Goal: Task Accomplishment & Management: Complete application form

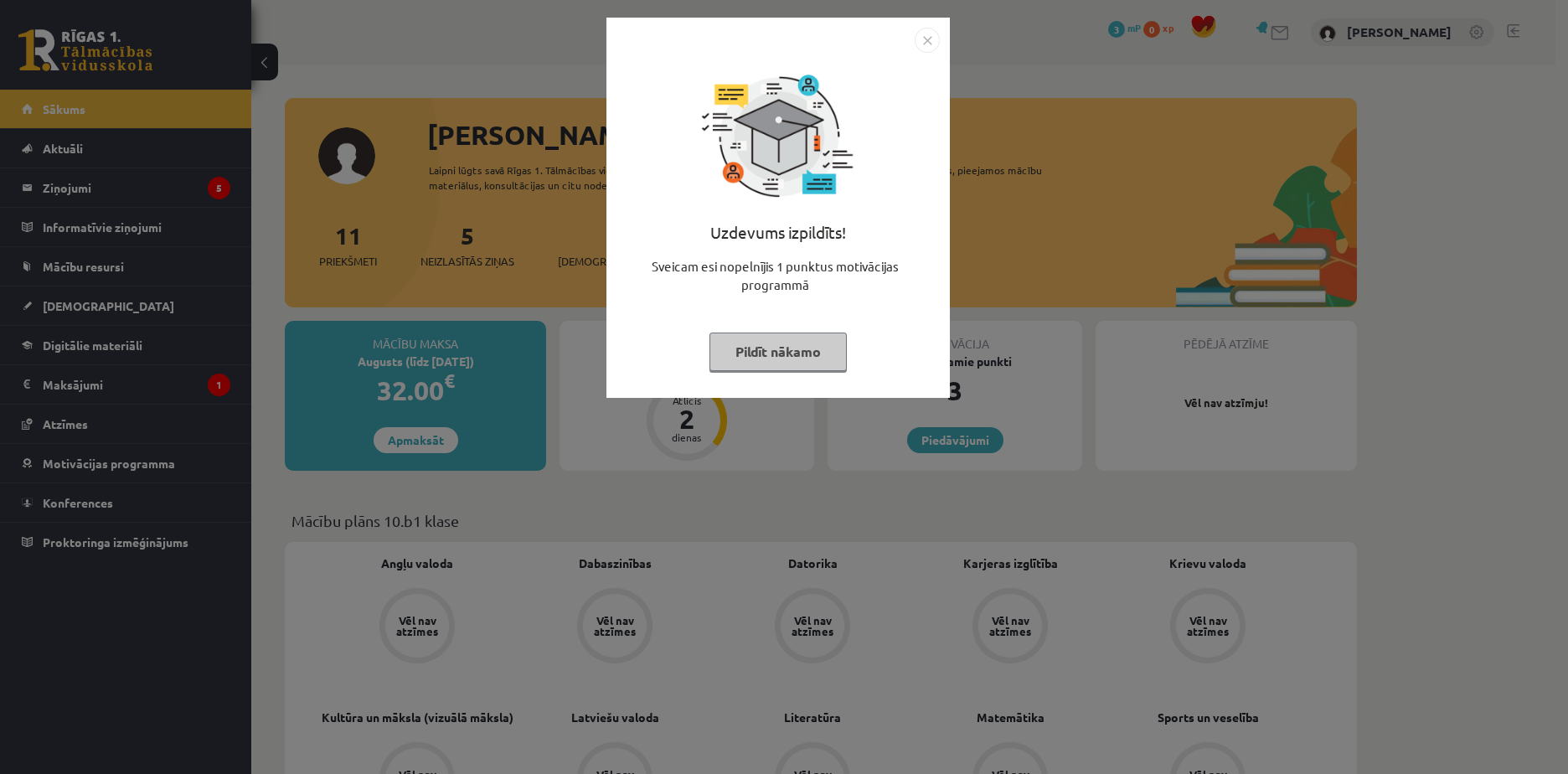
click at [929, 38] on img "Close" at bounding box center [928, 40] width 25 height 25
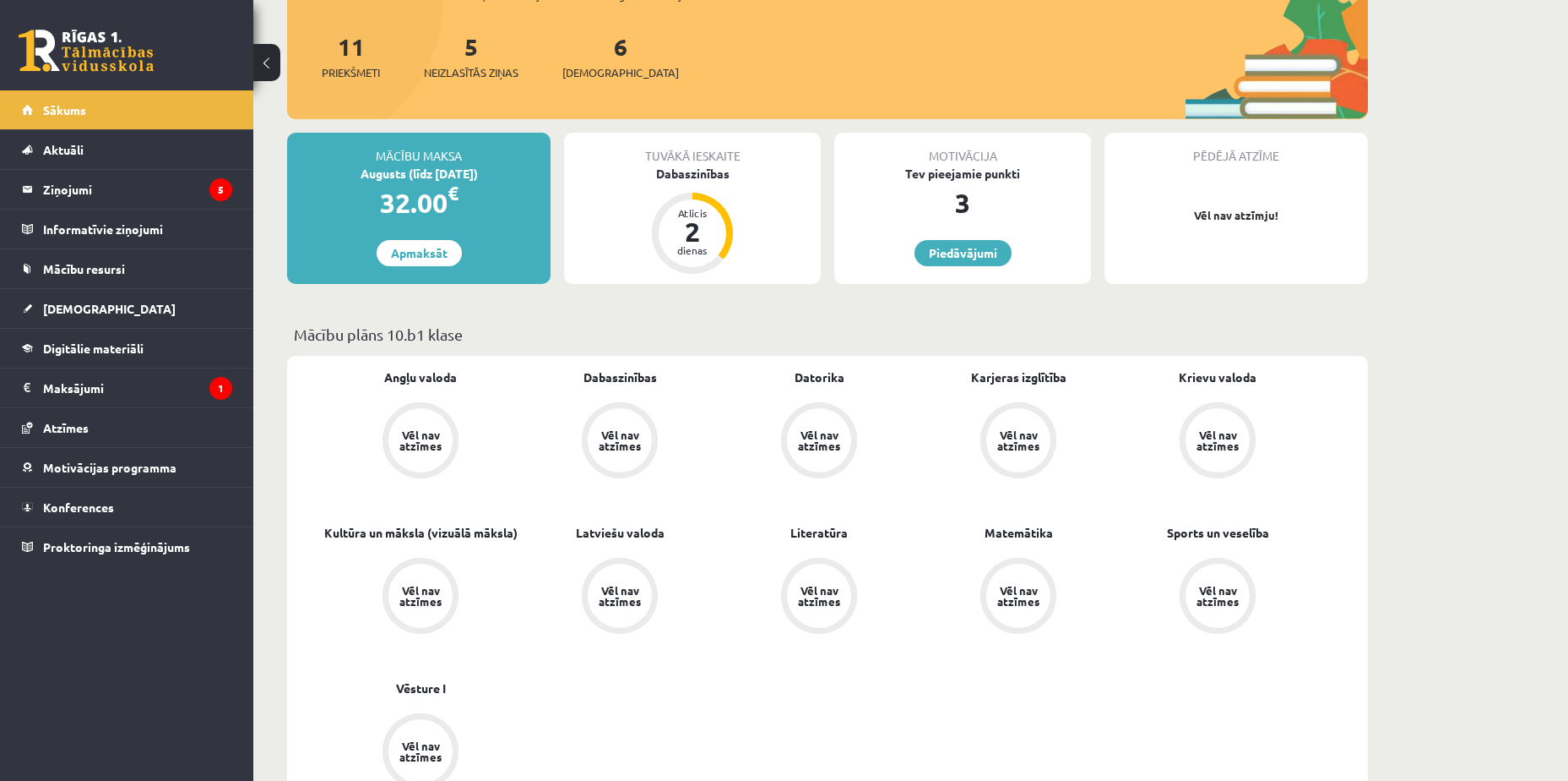
scroll to position [169, 0]
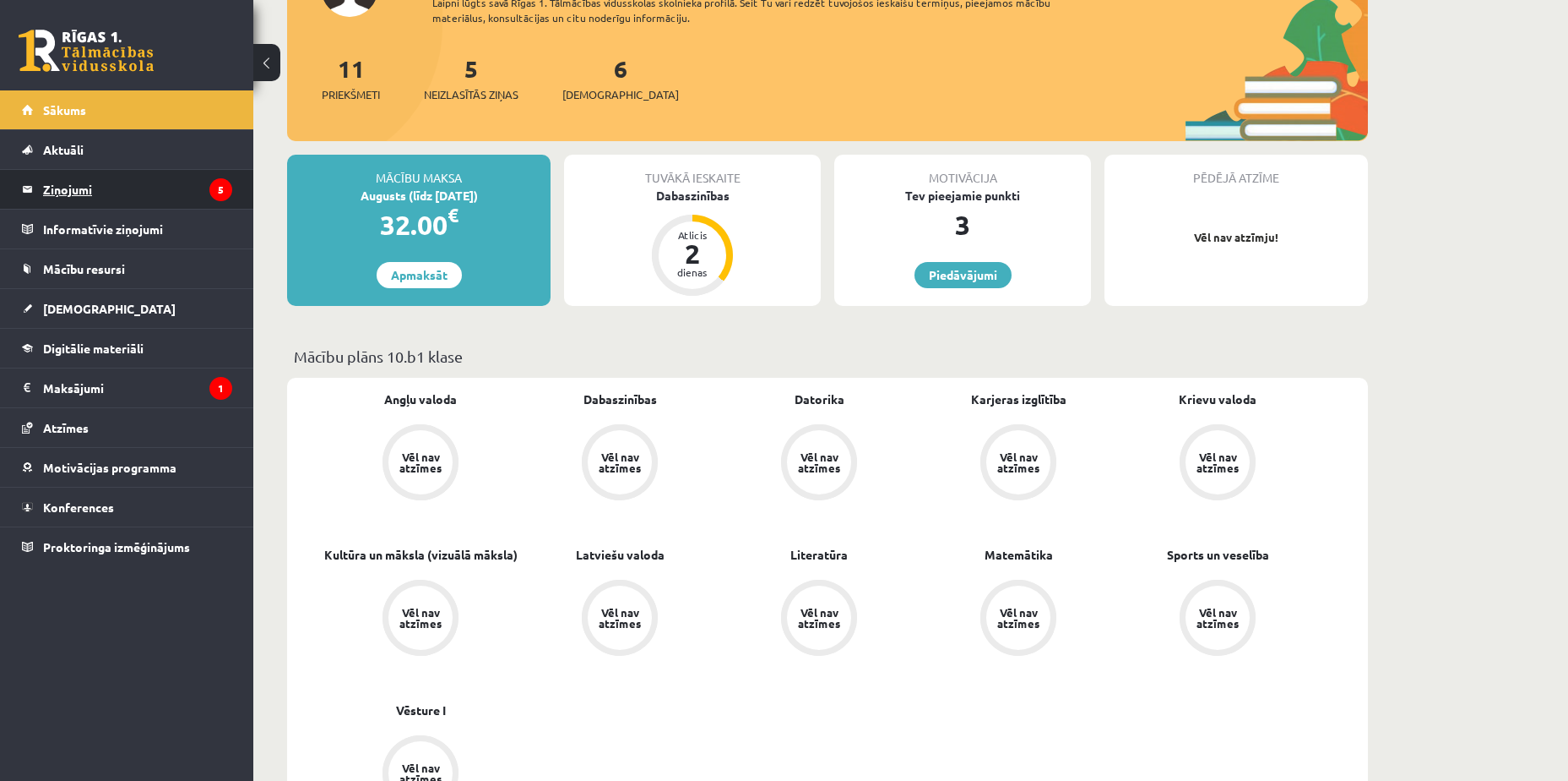
click at [159, 192] on legend "Ziņojumi 5" at bounding box center [138, 190] width 189 height 39
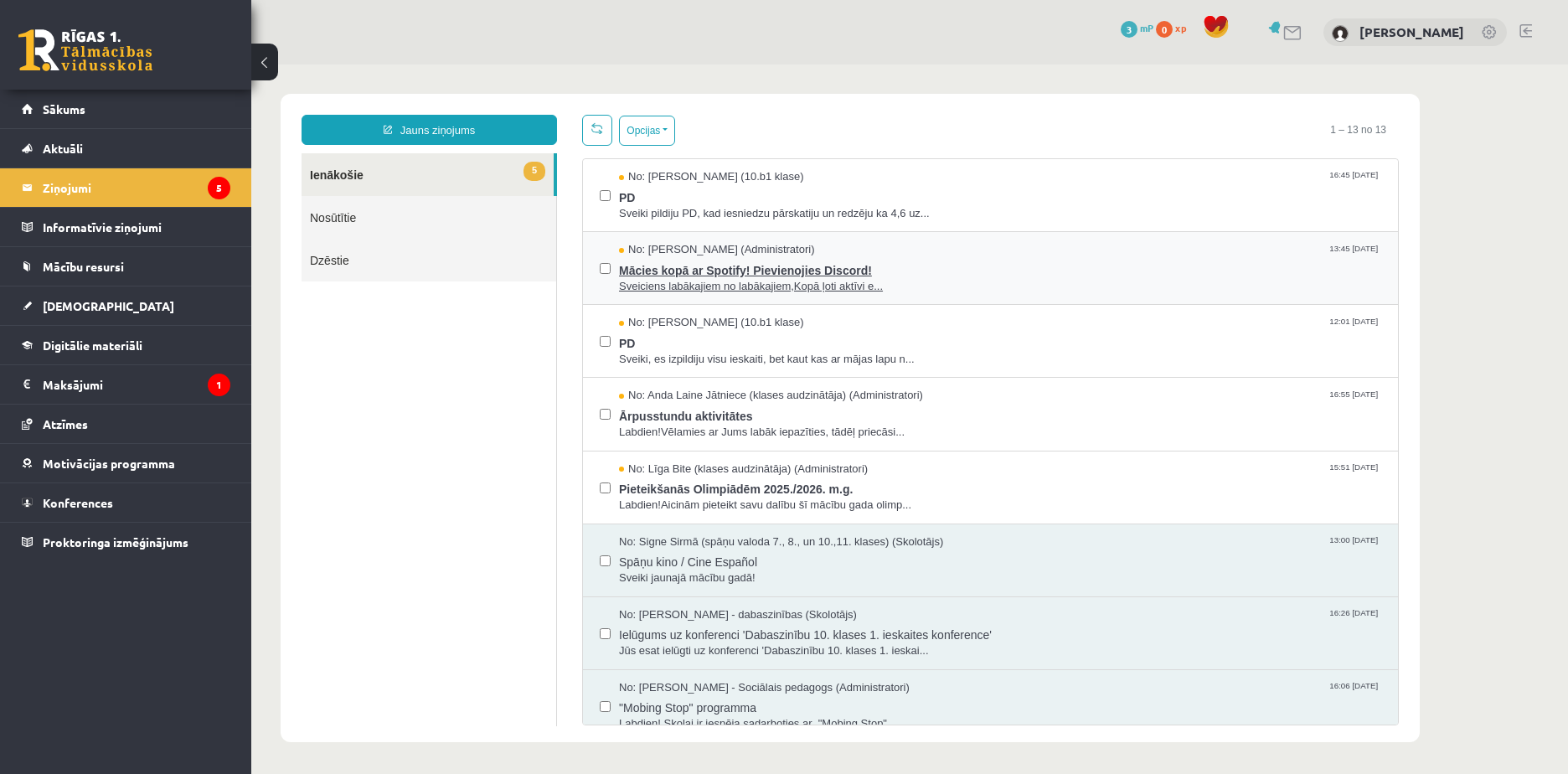
click at [1005, 282] on span "Sveiciens labākajiem no labākajiem,Kopā ļoti aktīvi e..." at bounding box center [1000, 287] width 762 height 16
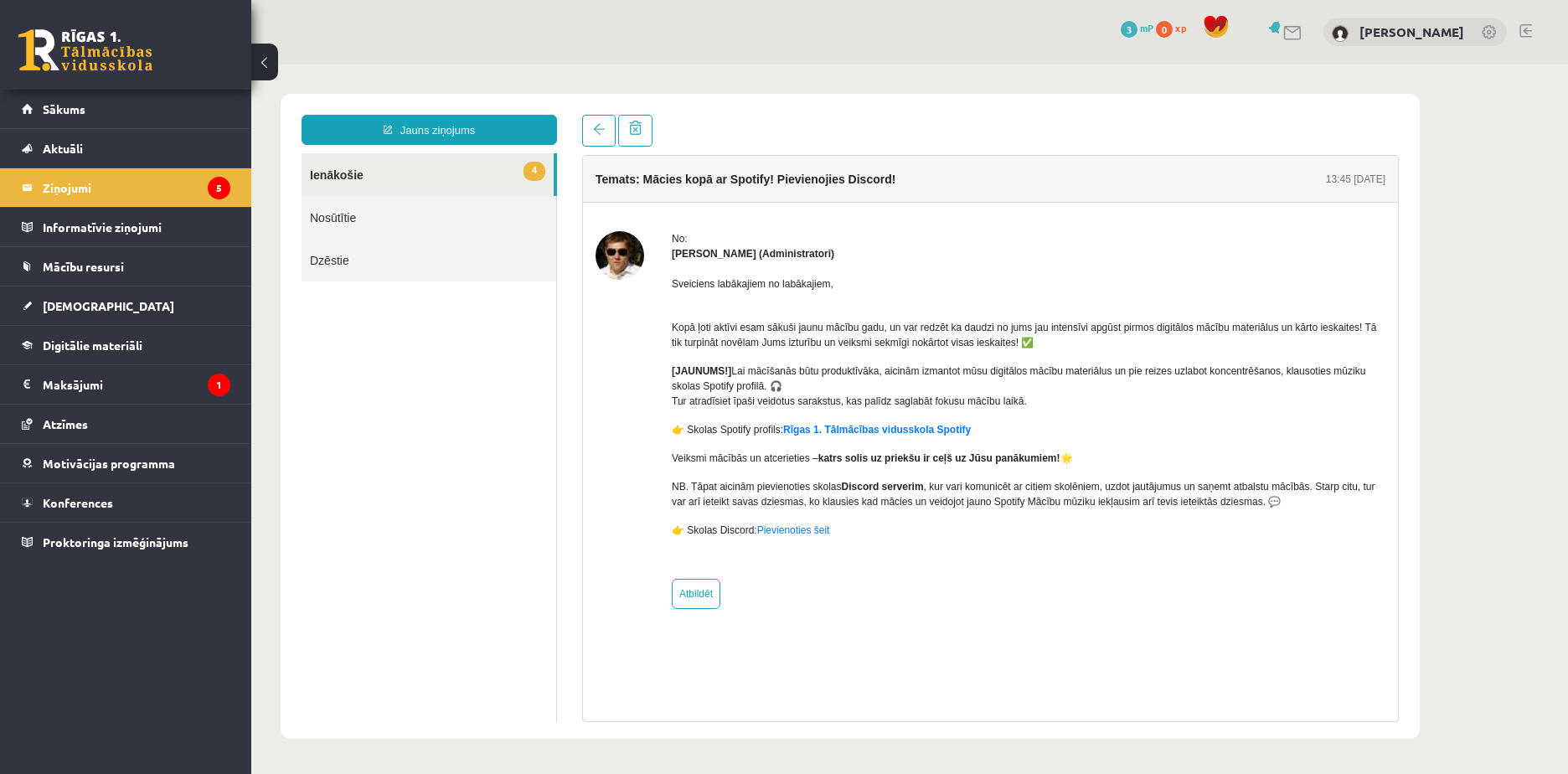
click at [486, 176] on link "4 Ienākošie" at bounding box center [428, 175] width 252 height 43
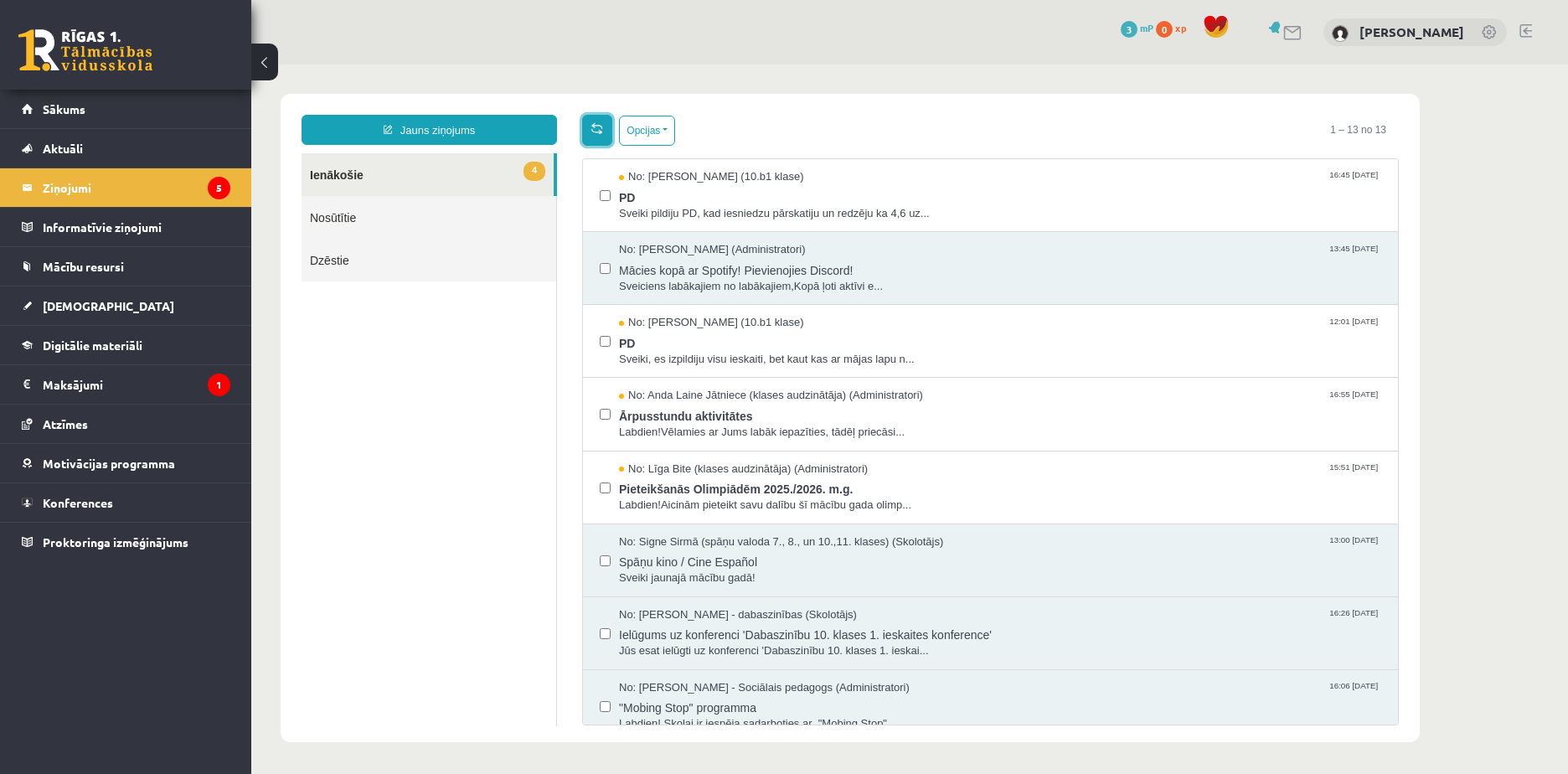
click at [601, 137] on link at bounding box center [597, 130] width 30 height 31
click at [908, 195] on span "PD" at bounding box center [1000, 195] width 762 height 21
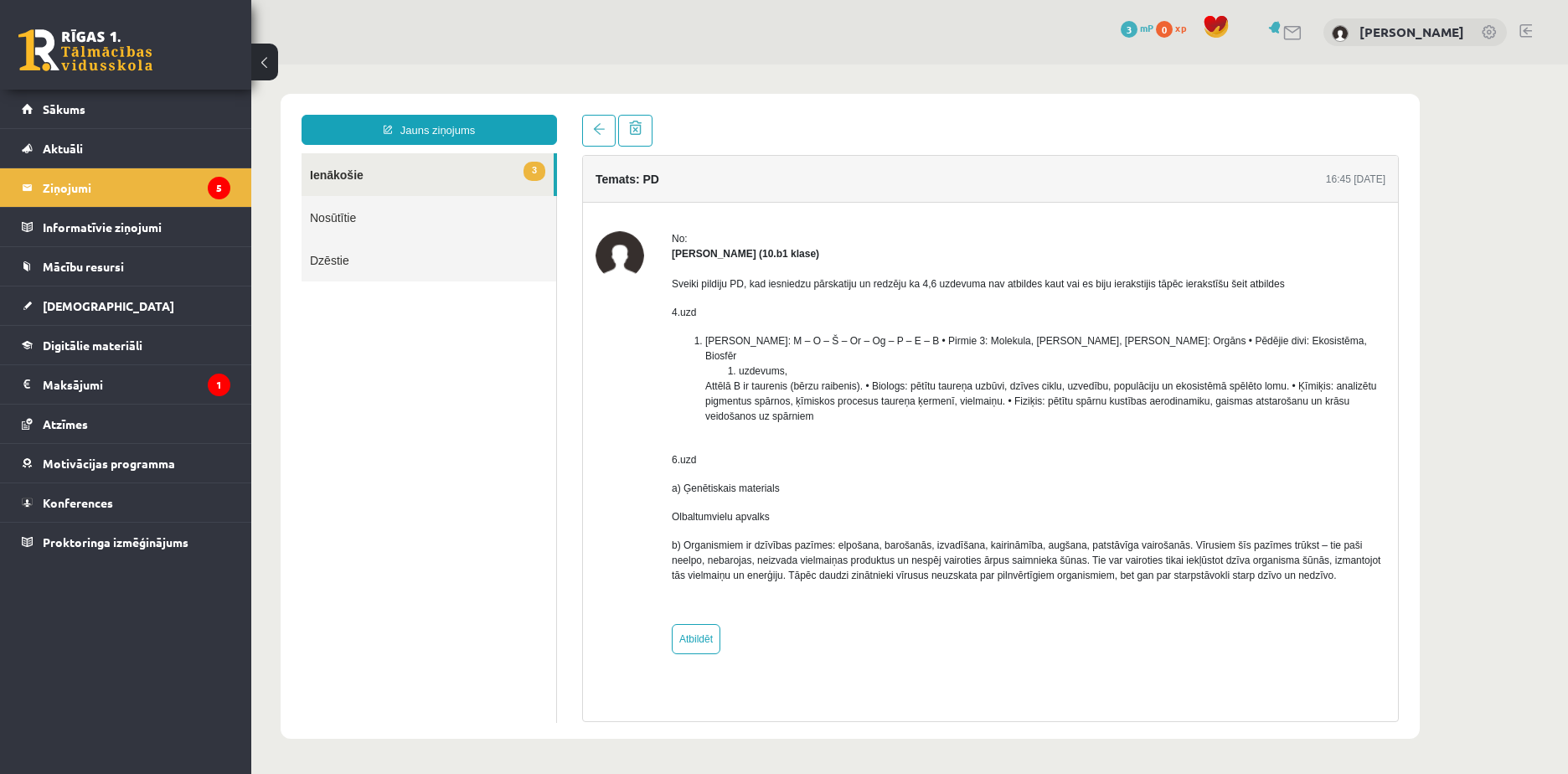
click at [532, 176] on span "3" at bounding box center [535, 171] width 22 height 19
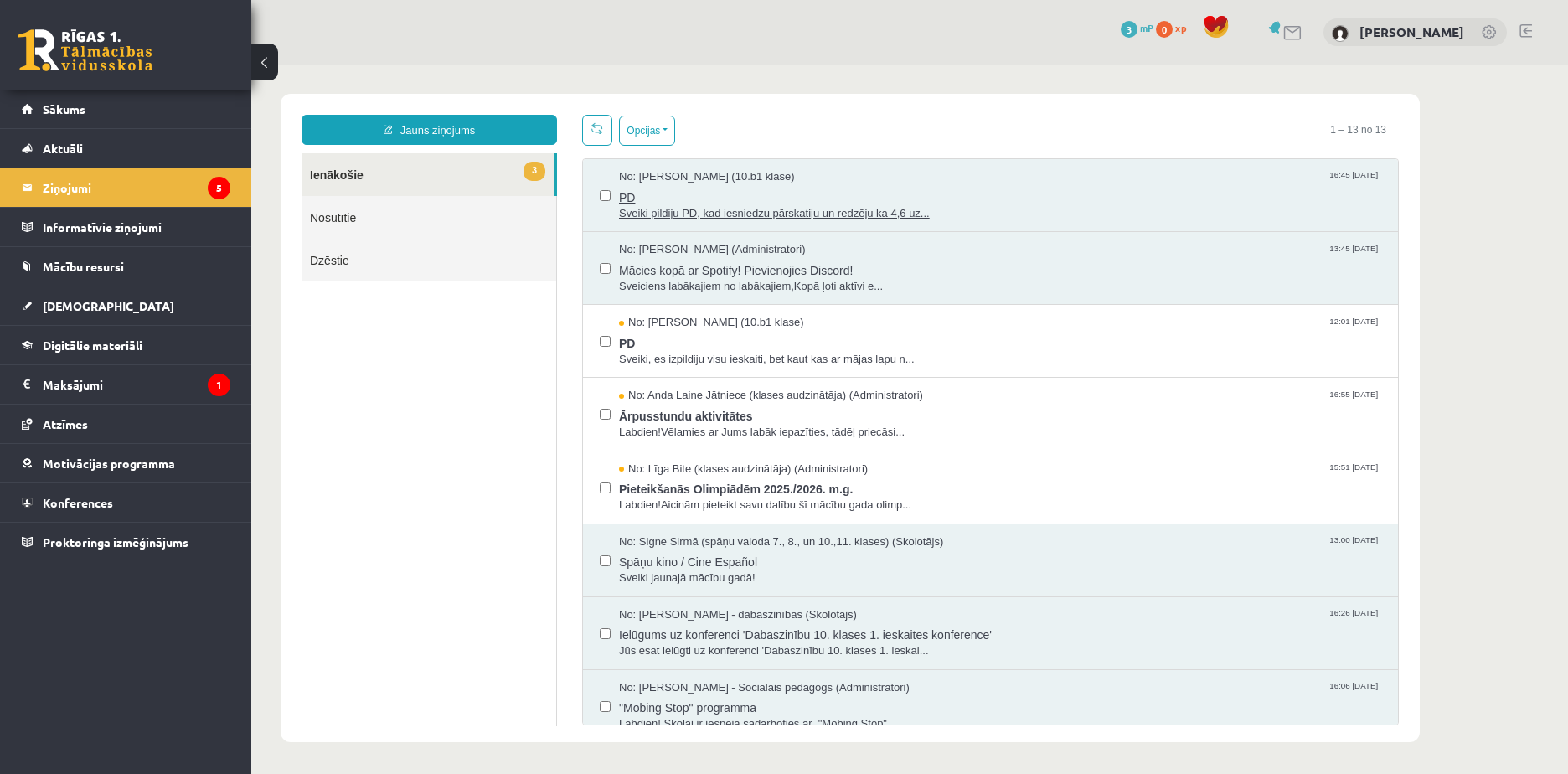
click at [862, 190] on span "PD" at bounding box center [1000, 195] width 762 height 21
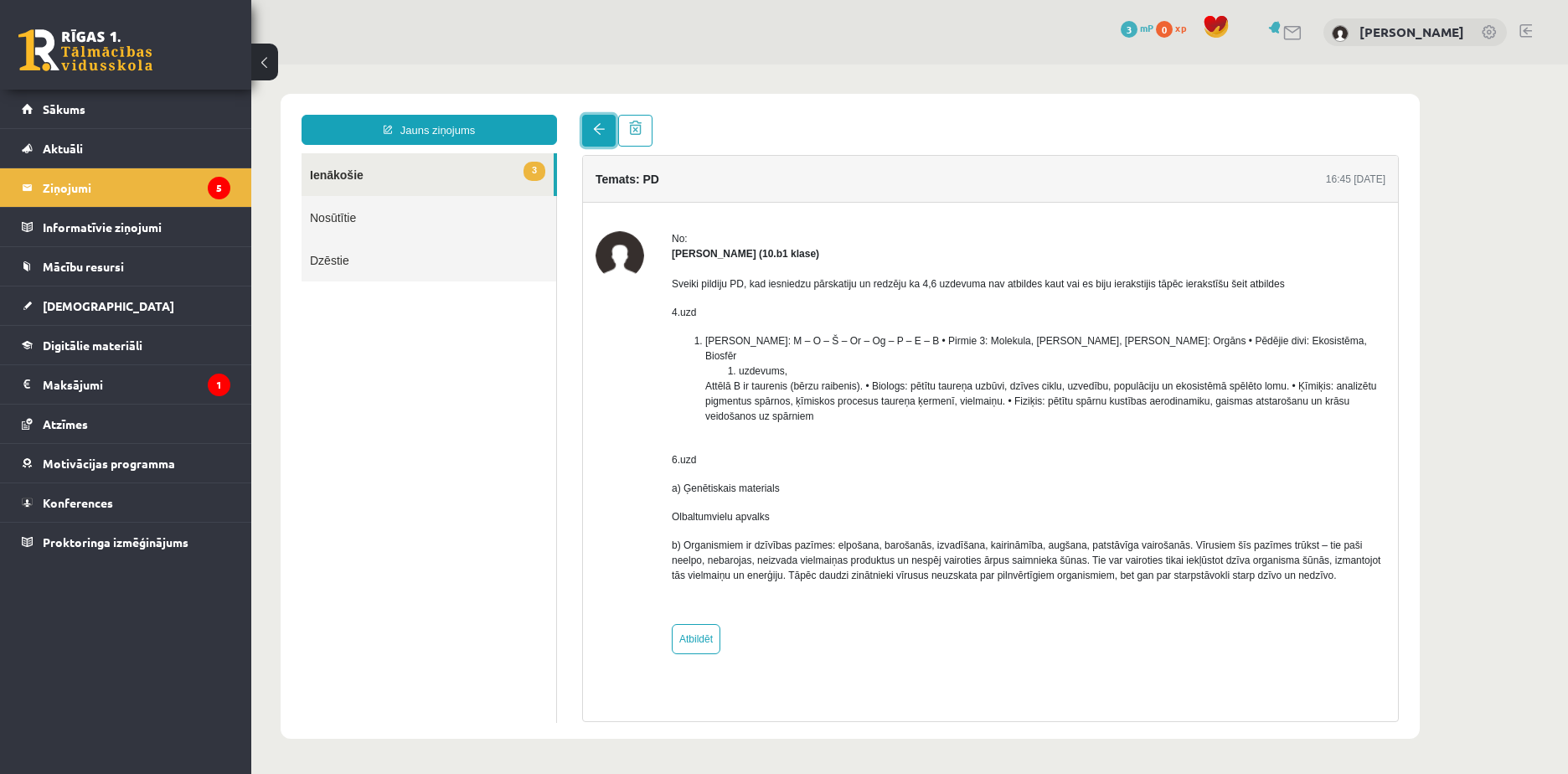
click at [590, 129] on link at bounding box center [599, 131] width 34 height 32
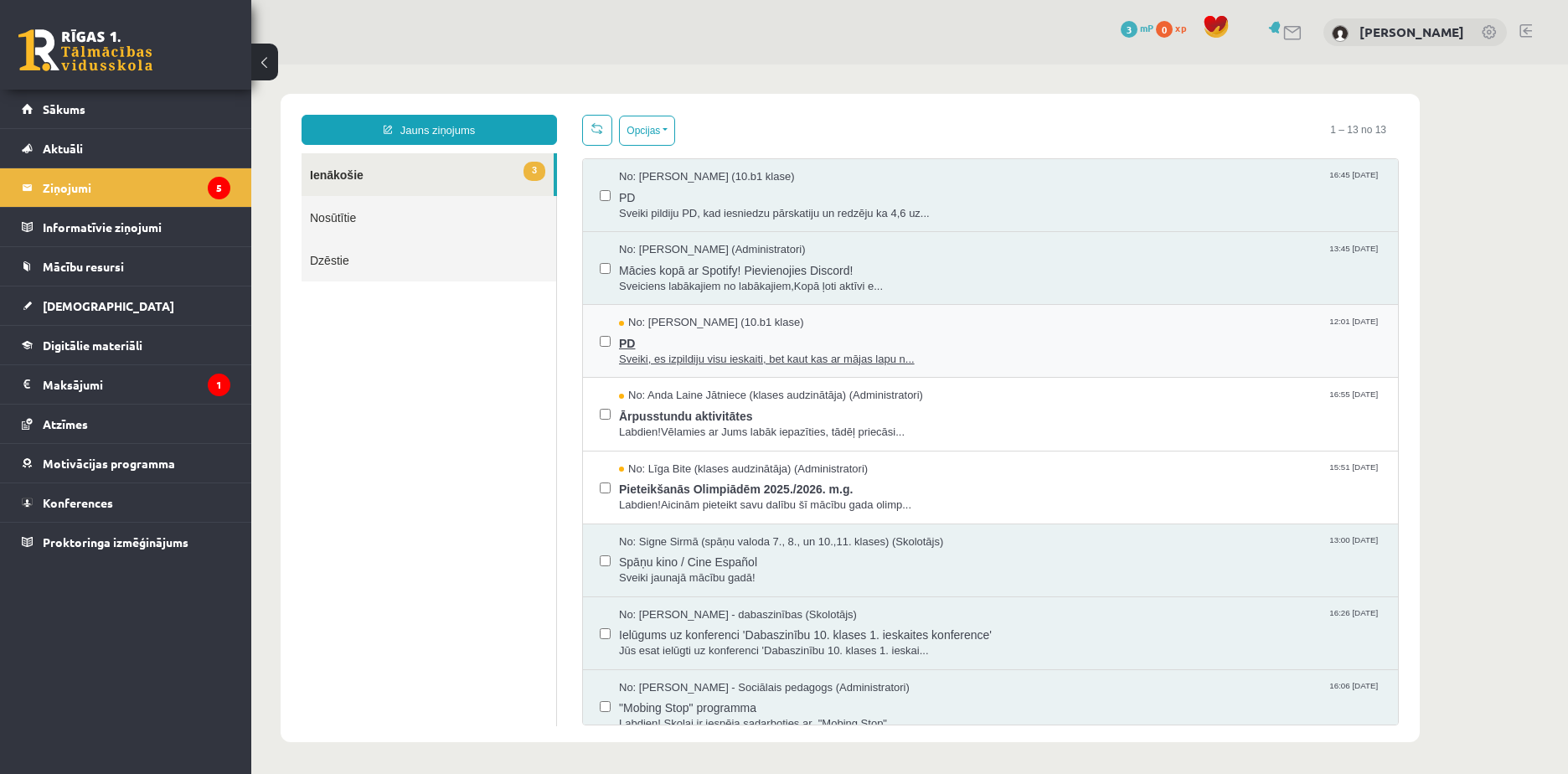
click at [1069, 361] on span "Sveiki, es izpildiju visu ieskaiti, bet kaut kas ar mājas lapu n..." at bounding box center [1000, 359] width 762 height 16
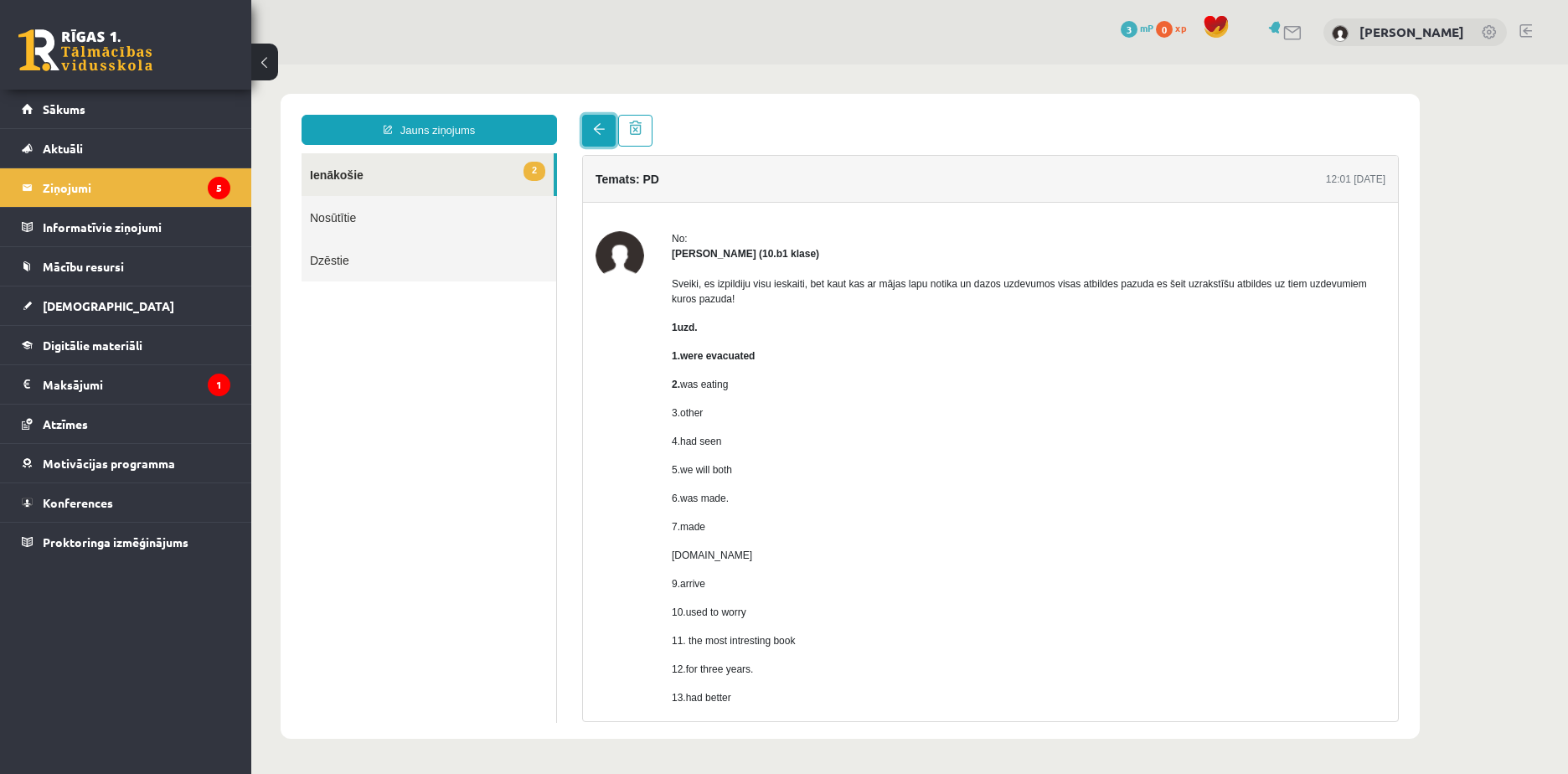
click at [584, 131] on link at bounding box center [599, 131] width 34 height 32
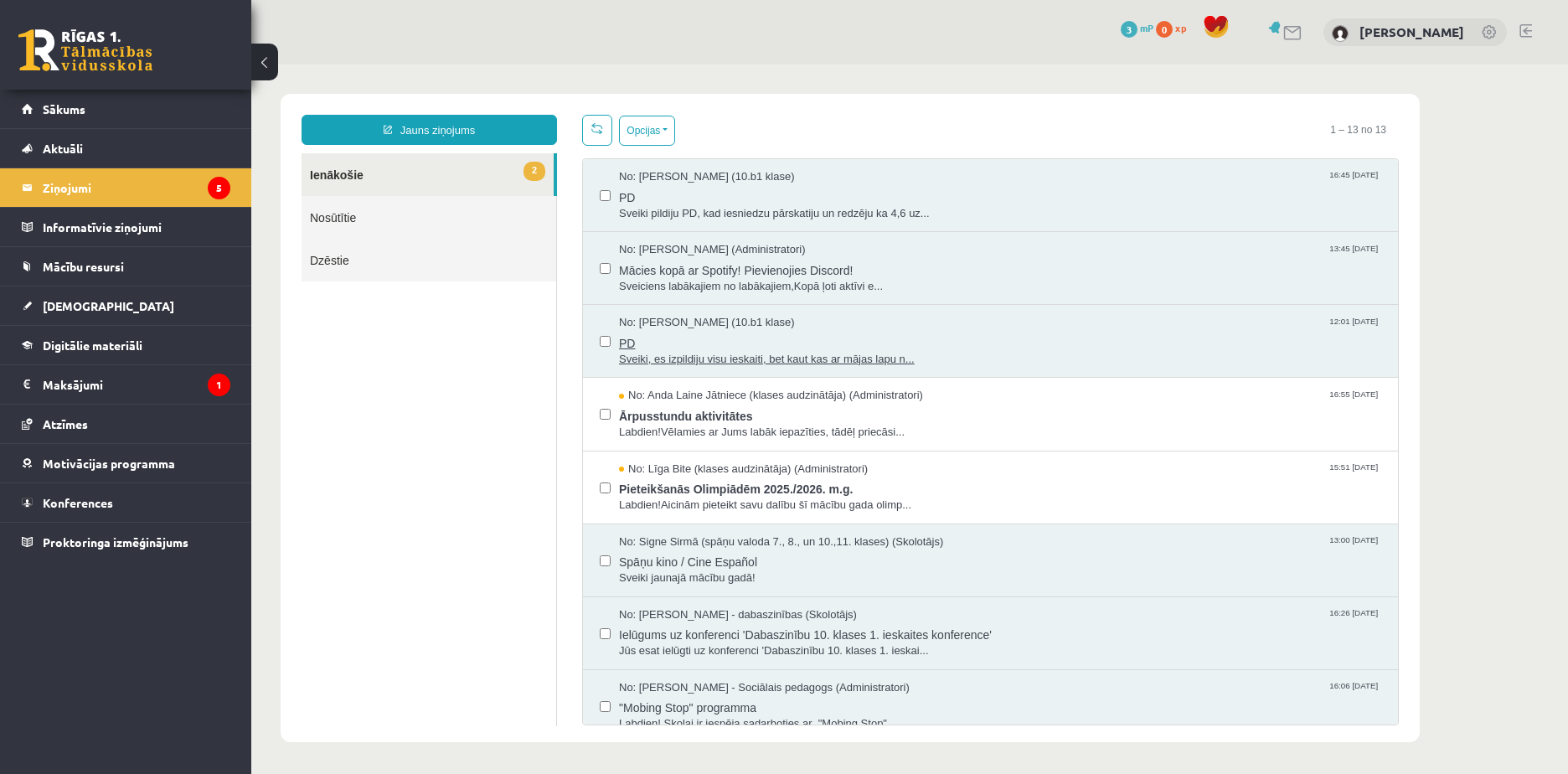
click at [1026, 333] on span "PD" at bounding box center [1000, 341] width 762 height 21
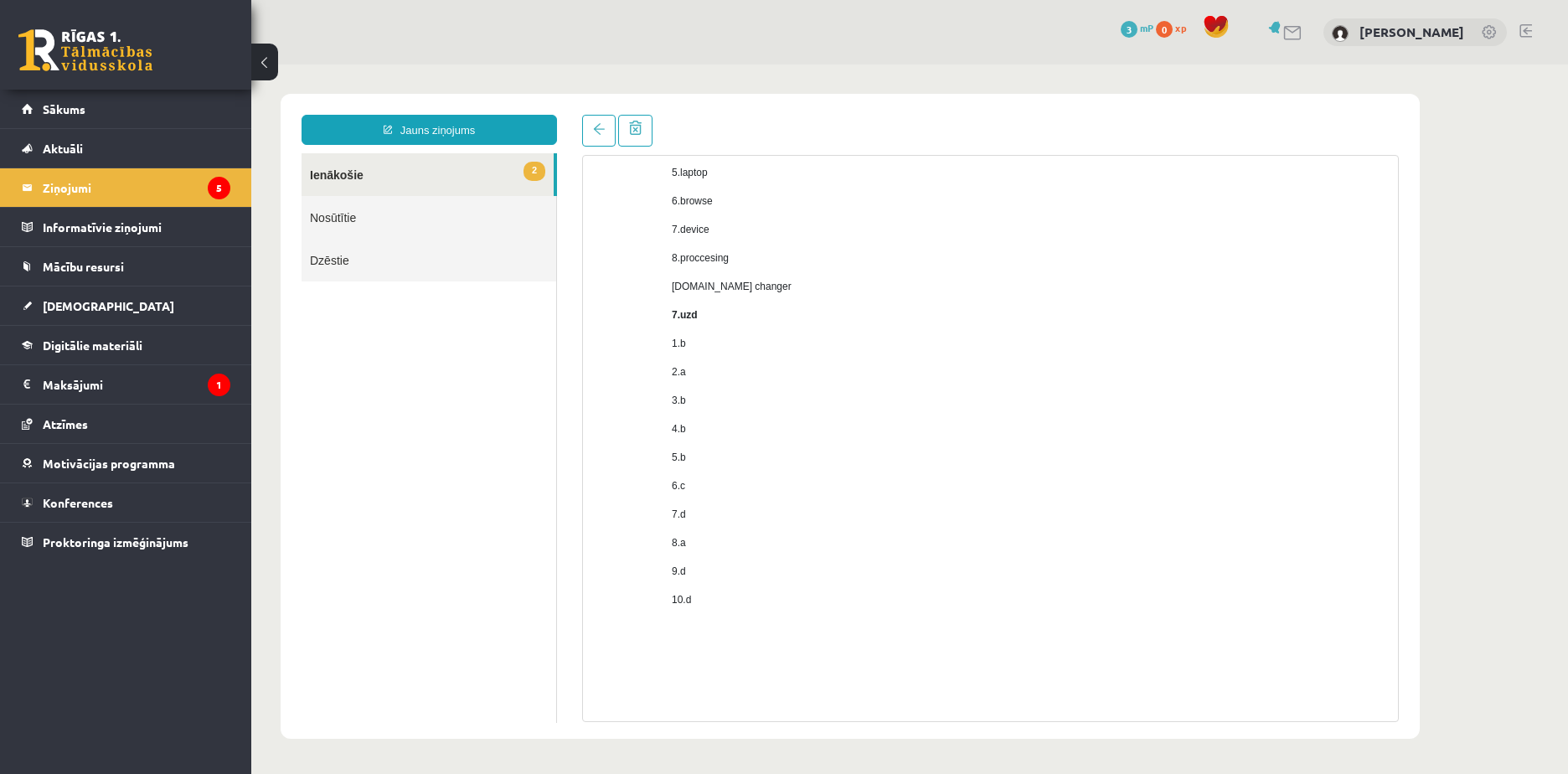
scroll to position [981, 0]
click at [595, 133] on span at bounding box center [599, 129] width 12 height 12
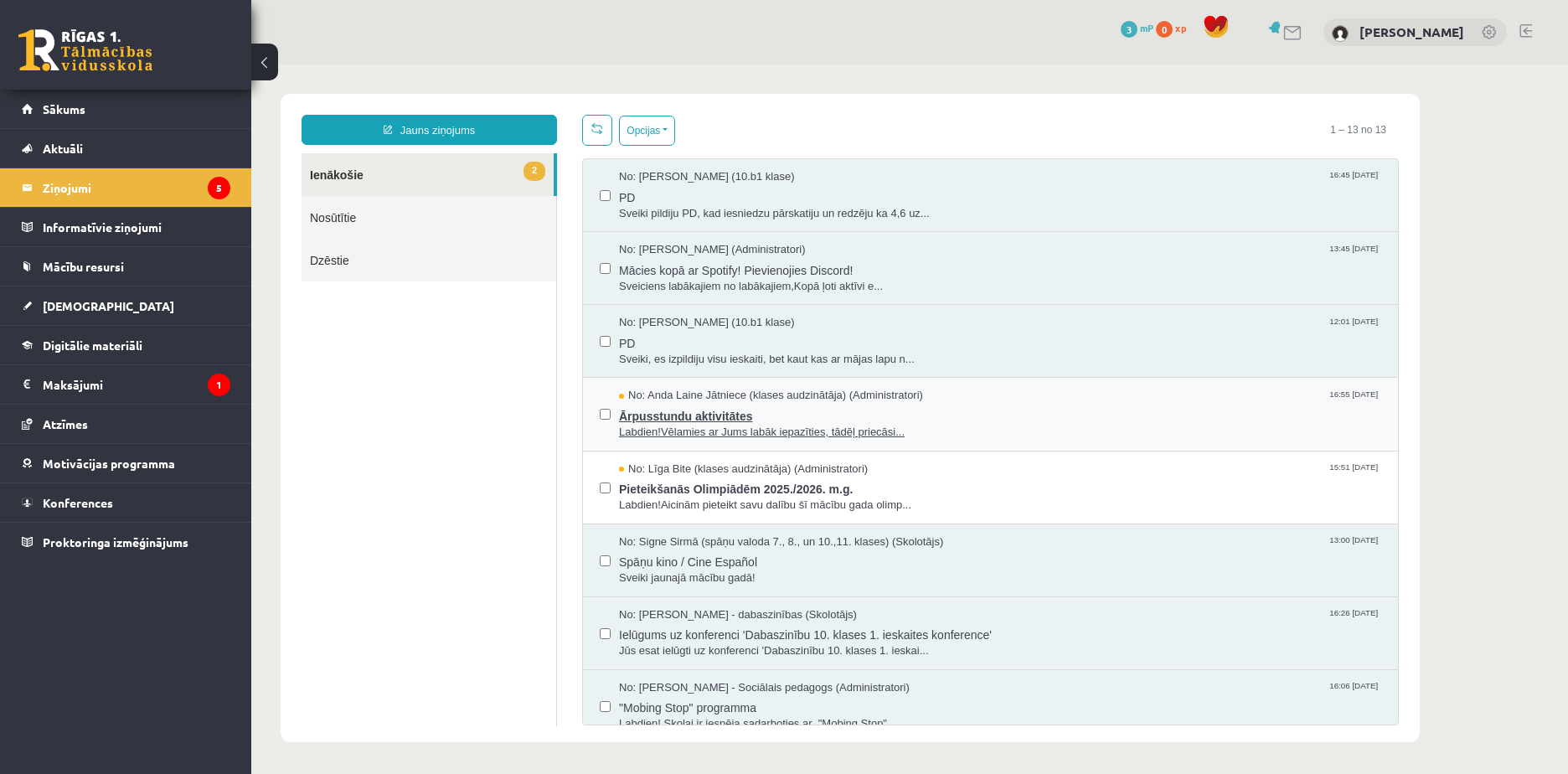
scroll to position [0, 0]
click at [1078, 419] on span "Ārpusstundu aktivitātes" at bounding box center [1000, 414] width 762 height 21
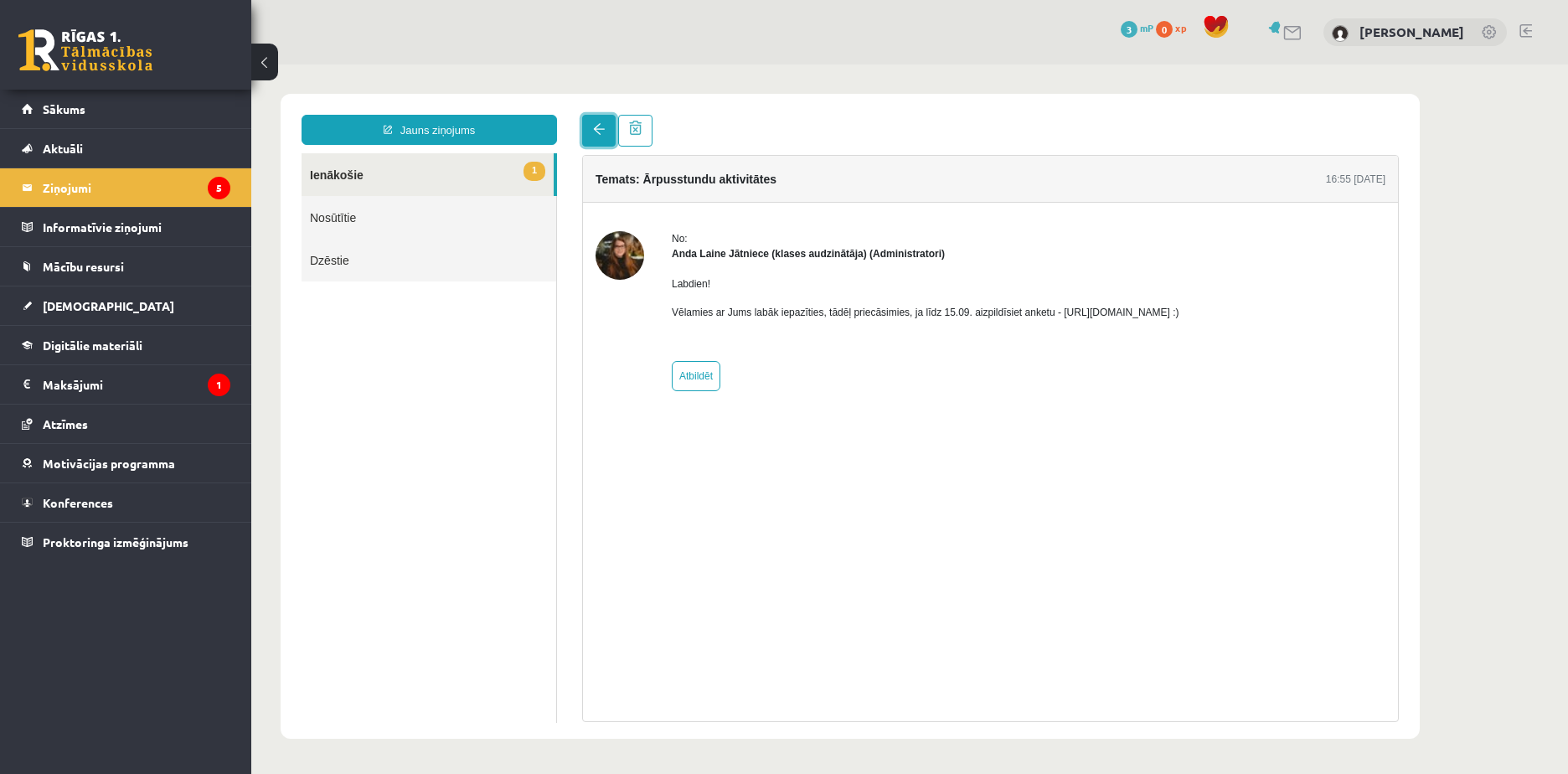
click at [592, 126] on link at bounding box center [599, 131] width 34 height 32
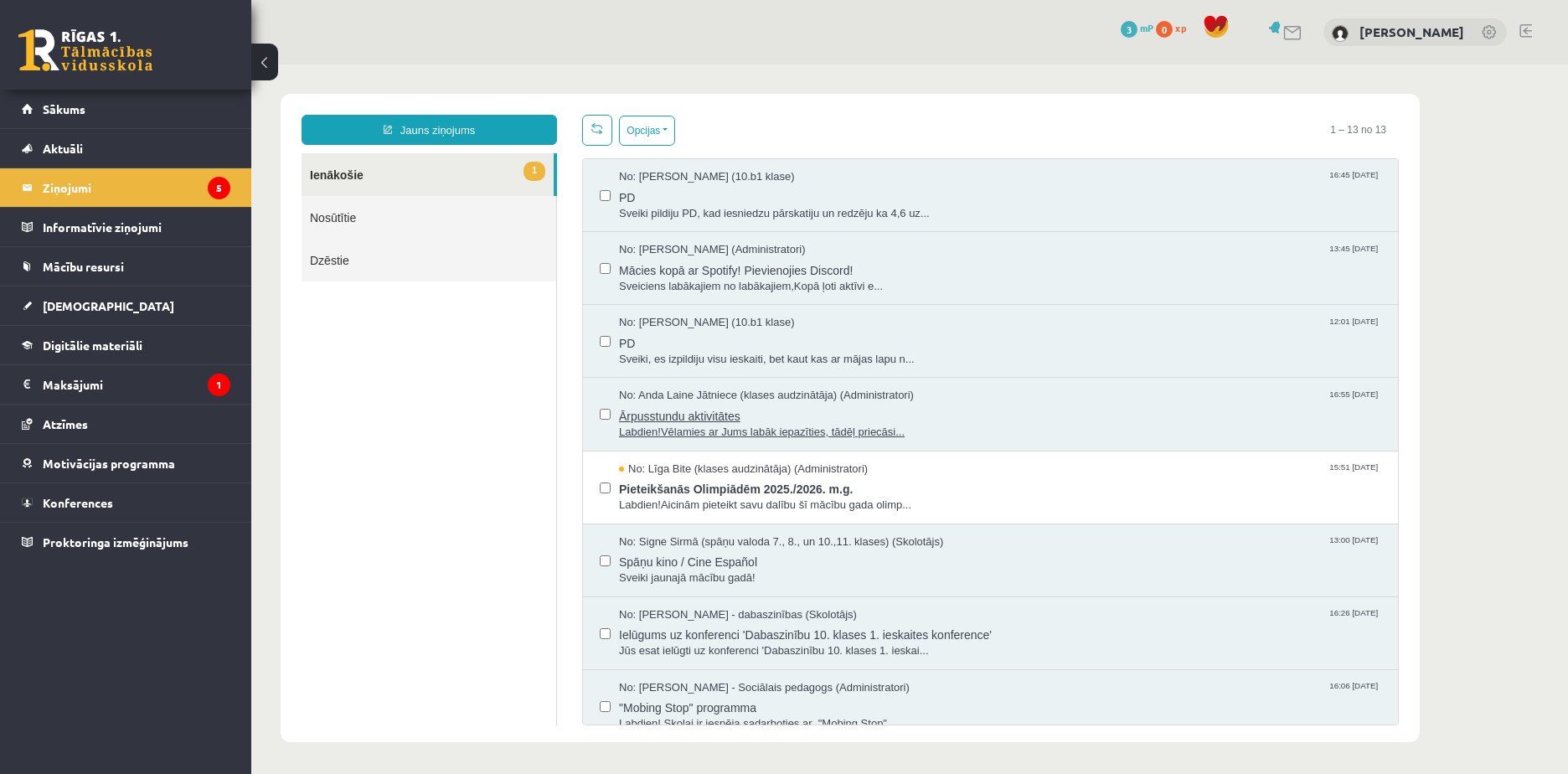
click at [1023, 418] on span "Ārpusstundu aktivitātes" at bounding box center [1000, 414] width 762 height 21
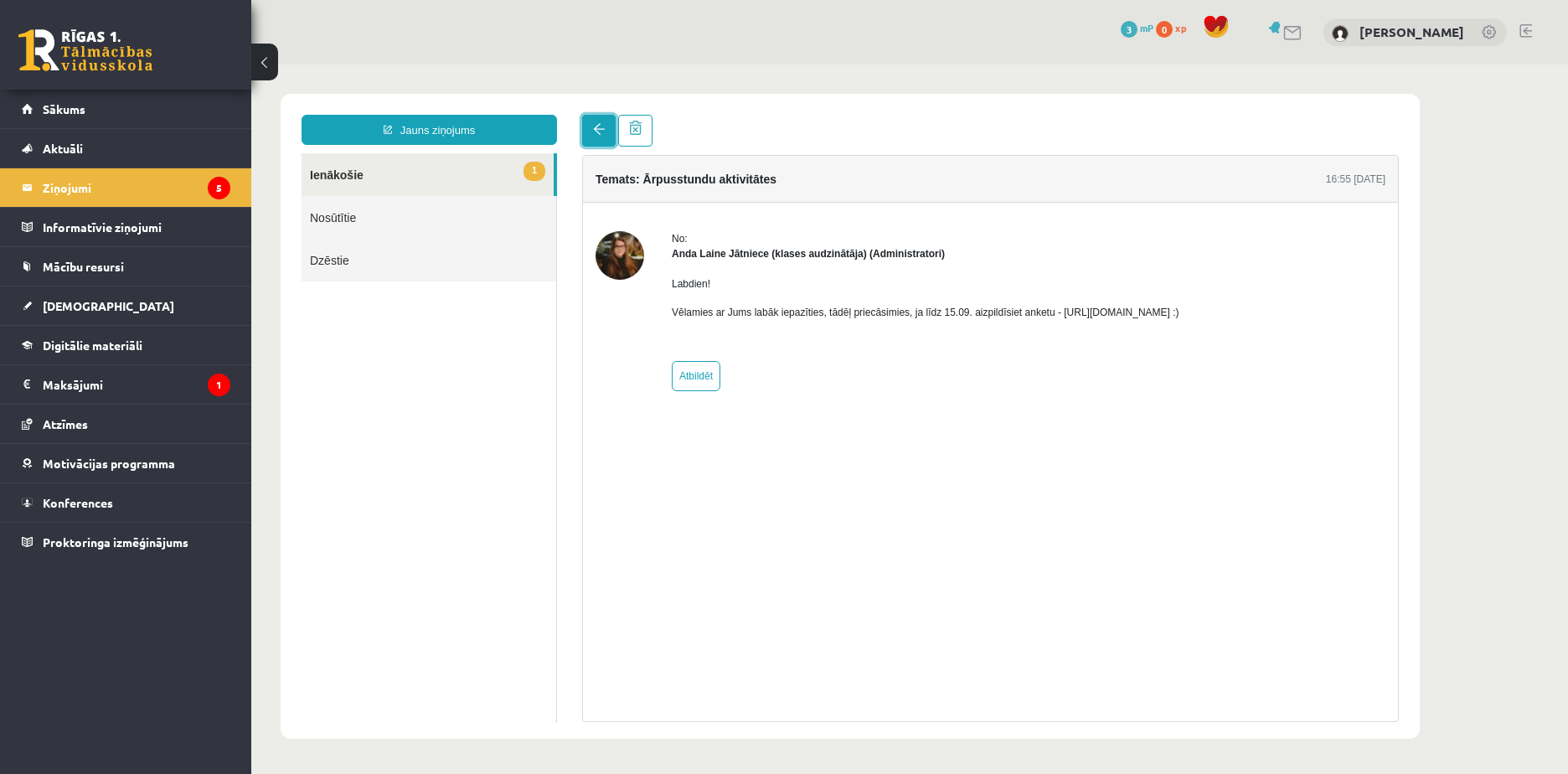
click at [595, 130] on span at bounding box center [599, 129] width 12 height 12
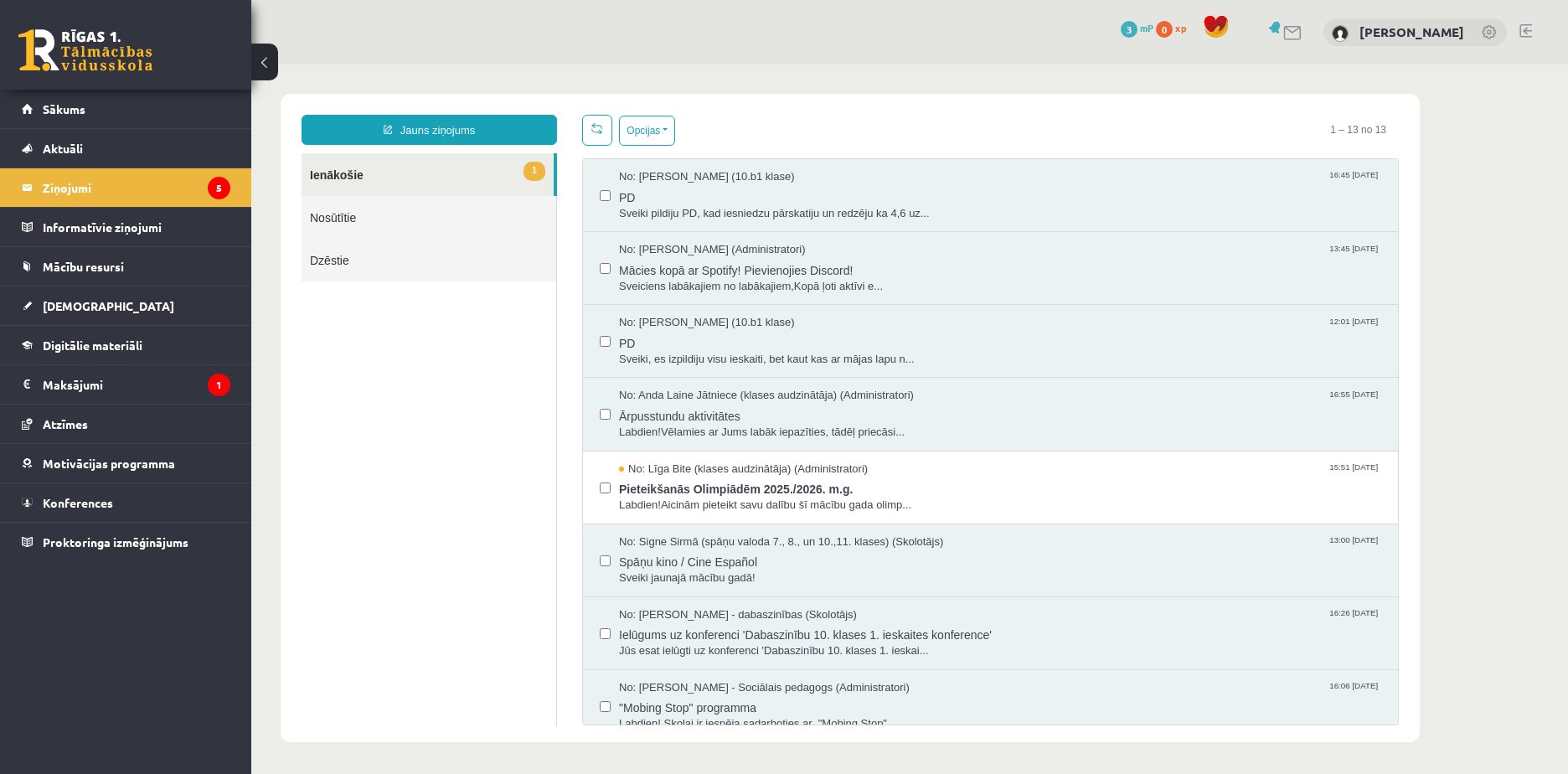
click at [595, 131] on span at bounding box center [597, 128] width 12 height 12
click at [1091, 504] on span "Labdien!Aicinām pieteikt savu dalību šī mācību gada olimp..." at bounding box center [1000, 505] width 762 height 16
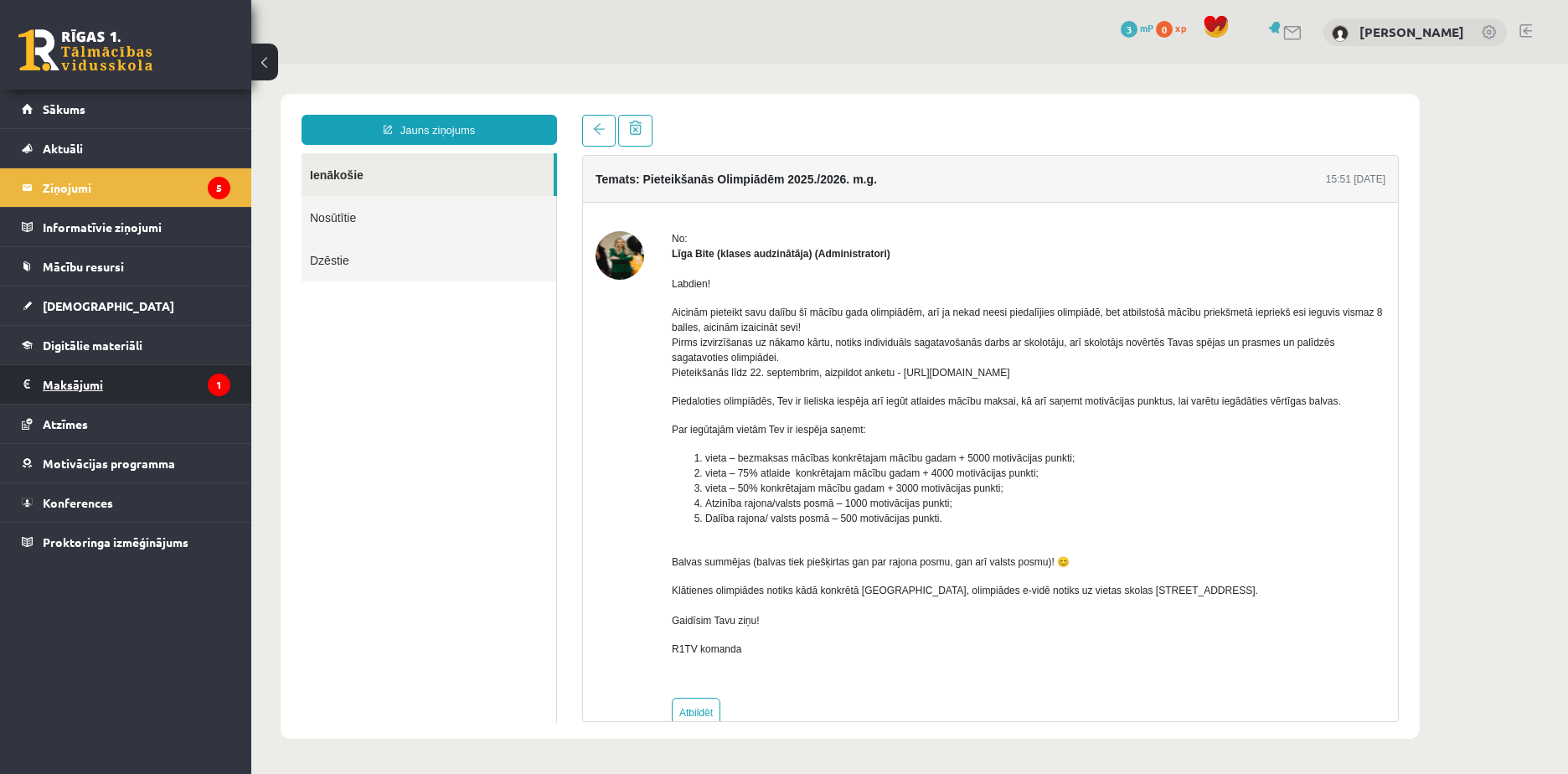
click at [195, 389] on legend "Maksājumi 1" at bounding box center [137, 384] width 187 height 39
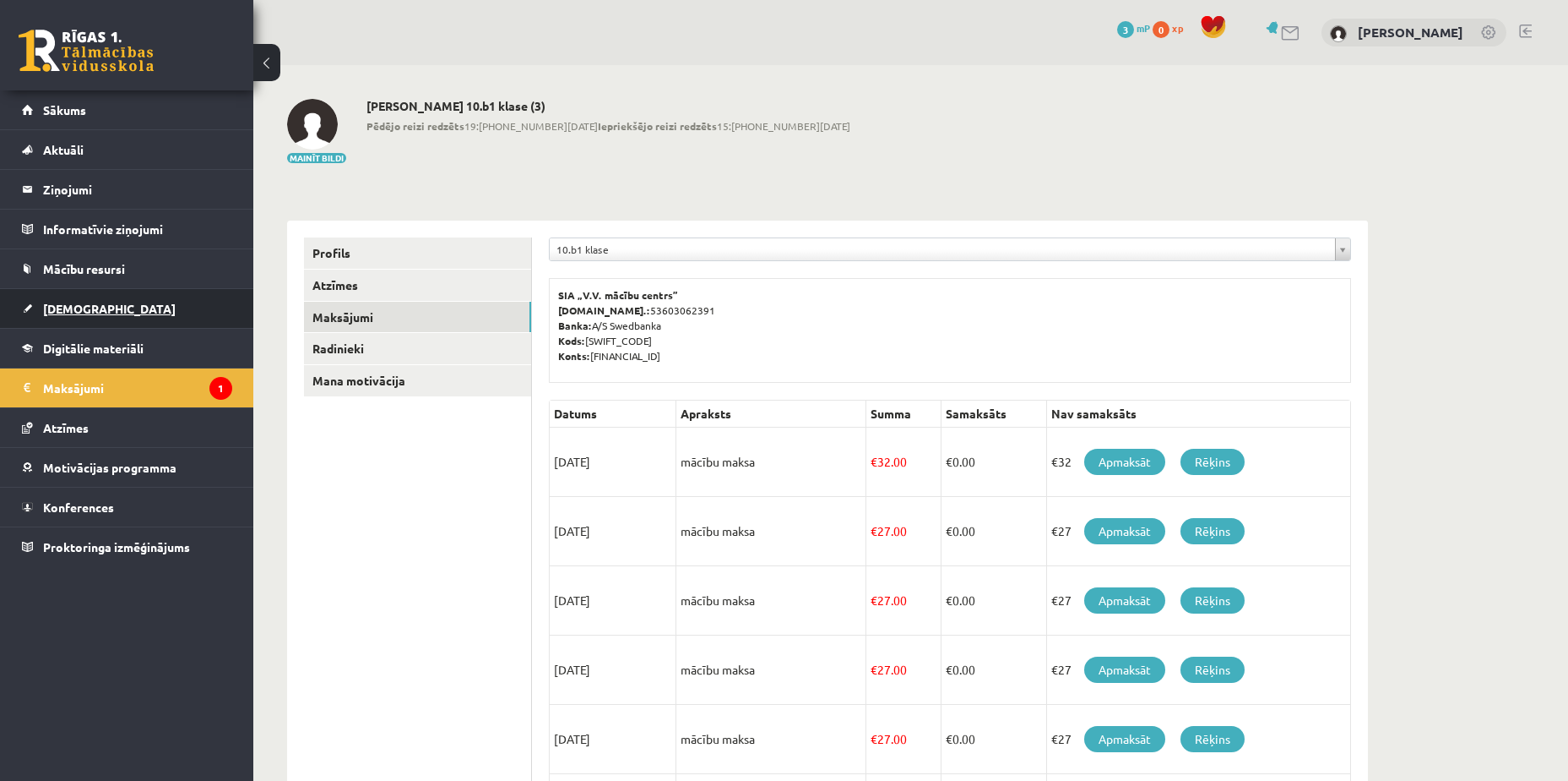
click at [169, 308] on link "[DEMOGRAPHIC_DATA]" at bounding box center [127, 309] width 210 height 39
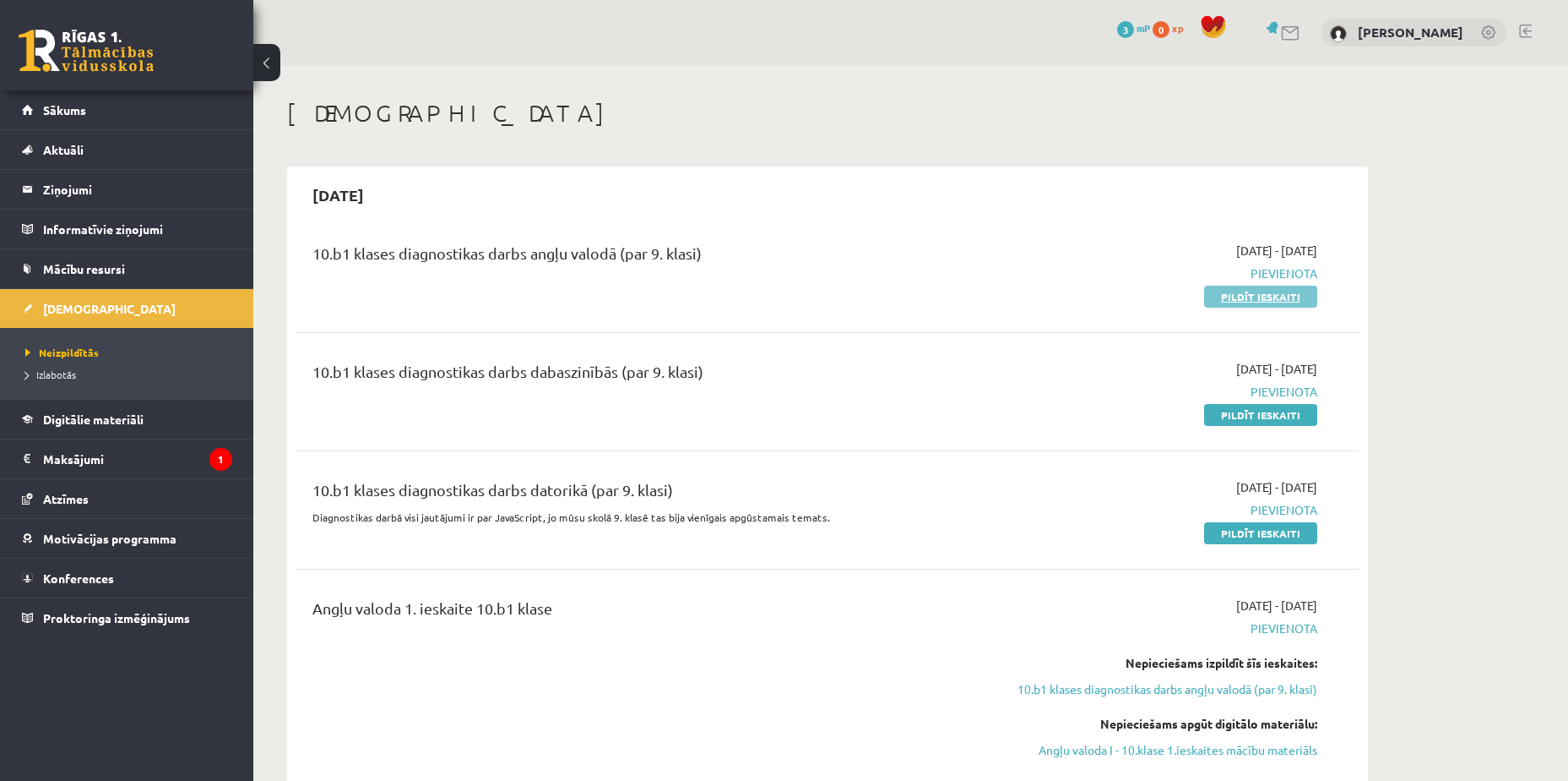
click at [1248, 292] on link "Pildīt ieskaiti" at bounding box center [1260, 297] width 113 height 22
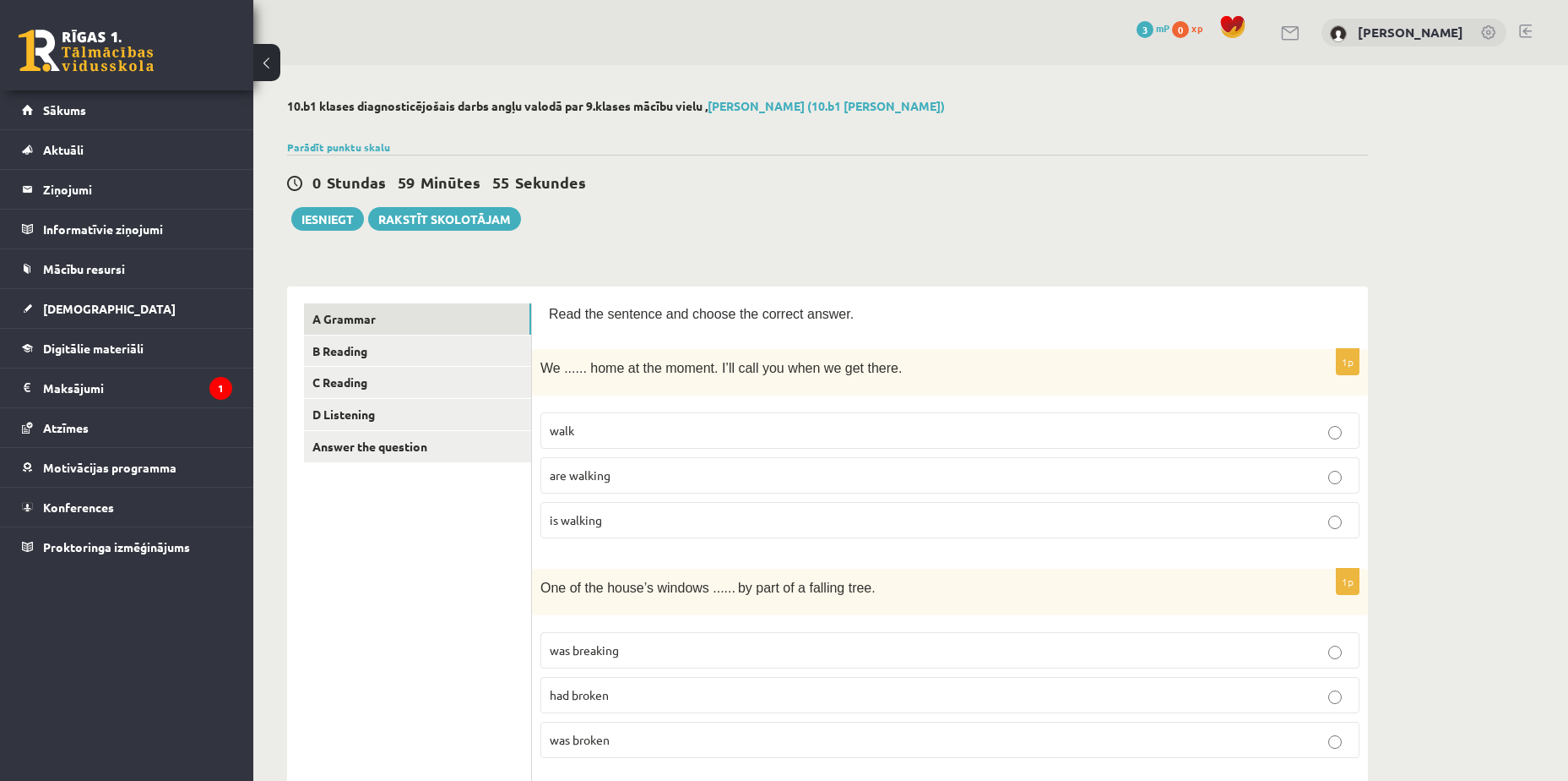
click at [719, 479] on p "are walking" at bounding box center [951, 475] width 801 height 18
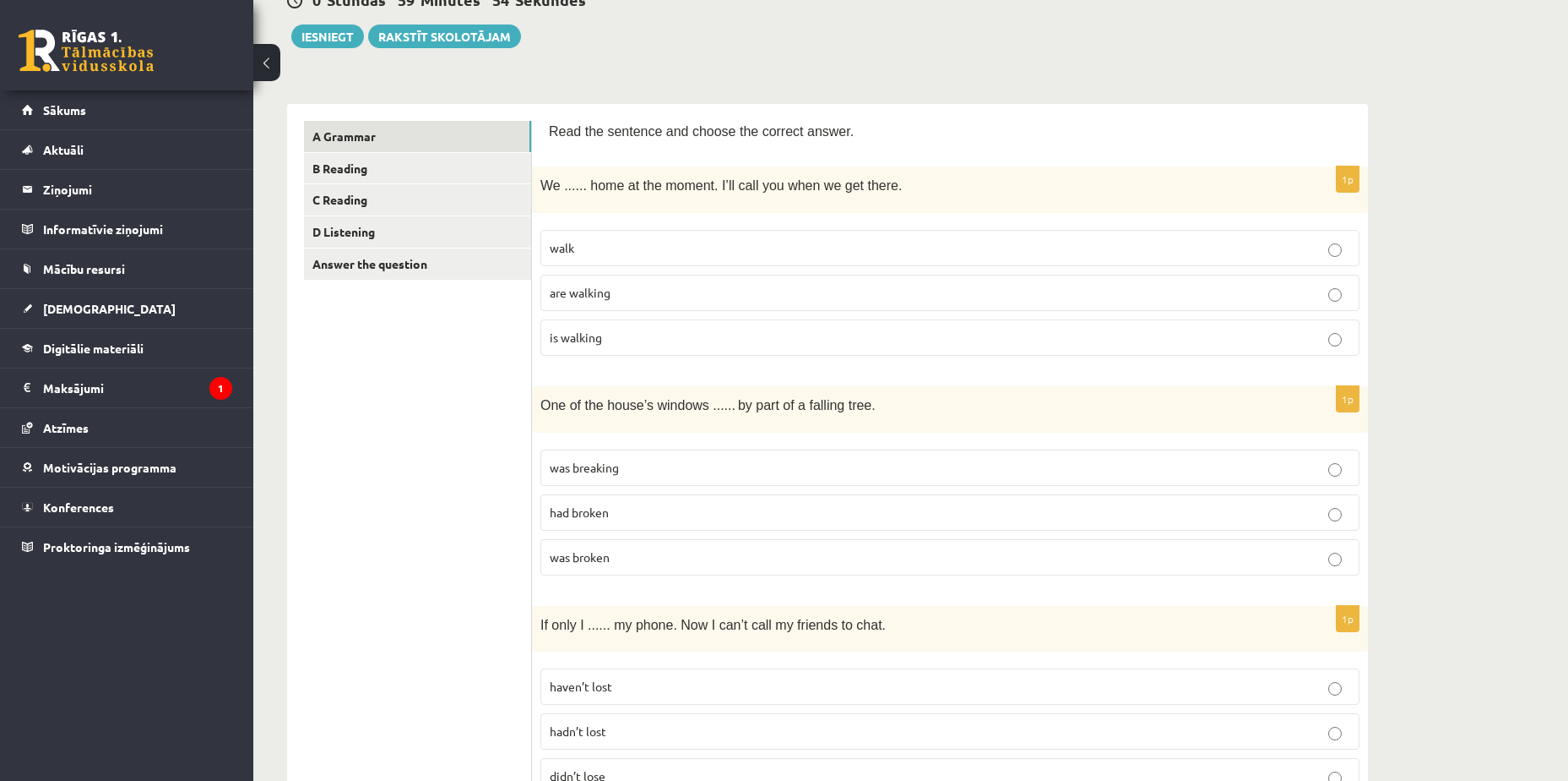
scroll to position [338, 0]
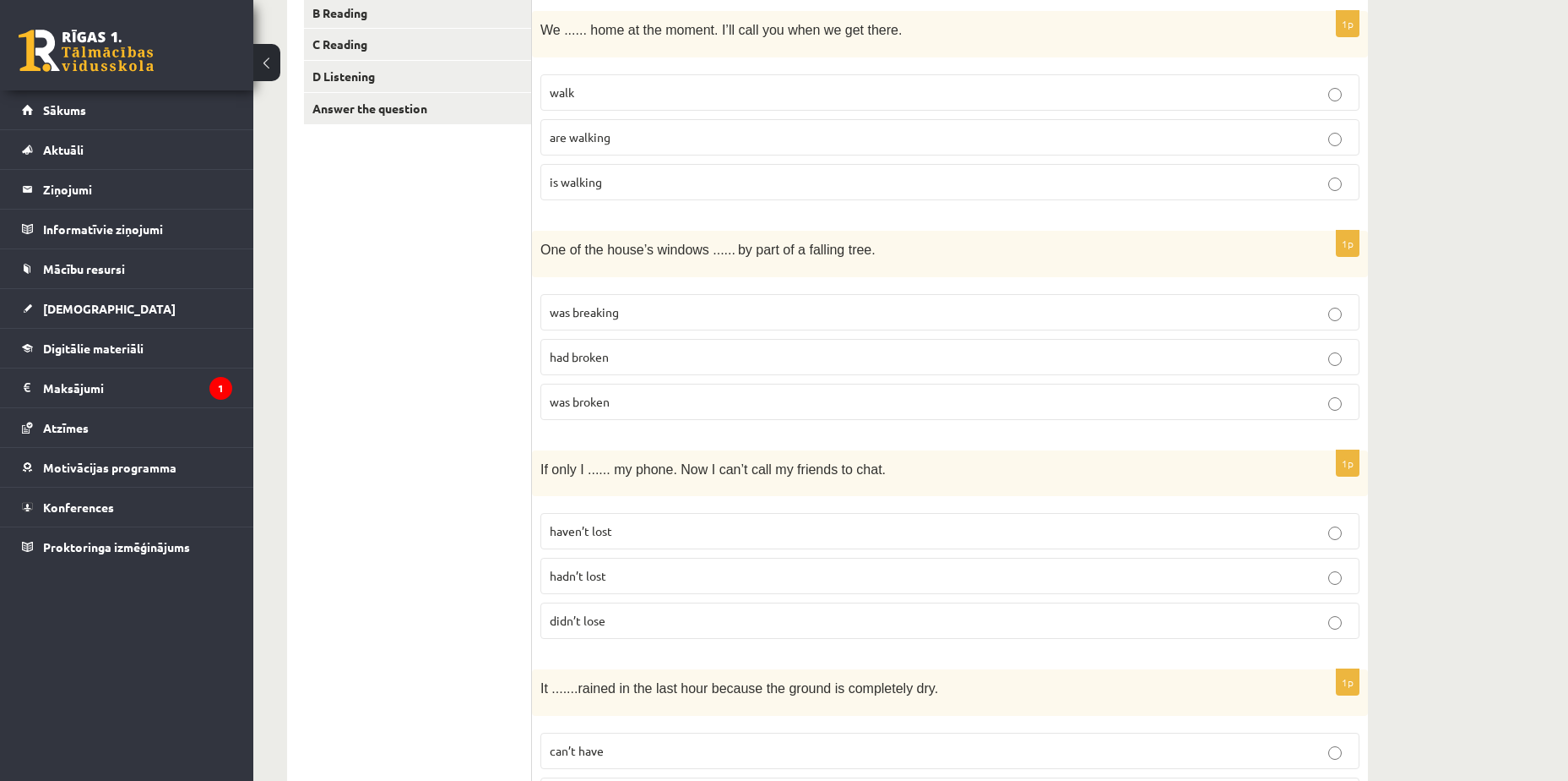
click at [627, 404] on p "was broken" at bounding box center [951, 402] width 801 height 18
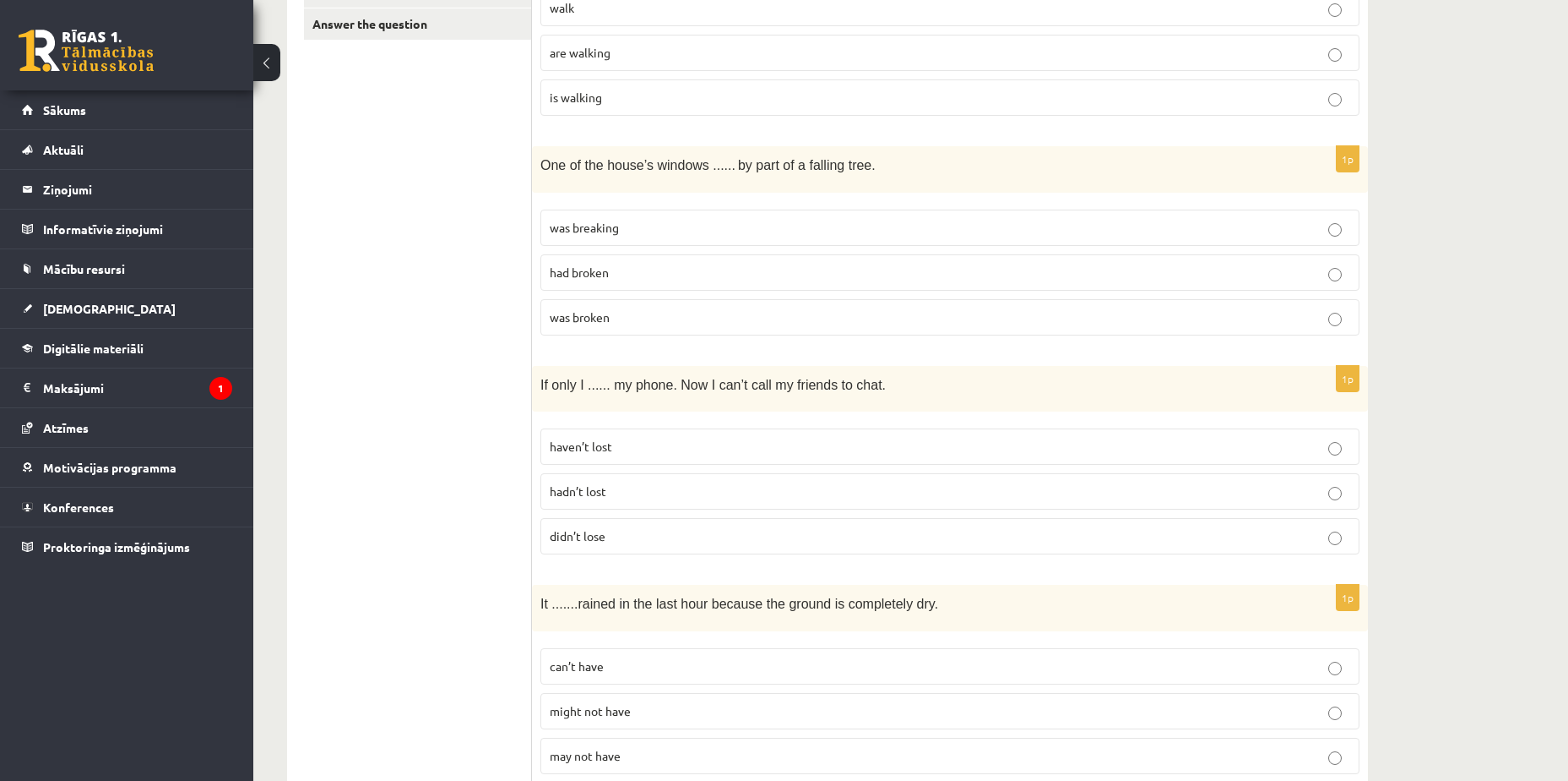
click at [613, 491] on p "hadn’t lost" at bounding box center [951, 491] width 801 height 18
click at [633, 540] on p "didn’t lose" at bounding box center [951, 536] width 801 height 18
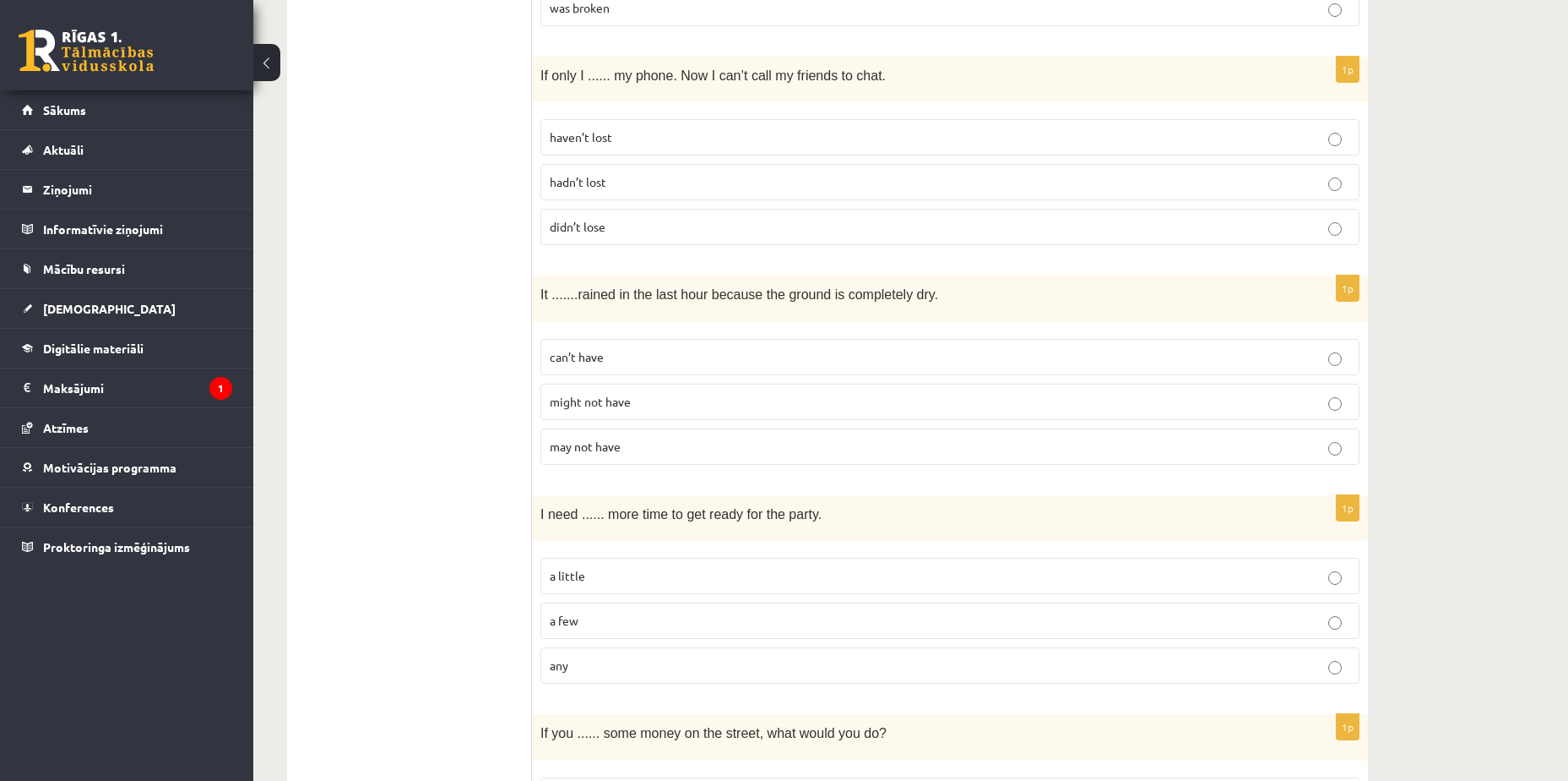
scroll to position [761, 0]
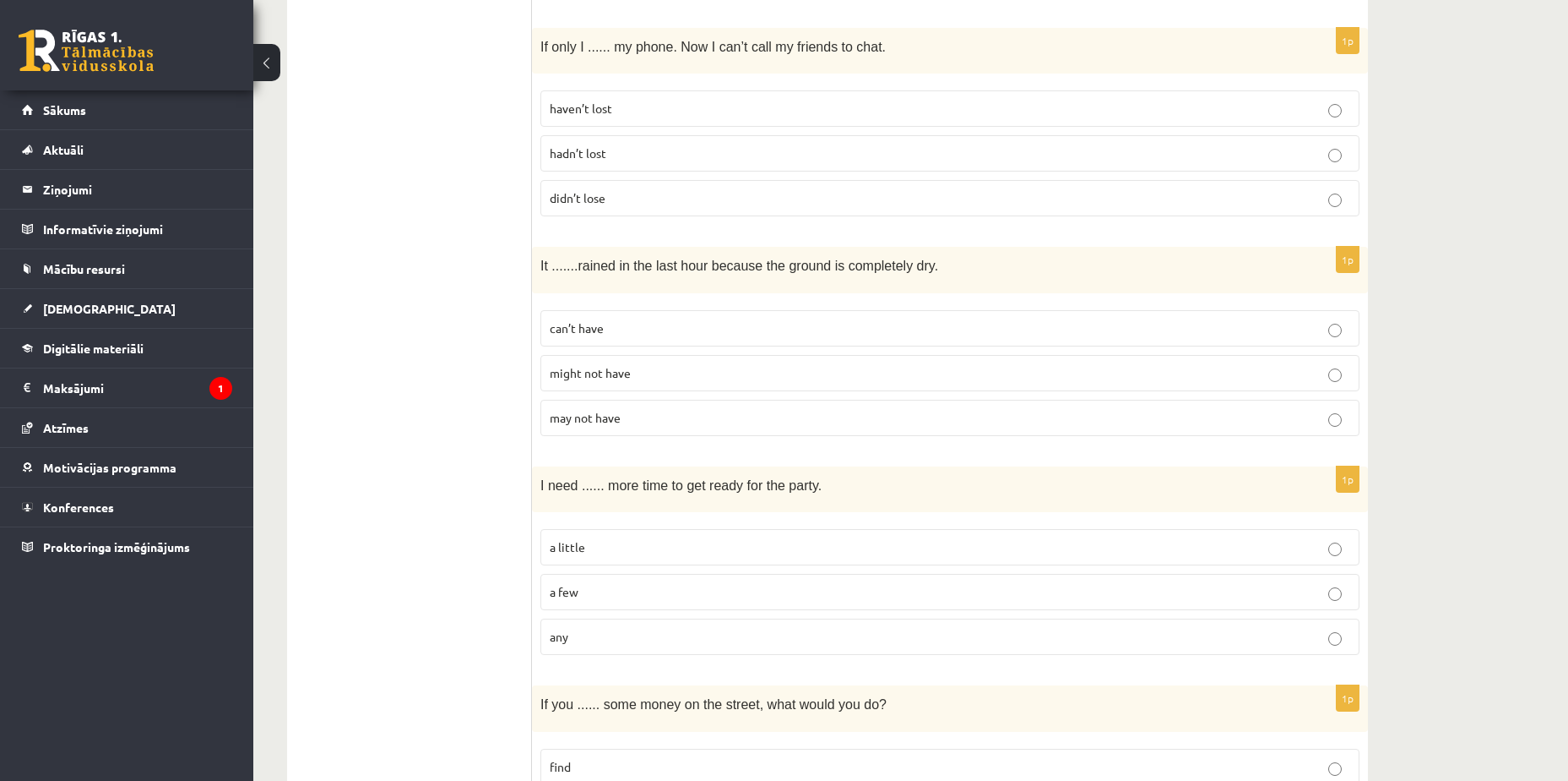
click at [630, 421] on p "may not have" at bounding box center [951, 418] width 801 height 18
click at [668, 328] on p "can’t have" at bounding box center [951, 328] width 801 height 18
click at [666, 379] on p "might not have" at bounding box center [951, 373] width 801 height 18
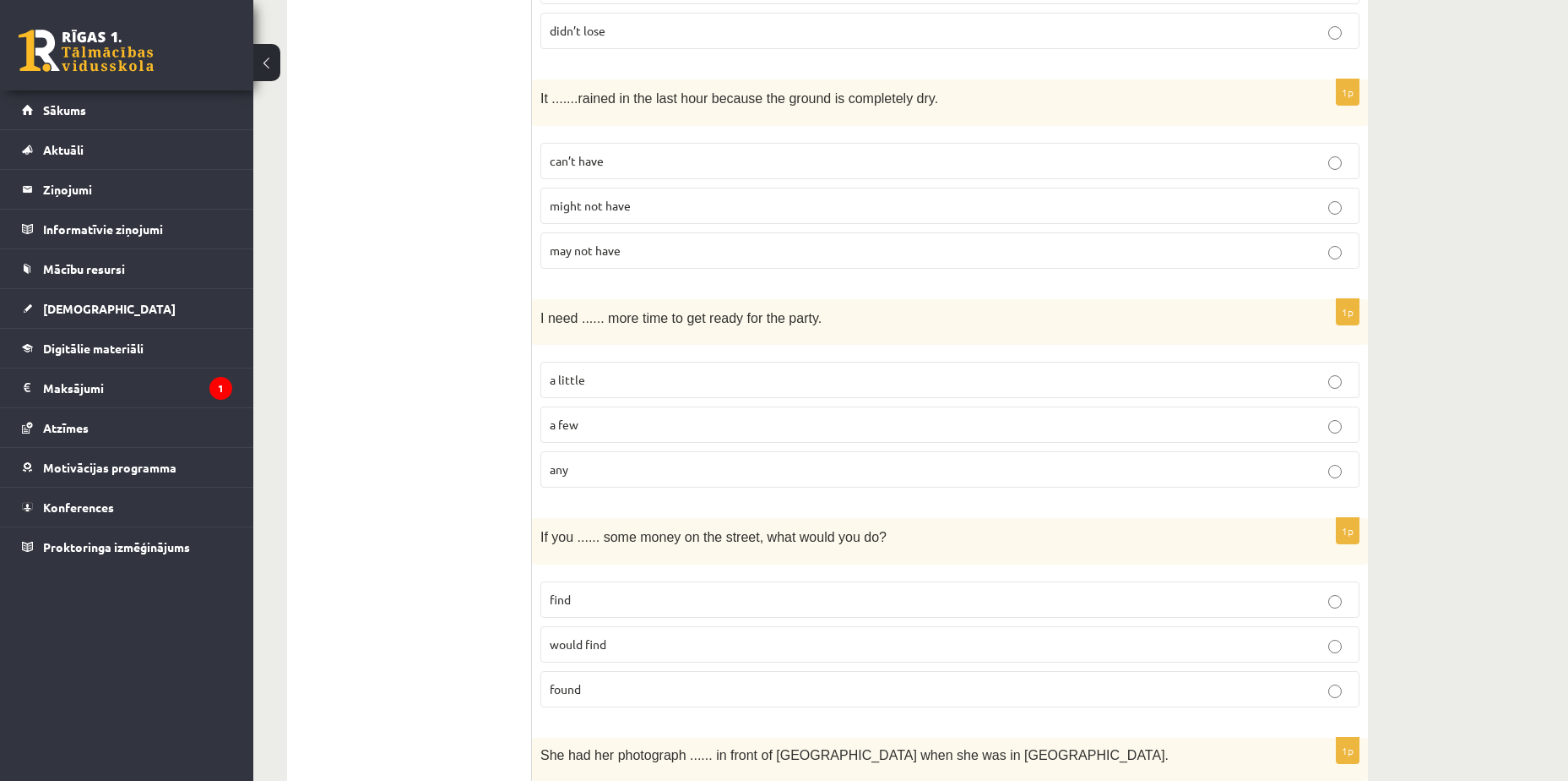
scroll to position [930, 0]
click at [594, 422] on p "a few" at bounding box center [951, 423] width 801 height 18
click at [595, 379] on p "a little" at bounding box center [951, 378] width 801 height 18
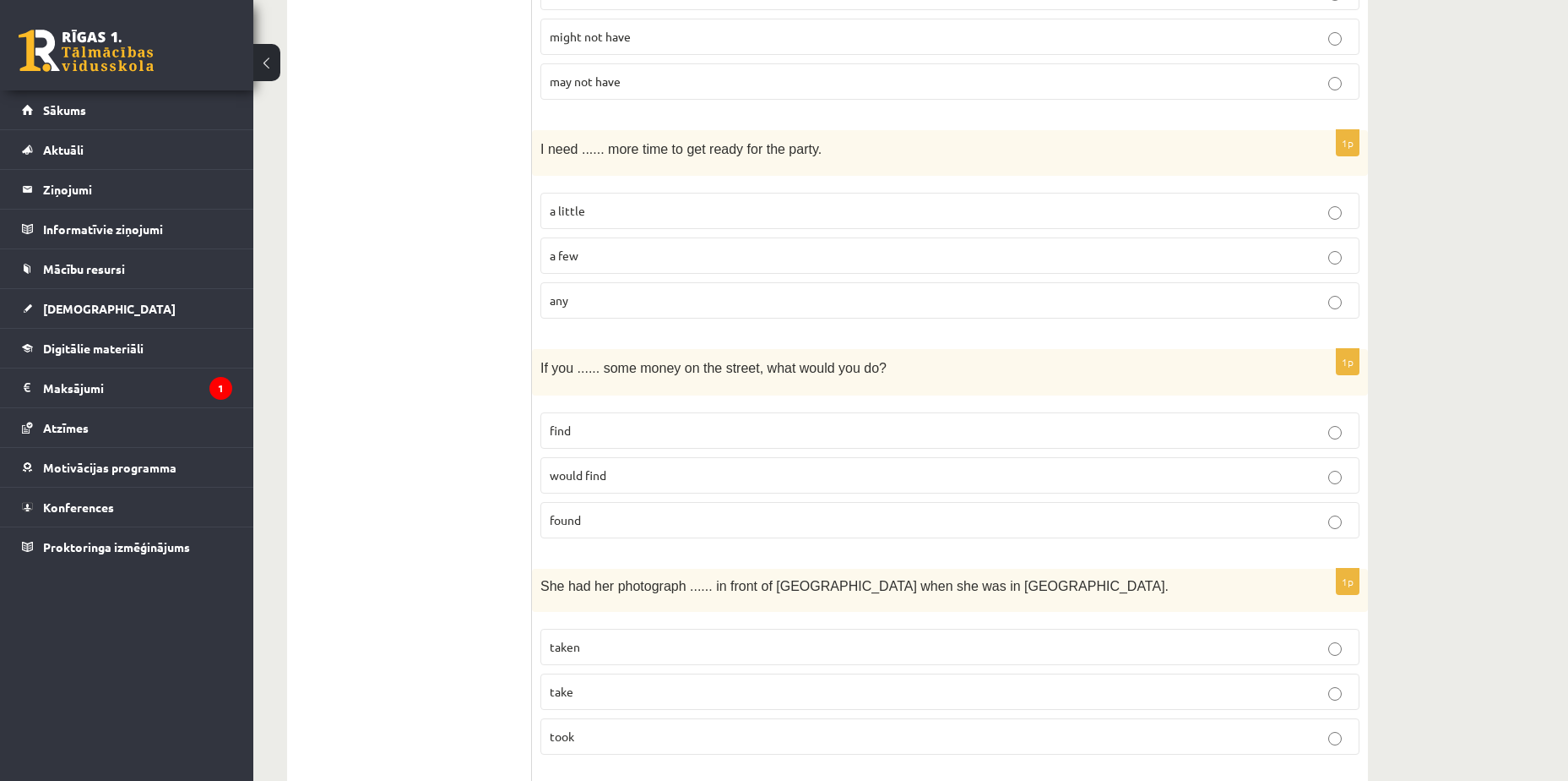
scroll to position [1098, 0]
click at [591, 425] on p "find" at bounding box center [951, 429] width 801 height 18
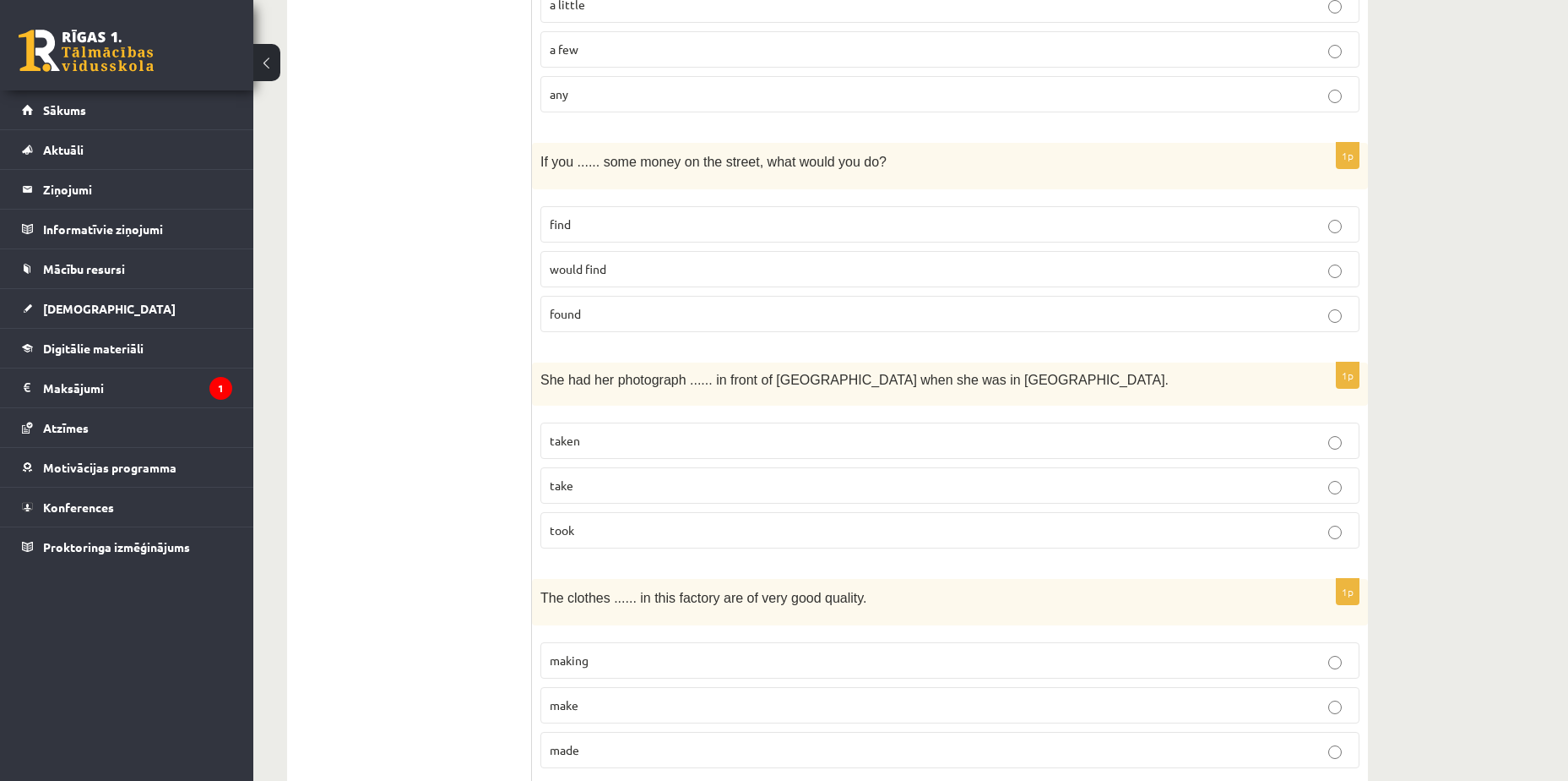
scroll to position [1436, 0]
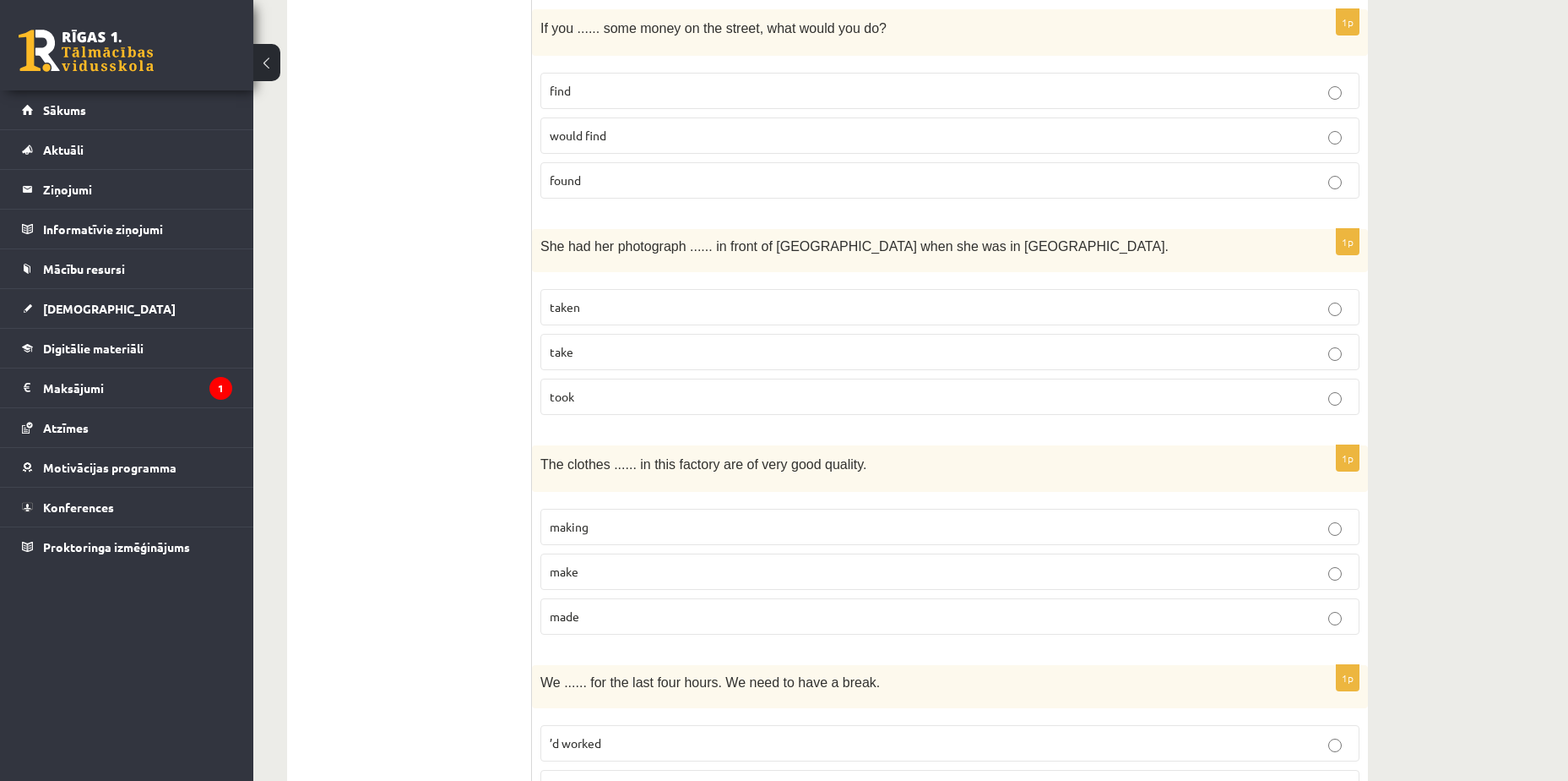
click at [602, 312] on p "taken" at bounding box center [951, 307] width 801 height 18
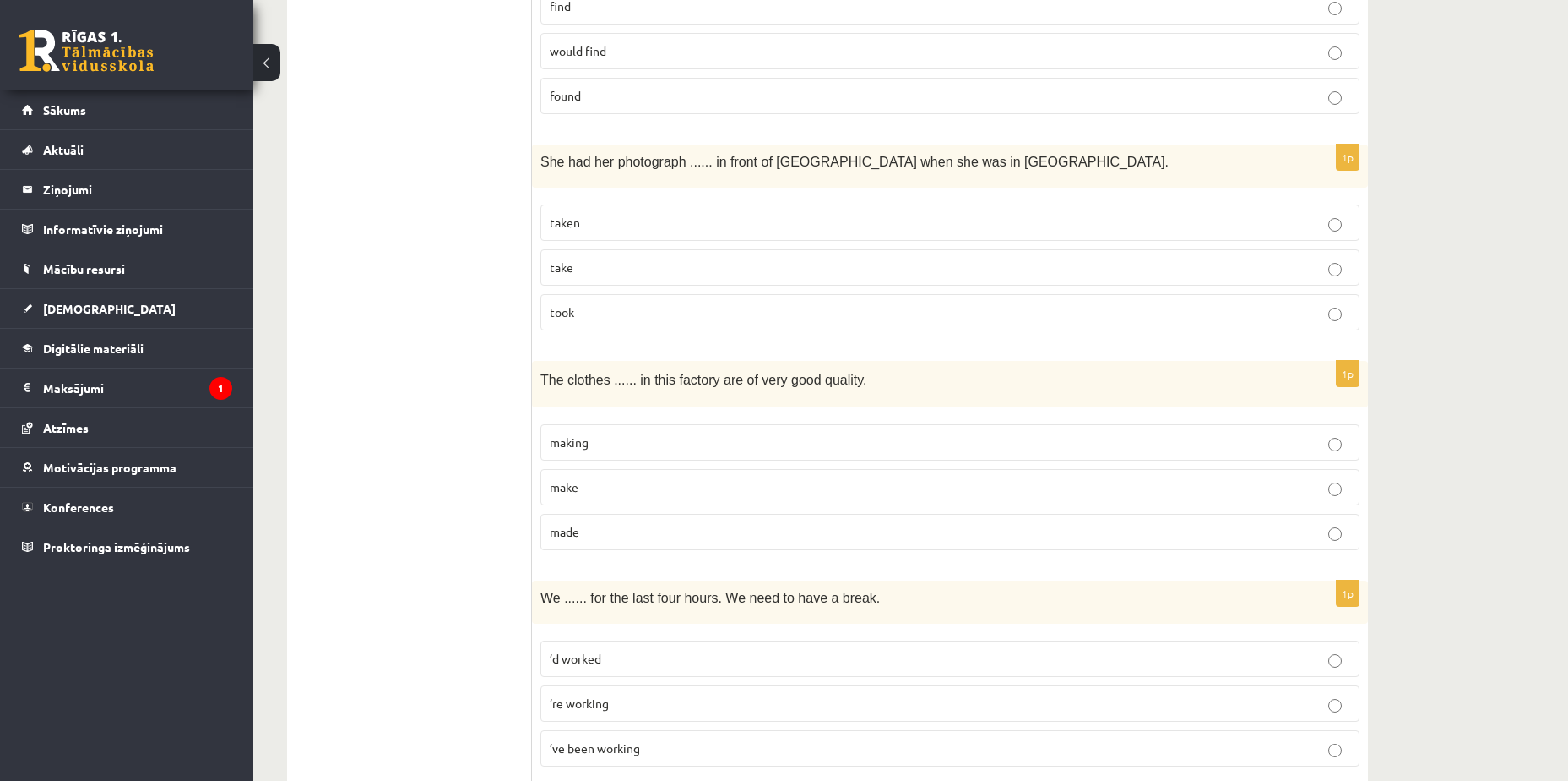
click at [595, 493] on p "make" at bounding box center [951, 487] width 801 height 18
click at [617, 540] on p "made" at bounding box center [951, 532] width 801 height 18
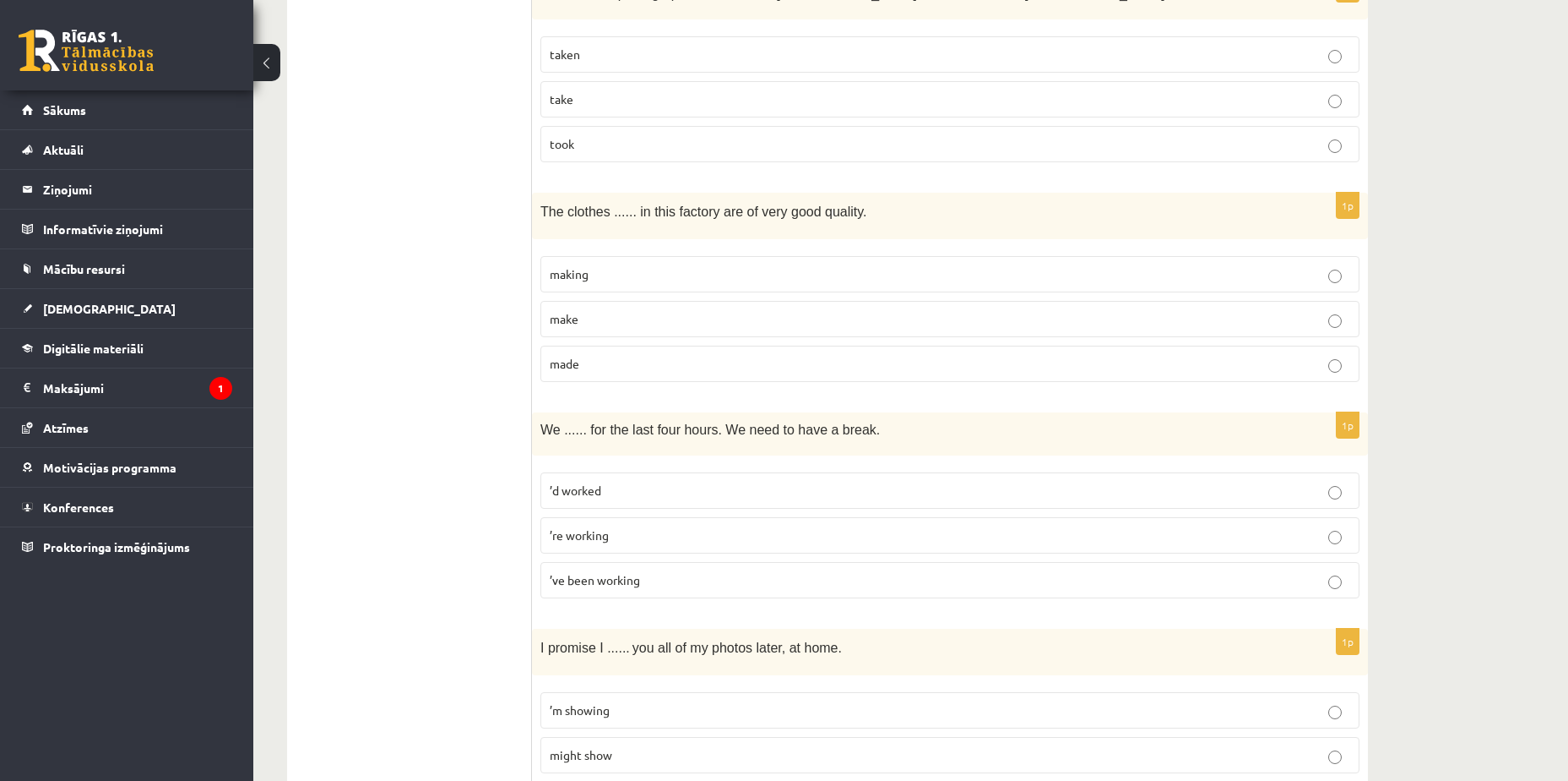
scroll to position [1690, 0]
click at [669, 584] on p "’ve been working" at bounding box center [951, 579] width 801 height 18
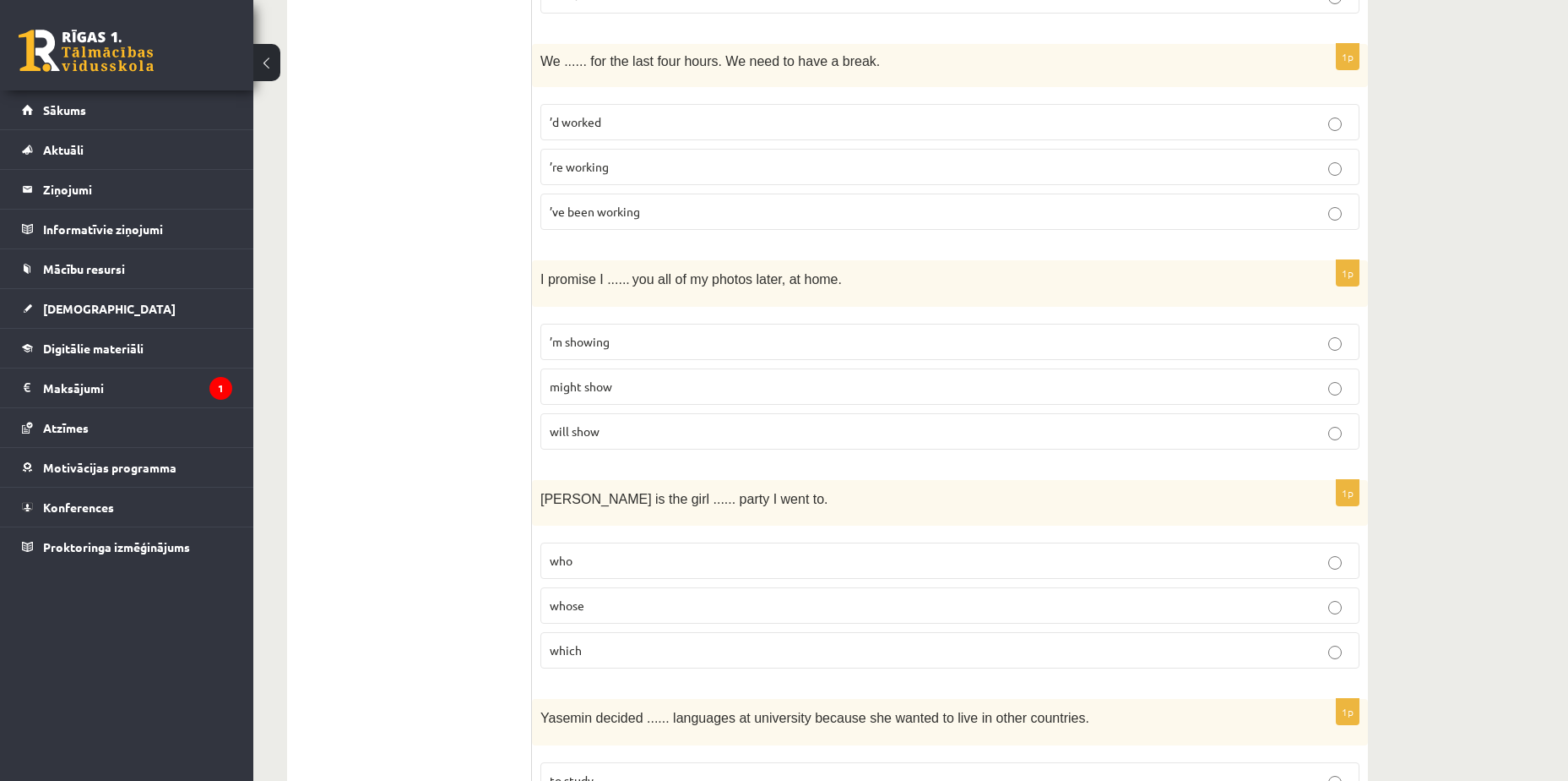
scroll to position [2028, 0]
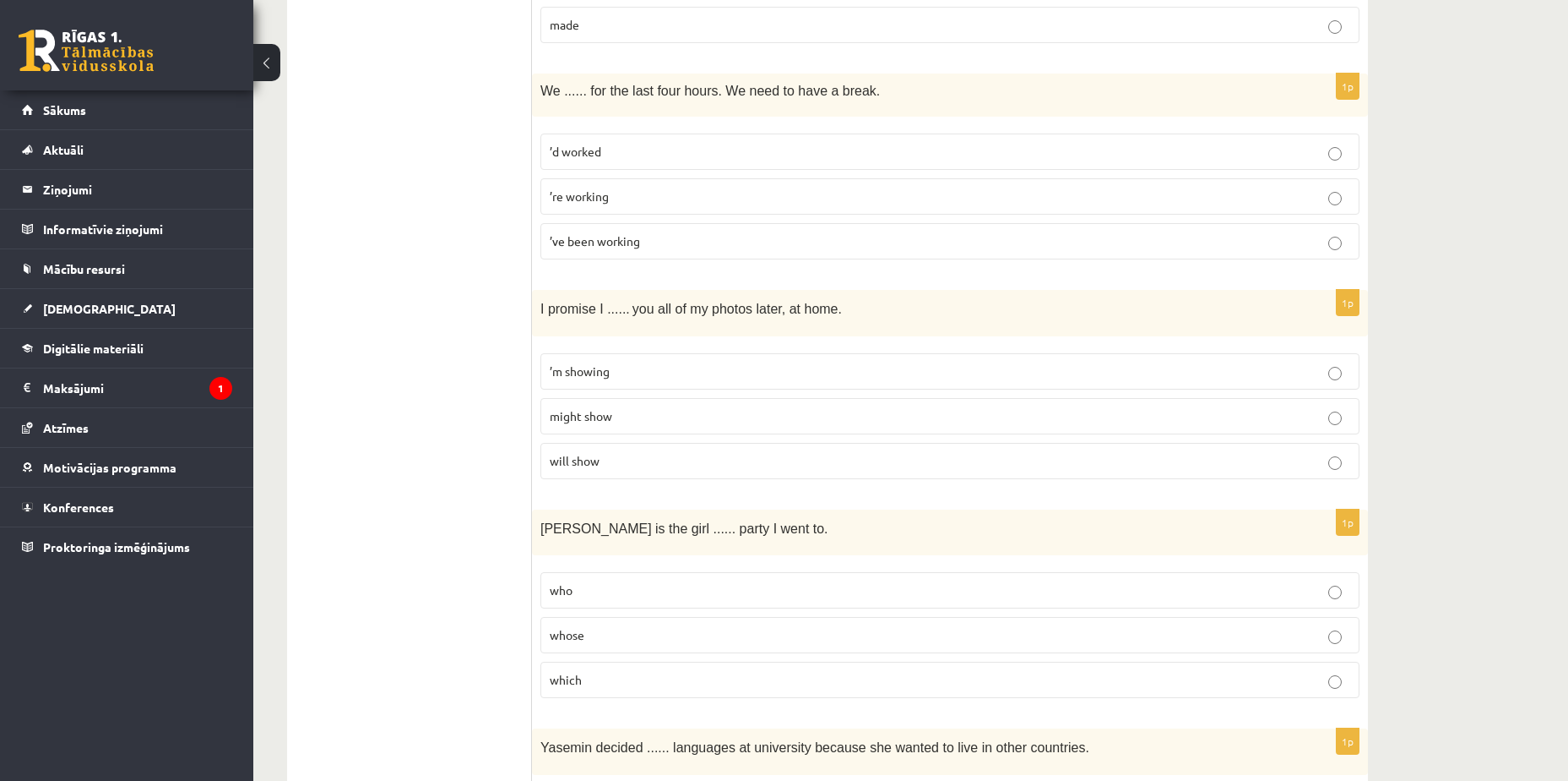
click at [636, 472] on label "will show" at bounding box center [950, 460] width 819 height 37
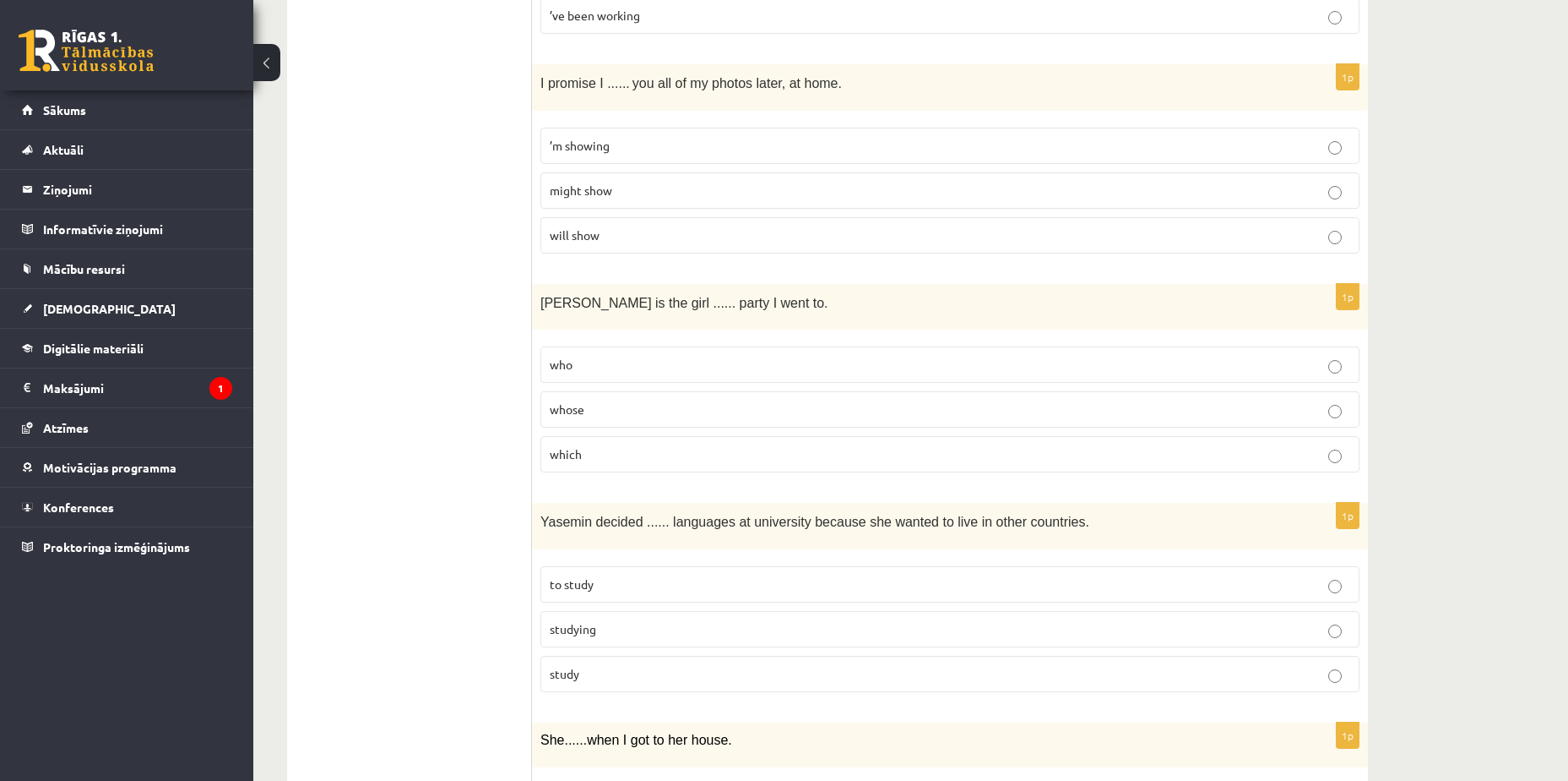
scroll to position [2282, 0]
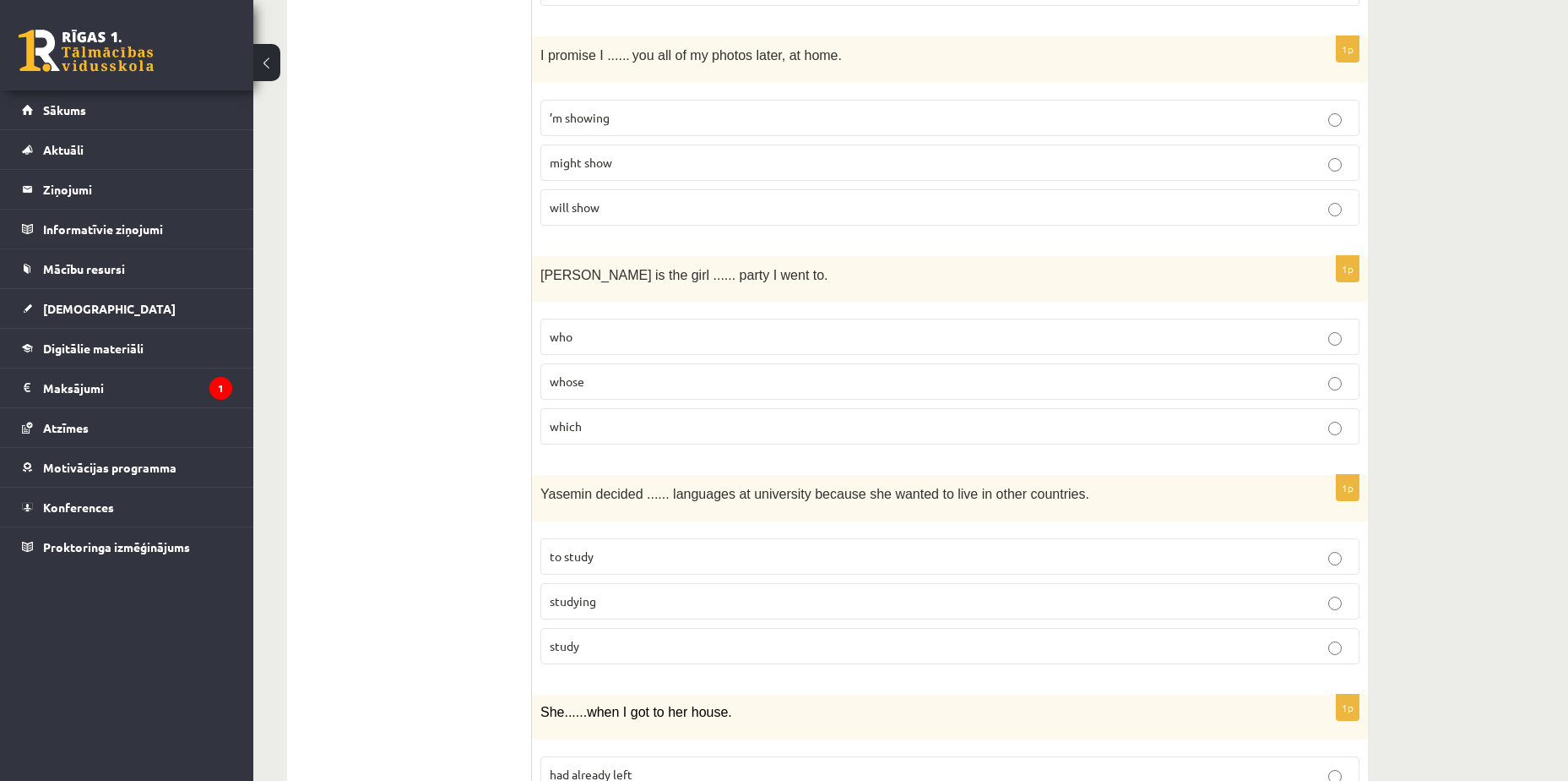
click at [621, 393] on label "whose" at bounding box center [950, 381] width 819 height 37
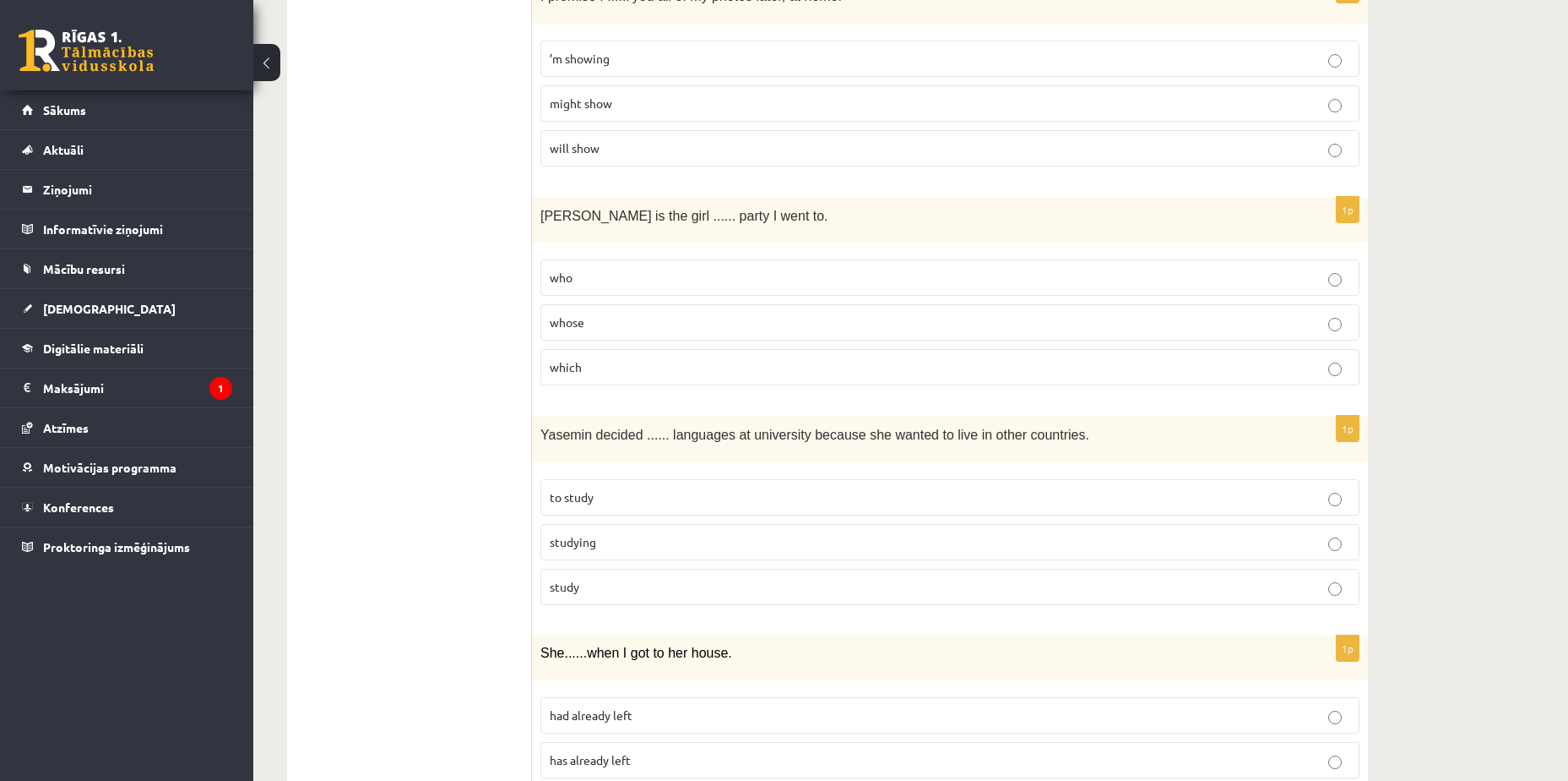
scroll to position [2450, 0]
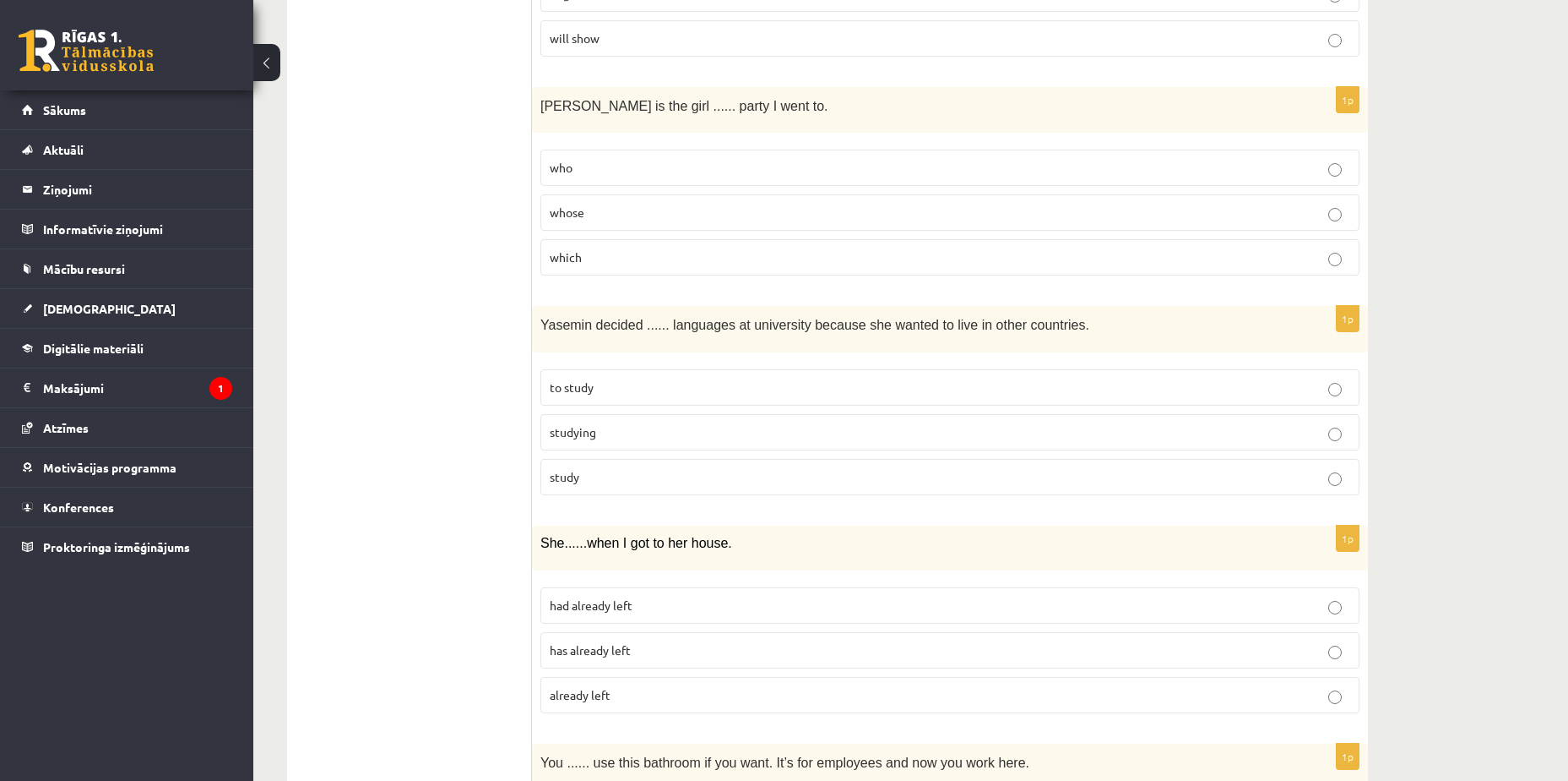
click at [588, 385] on span "to study" at bounding box center [572, 387] width 44 height 15
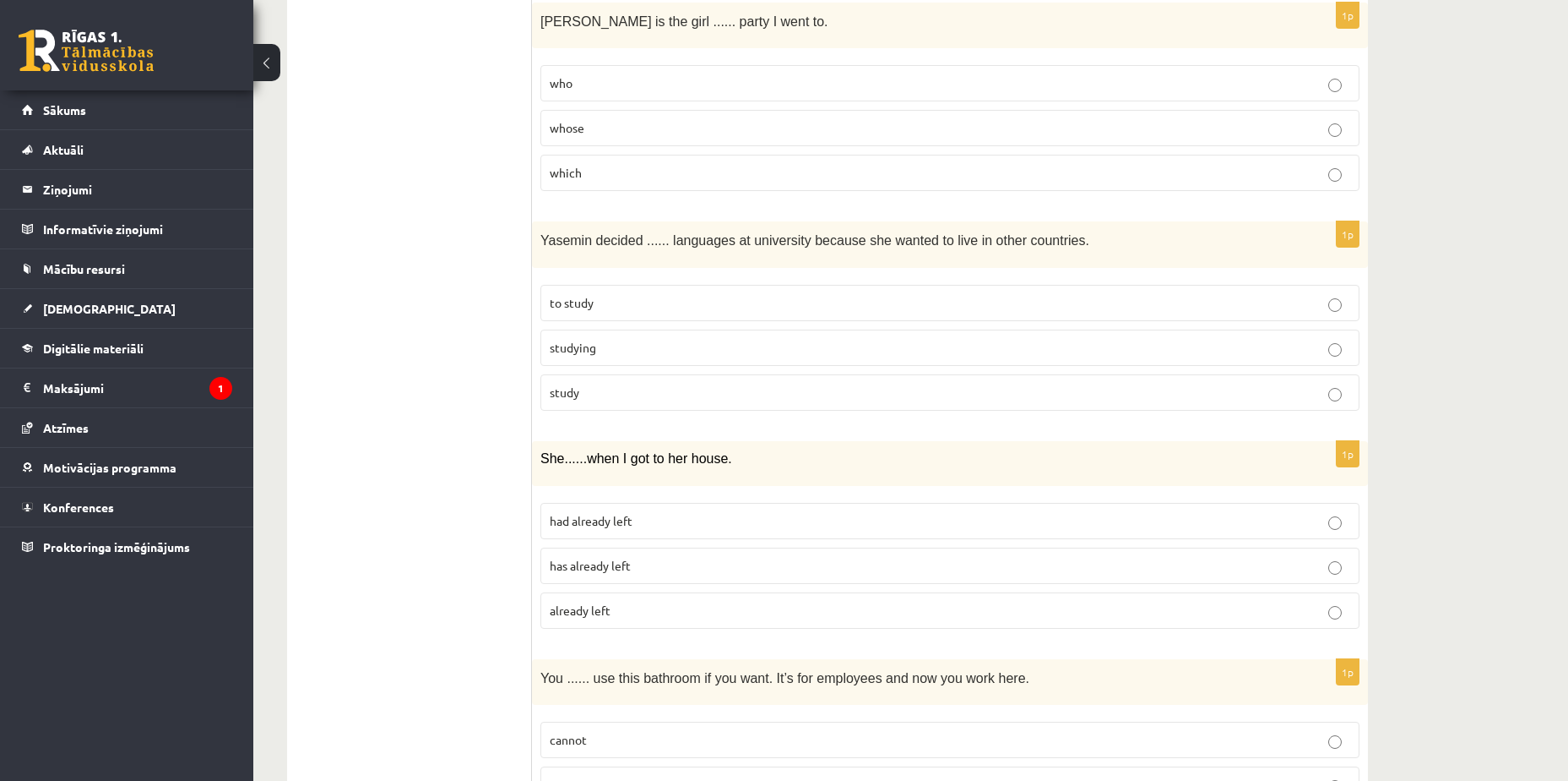
click at [661, 528] on p "had already left" at bounding box center [951, 521] width 801 height 18
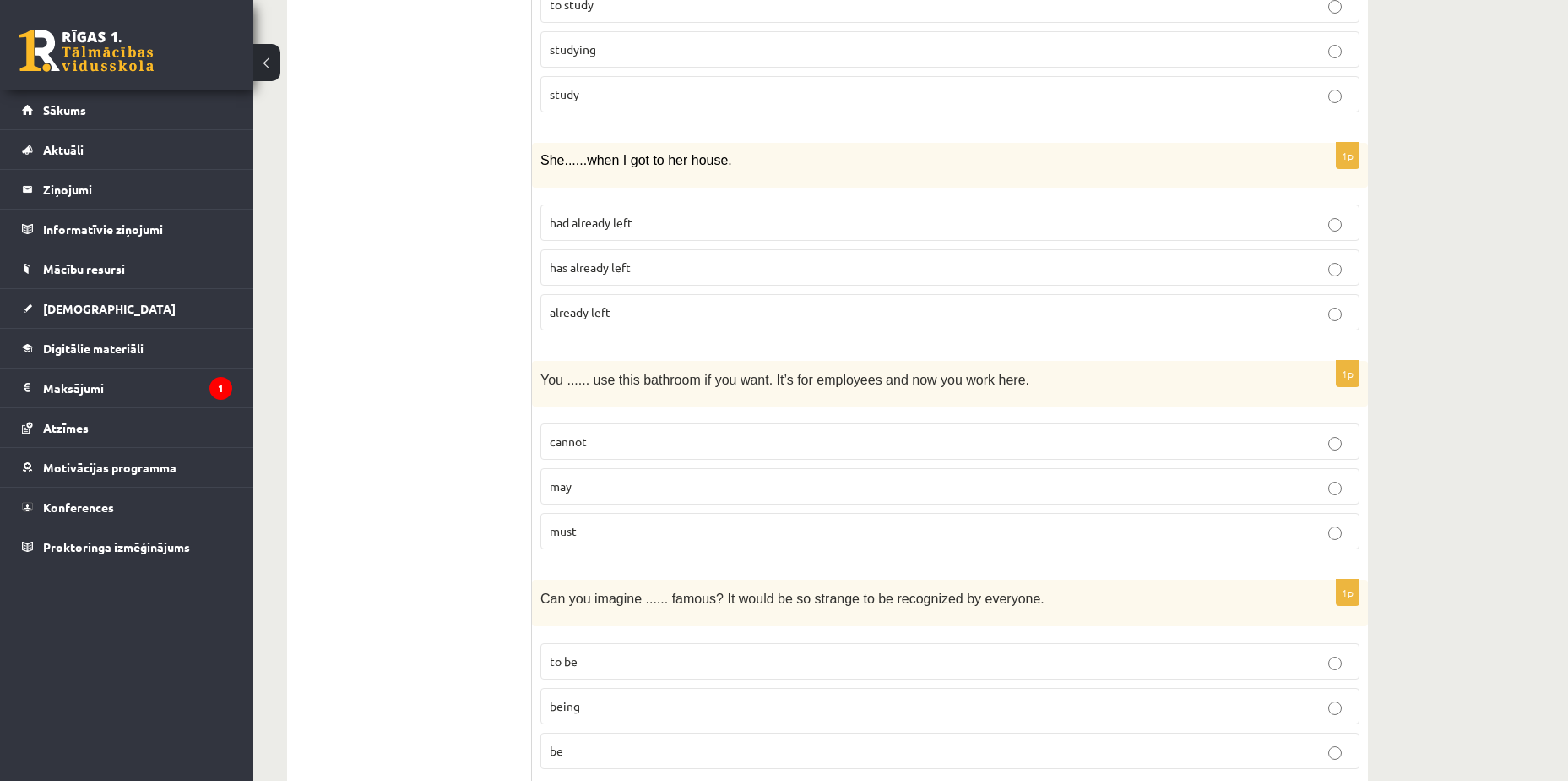
scroll to position [2873, 0]
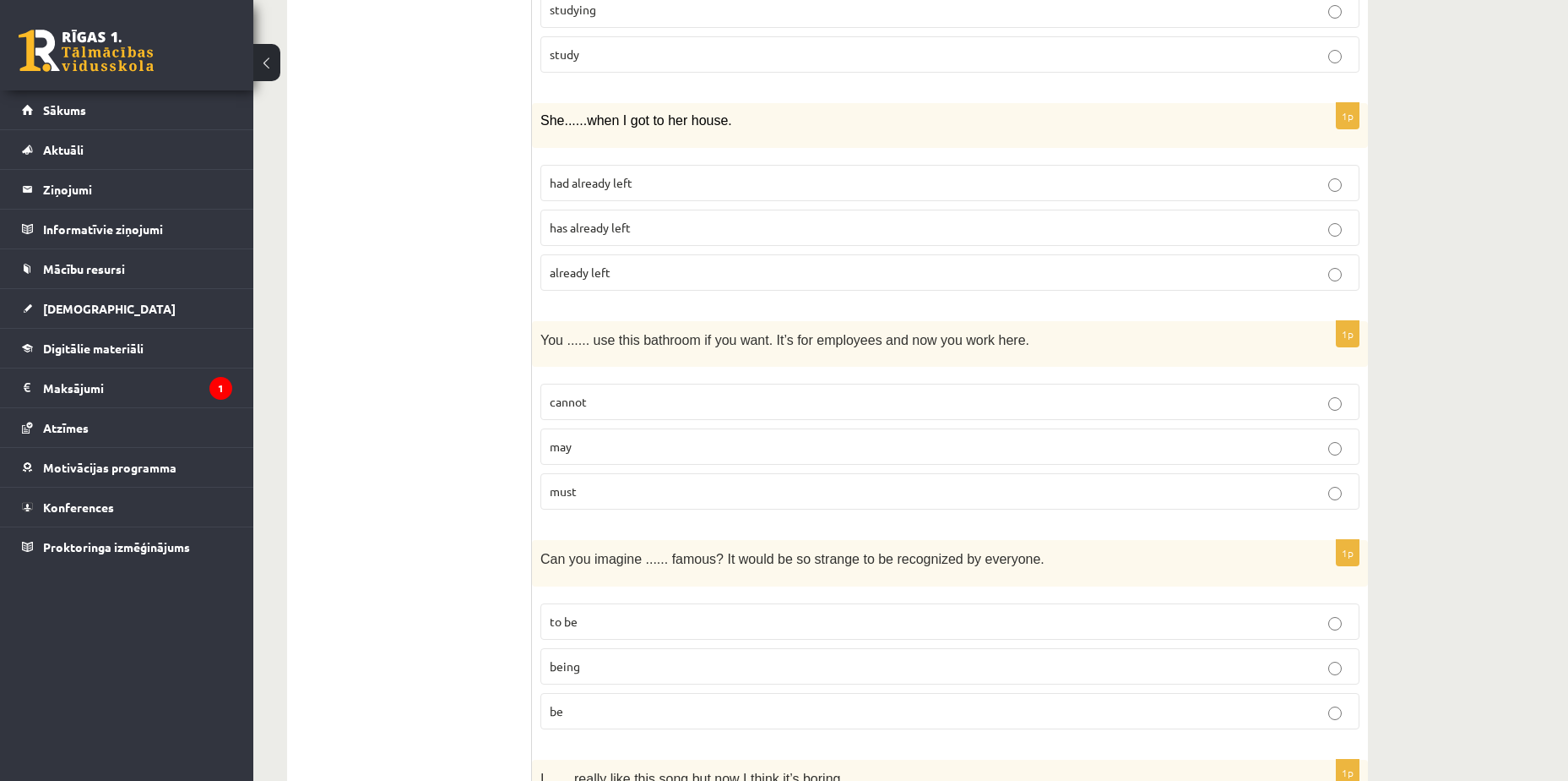
click at [628, 410] on p "cannot" at bounding box center [951, 402] width 801 height 18
click at [588, 447] on p "may" at bounding box center [951, 446] width 801 height 18
click at [595, 405] on p "cannot" at bounding box center [951, 402] width 801 height 18
click at [658, 437] on label "may" at bounding box center [950, 447] width 819 height 37
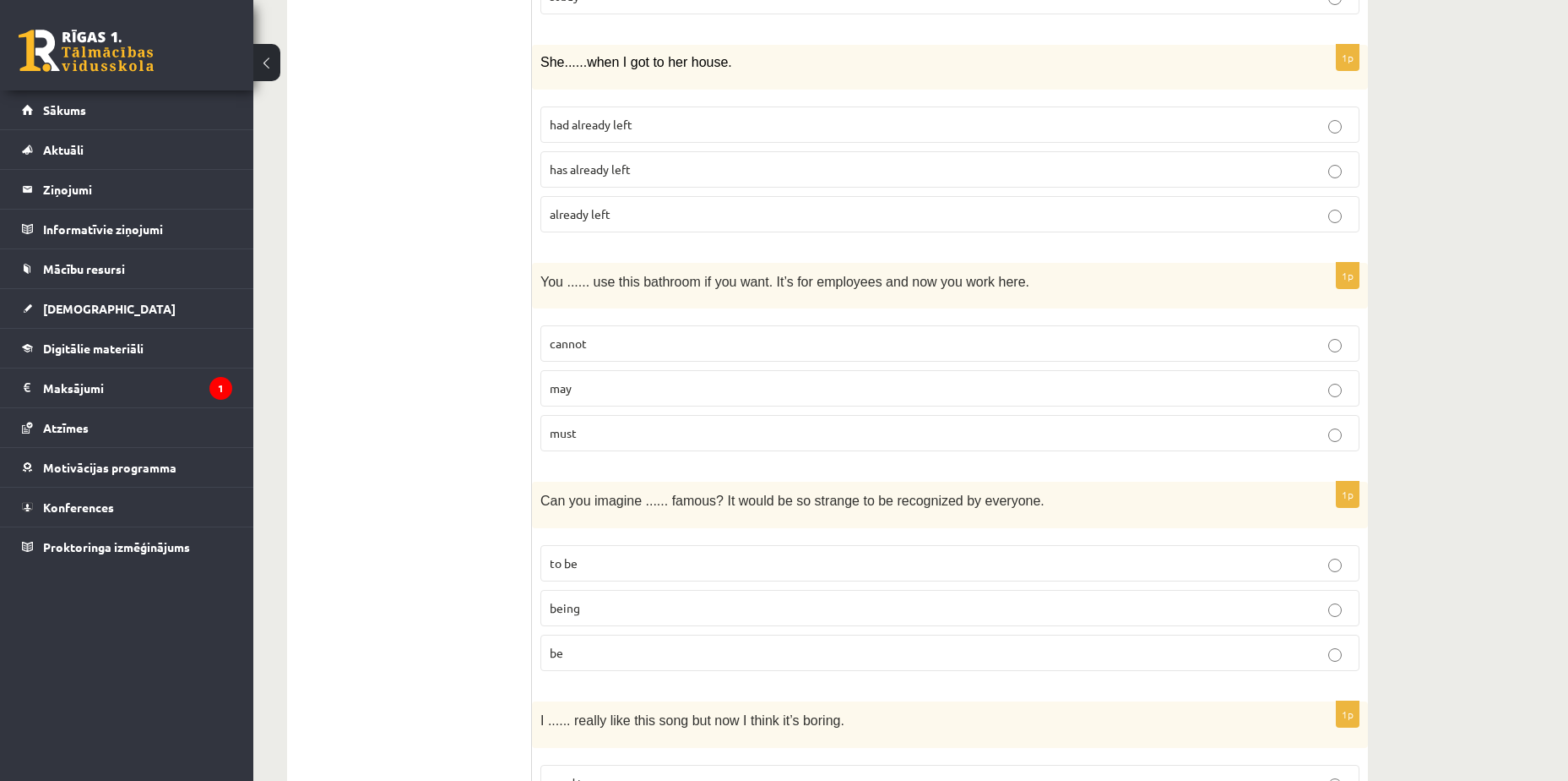
scroll to position [2957, 0]
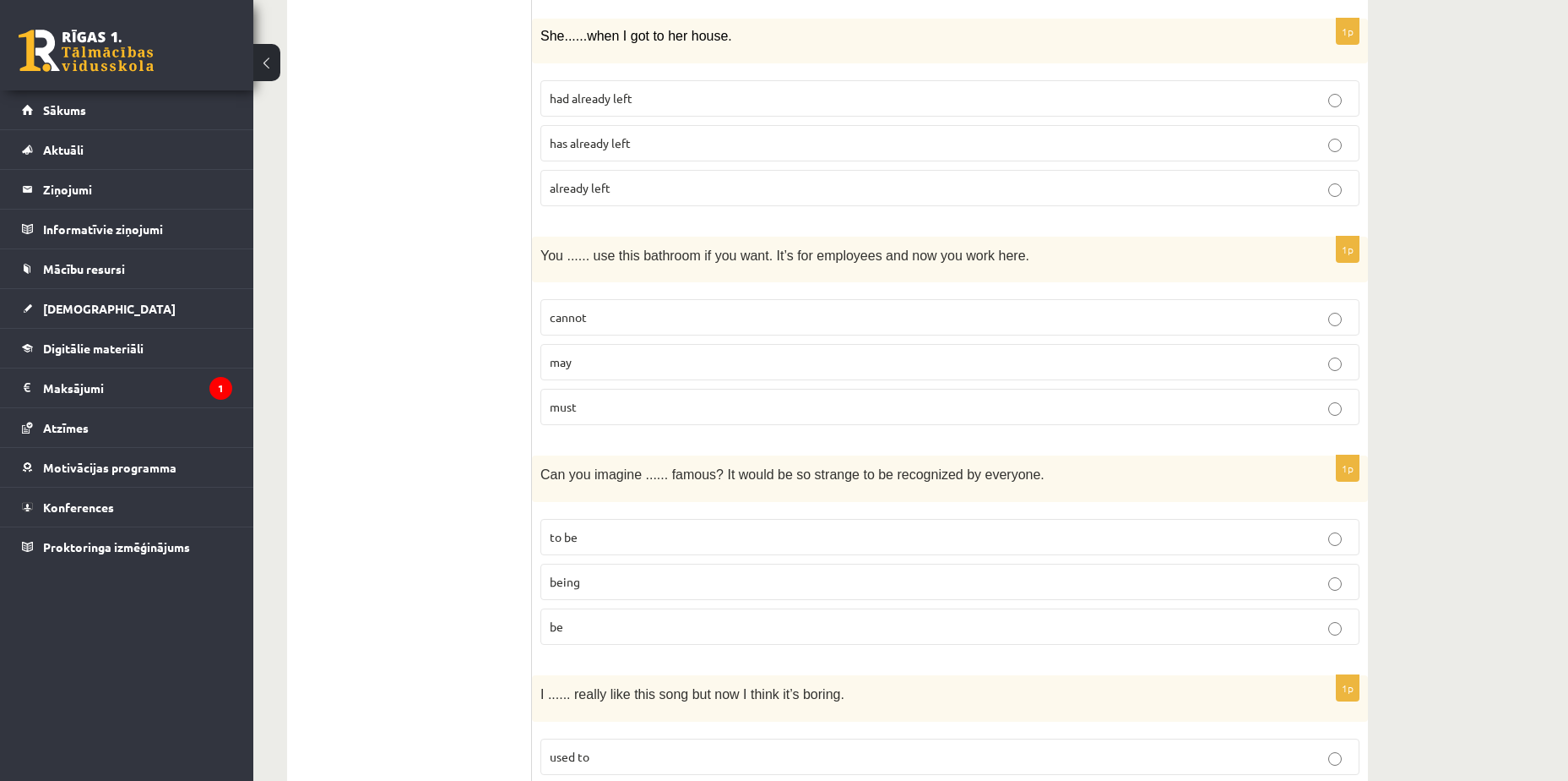
click at [639, 601] on fieldset "to be being be" at bounding box center [950, 580] width 819 height 140
click at [636, 590] on p "being" at bounding box center [951, 581] width 801 height 18
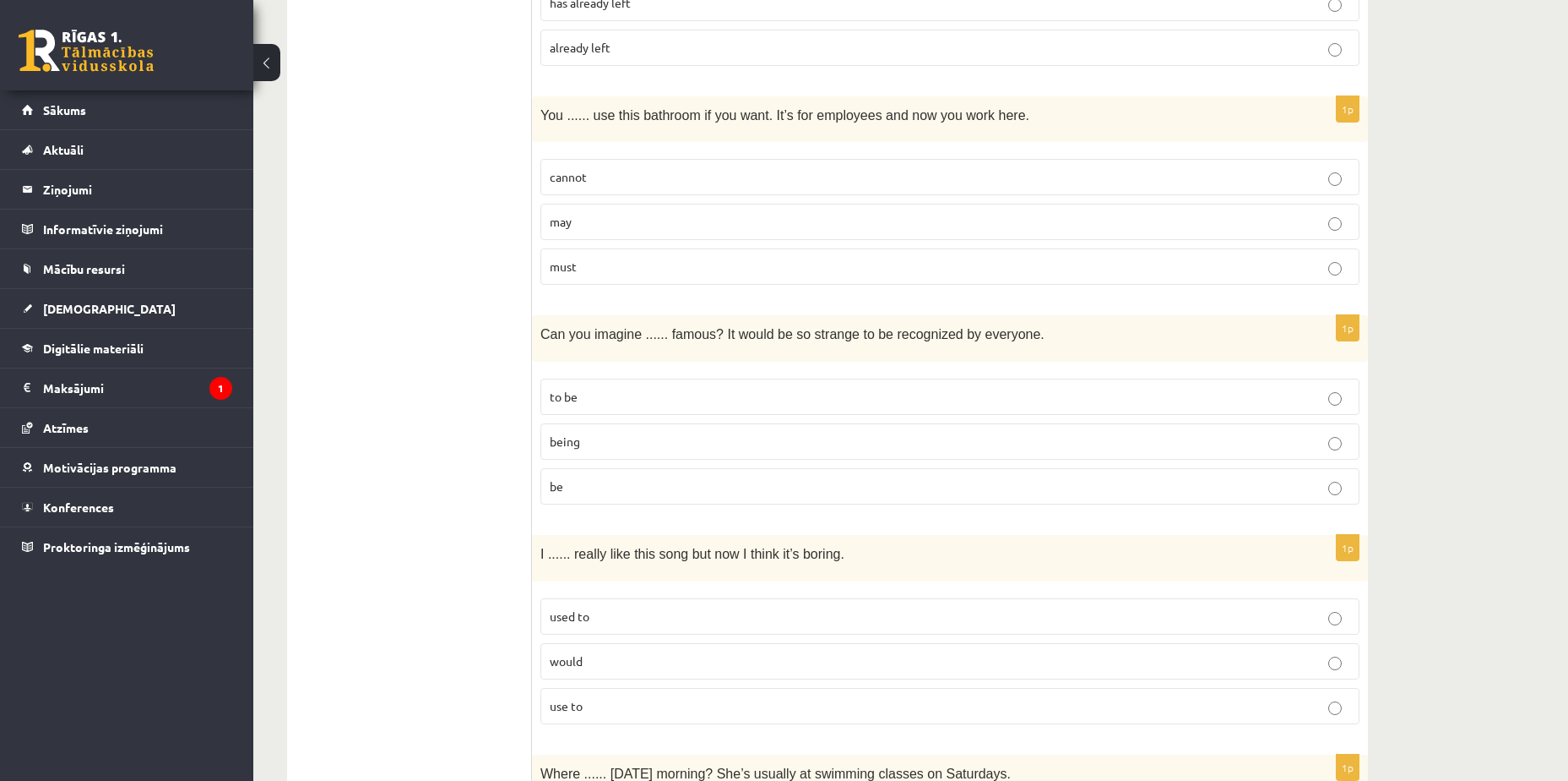
scroll to position [3127, 0]
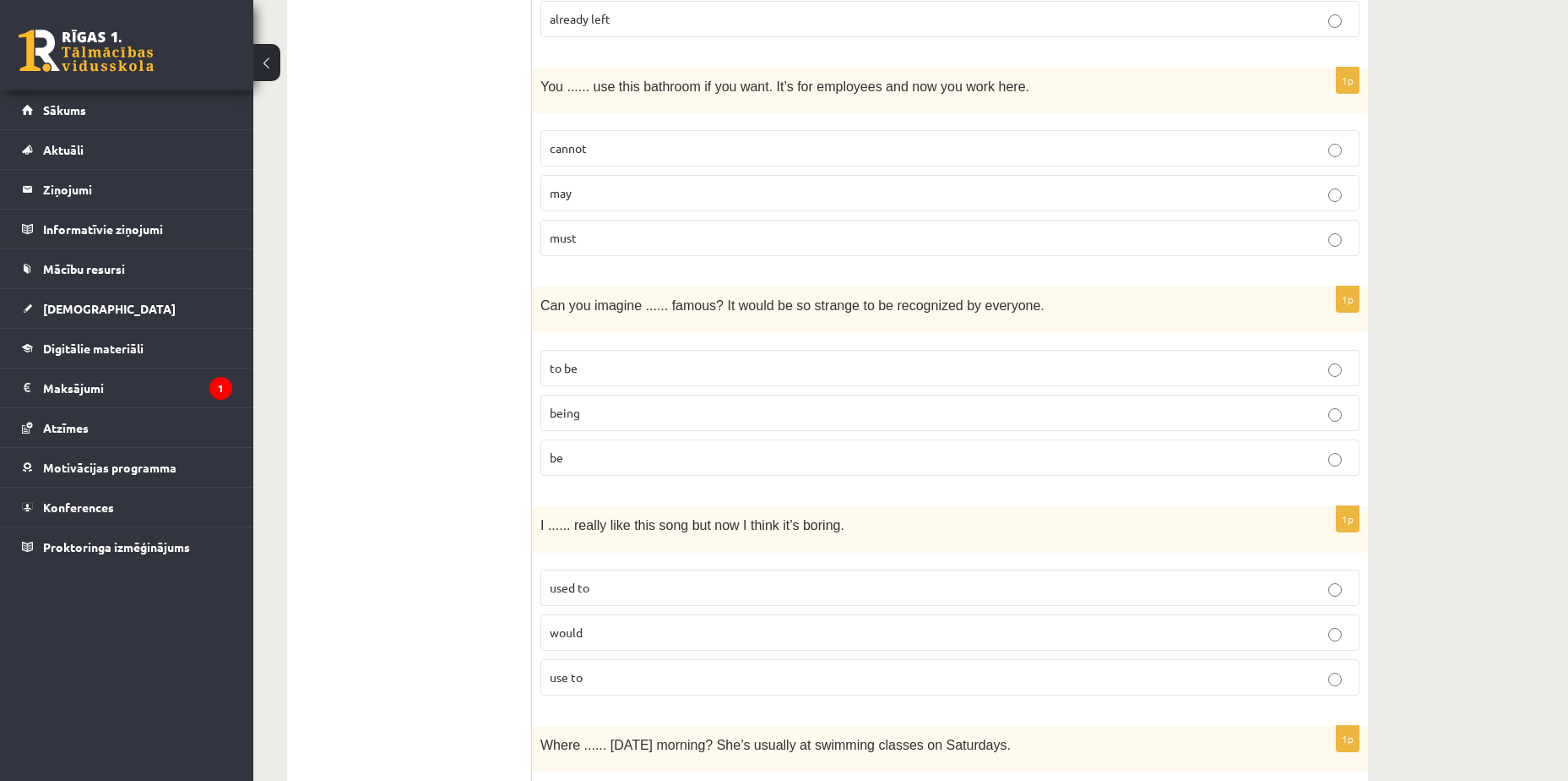
click at [615, 583] on p "used to" at bounding box center [951, 587] width 801 height 18
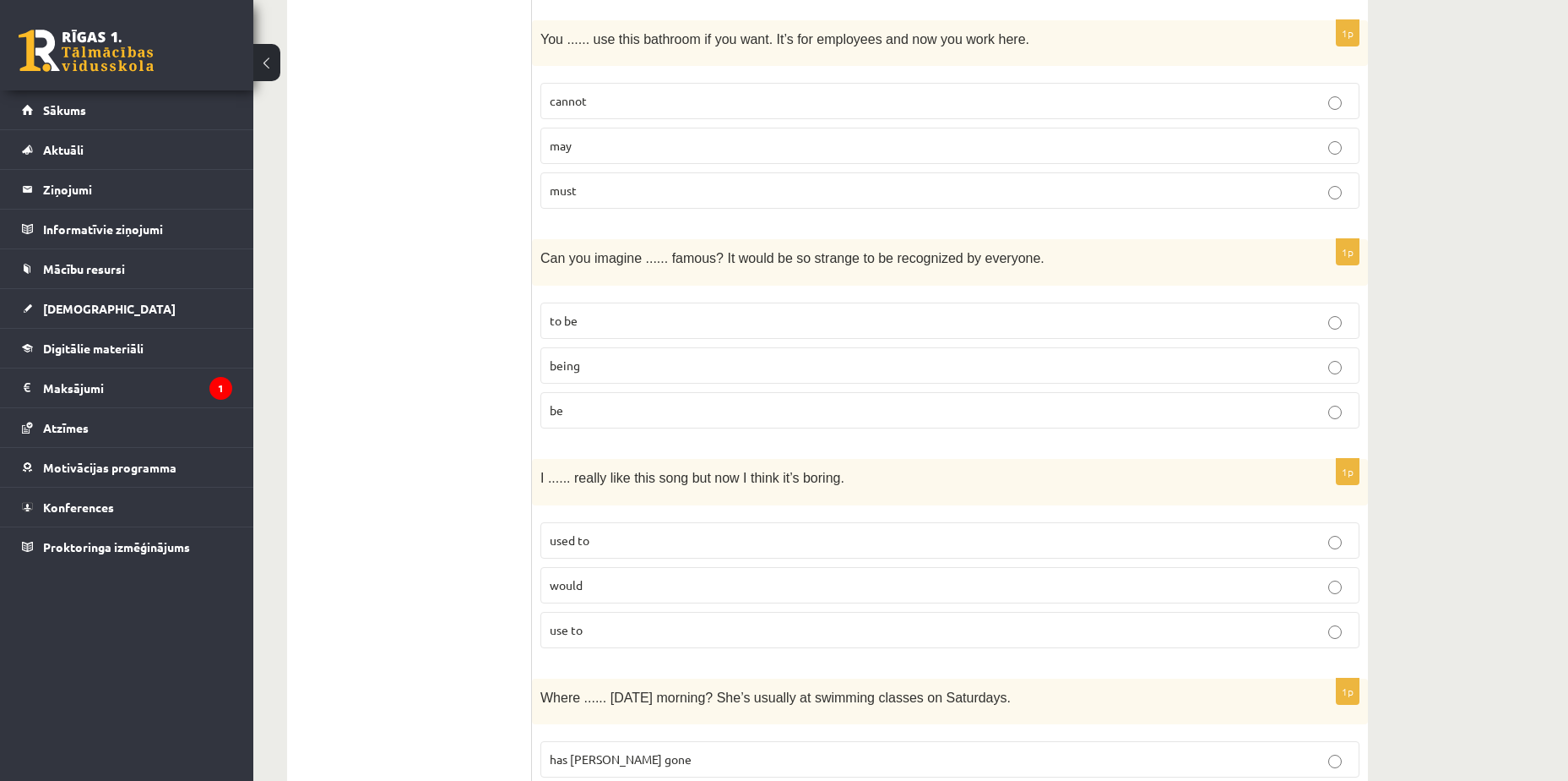
scroll to position [3211, 0]
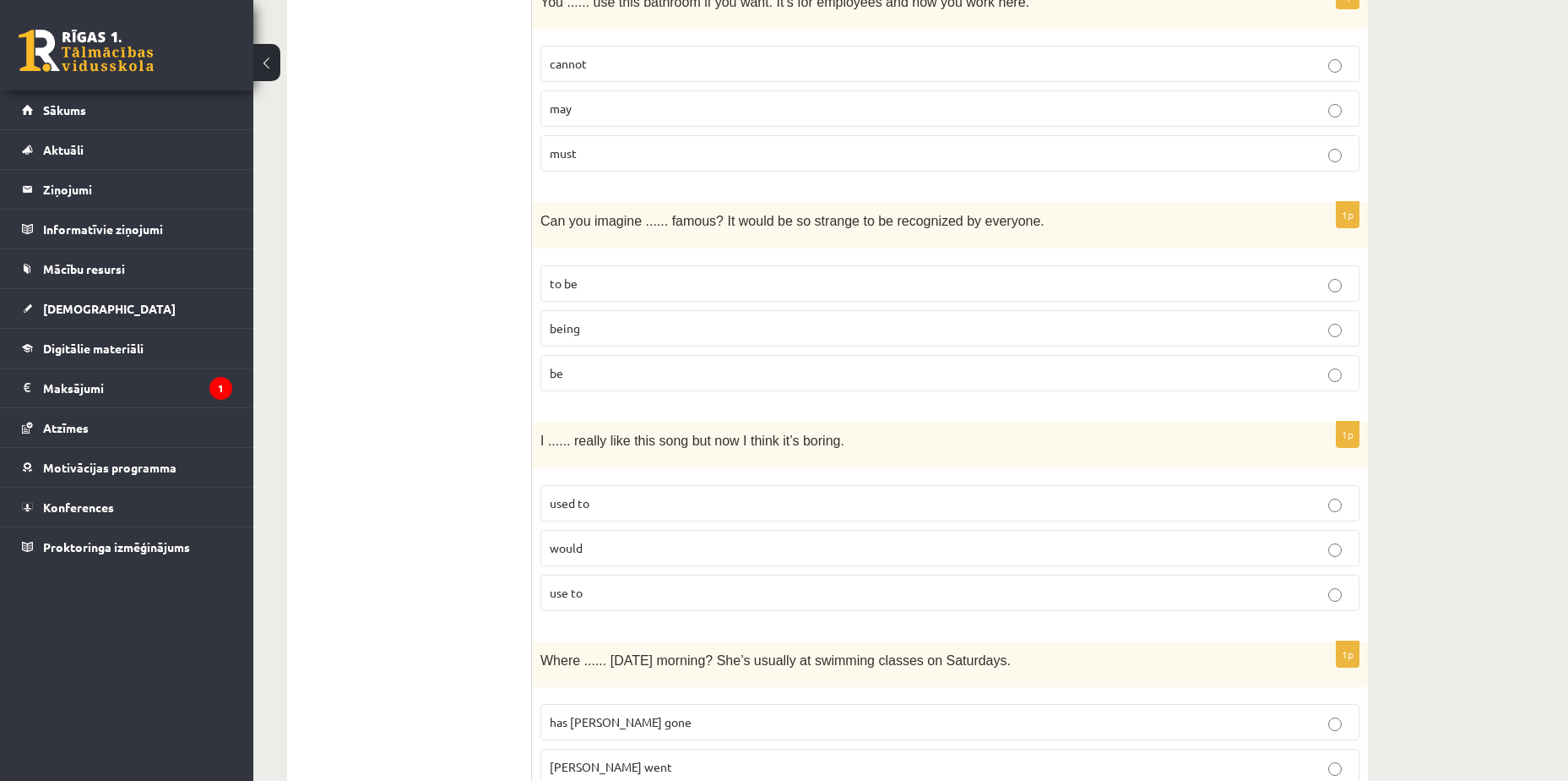
click at [624, 498] on p "used to" at bounding box center [951, 503] width 801 height 18
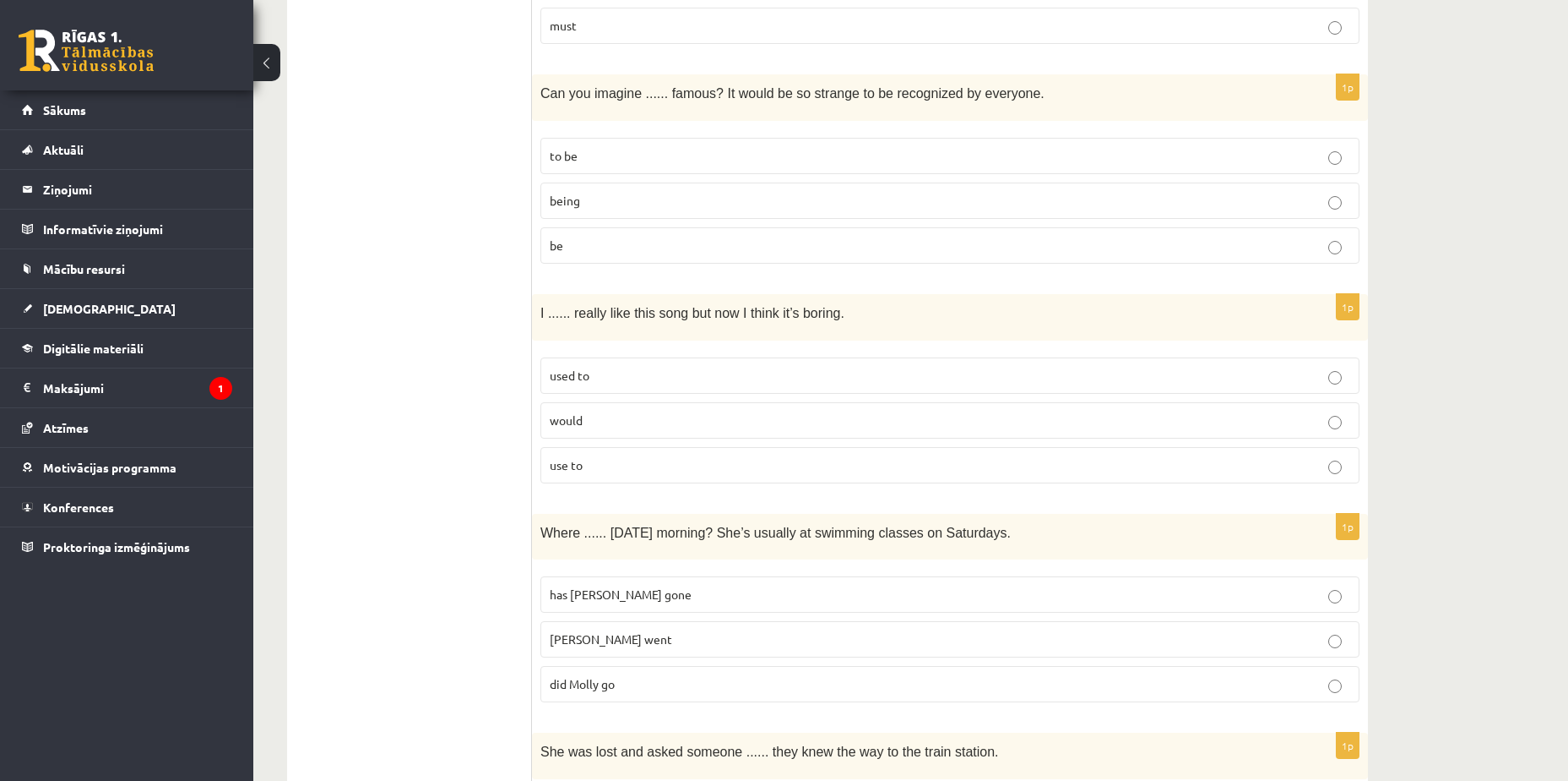
scroll to position [3380, 0]
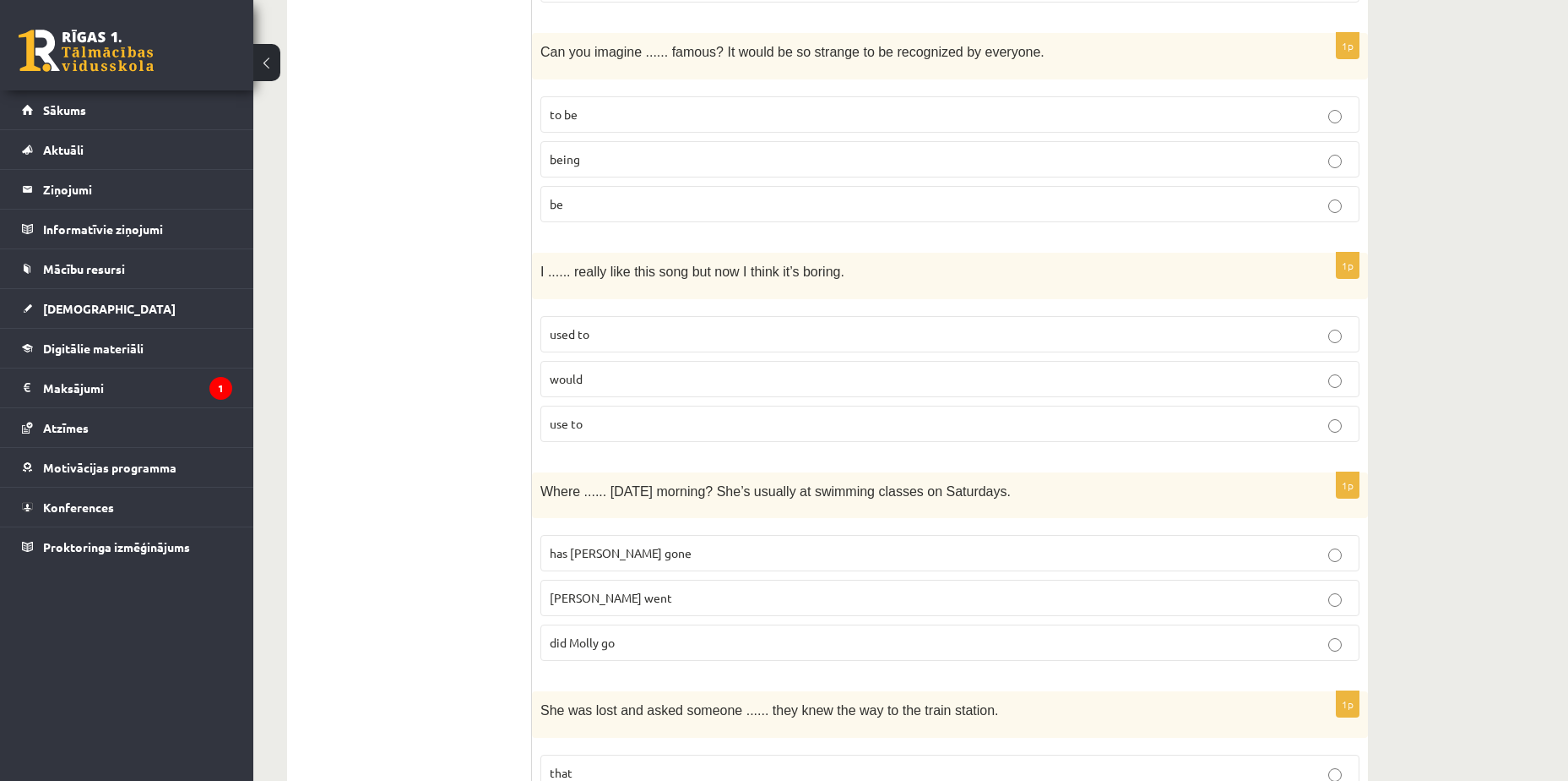
click at [686, 643] on p "did Molly go" at bounding box center [951, 642] width 801 height 18
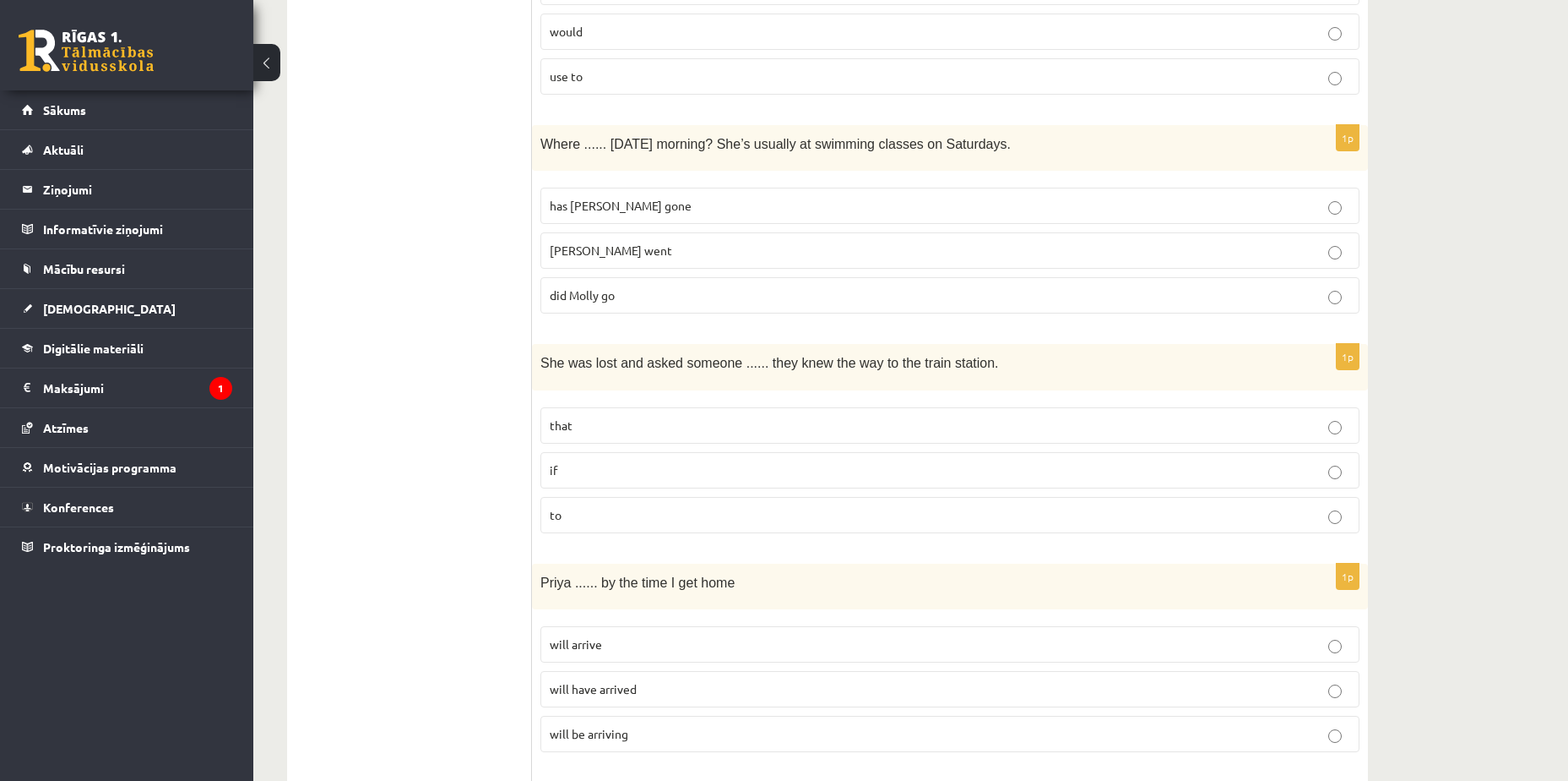
scroll to position [3718, 0]
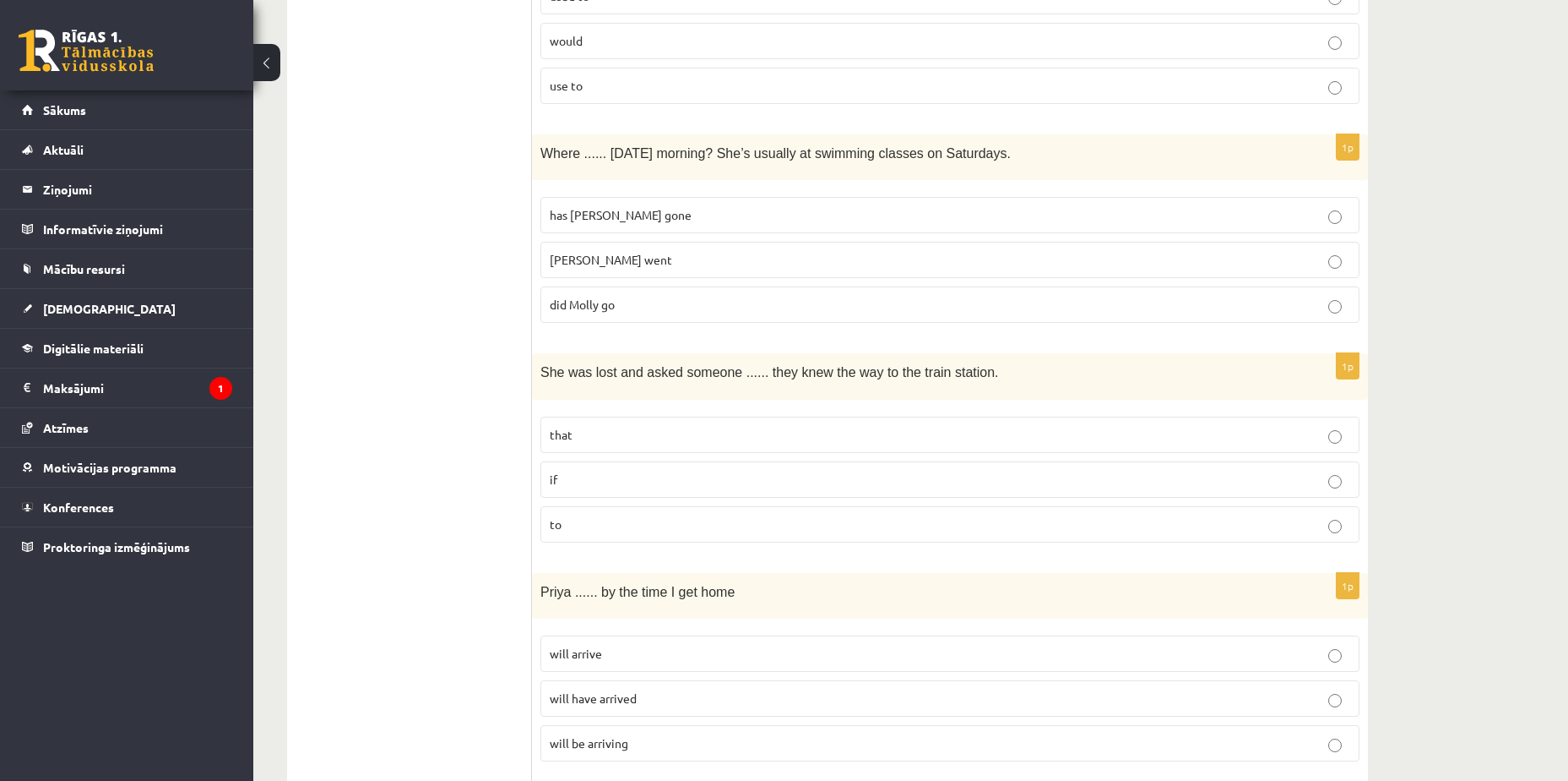
click at [643, 475] on p "if" at bounding box center [951, 479] width 801 height 18
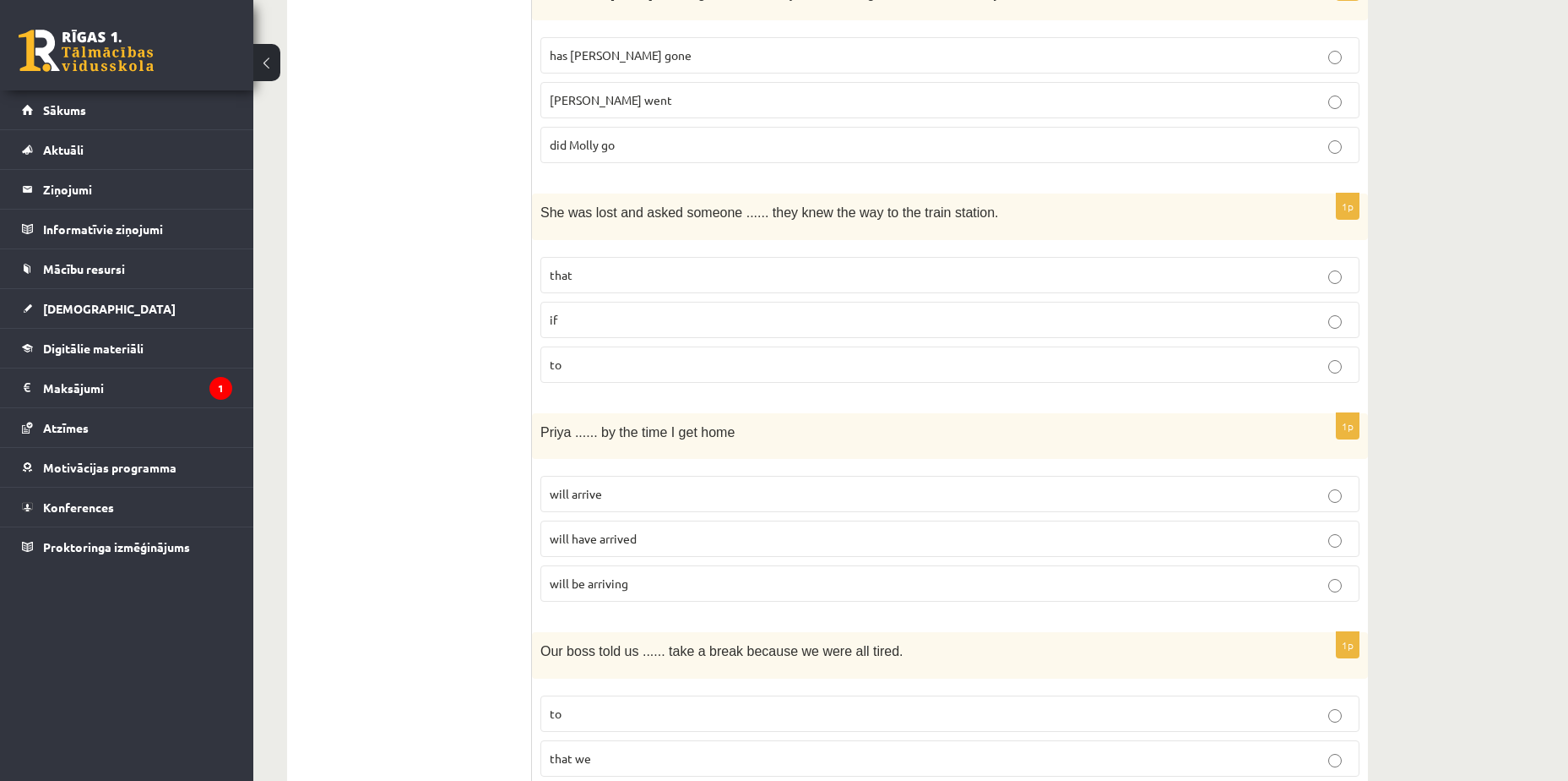
scroll to position [3971, 0]
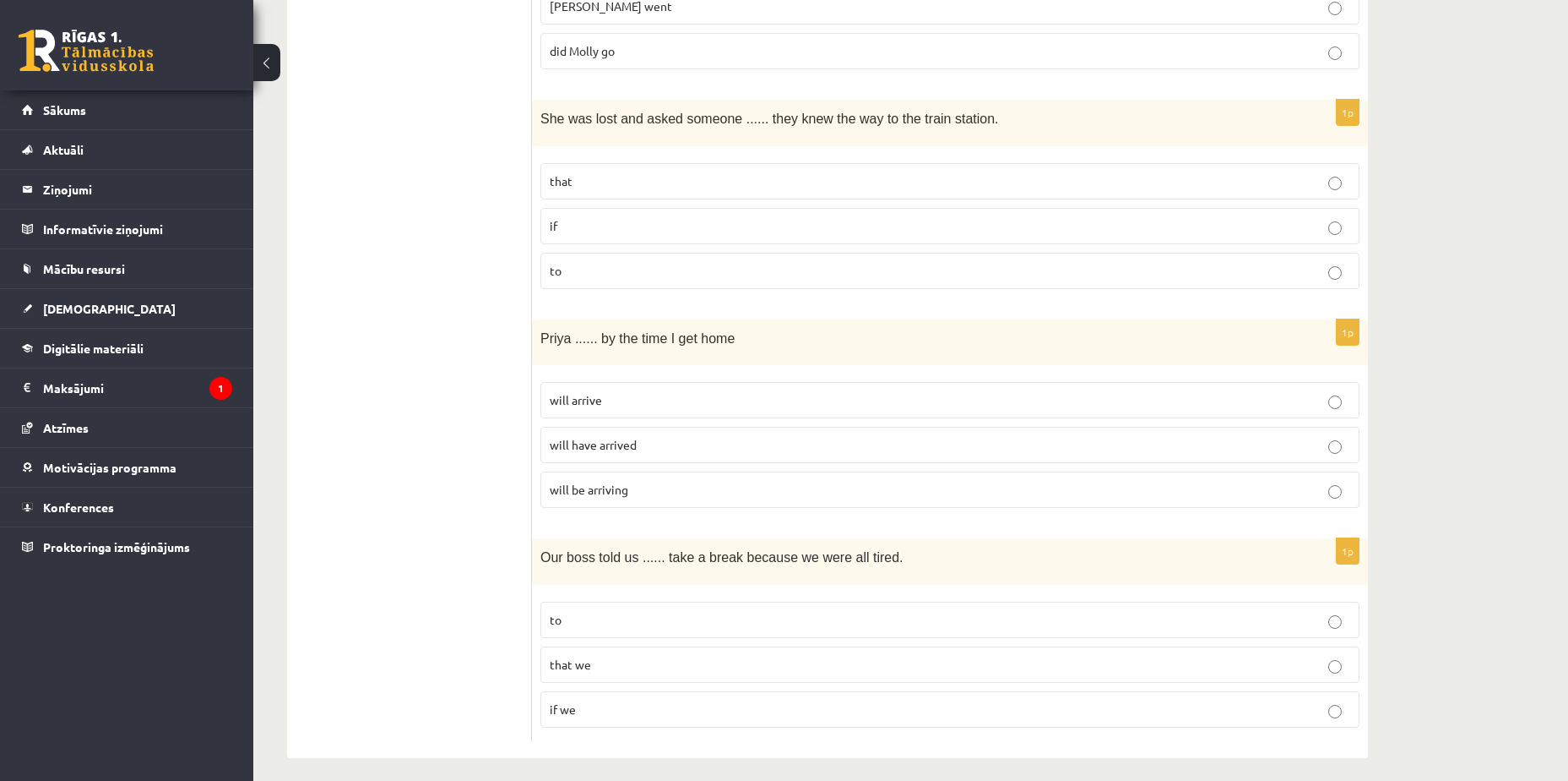
click at [661, 496] on p "will be arriving" at bounding box center [951, 489] width 801 height 18
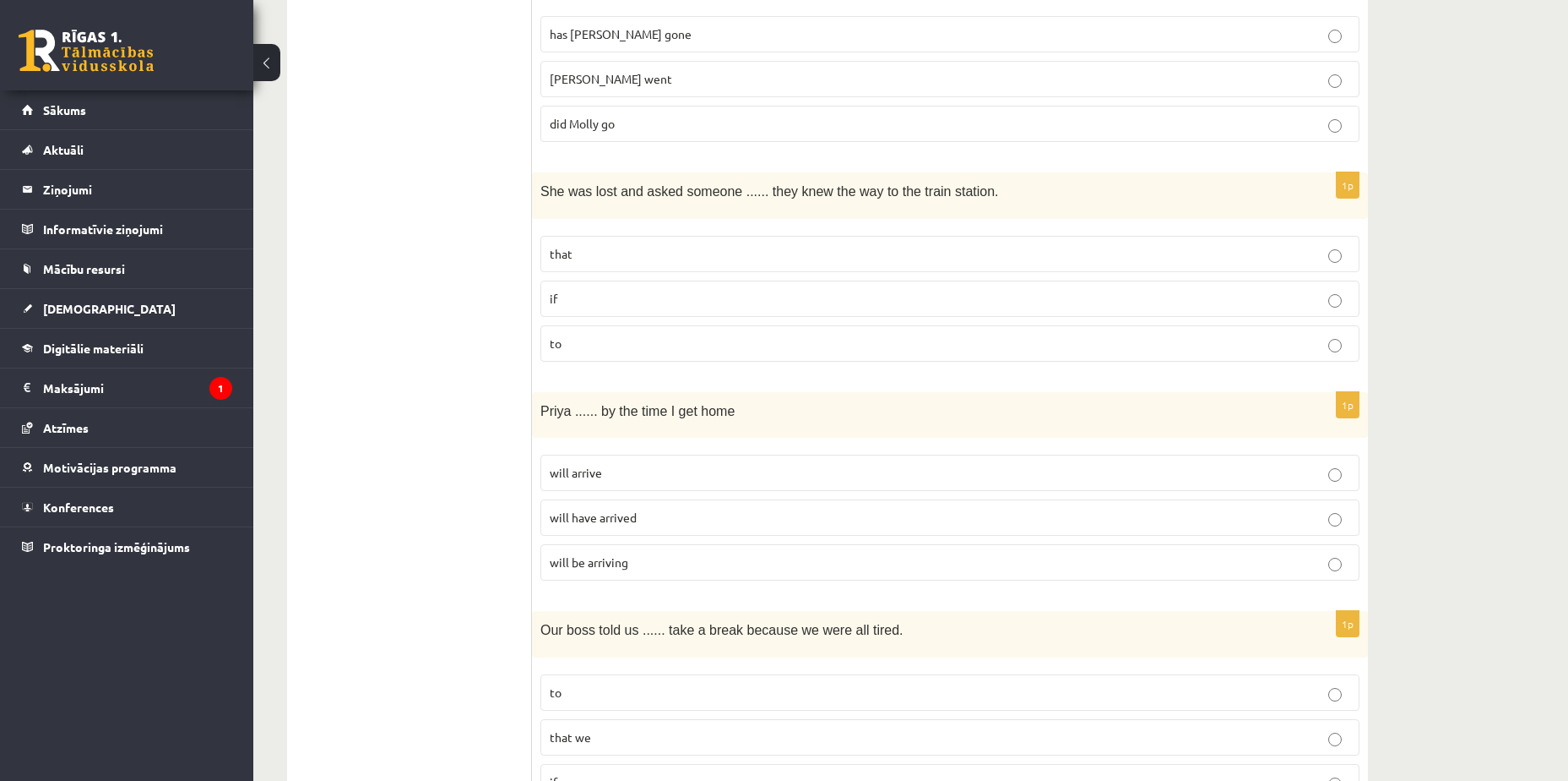
scroll to position [3983, 0]
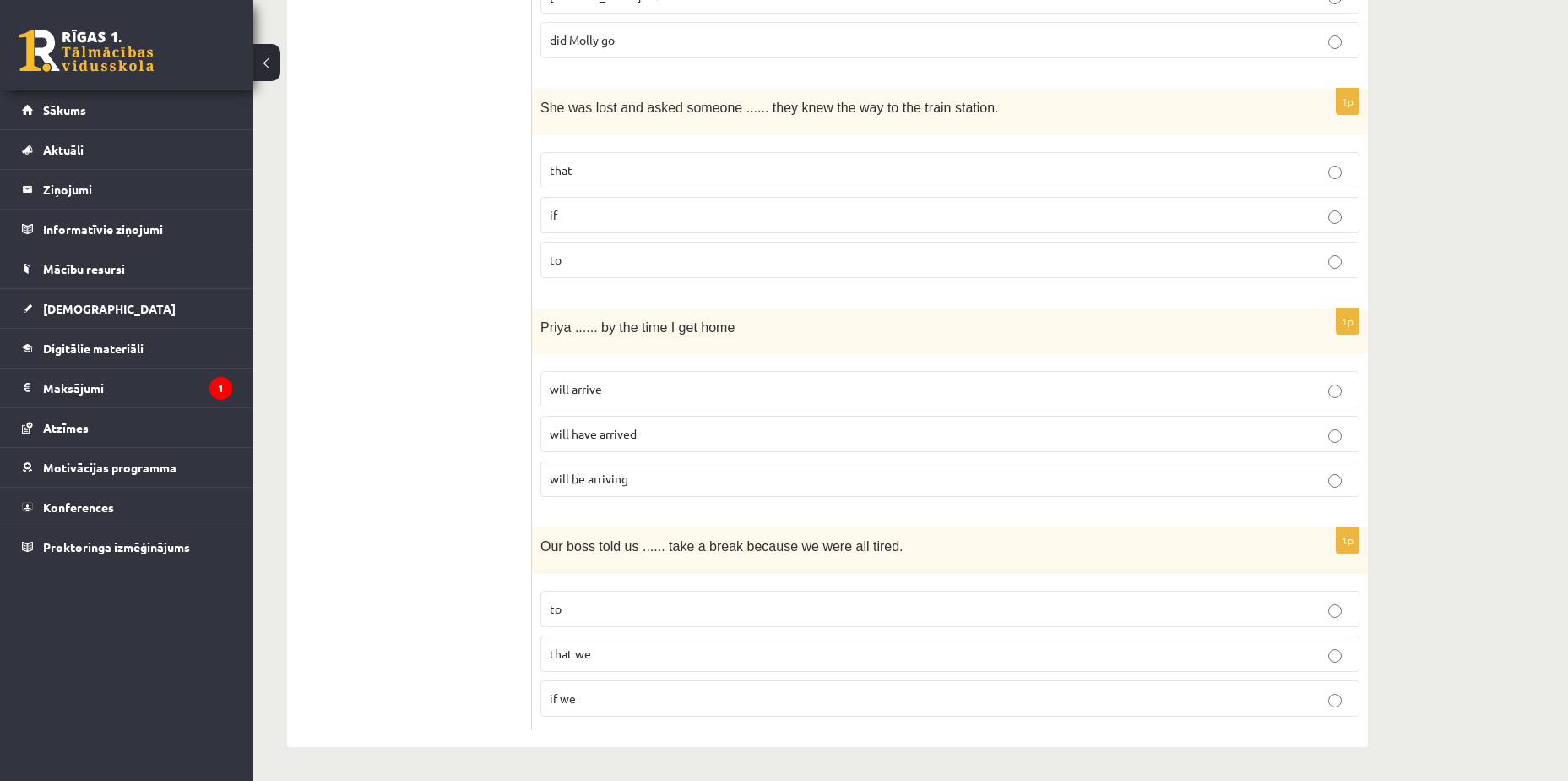
click at [649, 603] on p "to" at bounding box center [951, 608] width 801 height 18
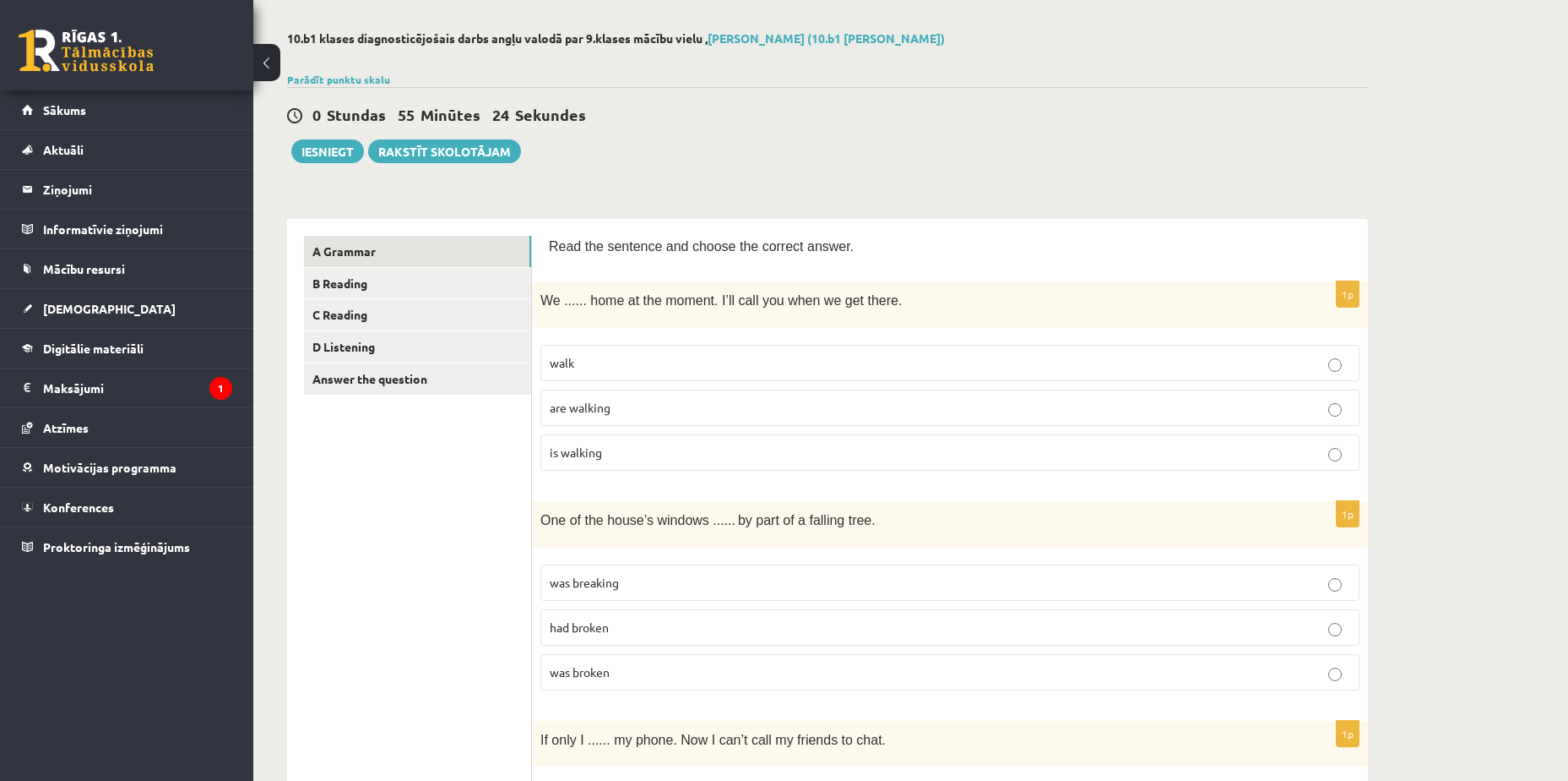
scroll to position [0, 0]
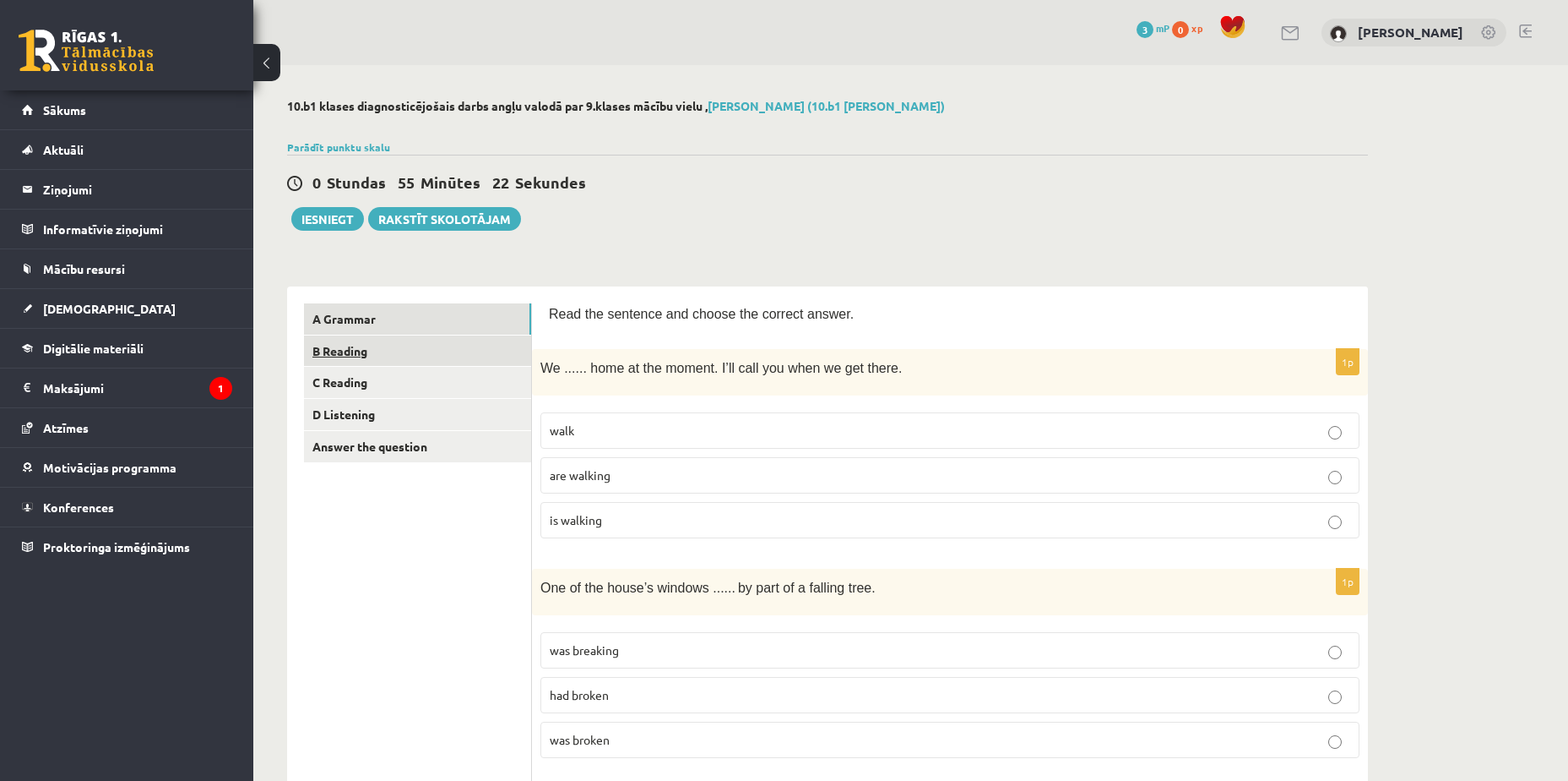
click at [459, 350] on link "B Reading" at bounding box center [418, 351] width 227 height 31
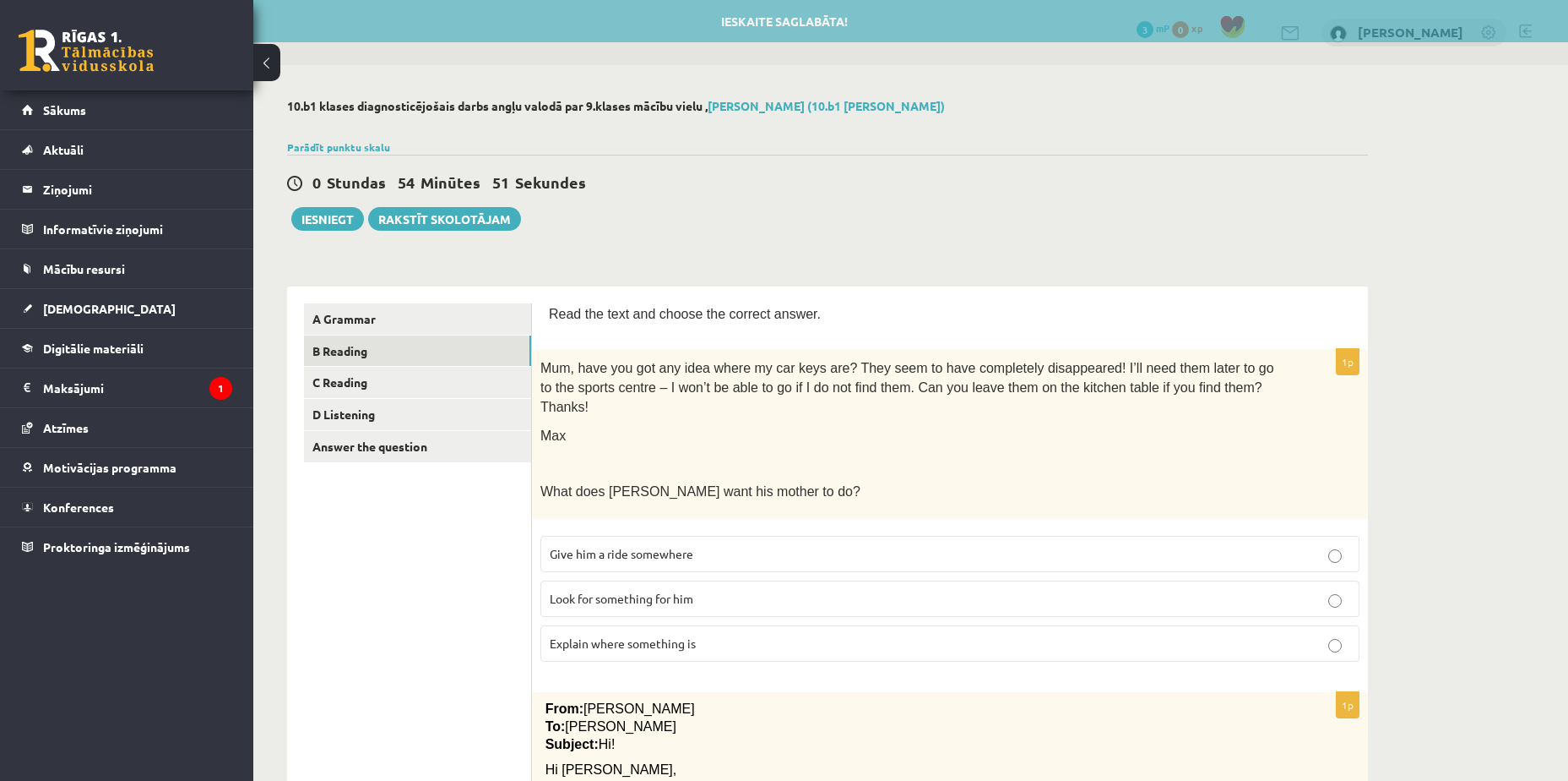
click at [753, 590] on p "Look for something for him" at bounding box center [951, 598] width 801 height 18
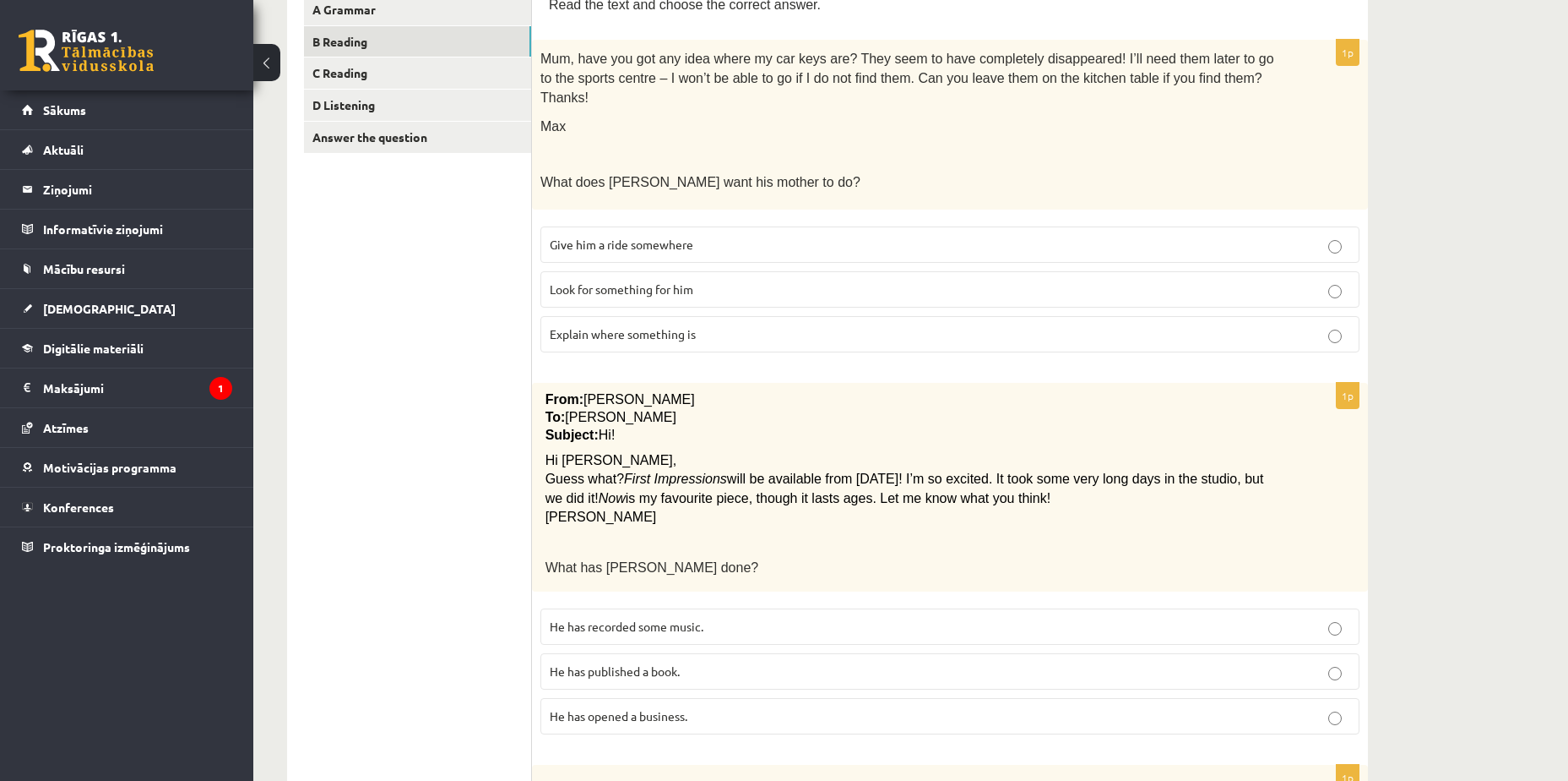
scroll to position [338, 0]
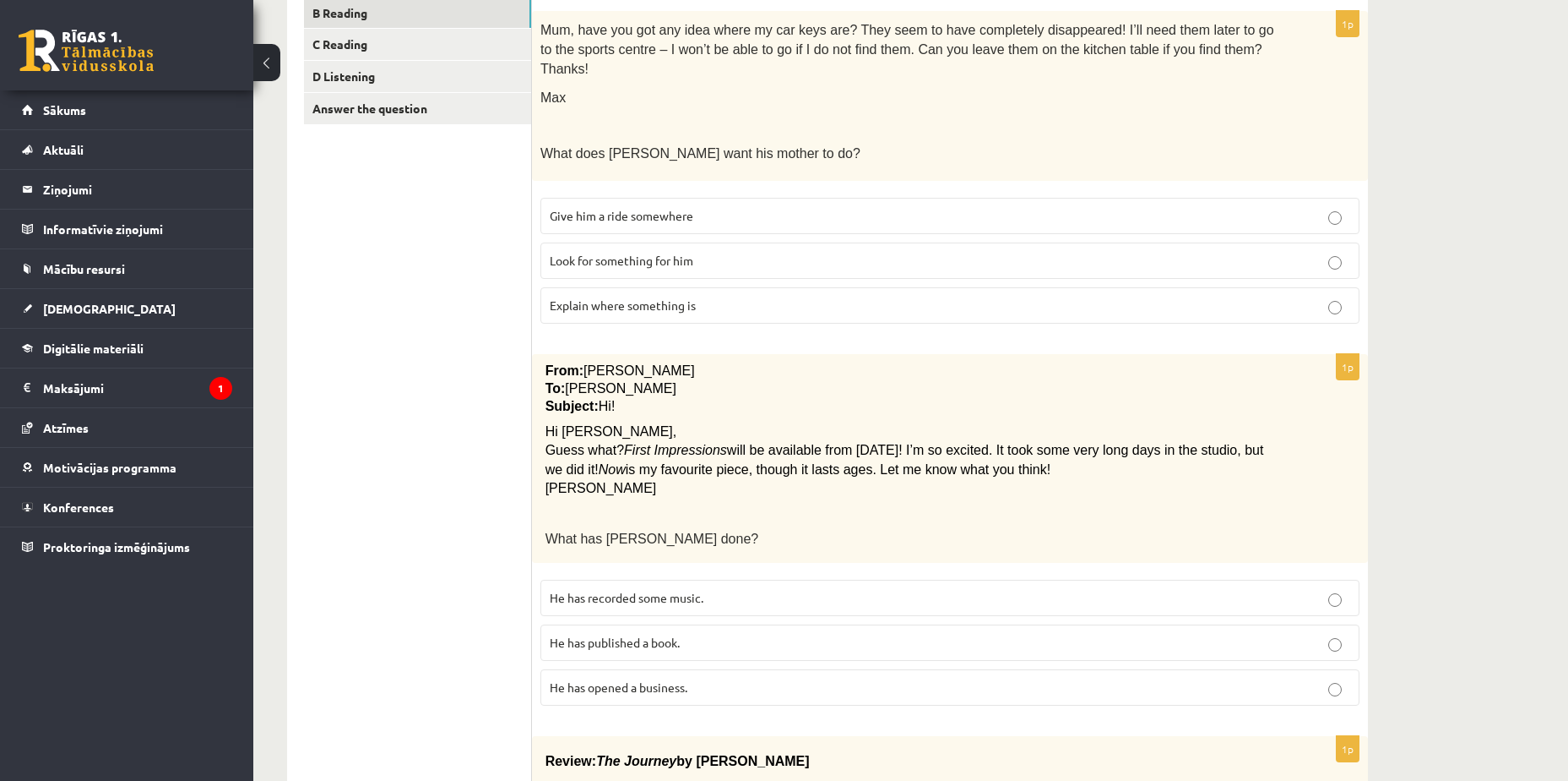
click at [766, 589] on p "He has recorded some music." at bounding box center [951, 597] width 801 height 18
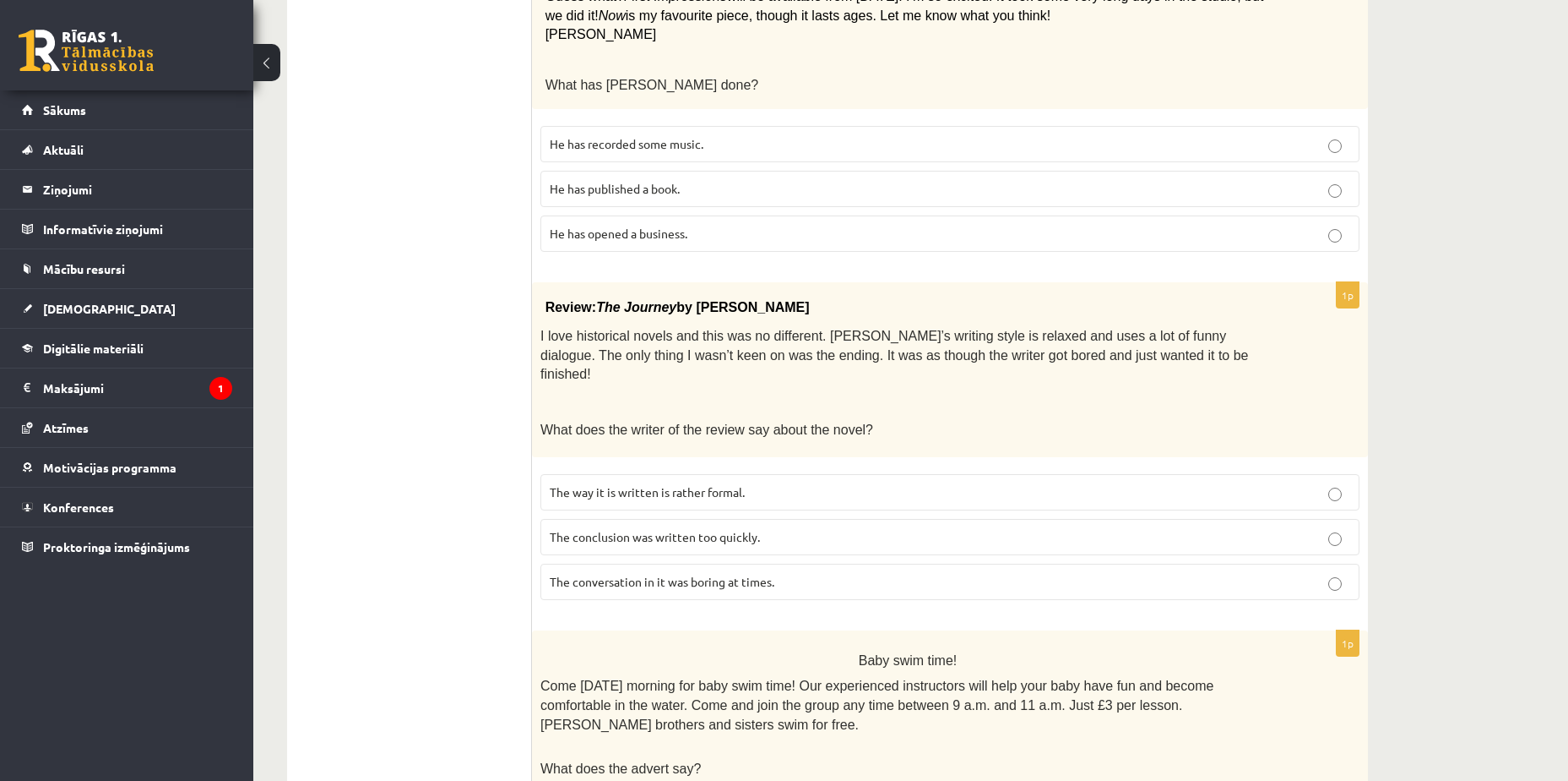
scroll to position [784, 0]
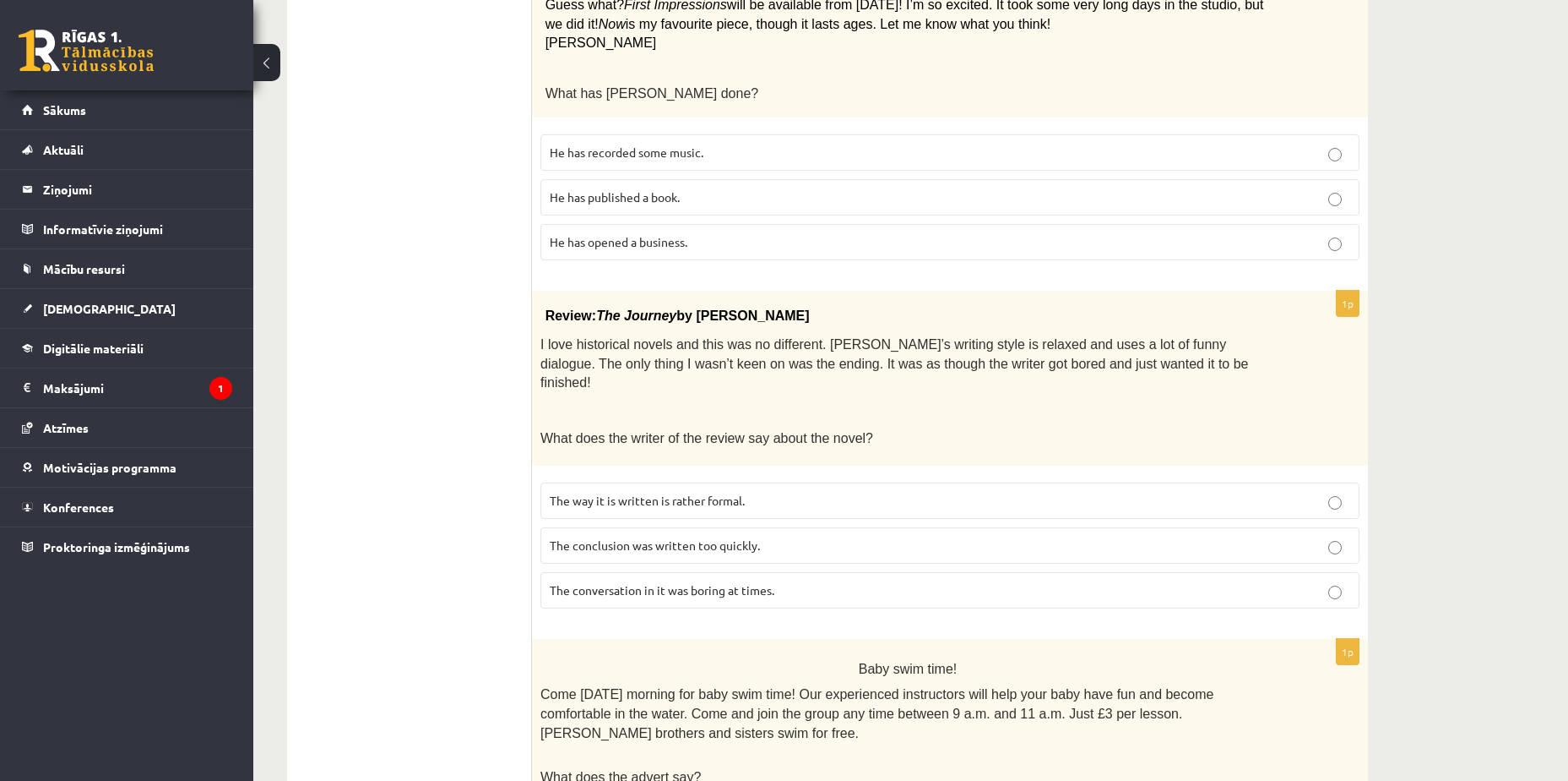
click at [811, 581] on p "The conversation in it was boring at times." at bounding box center [951, 590] width 801 height 18
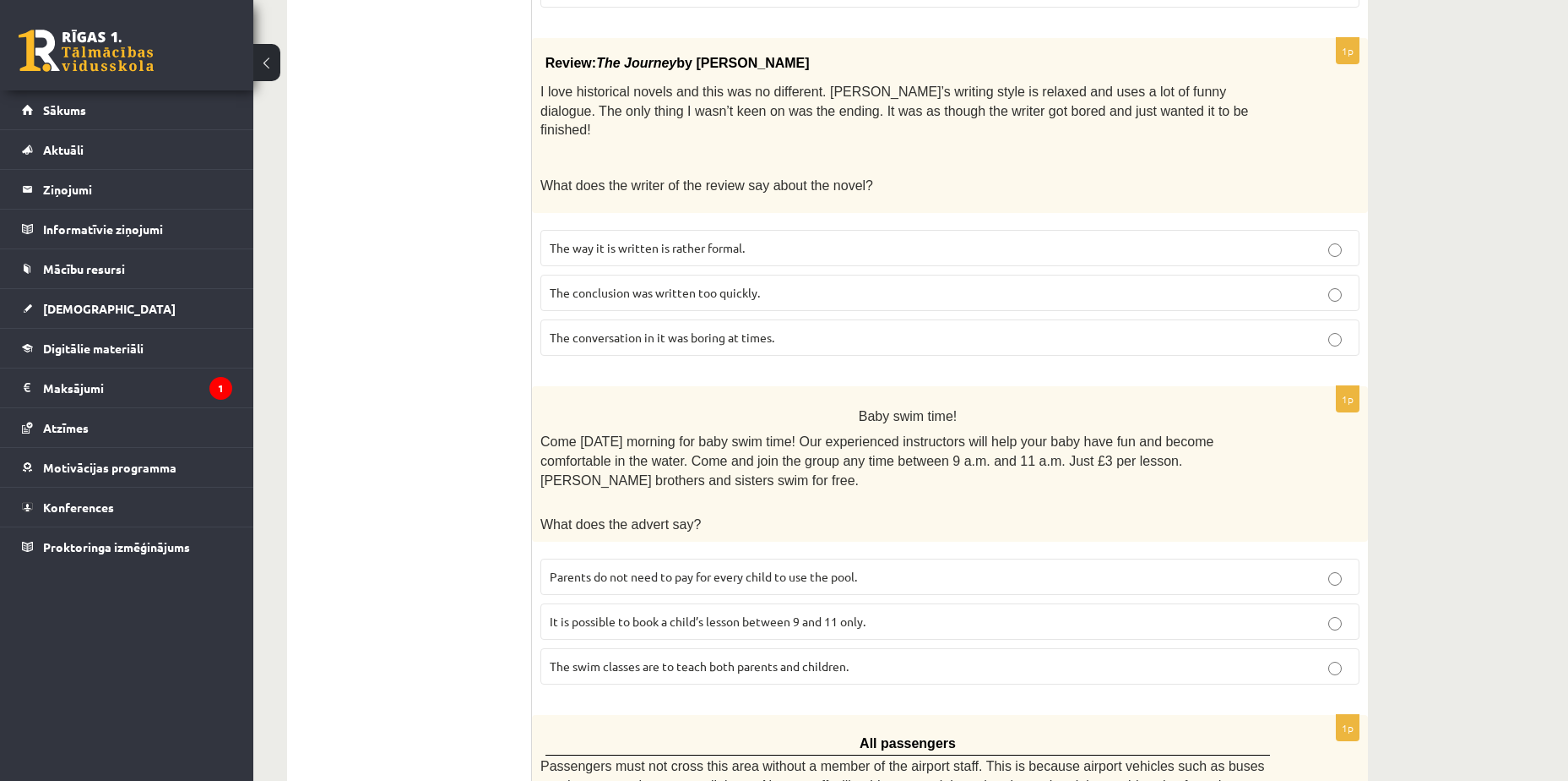
scroll to position [1037, 0]
click at [838, 567] on p "Parents do not need to pay for every child to use the pool." at bounding box center [951, 575] width 801 height 18
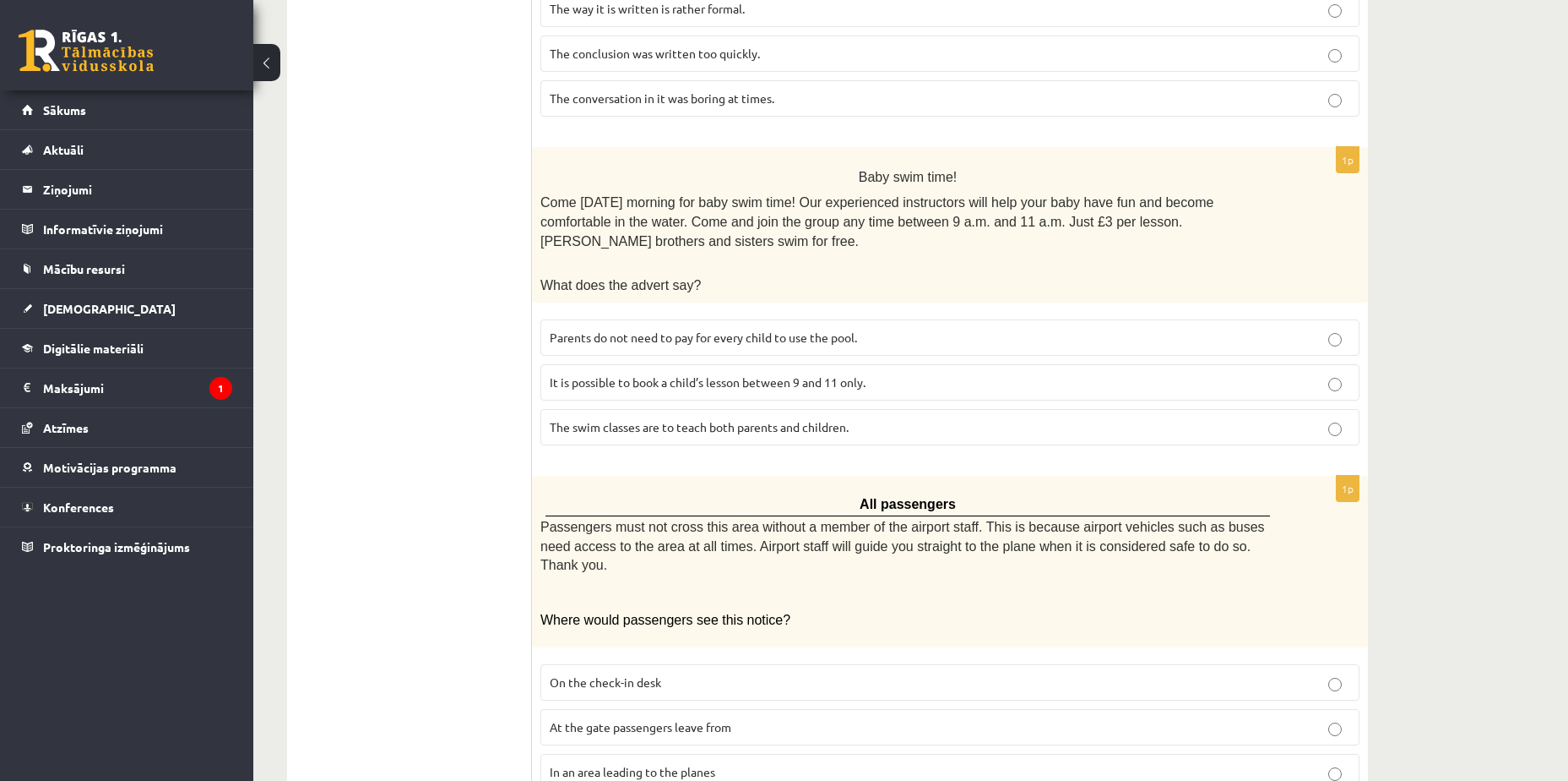
scroll to position [1206, 0]
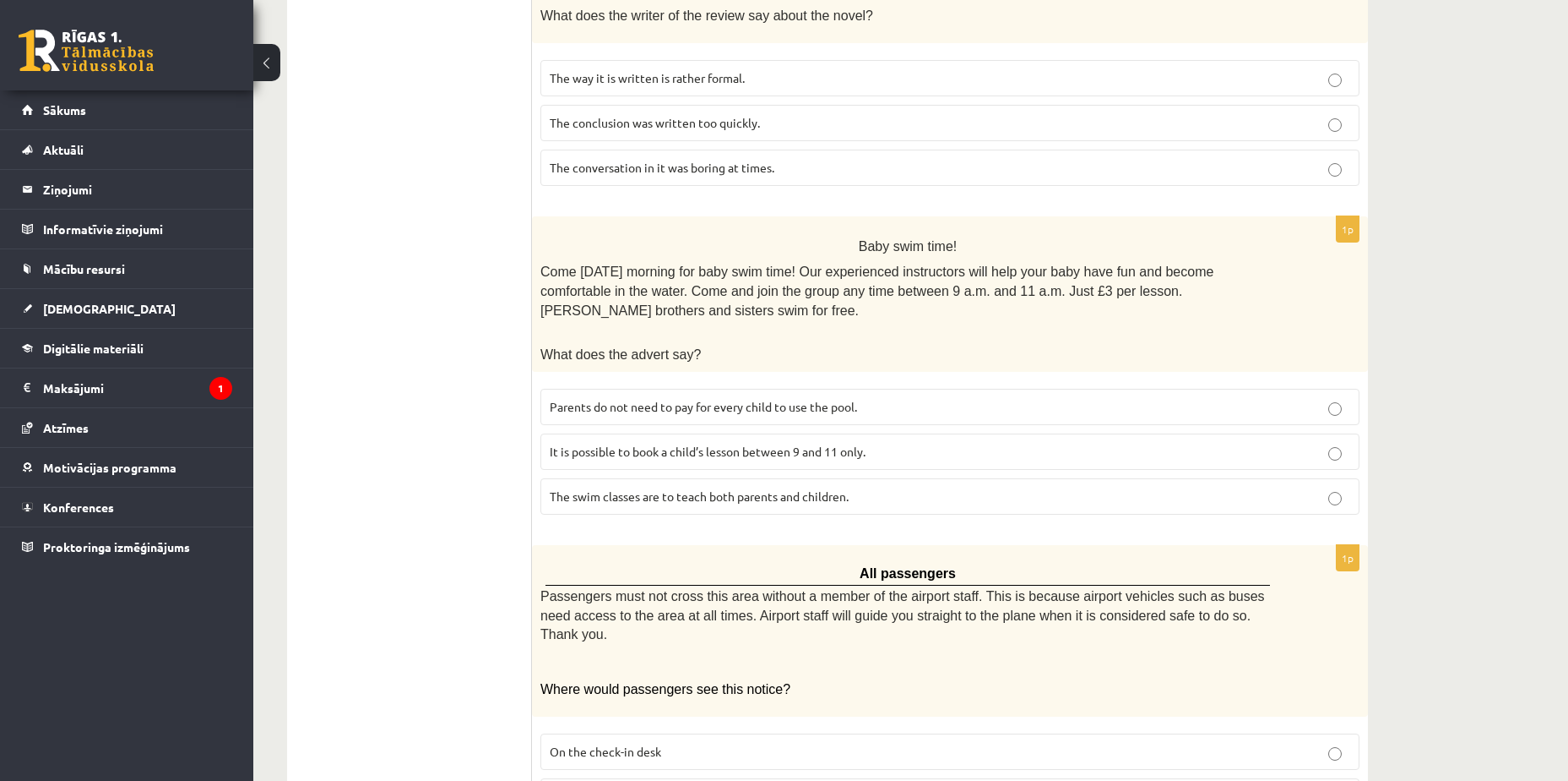
click at [894, 442] on p "It is possible to book a child’s lesson between 9 and 11 only." at bounding box center [951, 451] width 801 height 18
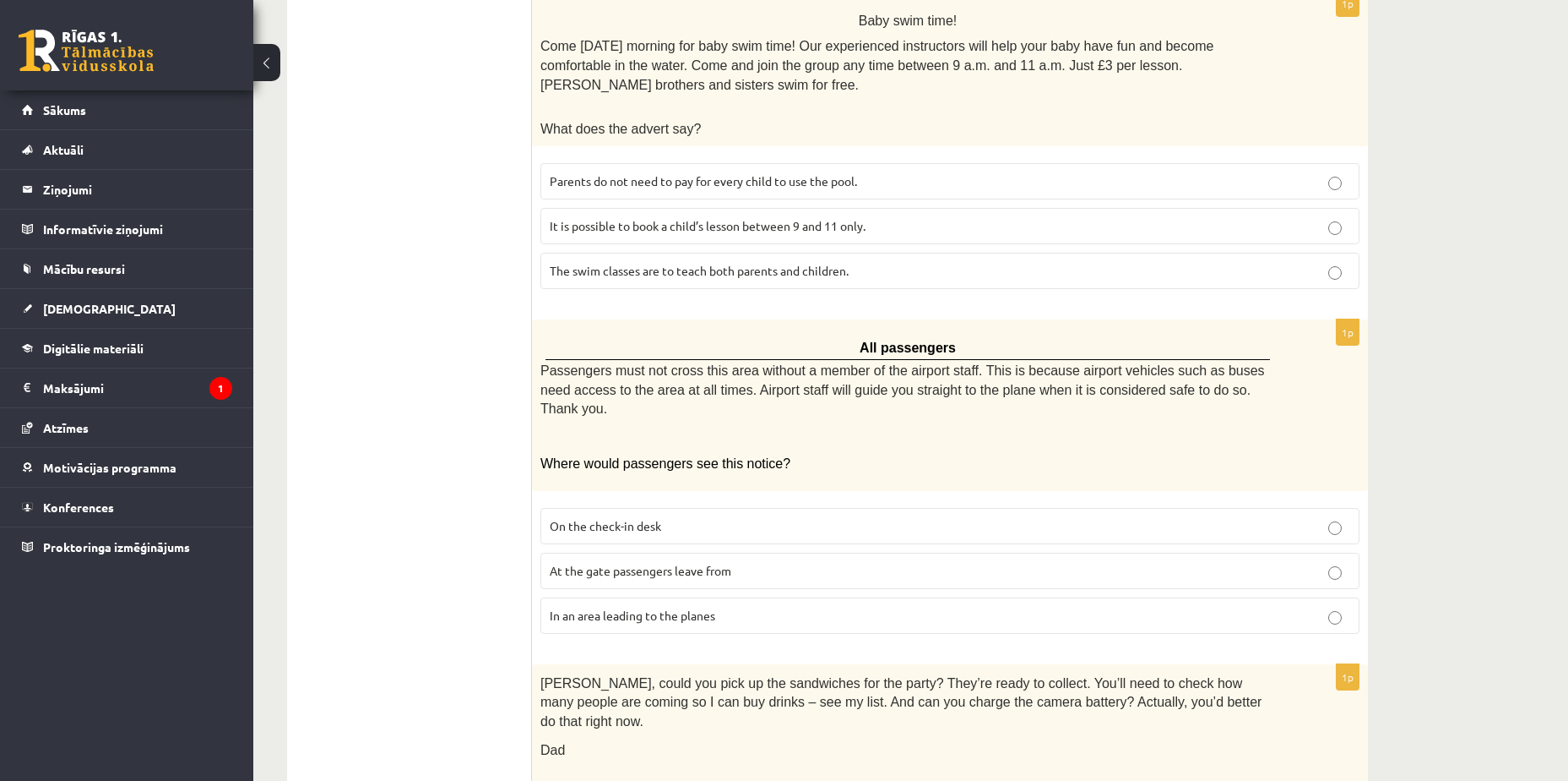
scroll to position [1459, 0]
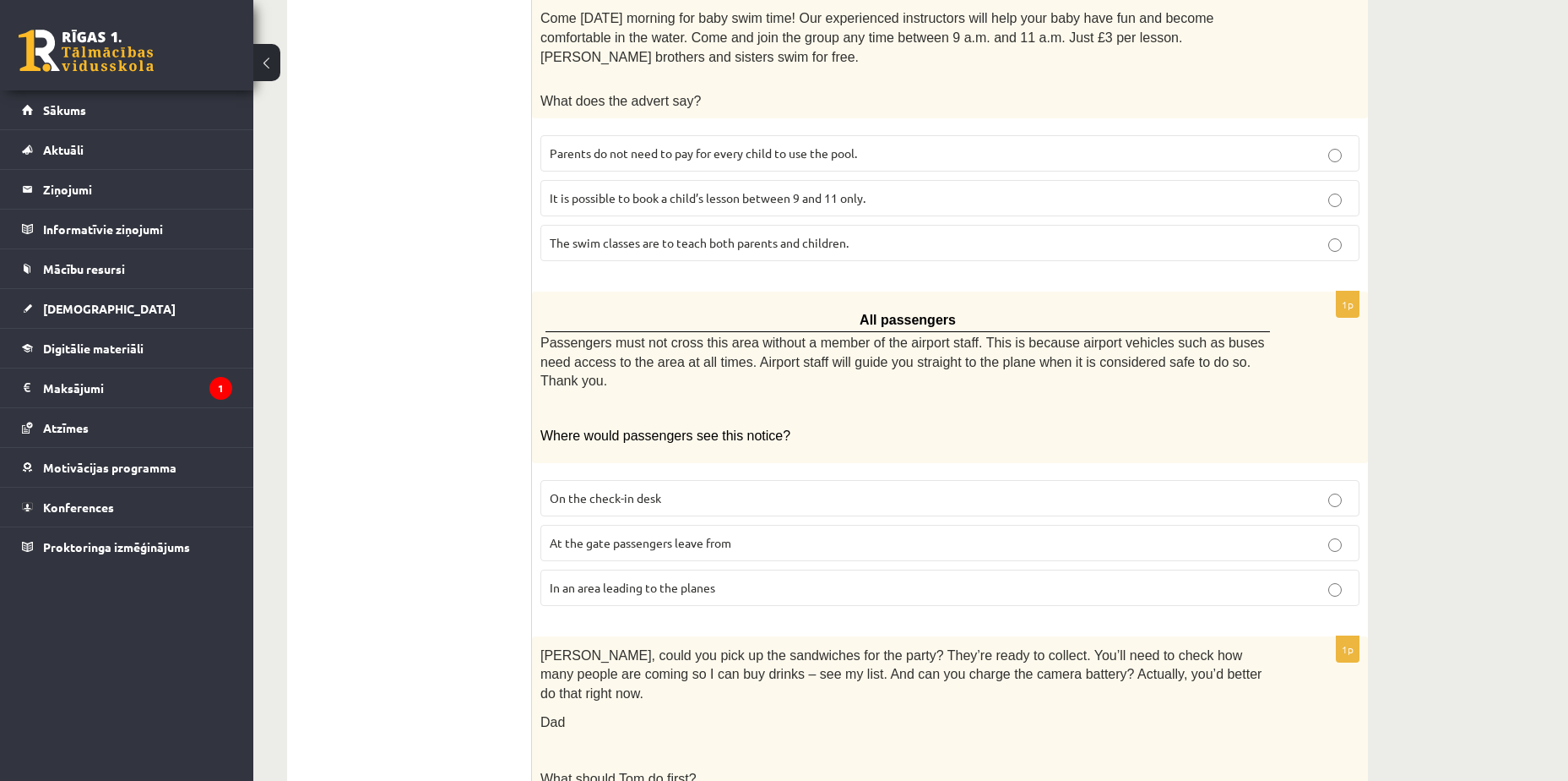
click at [758, 569] on label "In an area leading to the planes" at bounding box center [950, 587] width 819 height 37
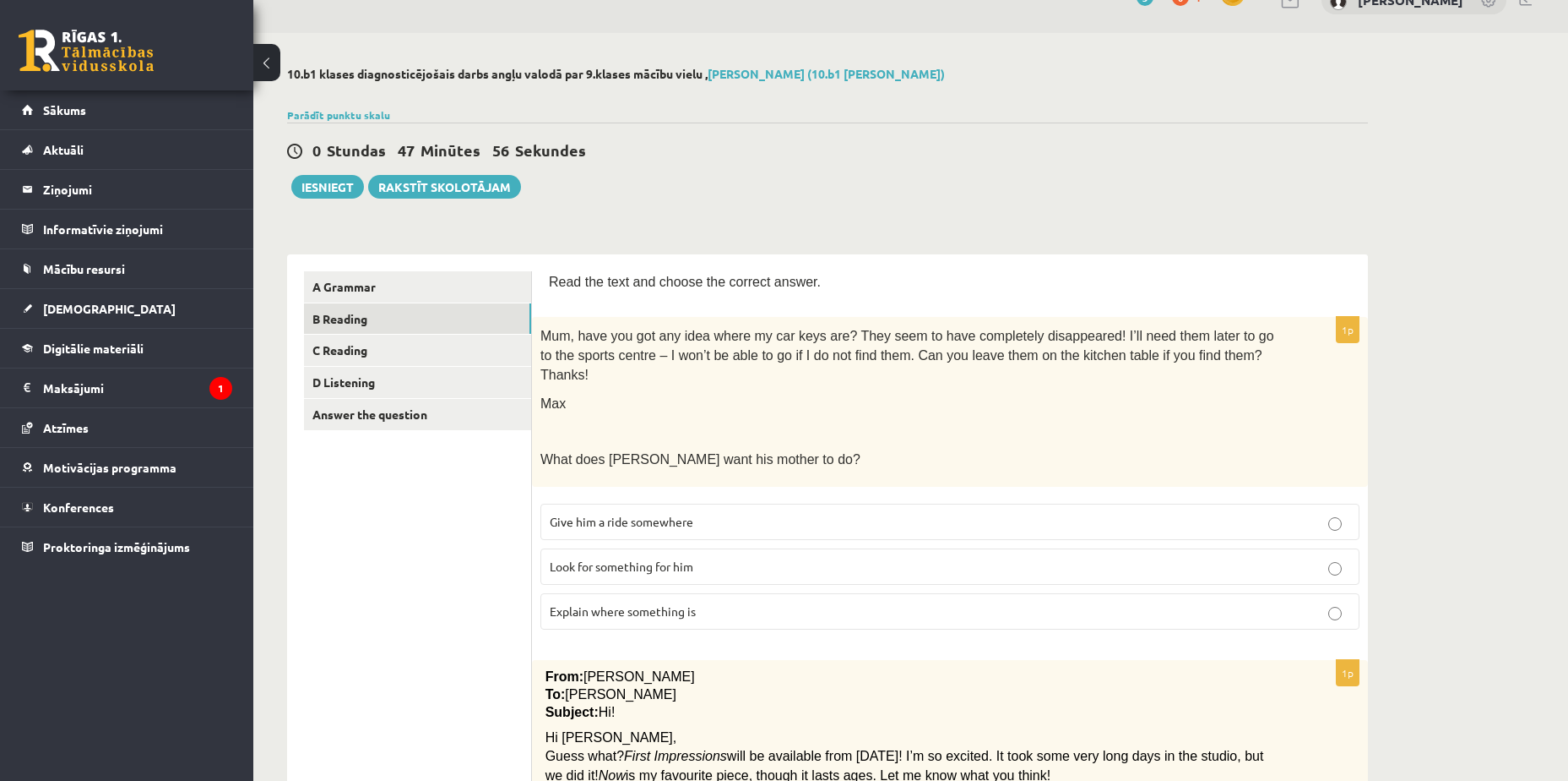
scroll to position [0, 0]
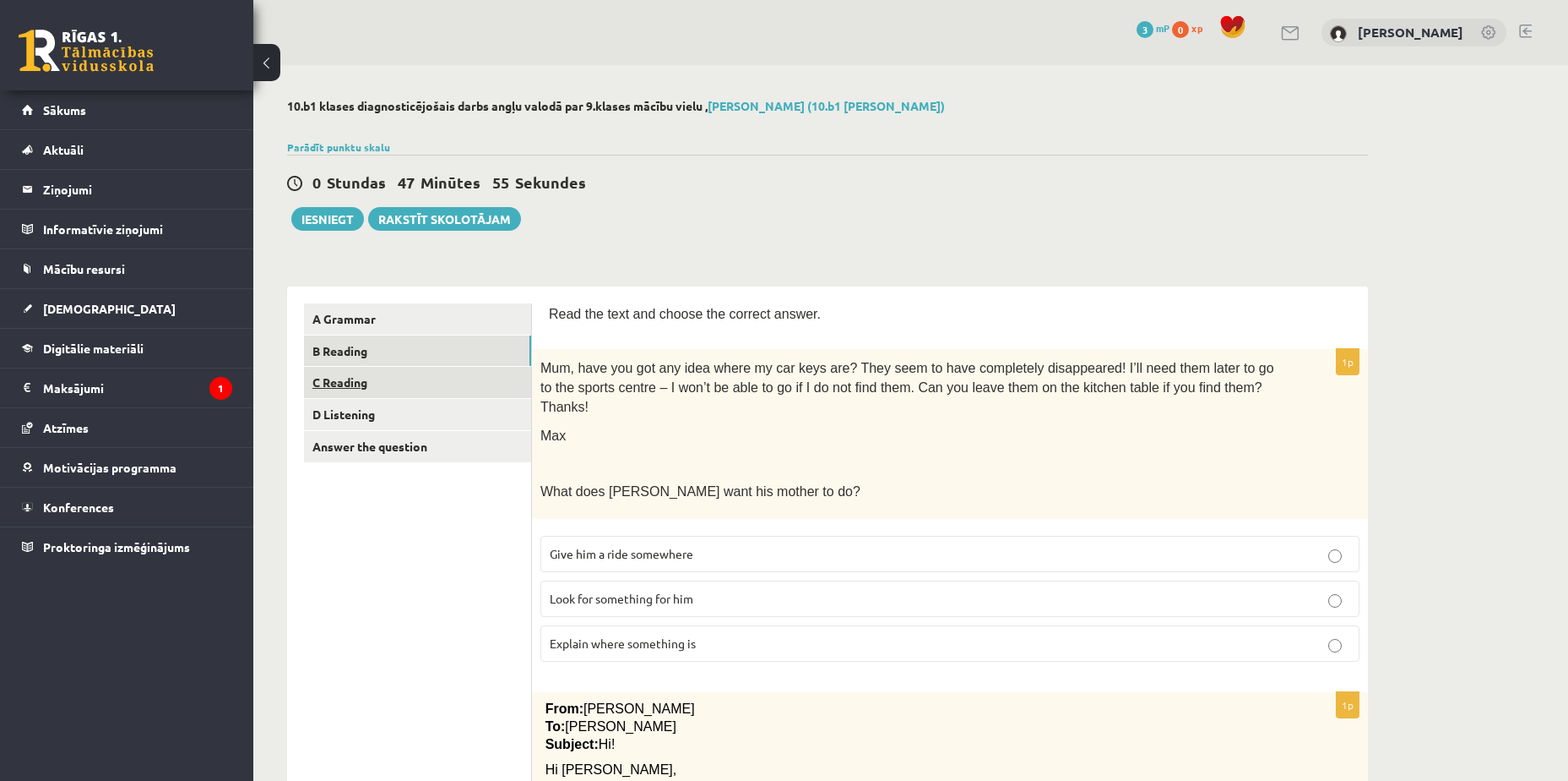
click at [456, 376] on link "C Reading" at bounding box center [418, 382] width 227 height 31
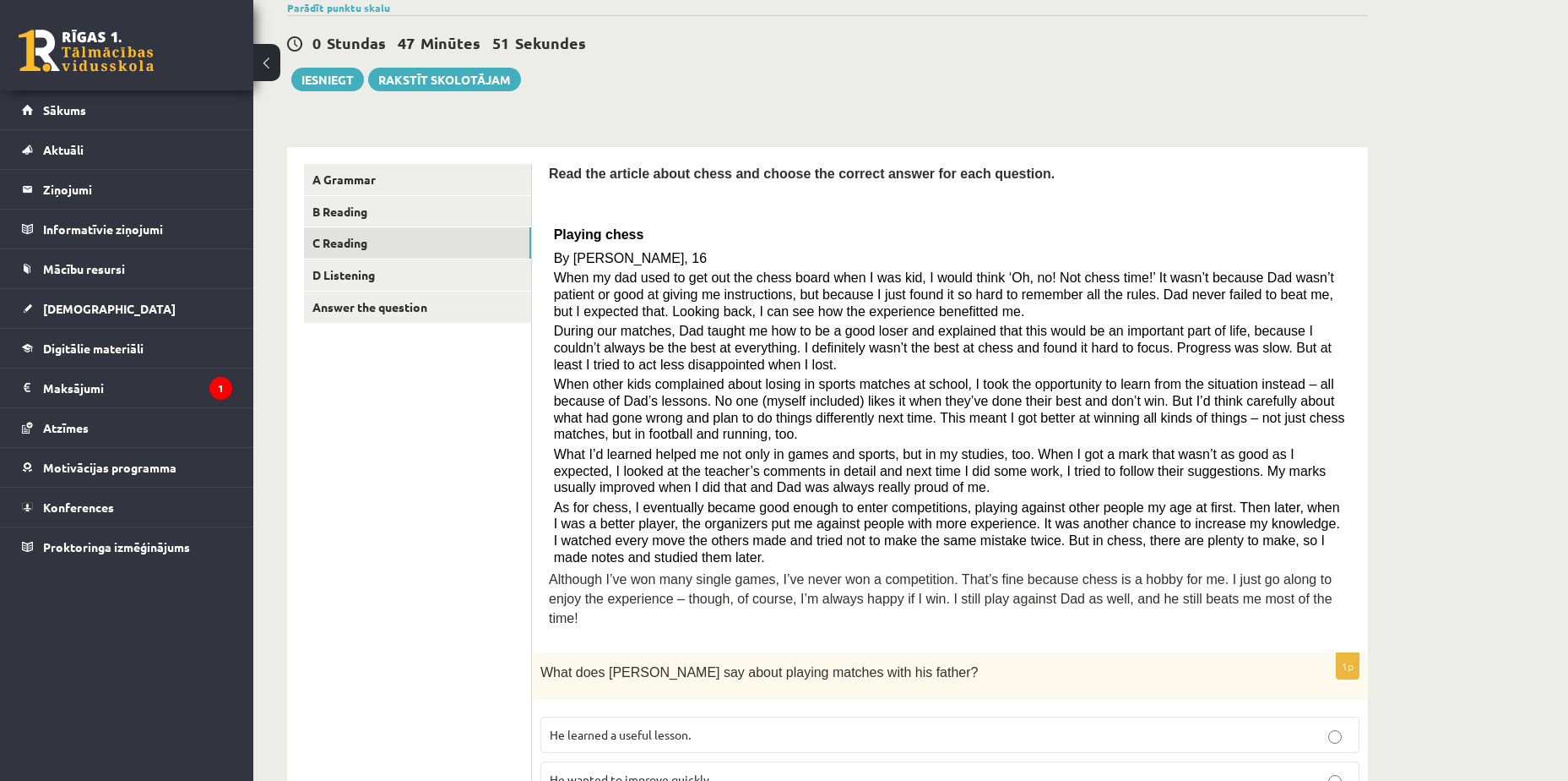
scroll to position [169, 0]
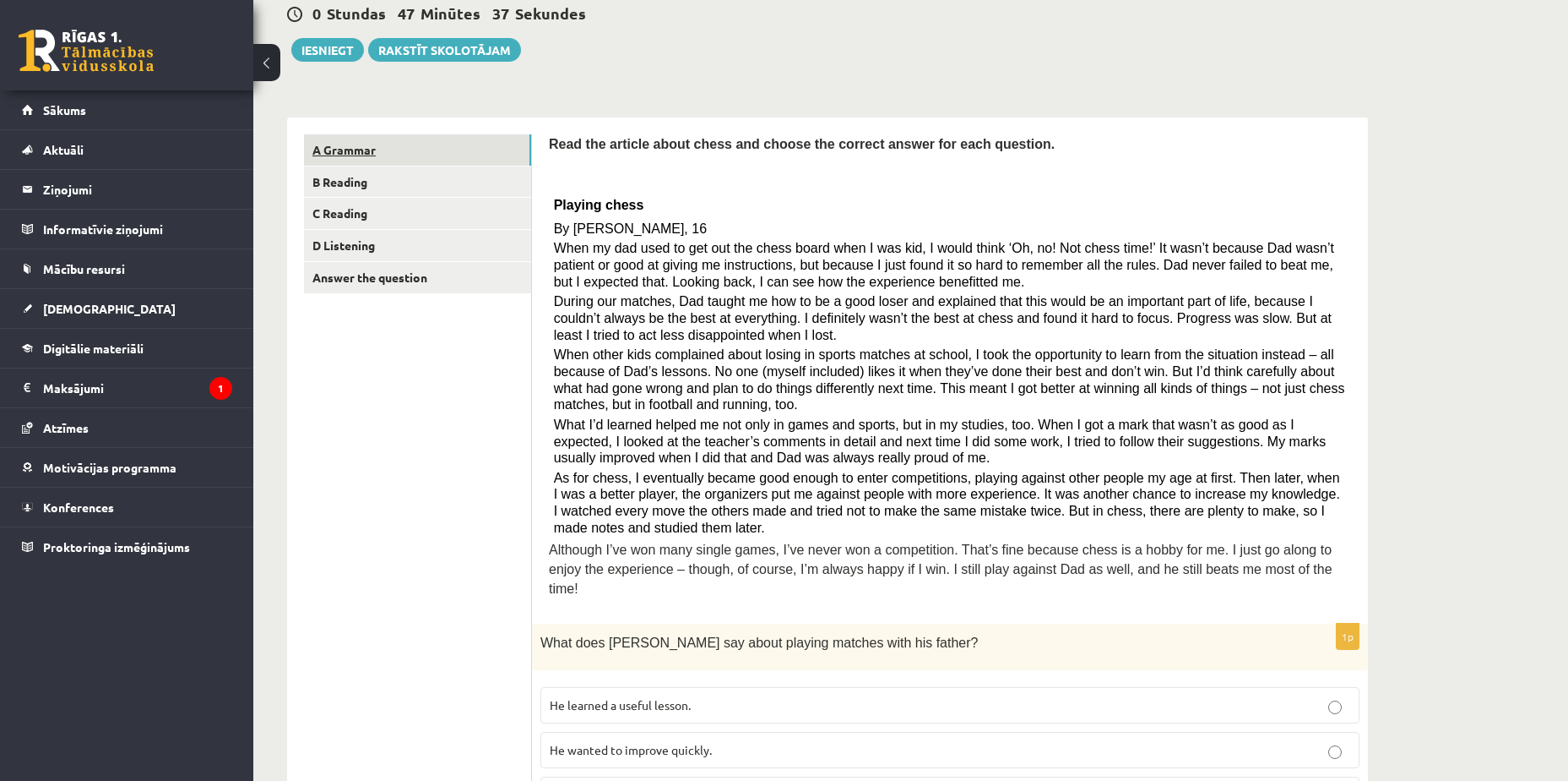
click at [454, 159] on link "A Grammar" at bounding box center [418, 150] width 227 height 31
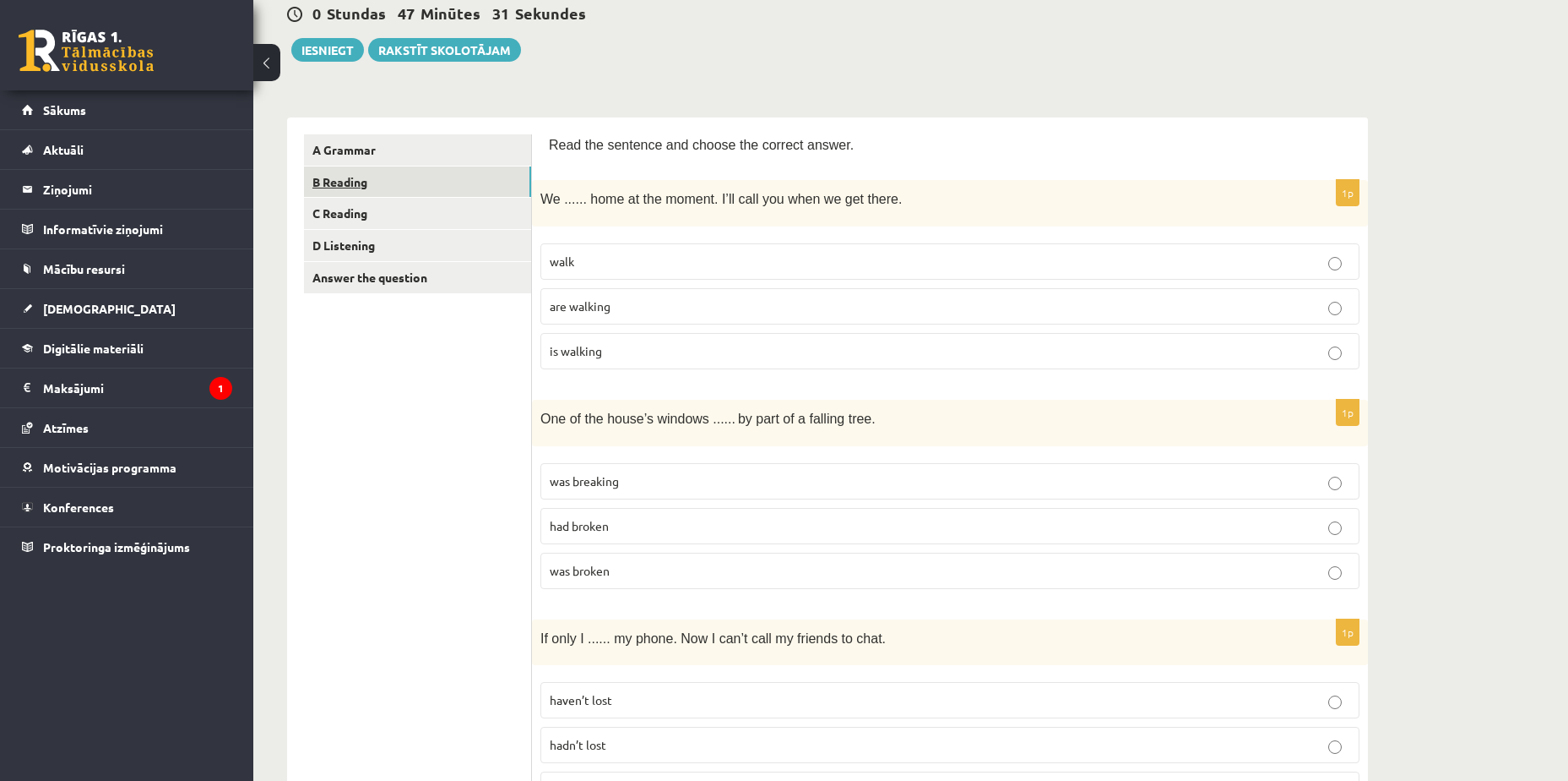
click at [474, 186] on link "B Reading" at bounding box center [418, 182] width 227 height 31
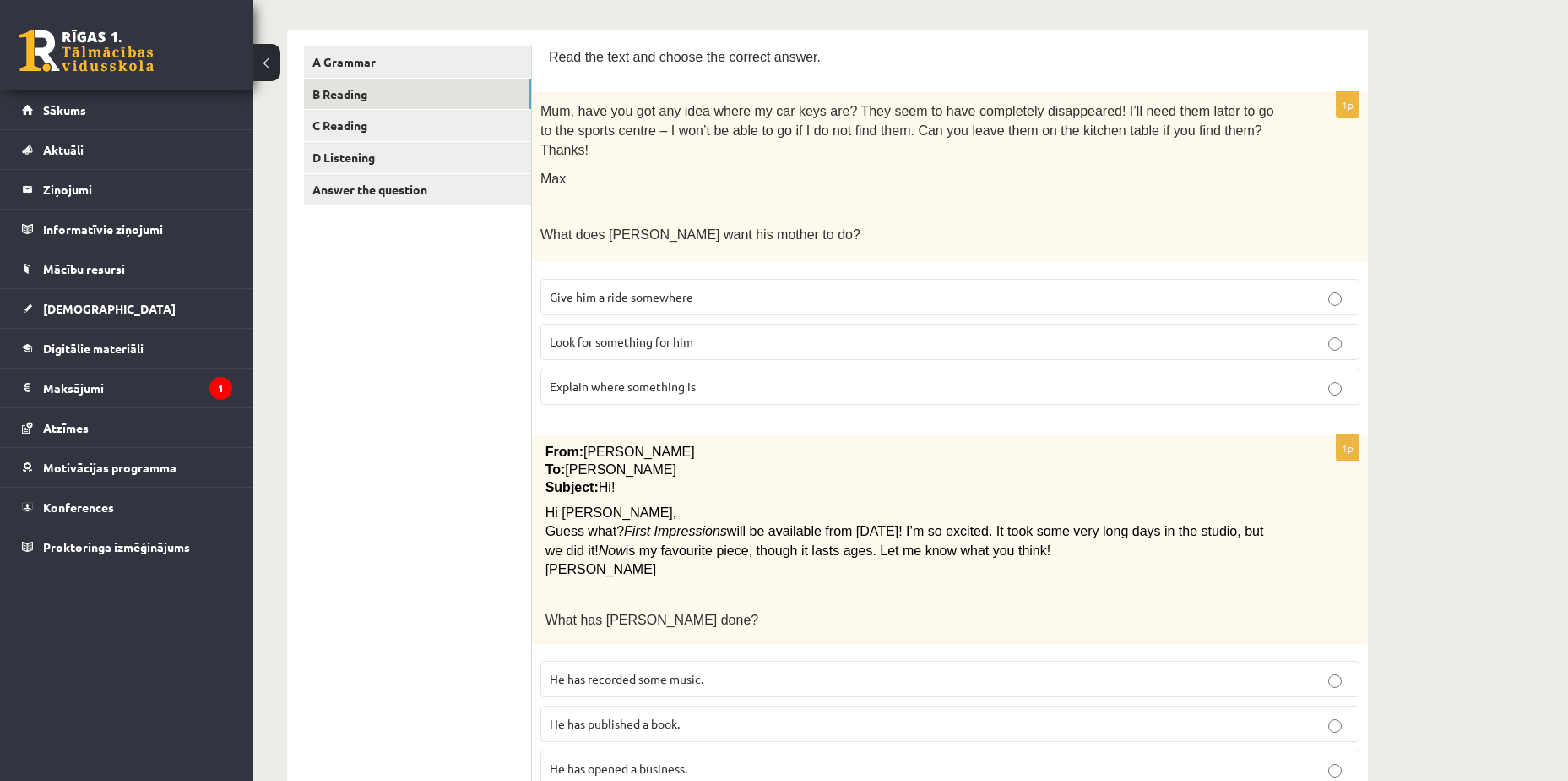
scroll to position [254, 0]
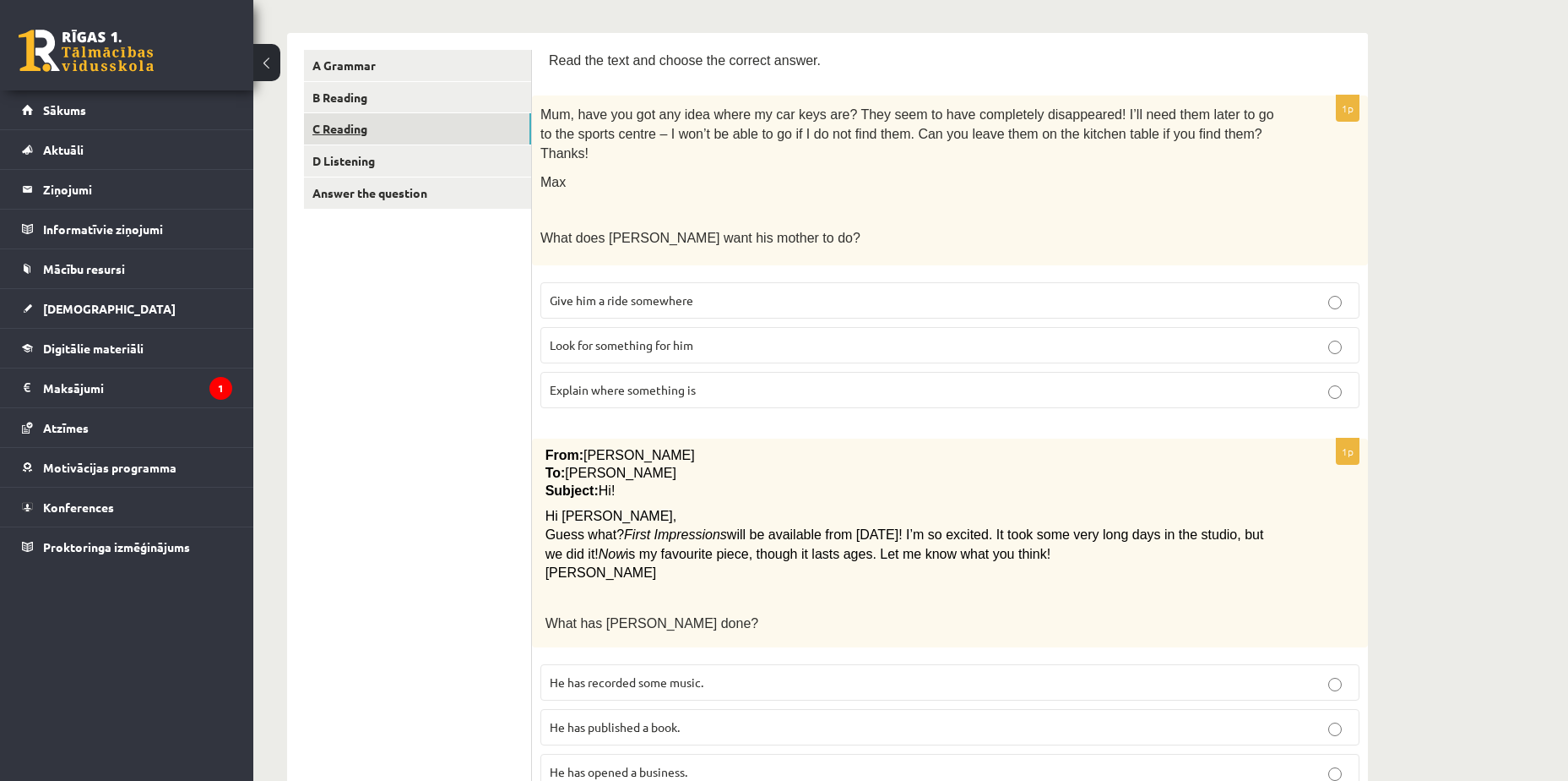
click at [421, 134] on link "C Reading" at bounding box center [418, 128] width 227 height 31
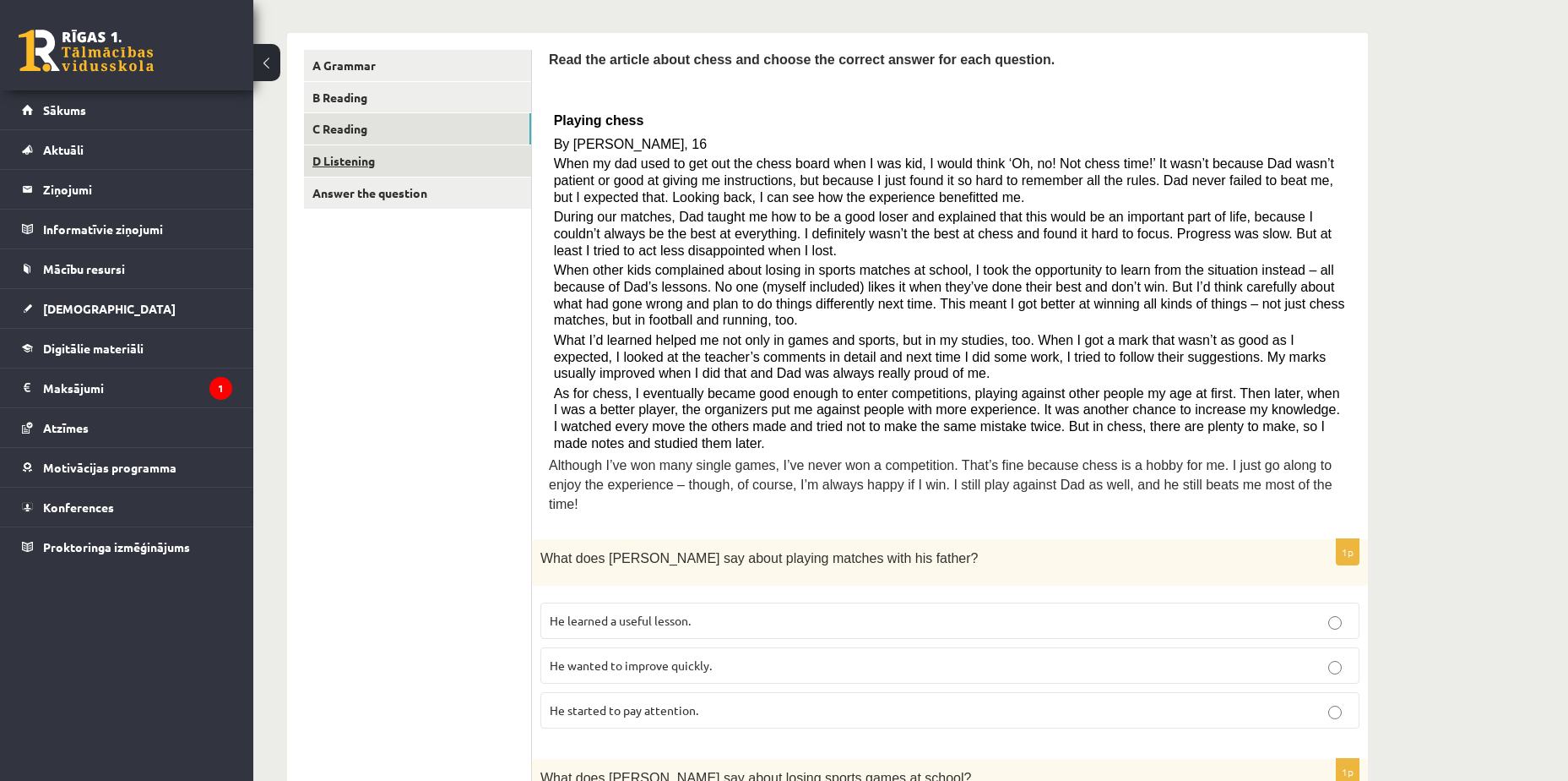
click at [449, 168] on link "D Listening" at bounding box center [418, 161] width 227 height 31
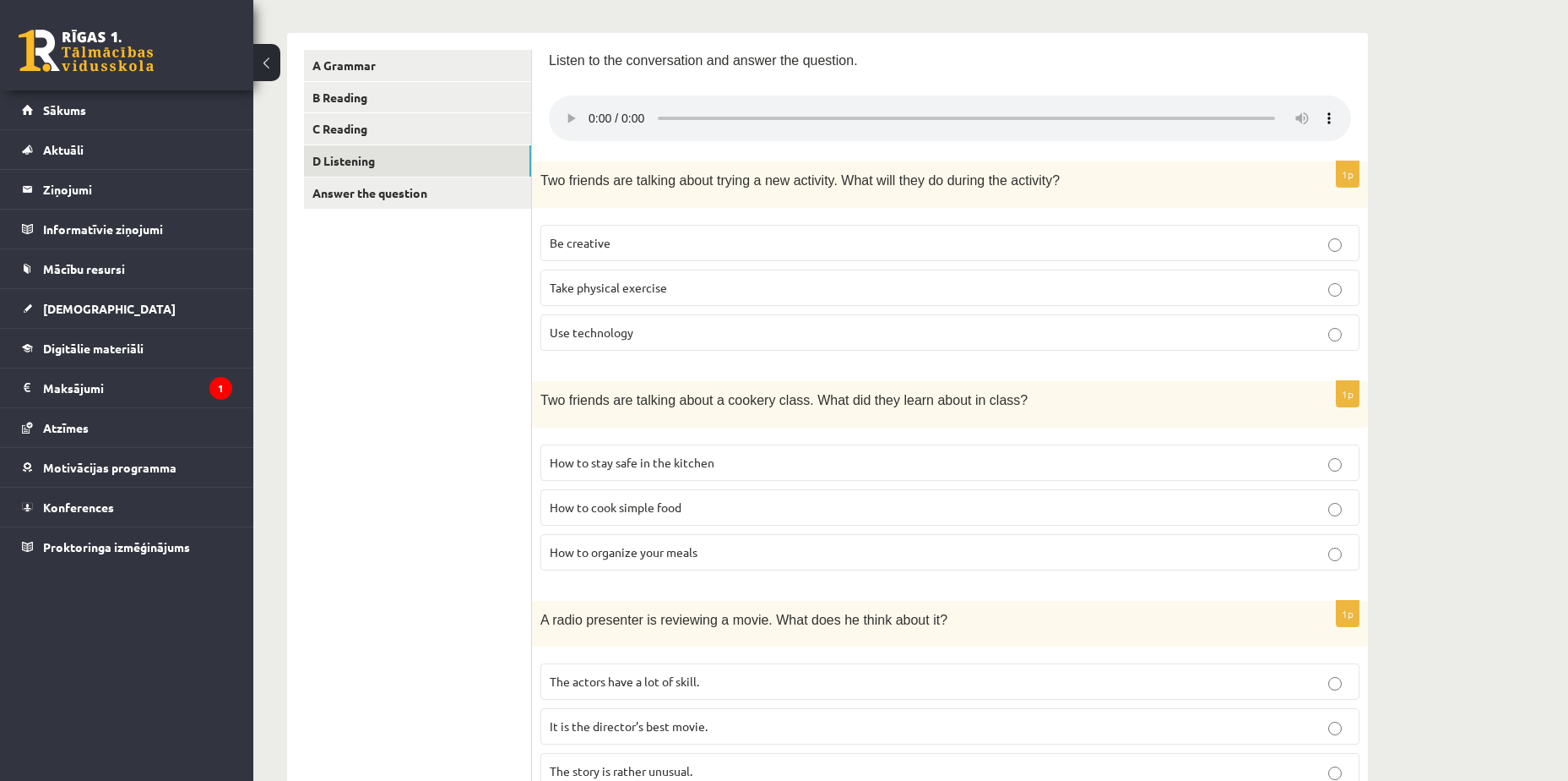
click at [1414, 180] on div "10.b1 klases diagnosticējošais darbs angļu valodā par 9.klases mācību vielu , Ž…" at bounding box center [911, 662] width 1315 height 1700
click at [599, 241] on span "Be creative" at bounding box center [581, 242] width 61 height 15
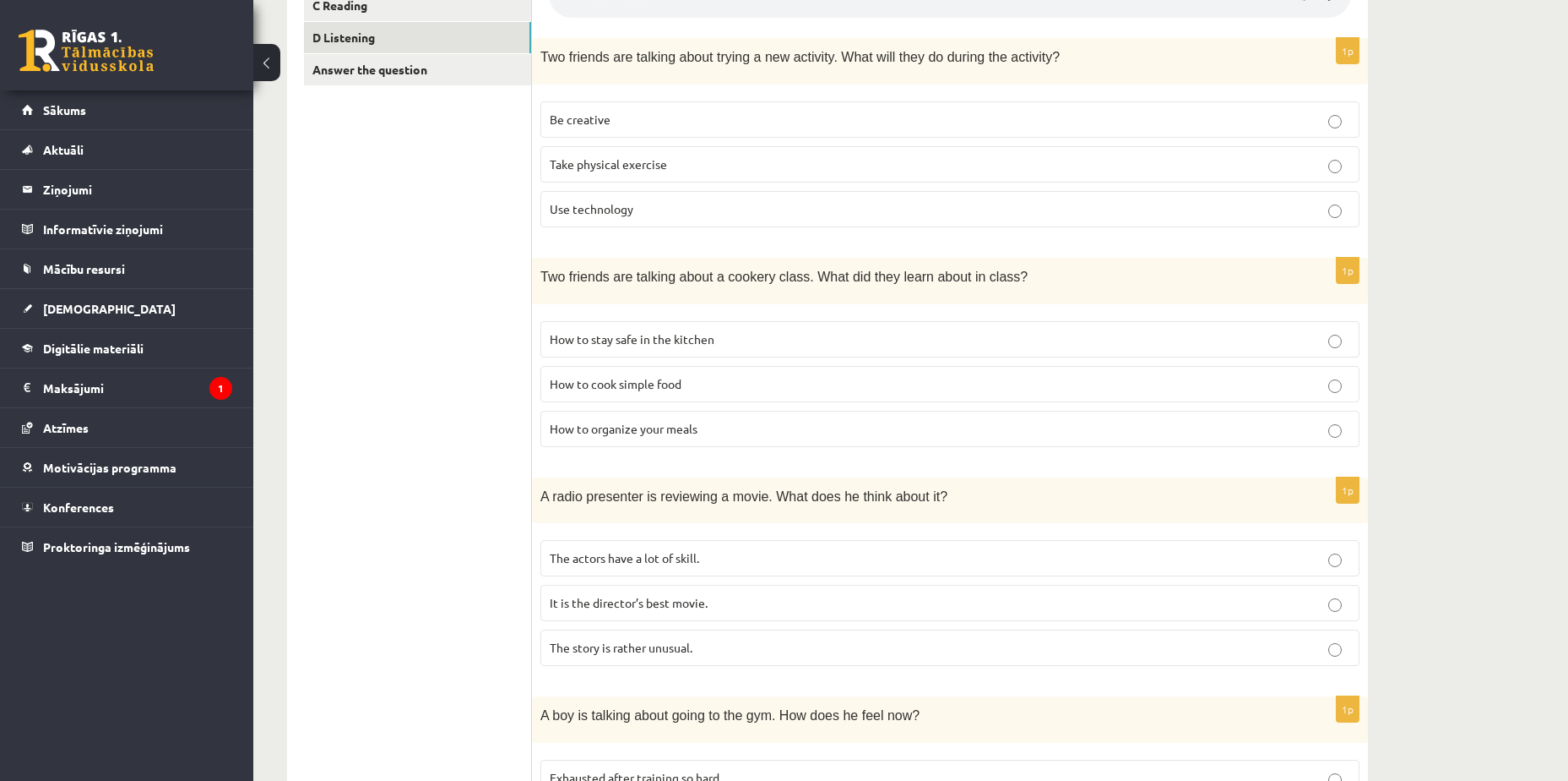
scroll to position [338, 0]
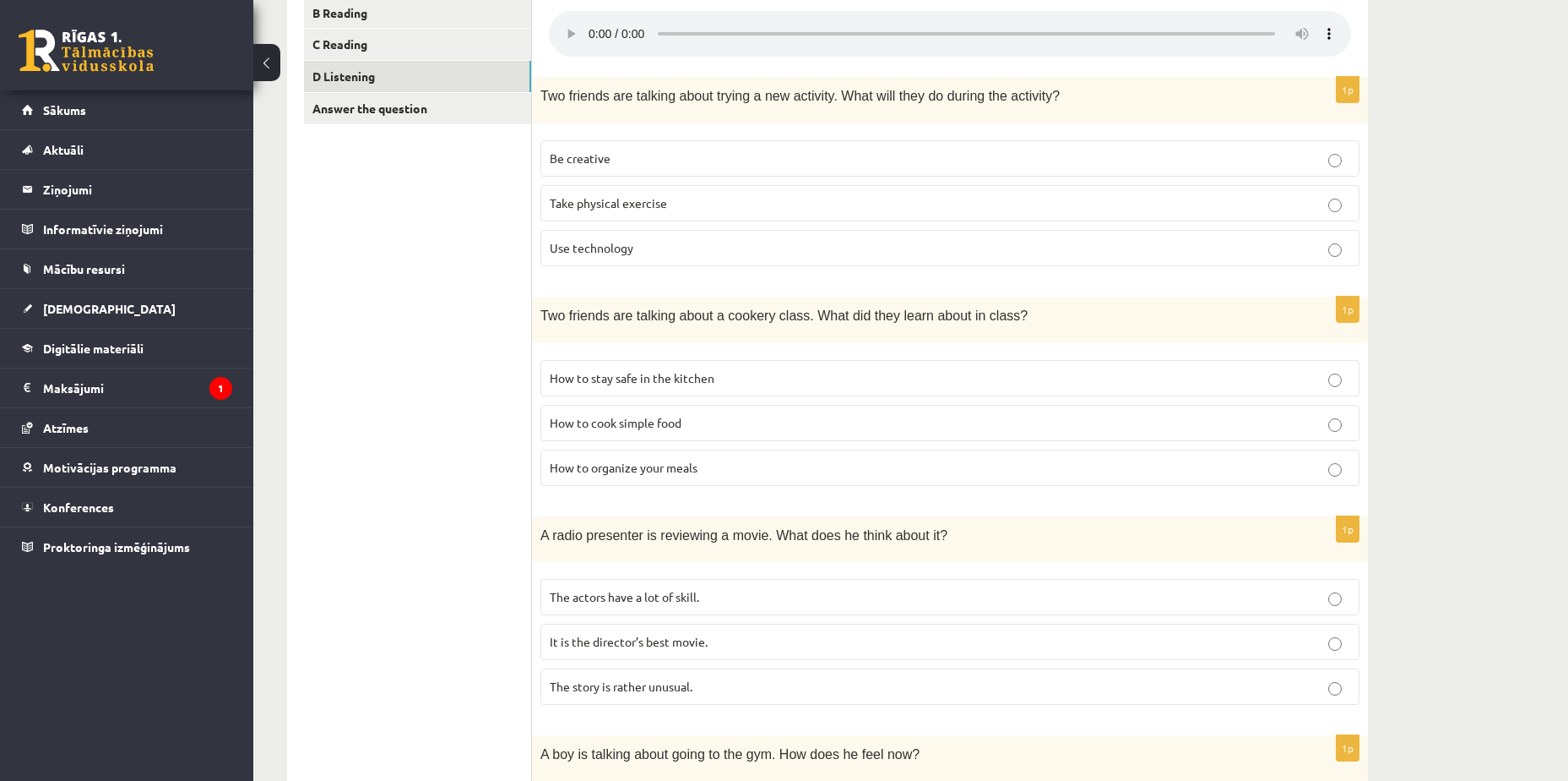
click at [965, 383] on p "How to stay safe in the kitchen" at bounding box center [951, 378] width 801 height 18
click at [766, 424] on p "How to cook simple food" at bounding box center [951, 423] width 801 height 18
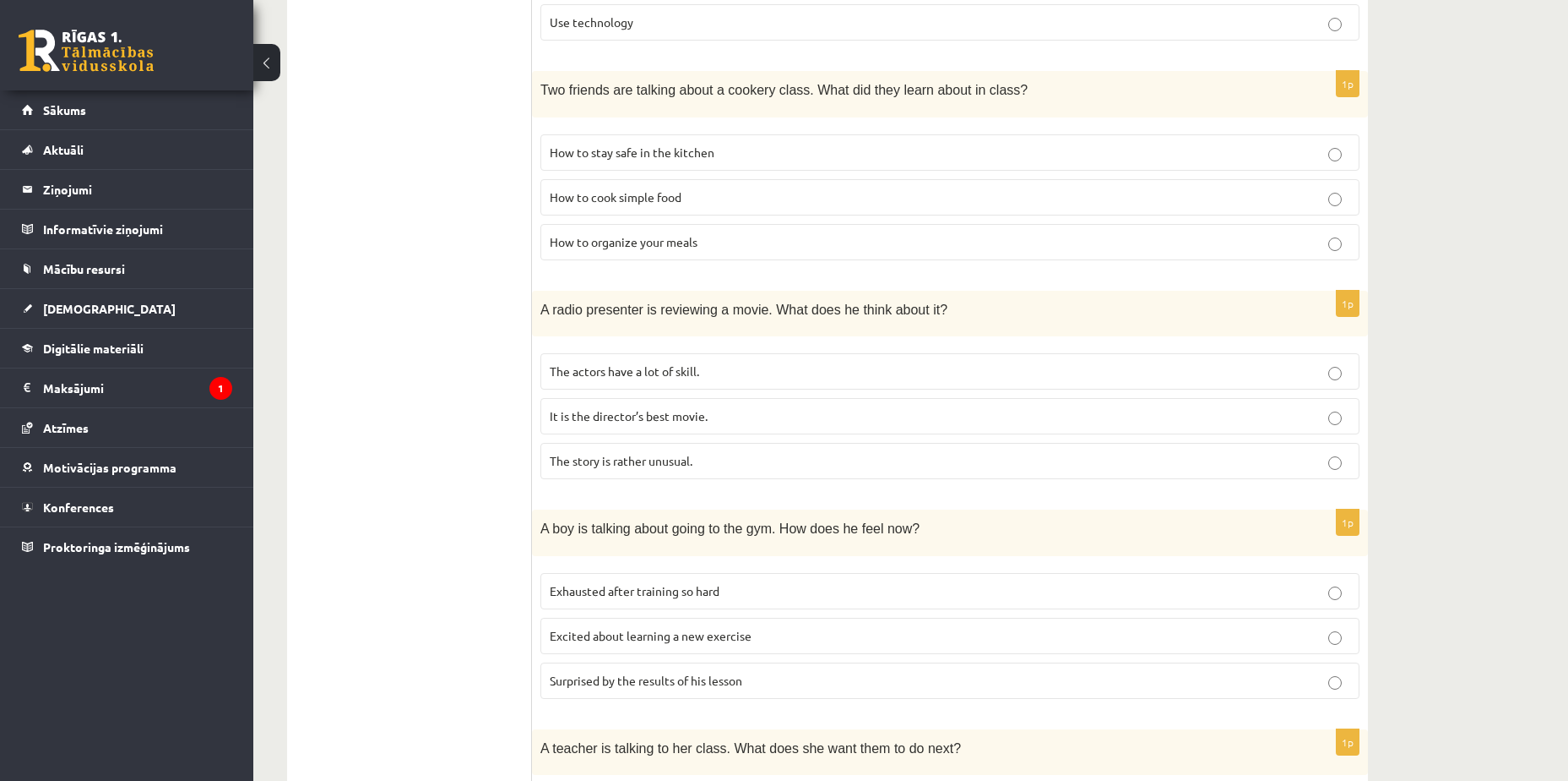
scroll to position [591, 0]
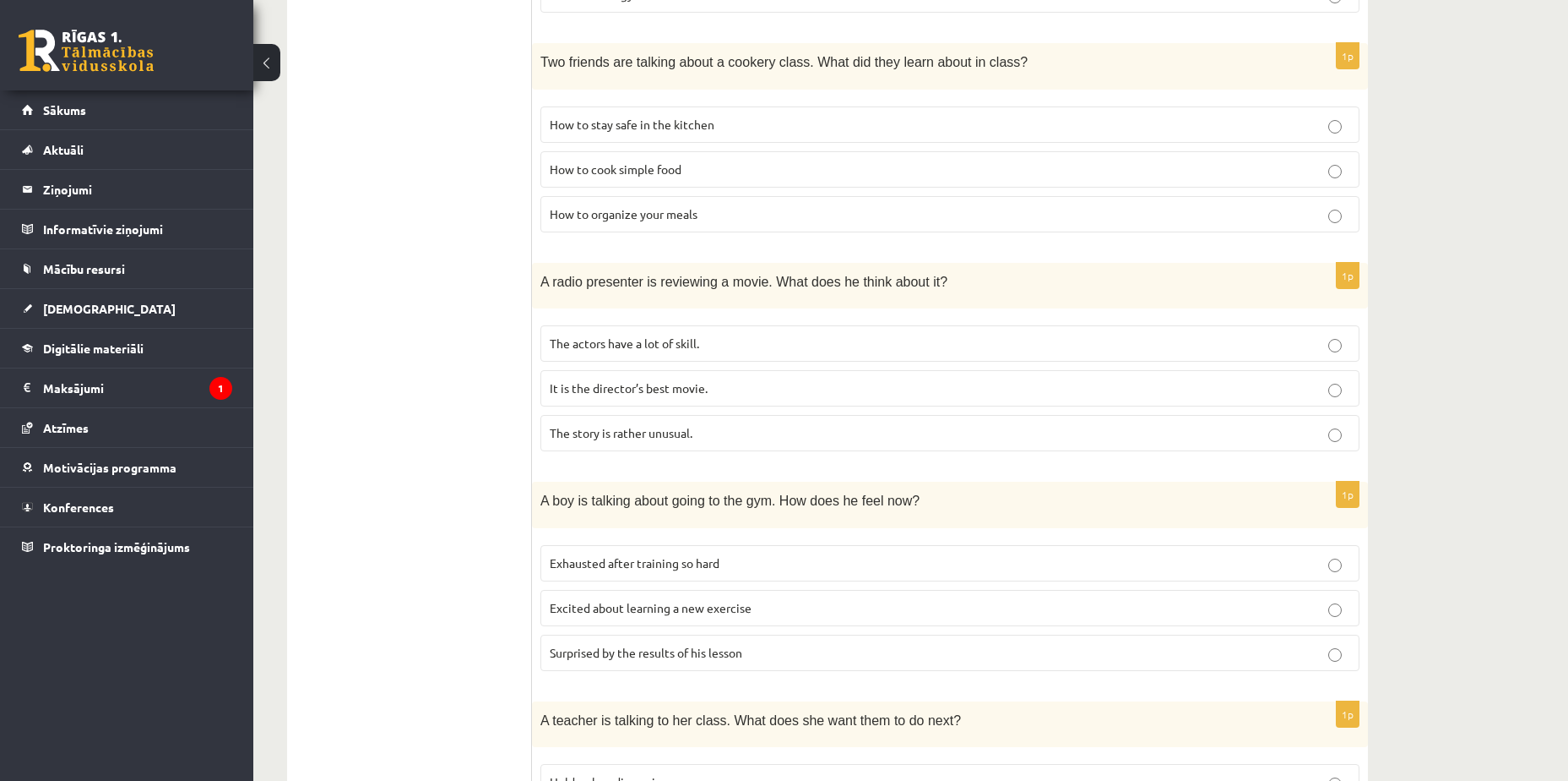
click at [778, 616] on p "Excited about learning a new exercise" at bounding box center [951, 607] width 801 height 18
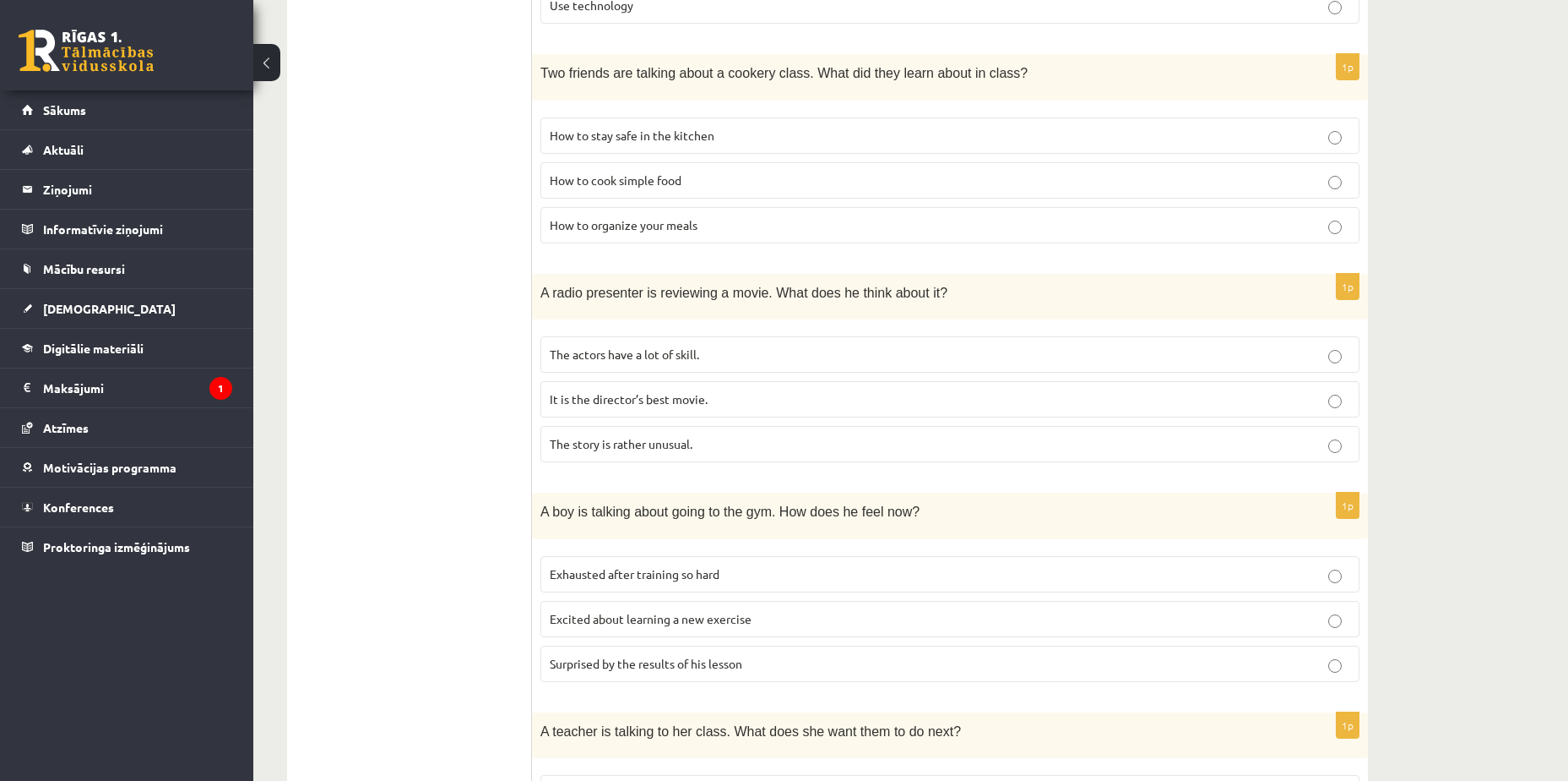
scroll to position [563, 0]
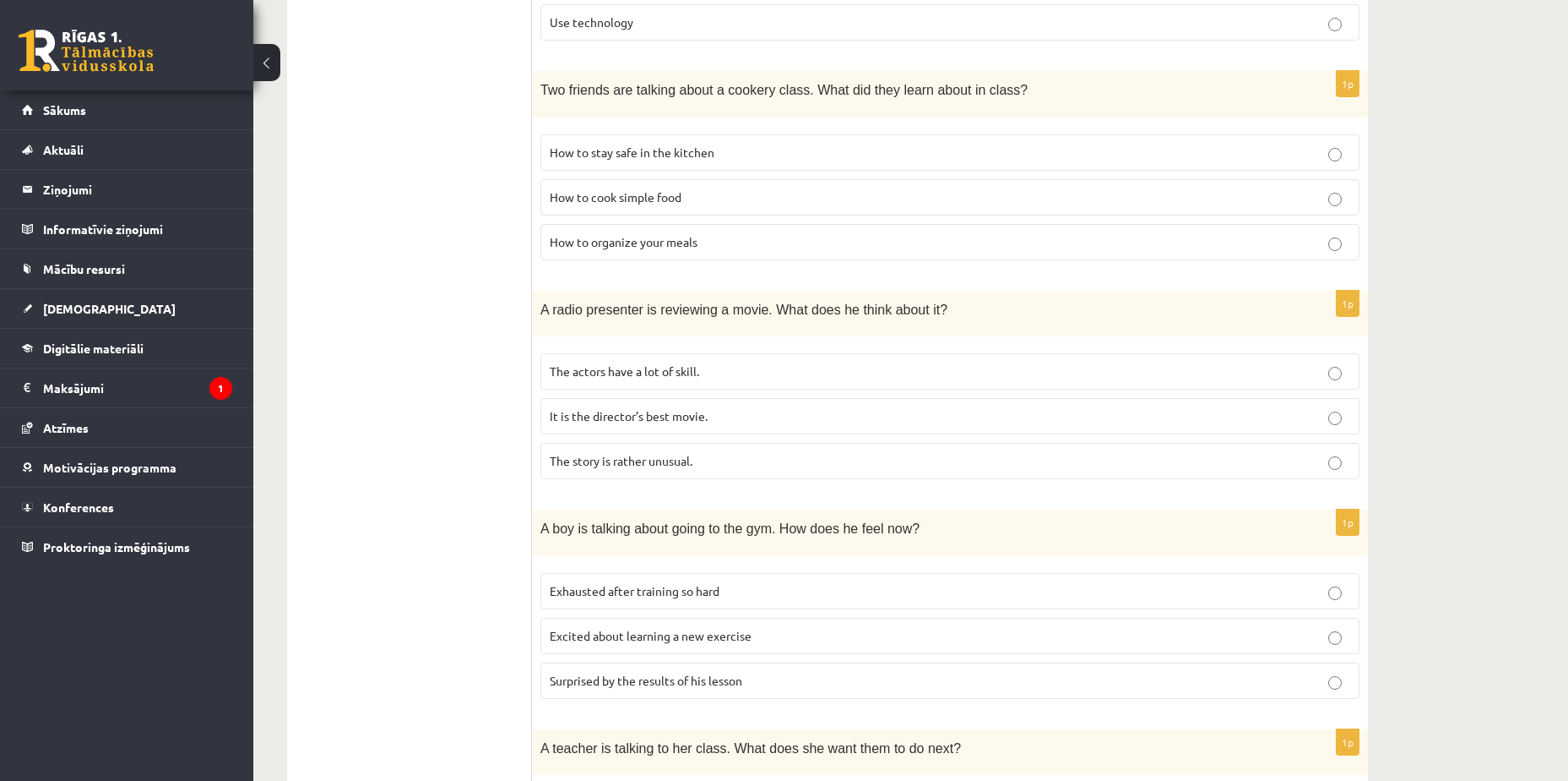
click at [723, 420] on p "It is the director’s best movie." at bounding box center [951, 416] width 801 height 18
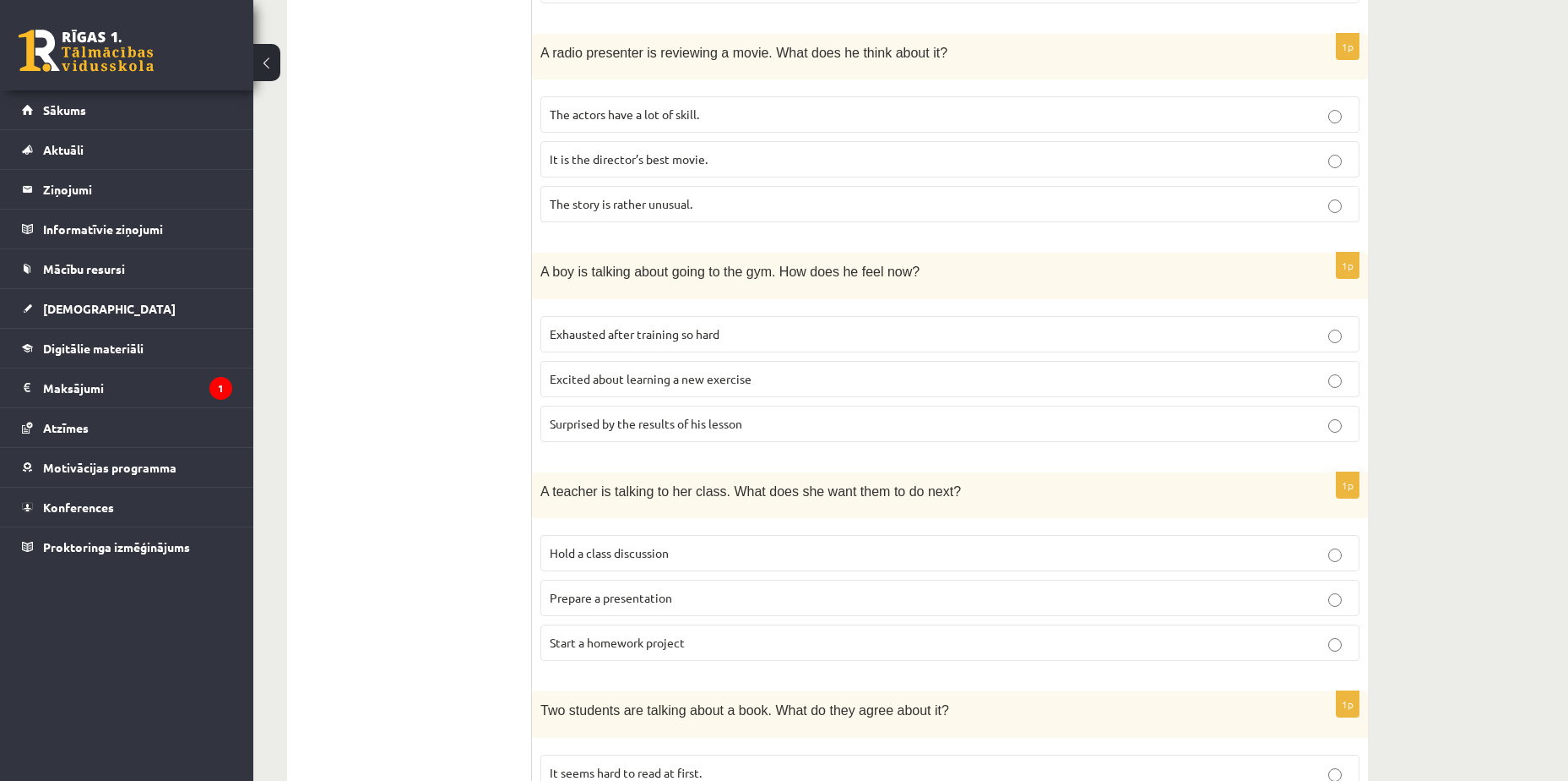
scroll to position [986, 0]
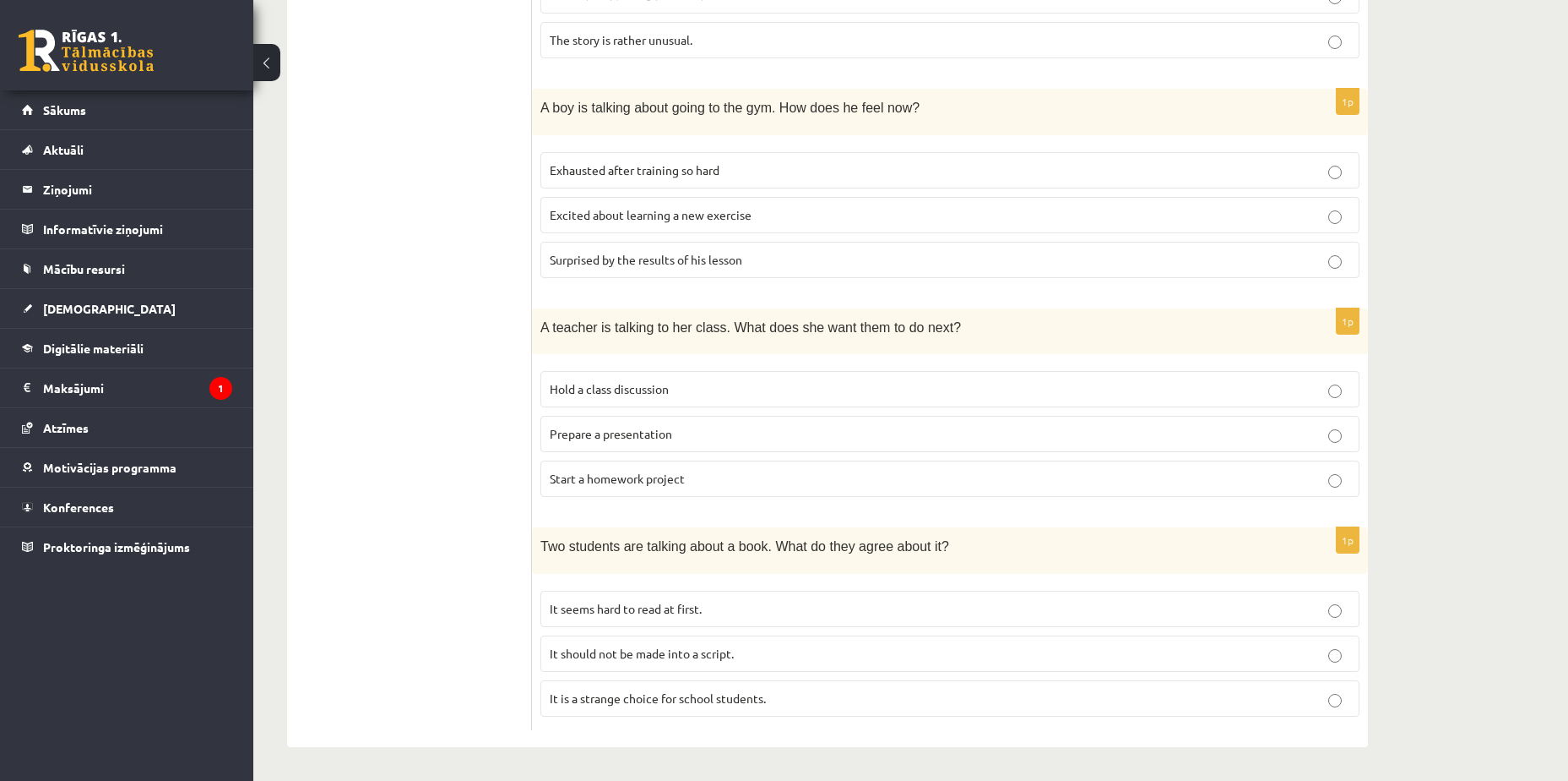
click at [808, 701] on p "It is a strange choice for school students." at bounding box center [951, 698] width 801 height 18
click at [783, 653] on p "It should not be made into a script." at bounding box center [951, 653] width 801 height 18
click at [771, 483] on p "Start a homework project" at bounding box center [951, 478] width 801 height 18
click at [757, 443] on label "Prepare a presentation" at bounding box center [950, 434] width 819 height 37
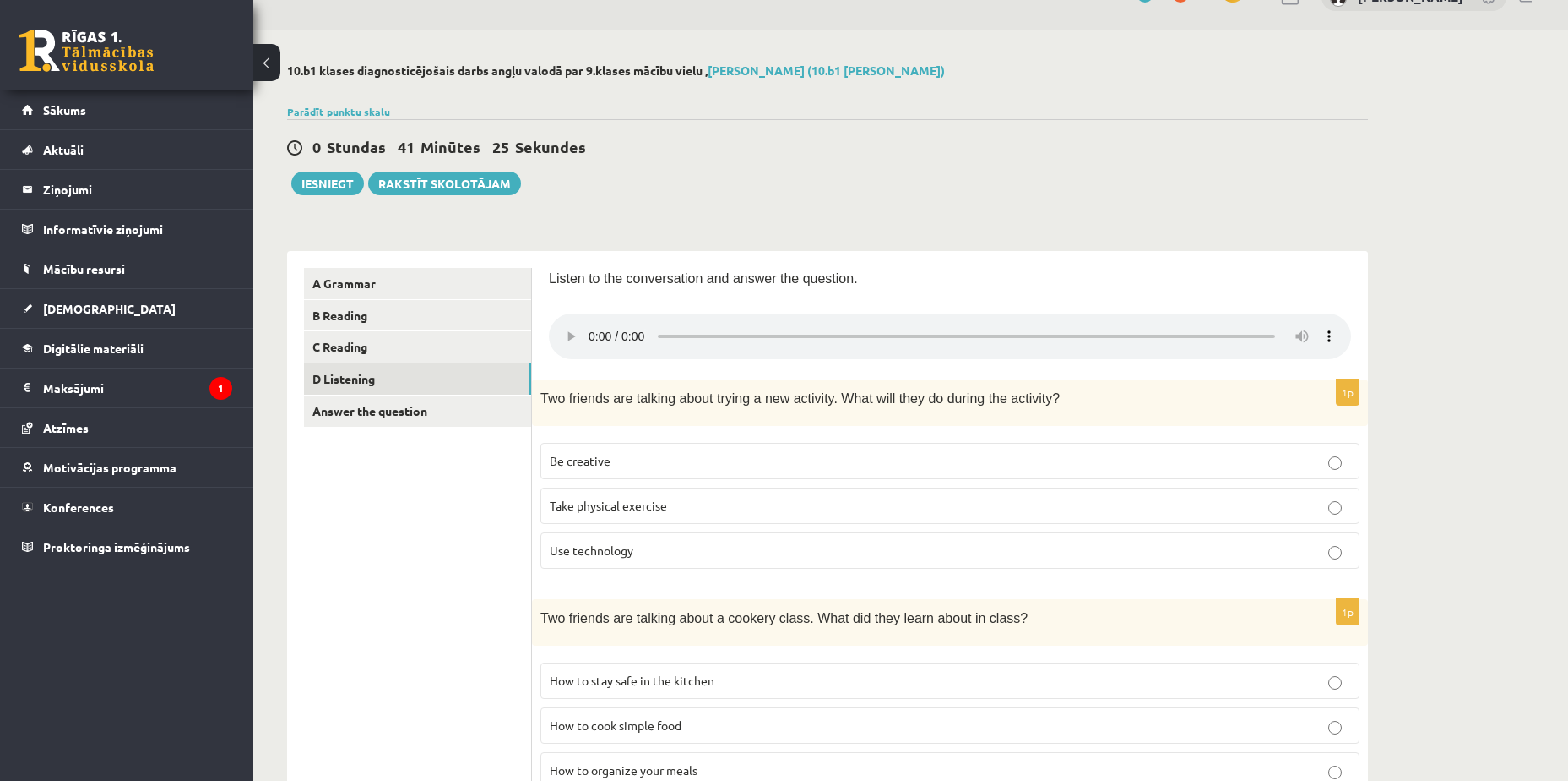
scroll to position [0, 0]
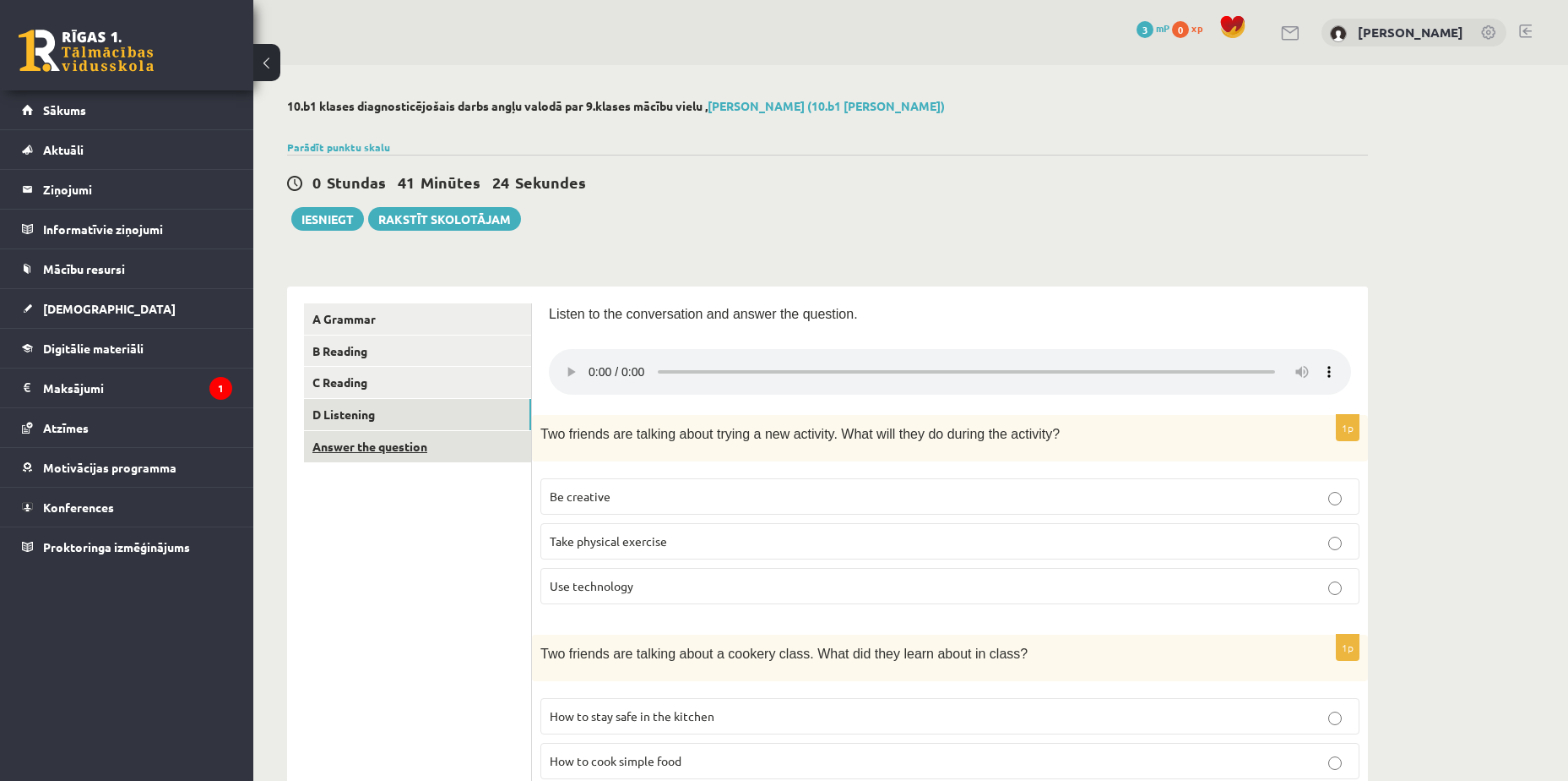
click at [465, 444] on link "Answer the question" at bounding box center [418, 447] width 227 height 31
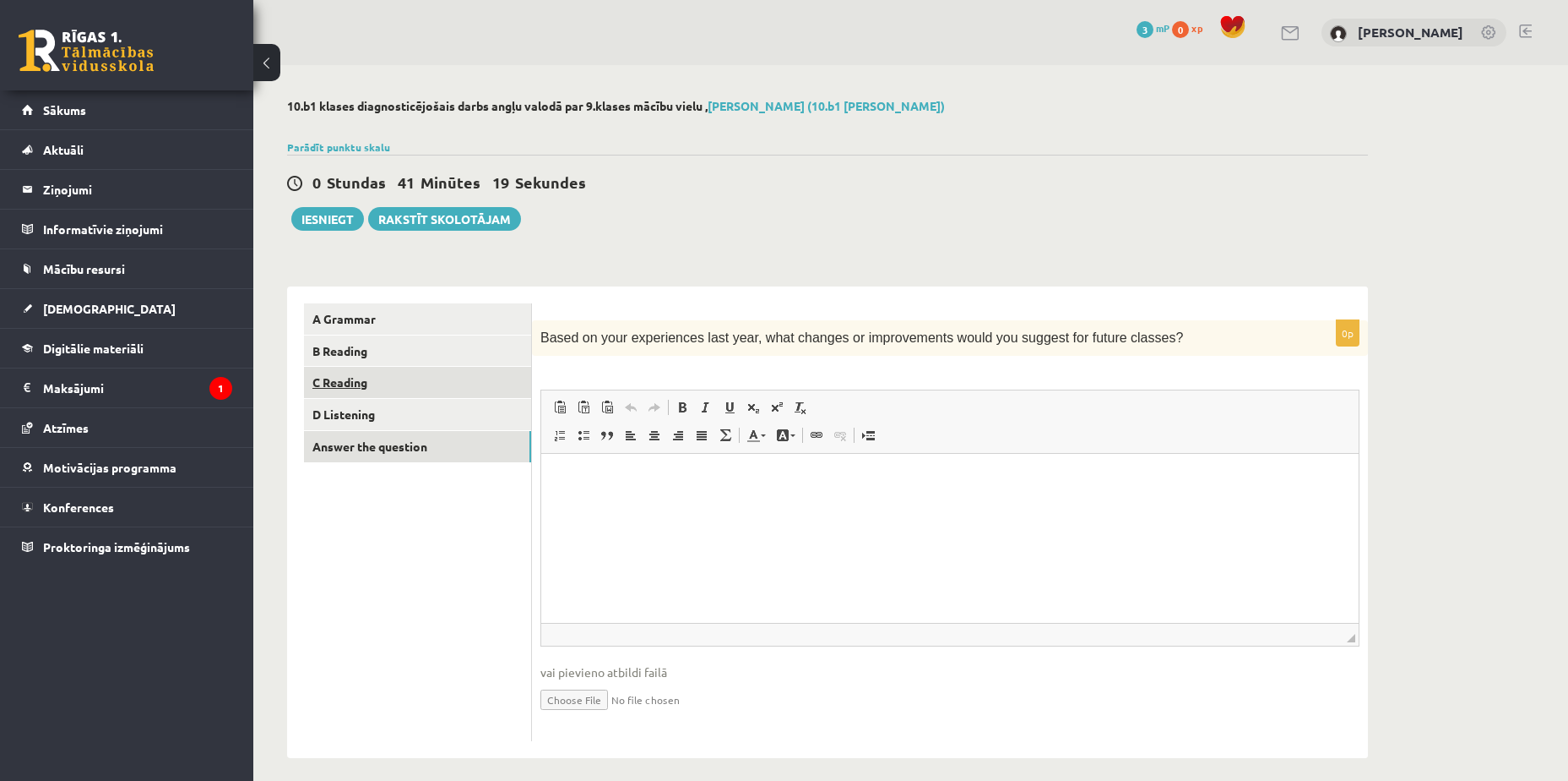
click at [428, 382] on link "C Reading" at bounding box center [418, 382] width 227 height 31
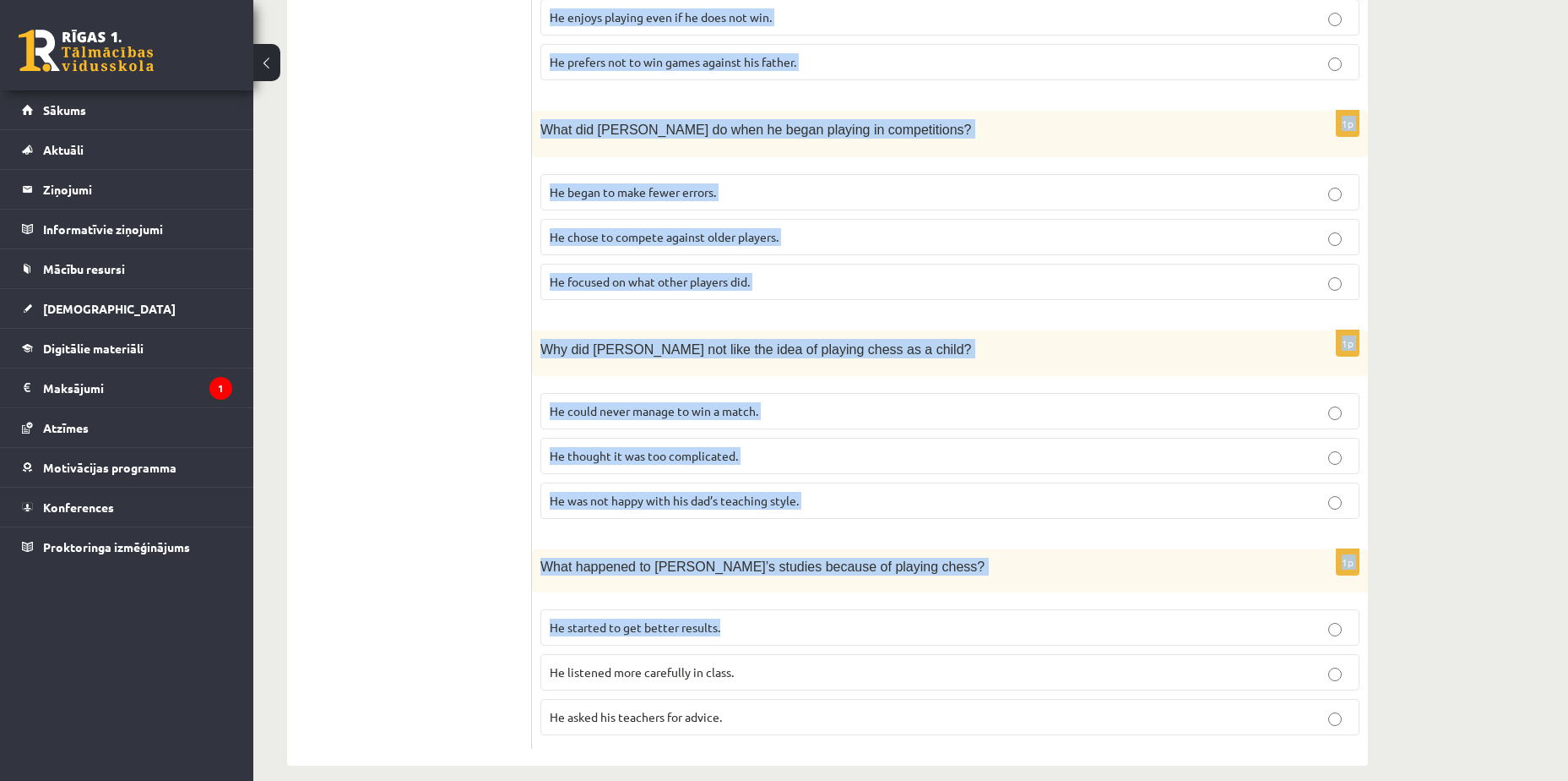
scroll to position [1341, 0]
drag, startPoint x: 552, startPoint y: 153, endPoint x: 1034, endPoint y: 729, distance: 751.1
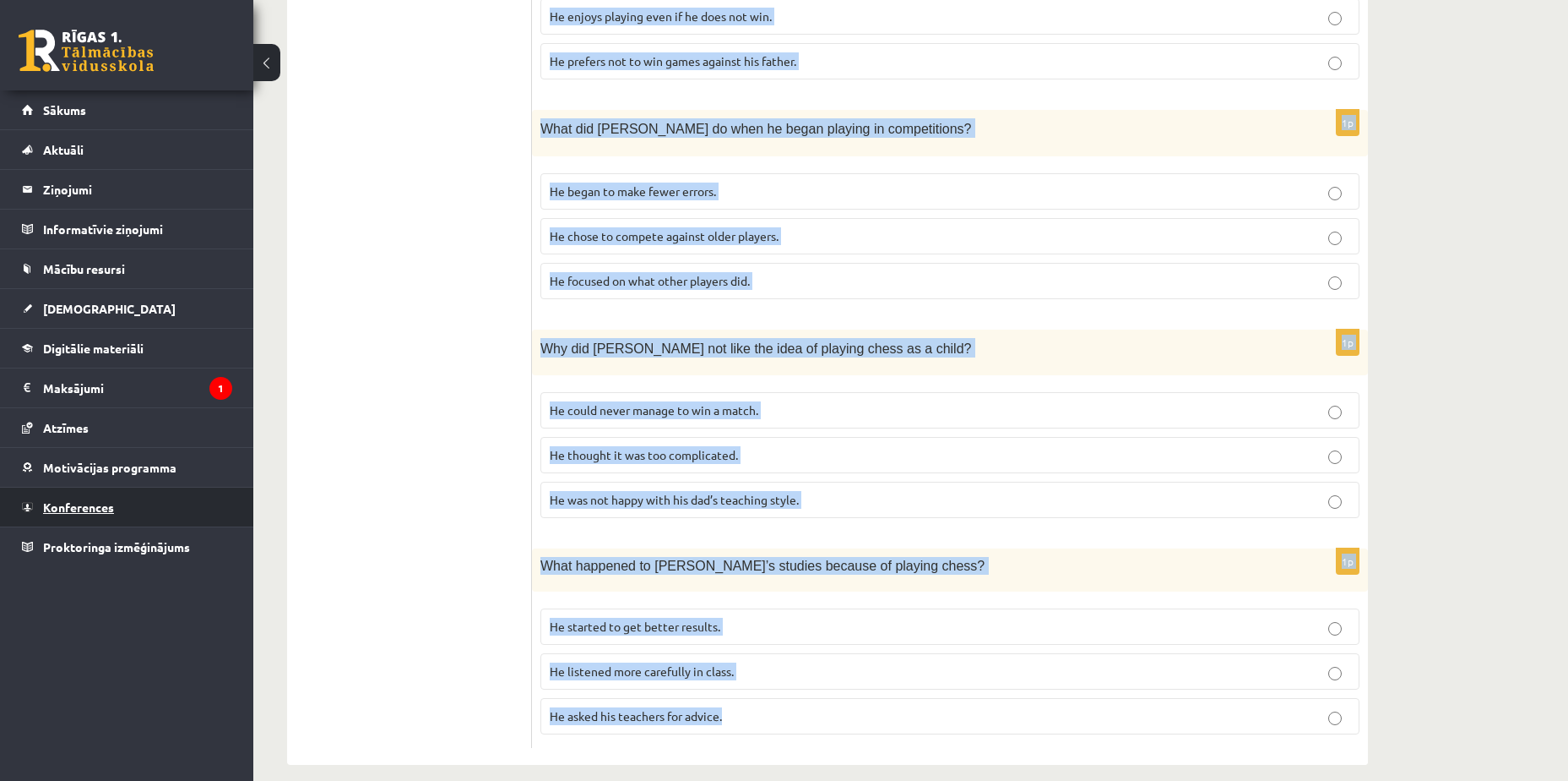
copy form "Read the article about chess and choose the correct answer for each question. P…"
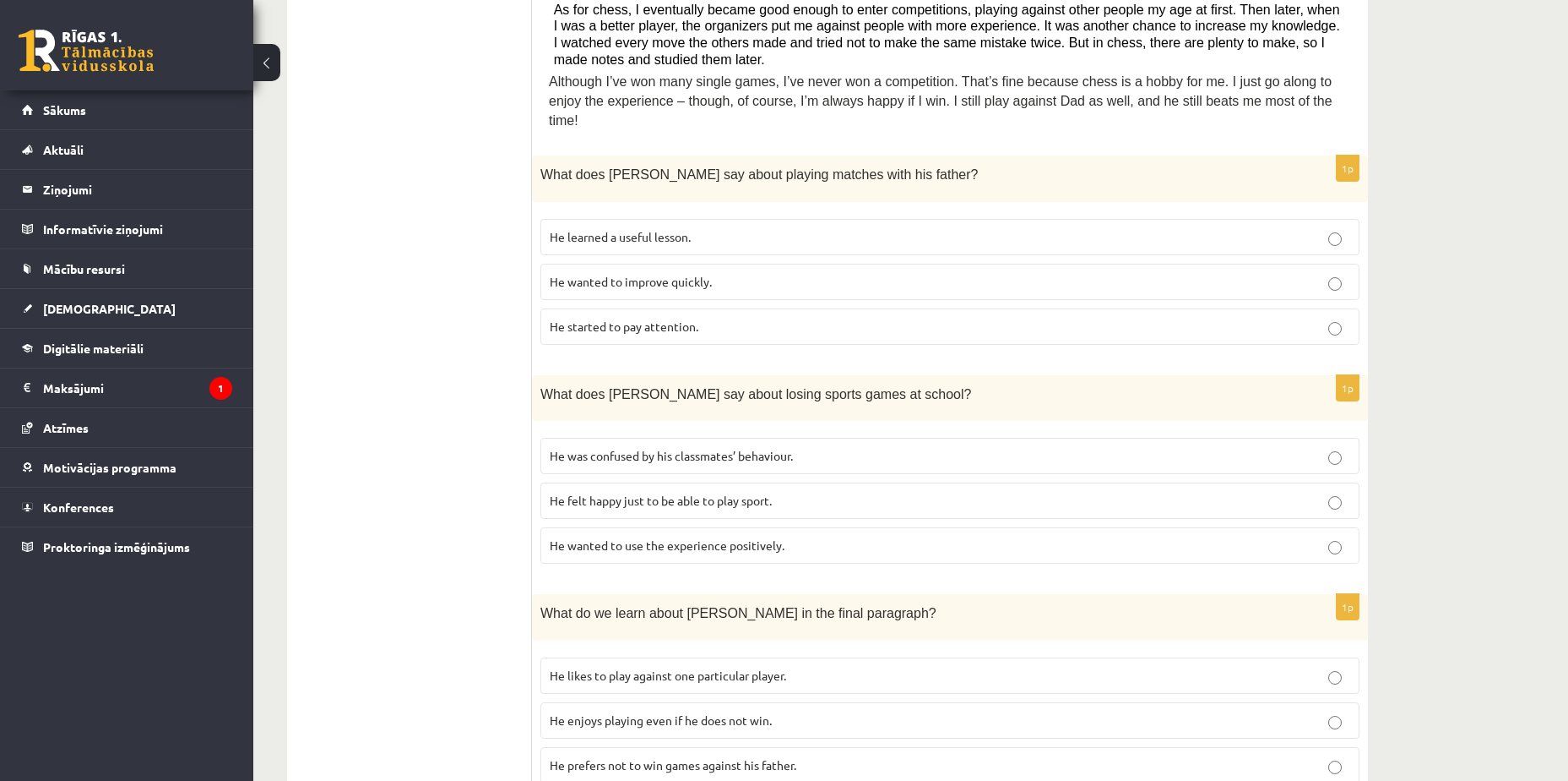
scroll to position [412, 0]
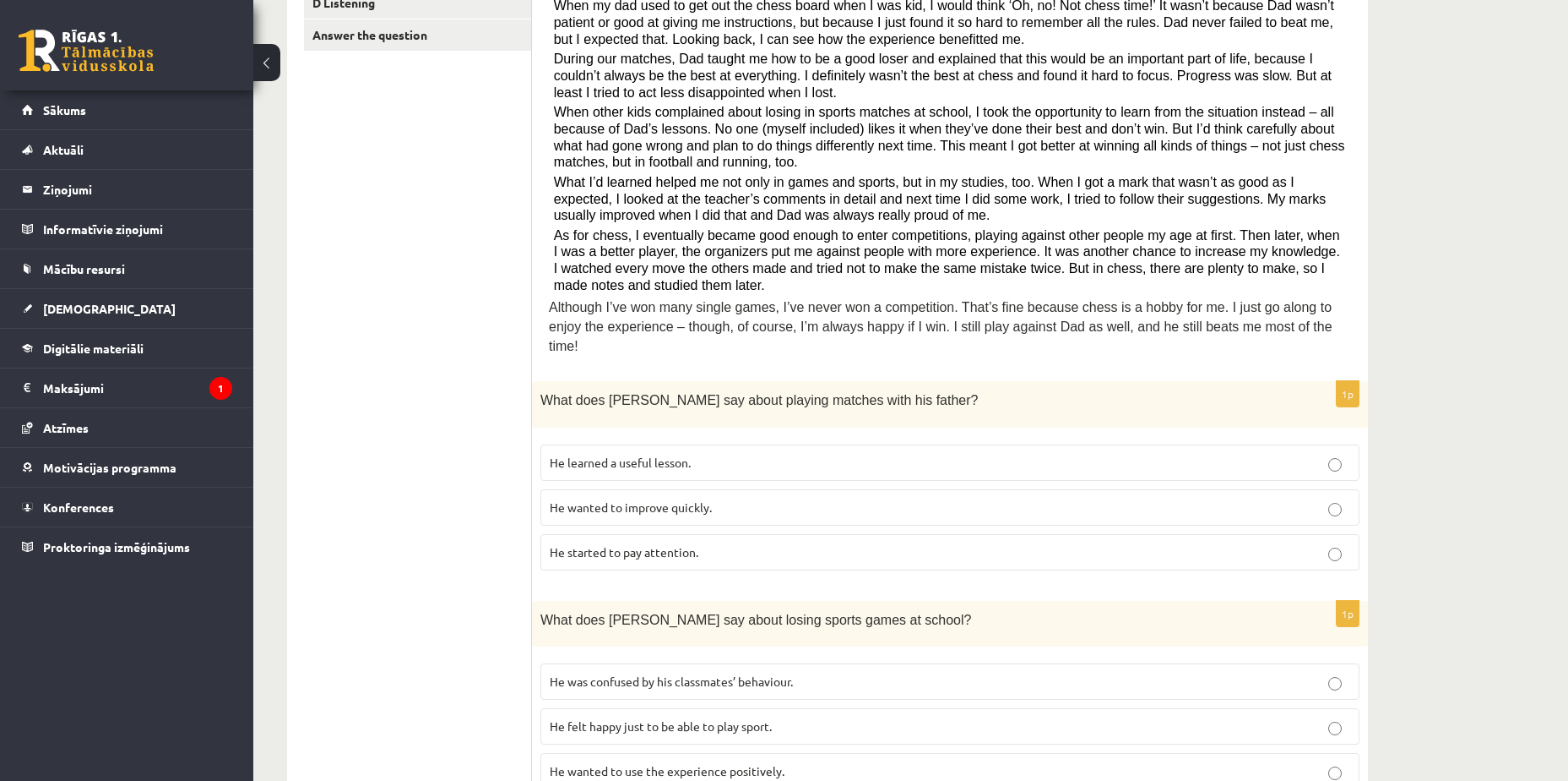
click at [684, 454] on span "He learned a useful lesson." at bounding box center [621, 462] width 141 height 15
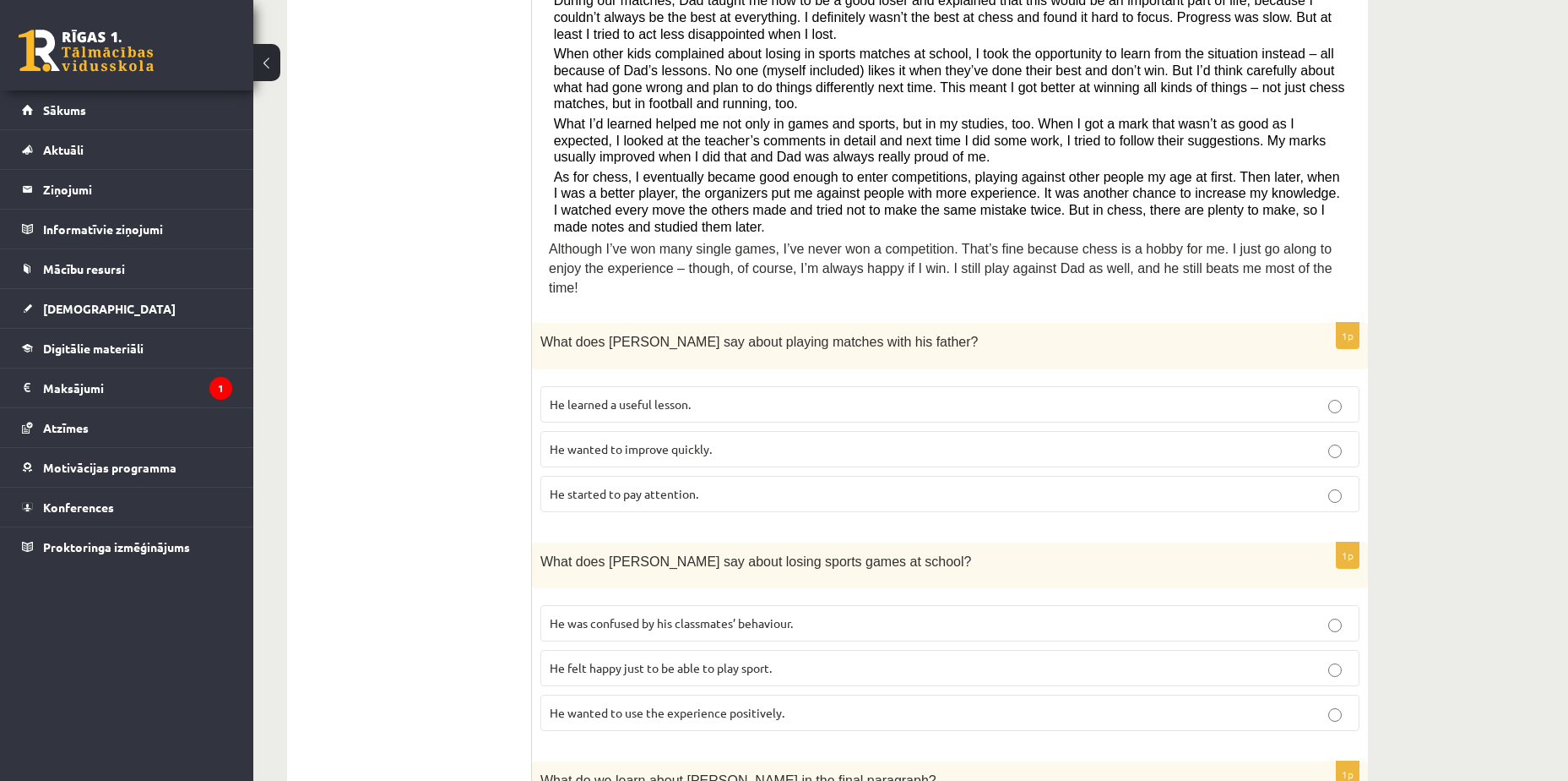
scroll to position [496, 0]
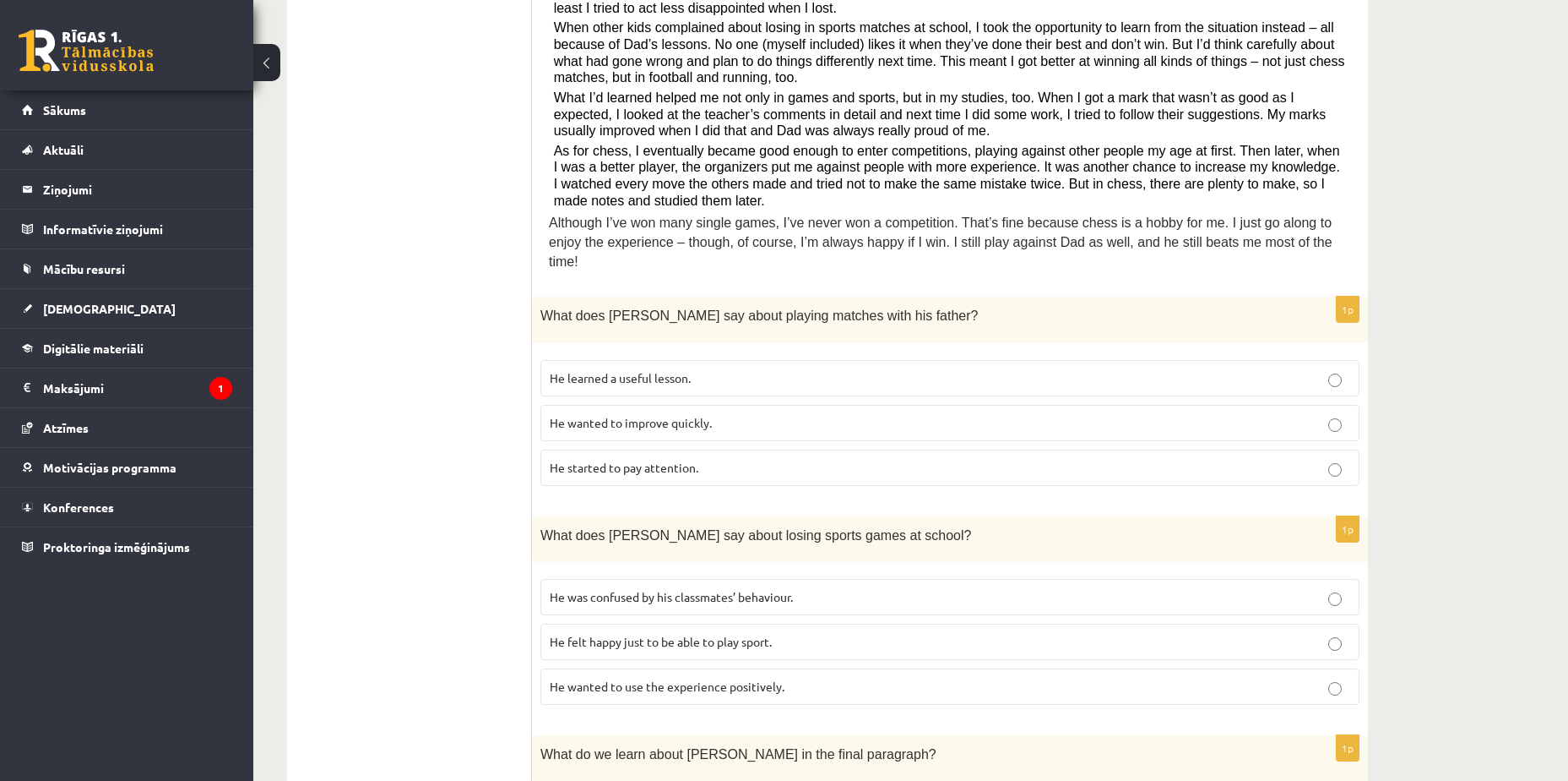
click at [775, 678] on p "He wanted to use the experience positively." at bounding box center [951, 687] width 801 height 18
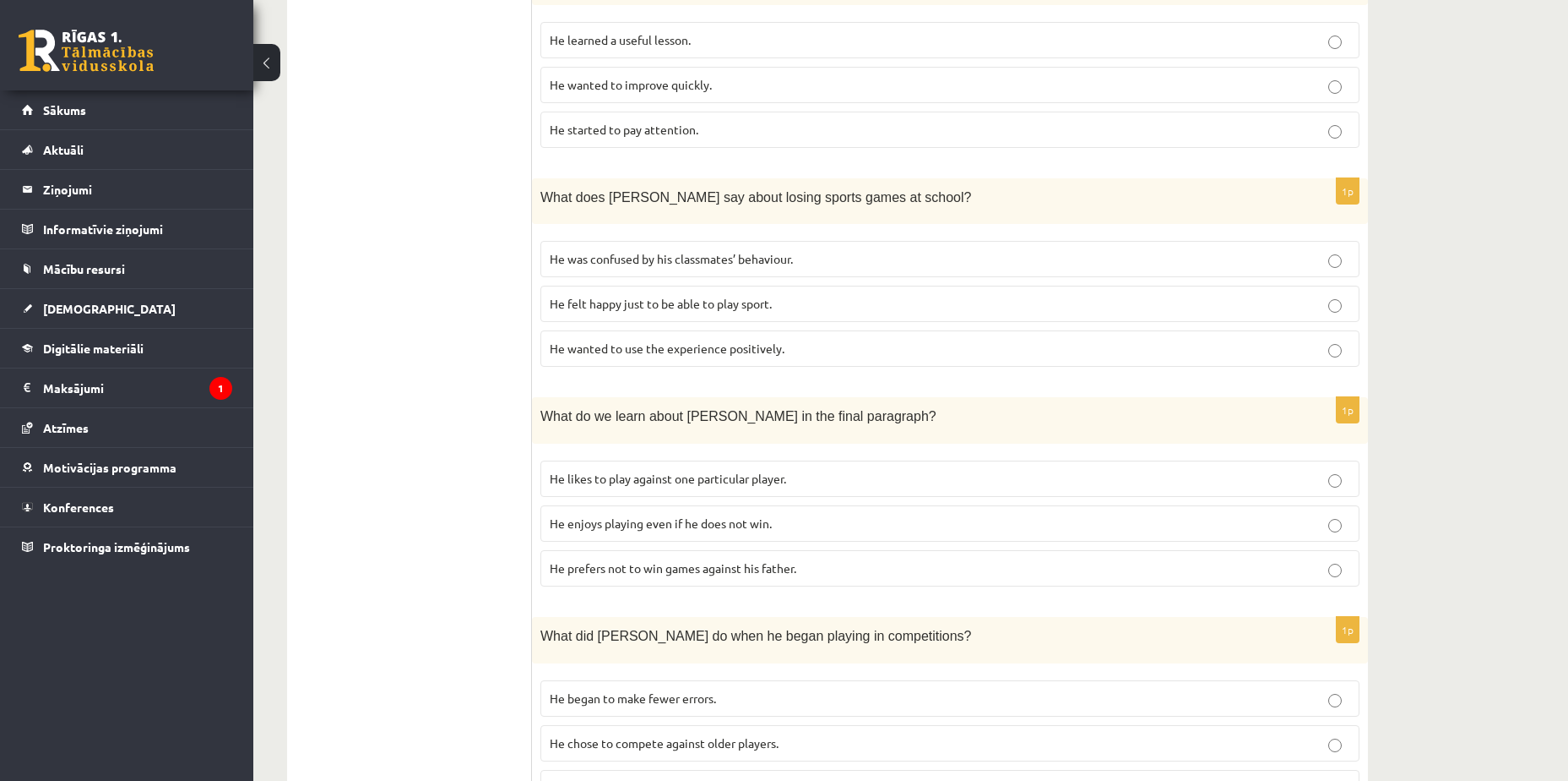
scroll to position [919, 0]
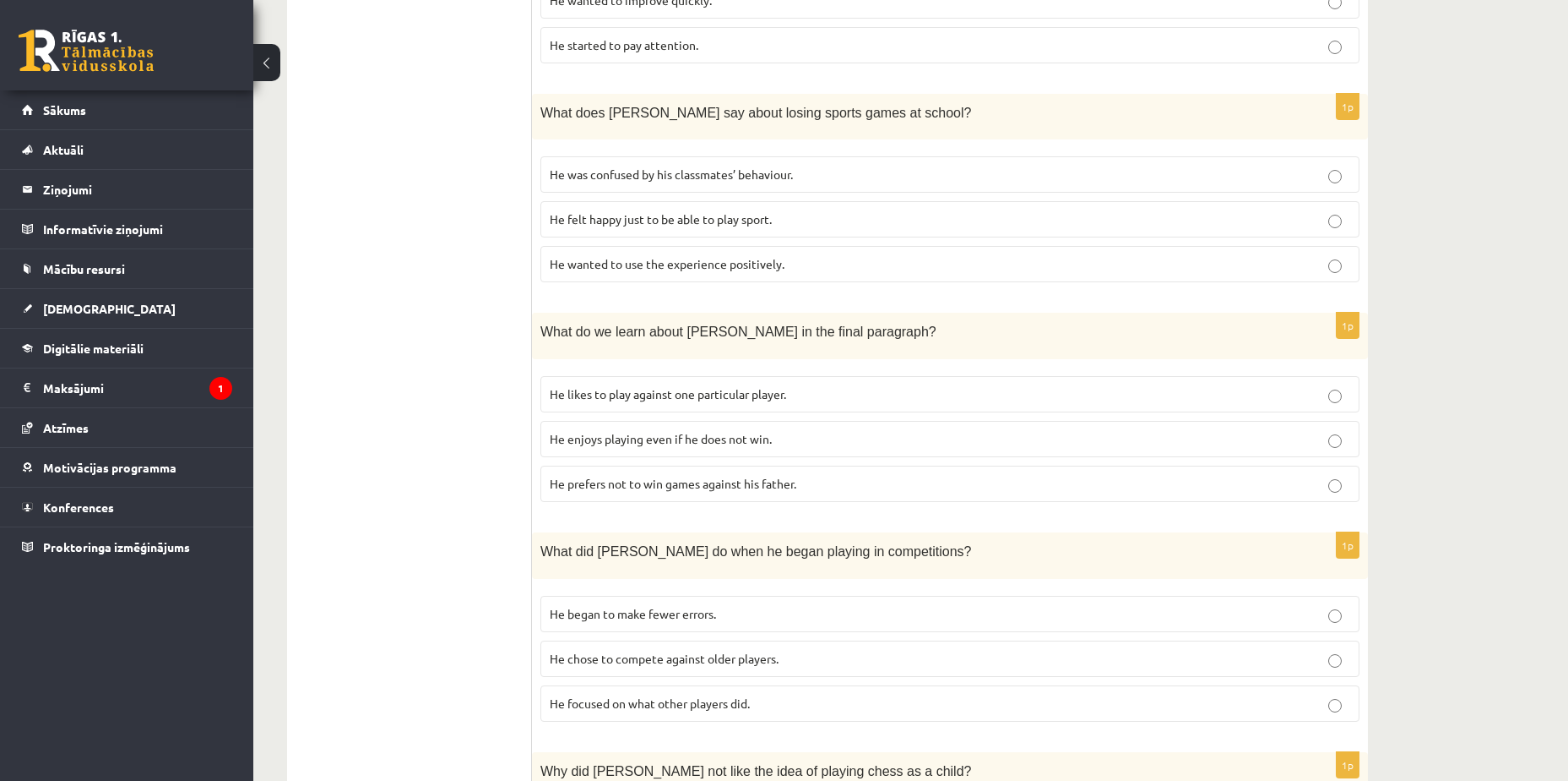
click at [622, 431] on span "He enjoys playing even if he does not win." at bounding box center [661, 439] width 222 height 15
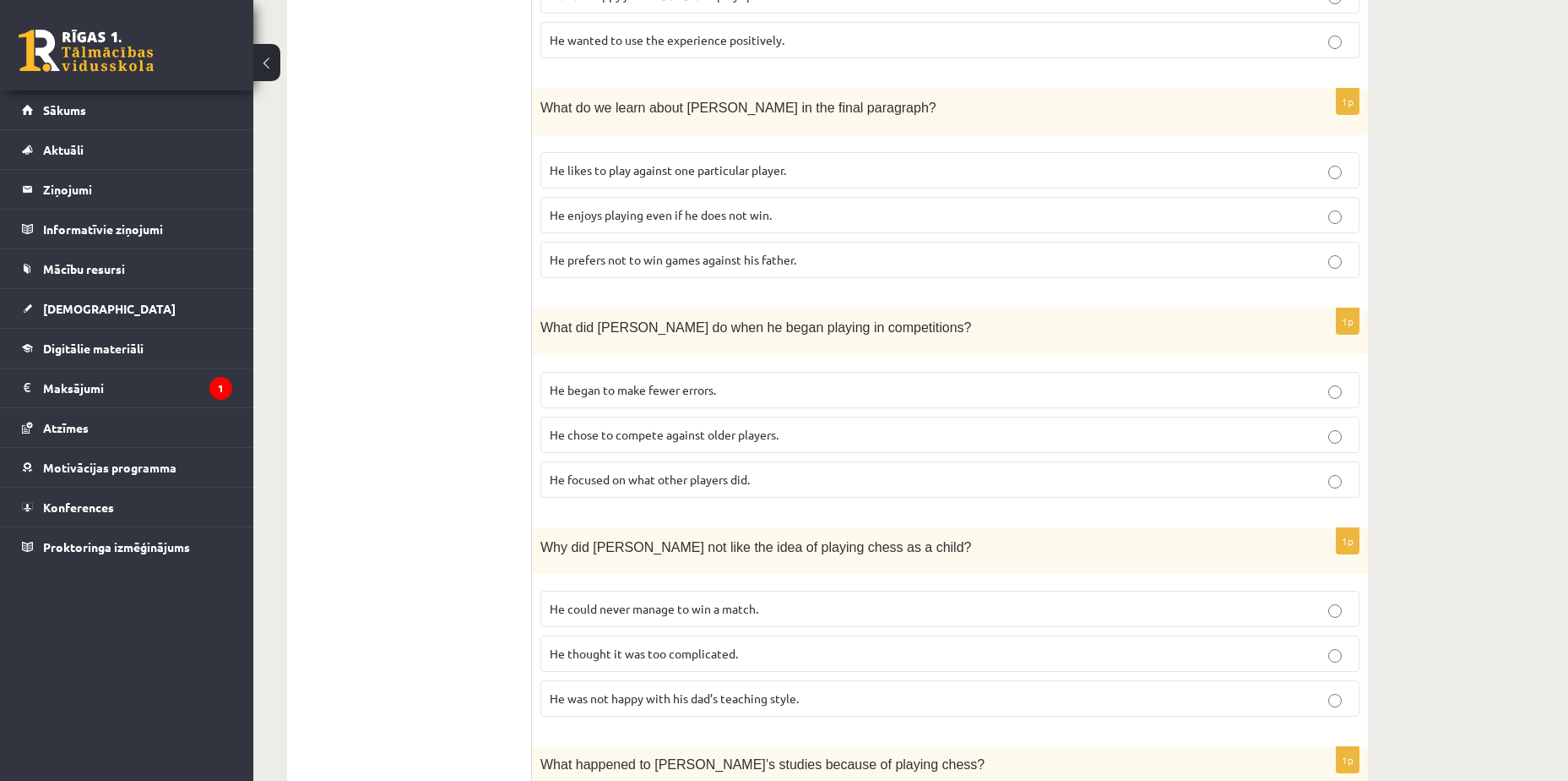
scroll to position [1172, 0]
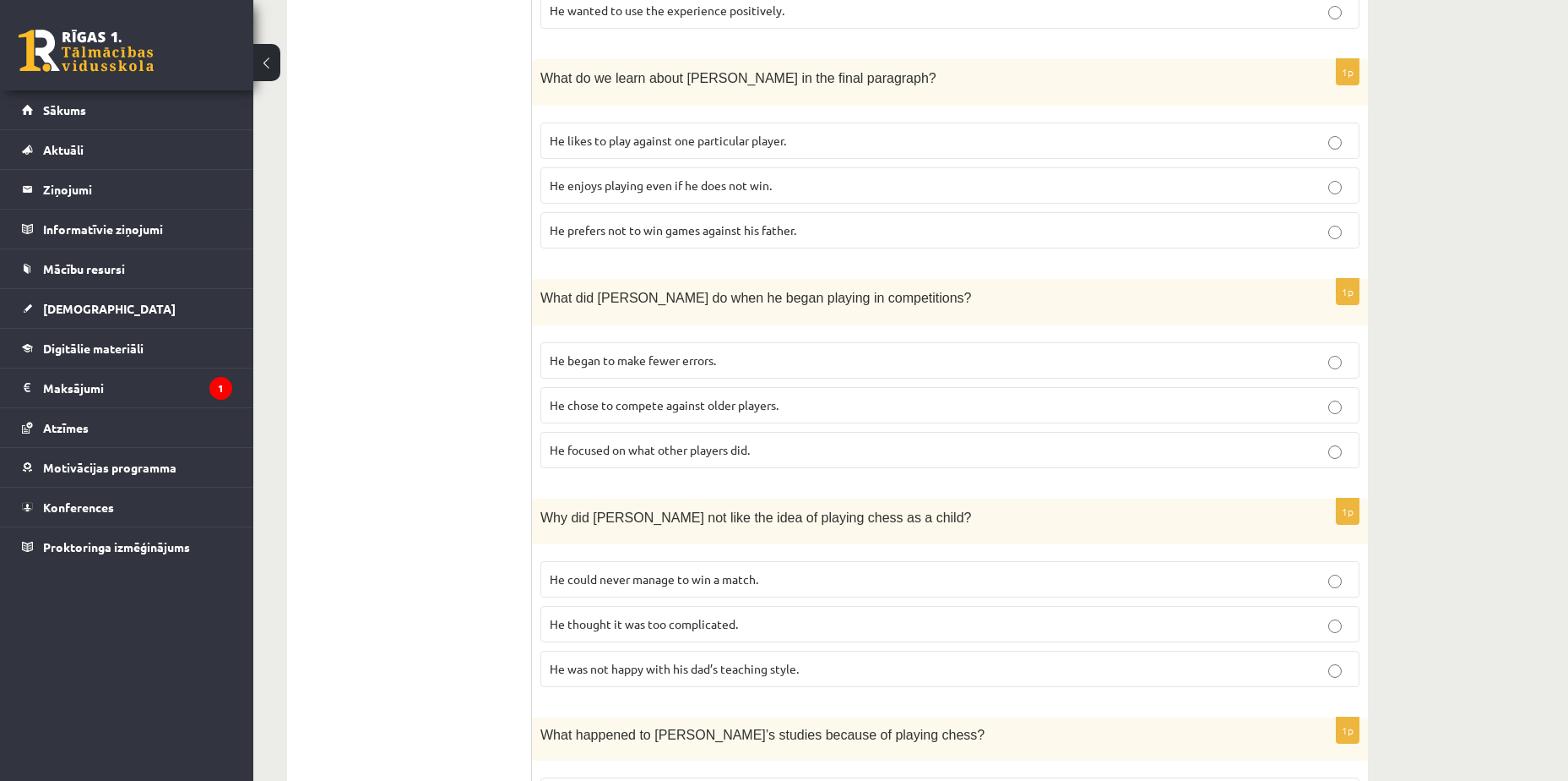
click at [722, 442] on span "He focused on what other players did." at bounding box center [650, 449] width 200 height 15
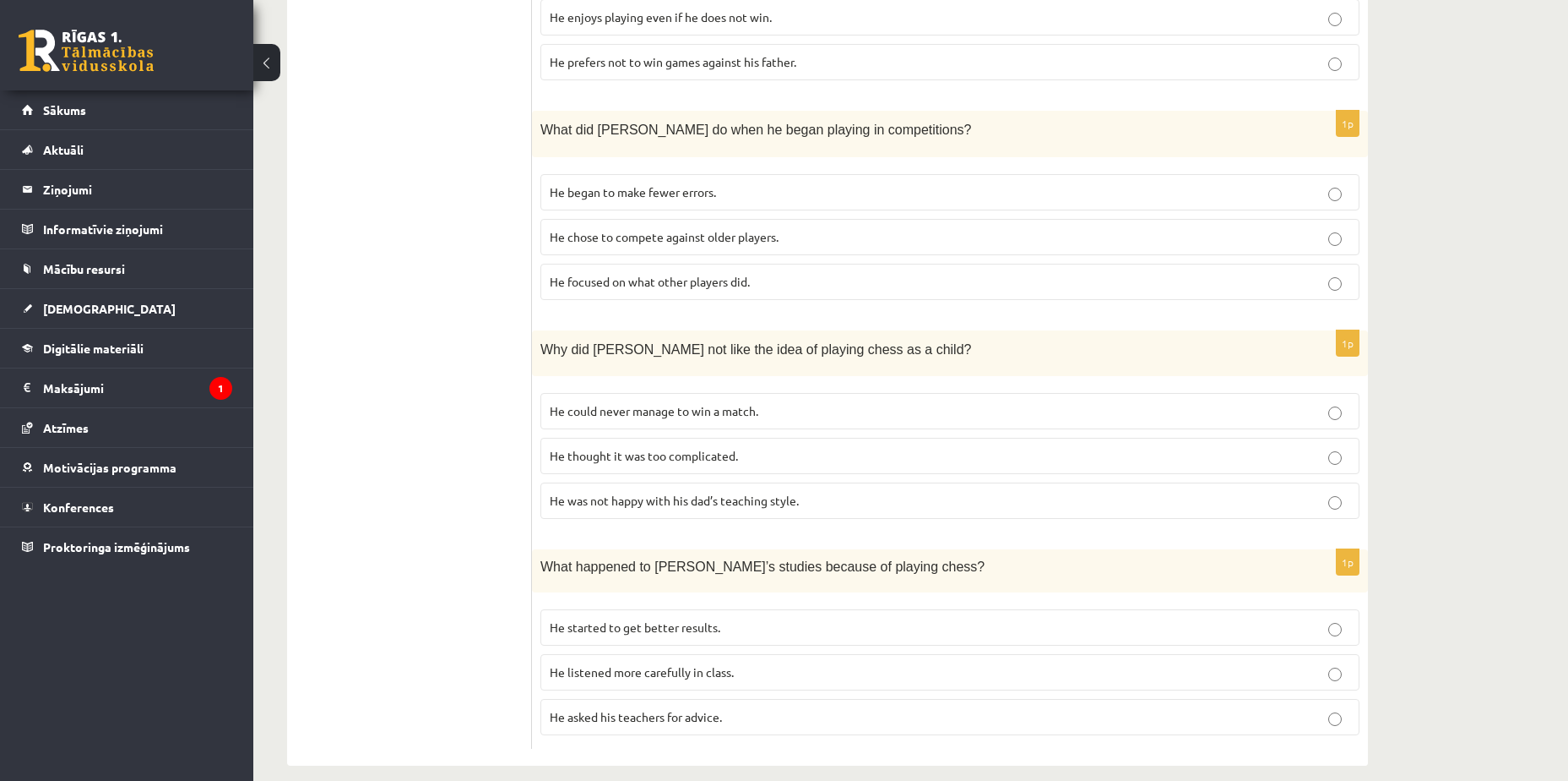
scroll to position [1341, 0]
click at [665, 446] on p "He thought it was too complicated." at bounding box center [951, 454] width 801 height 18
click at [584, 619] on span "He started to get better results." at bounding box center [635, 626] width 171 height 15
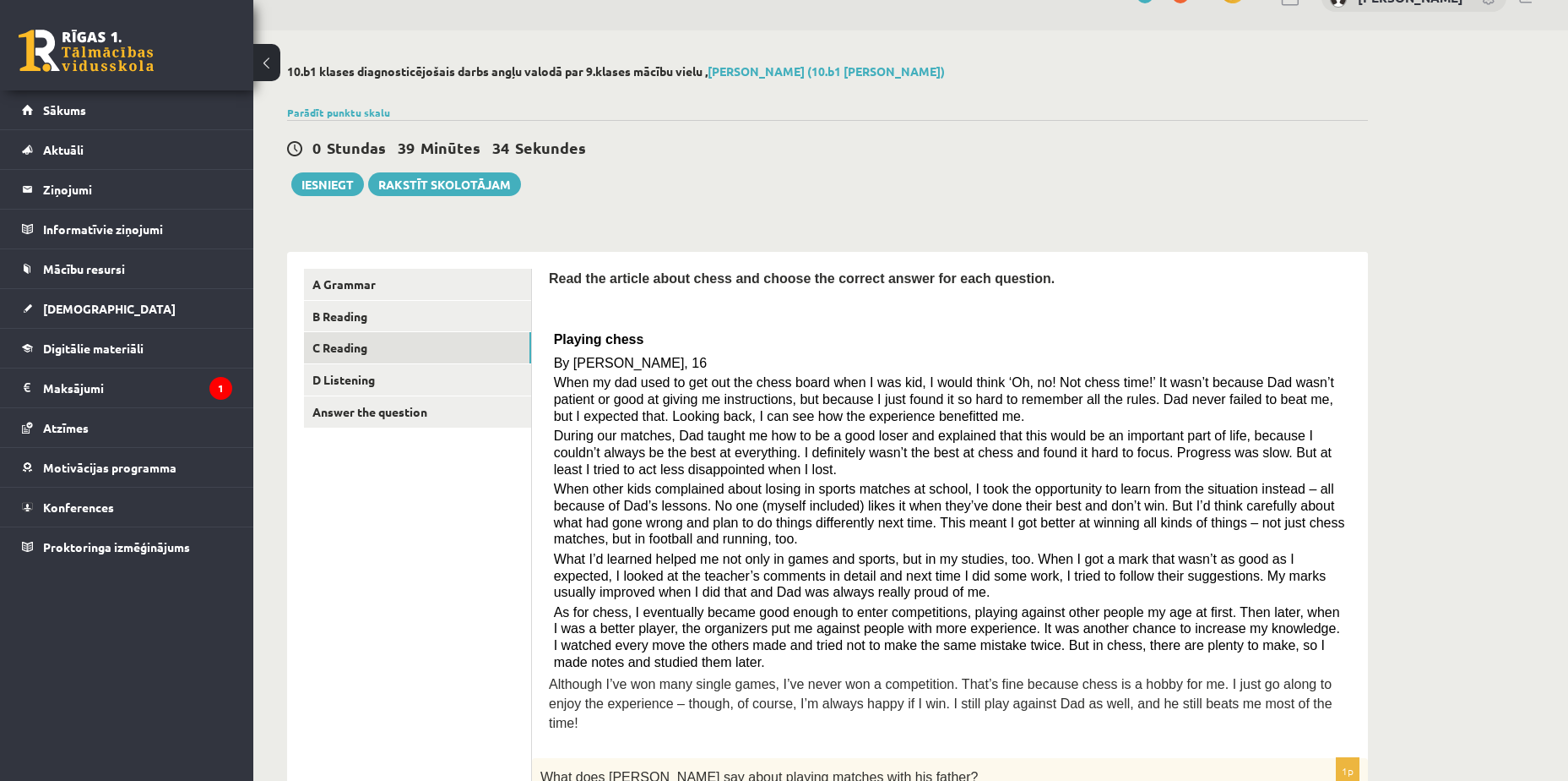
scroll to position [0, 0]
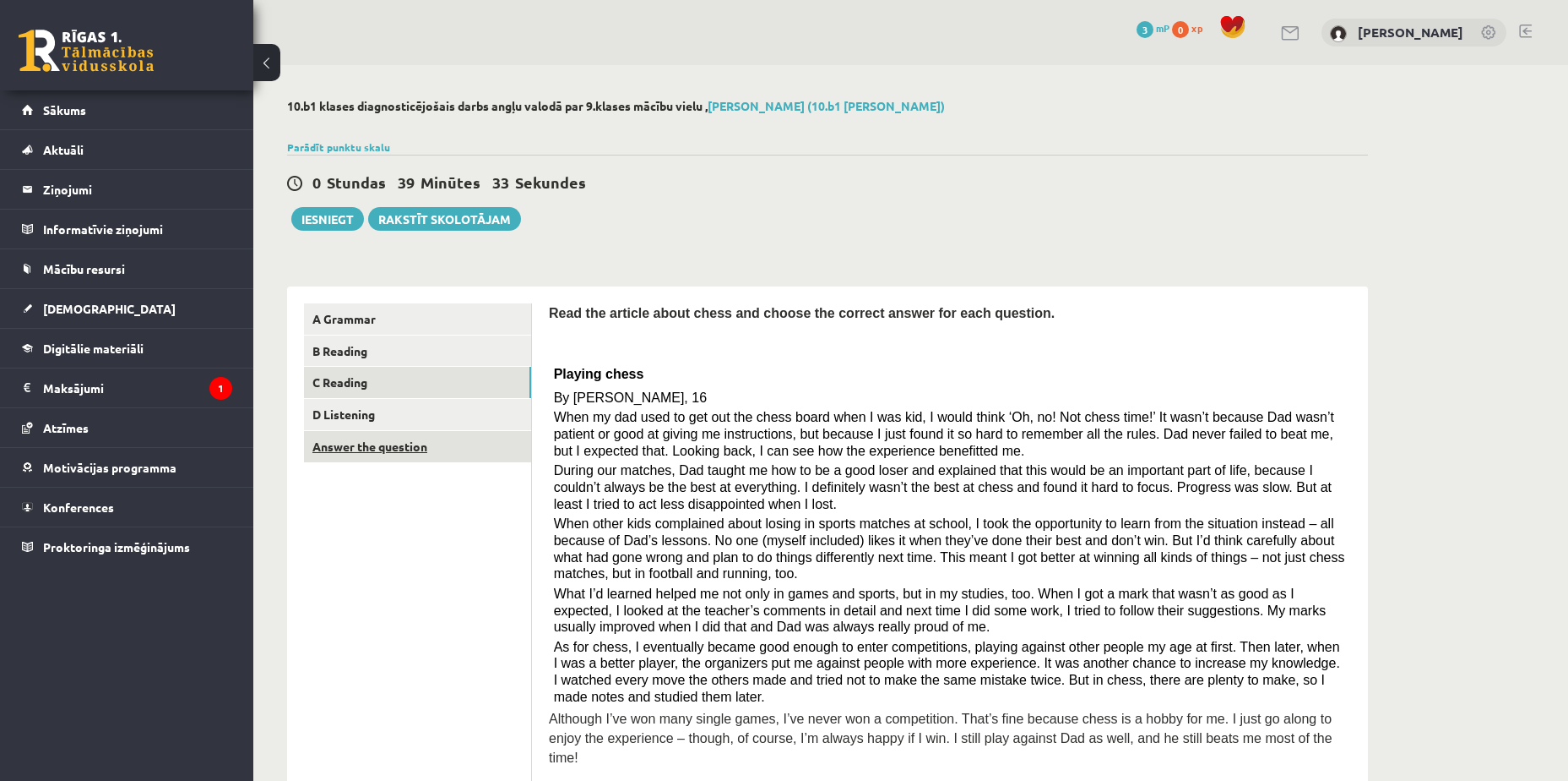
click at [480, 450] on link "Answer the question" at bounding box center [418, 447] width 227 height 31
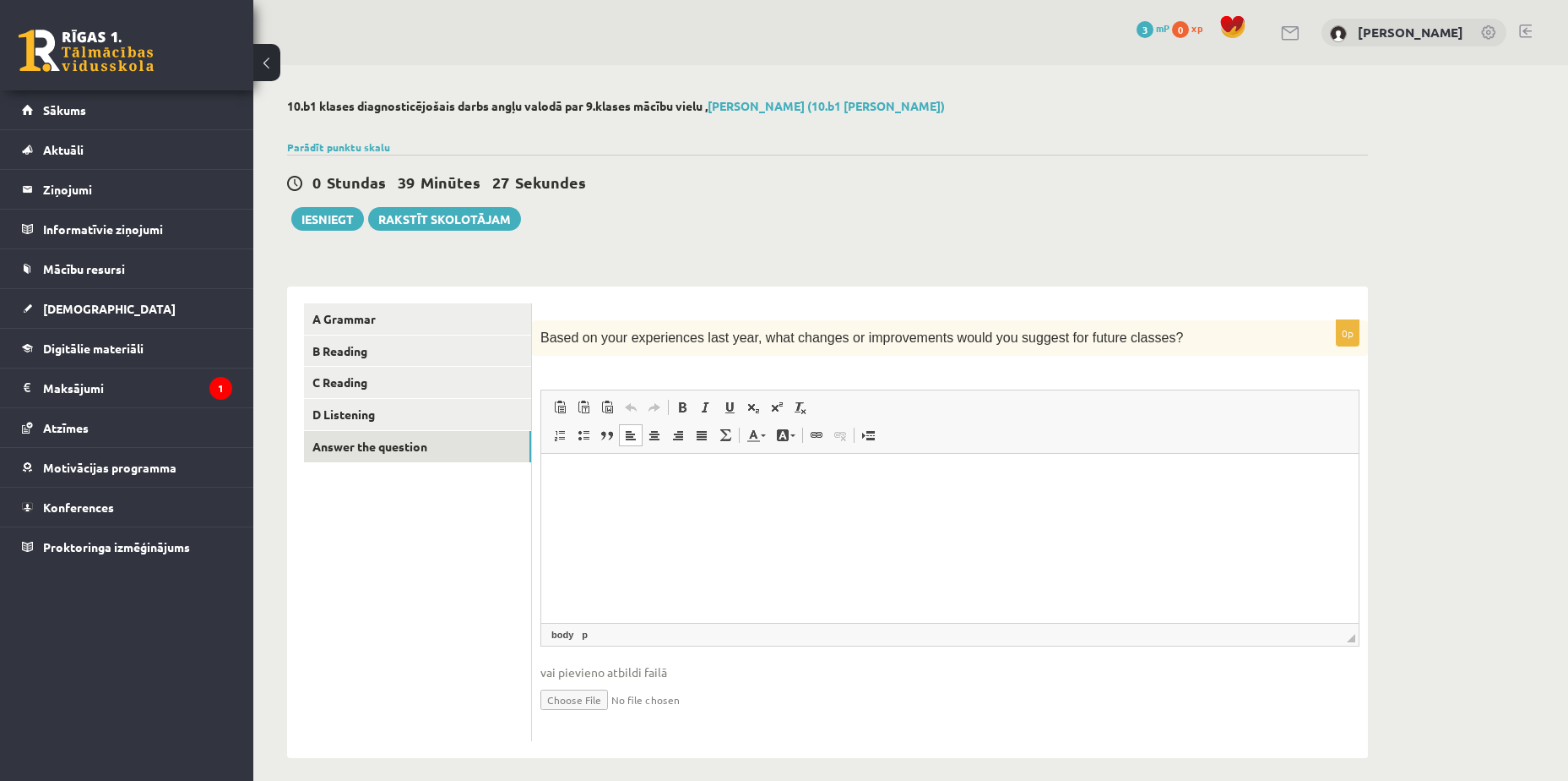
click at [639, 505] on html at bounding box center [950, 479] width 817 height 52
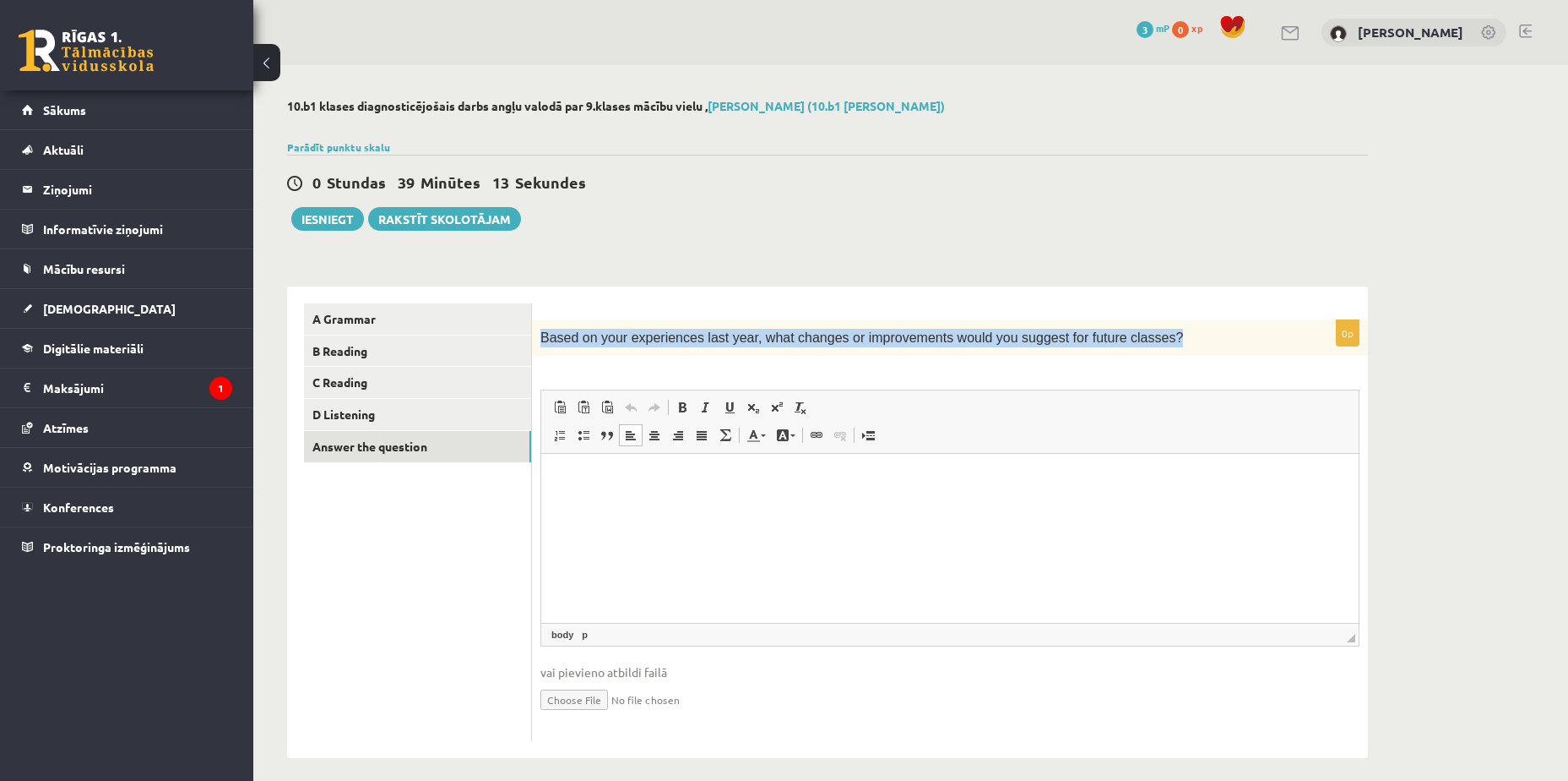
drag, startPoint x: 543, startPoint y: 335, endPoint x: 1123, endPoint y: 329, distance: 580.0
click at [1123, 329] on p "Based on your experiences last year, what changes or improvements would you sug…" at bounding box center [908, 338] width 735 height 19
copy span "Based on your experiences last year, what changes or improvements would you sug…"
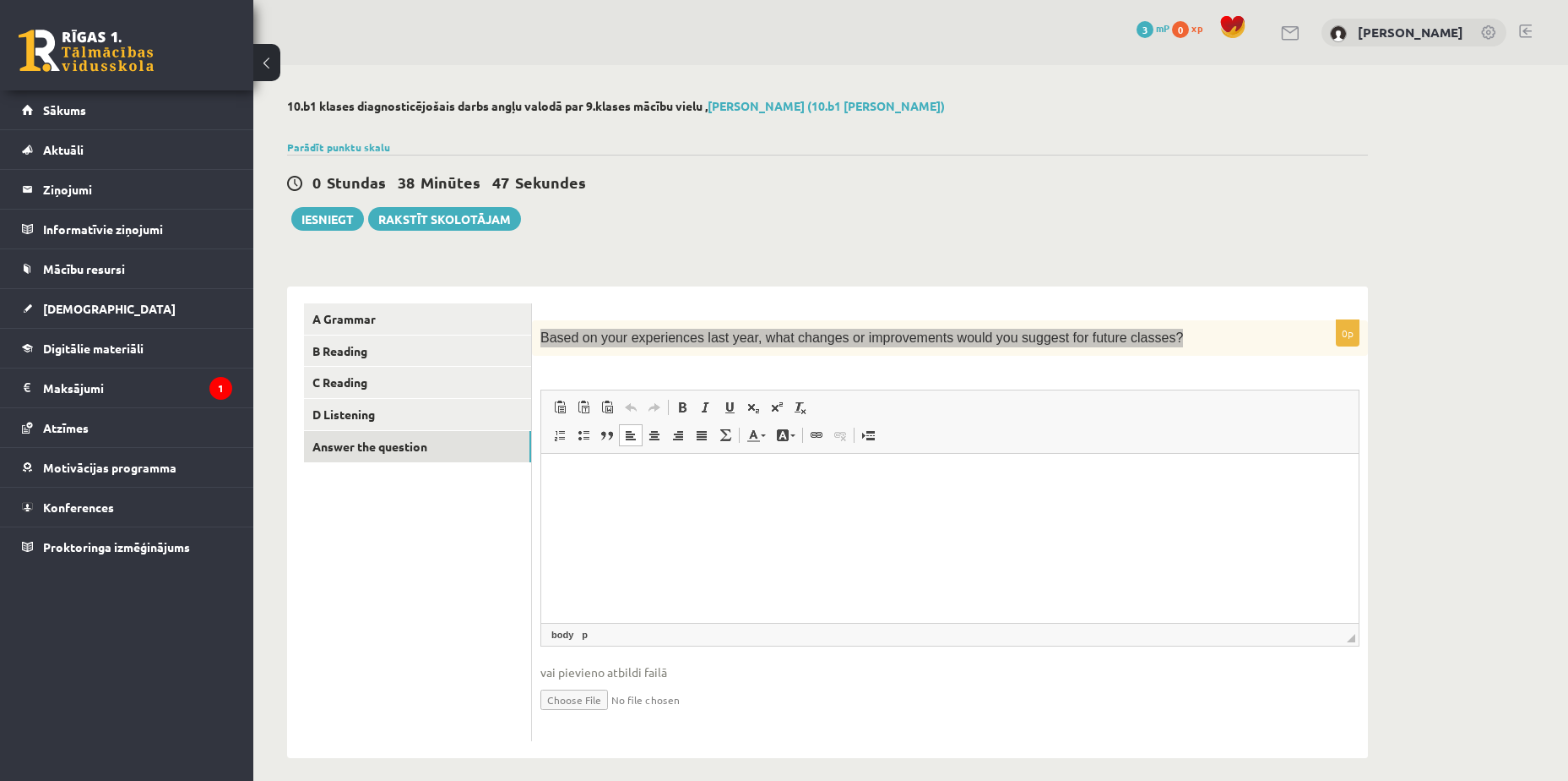
click at [631, 505] on html at bounding box center [950, 479] width 817 height 52
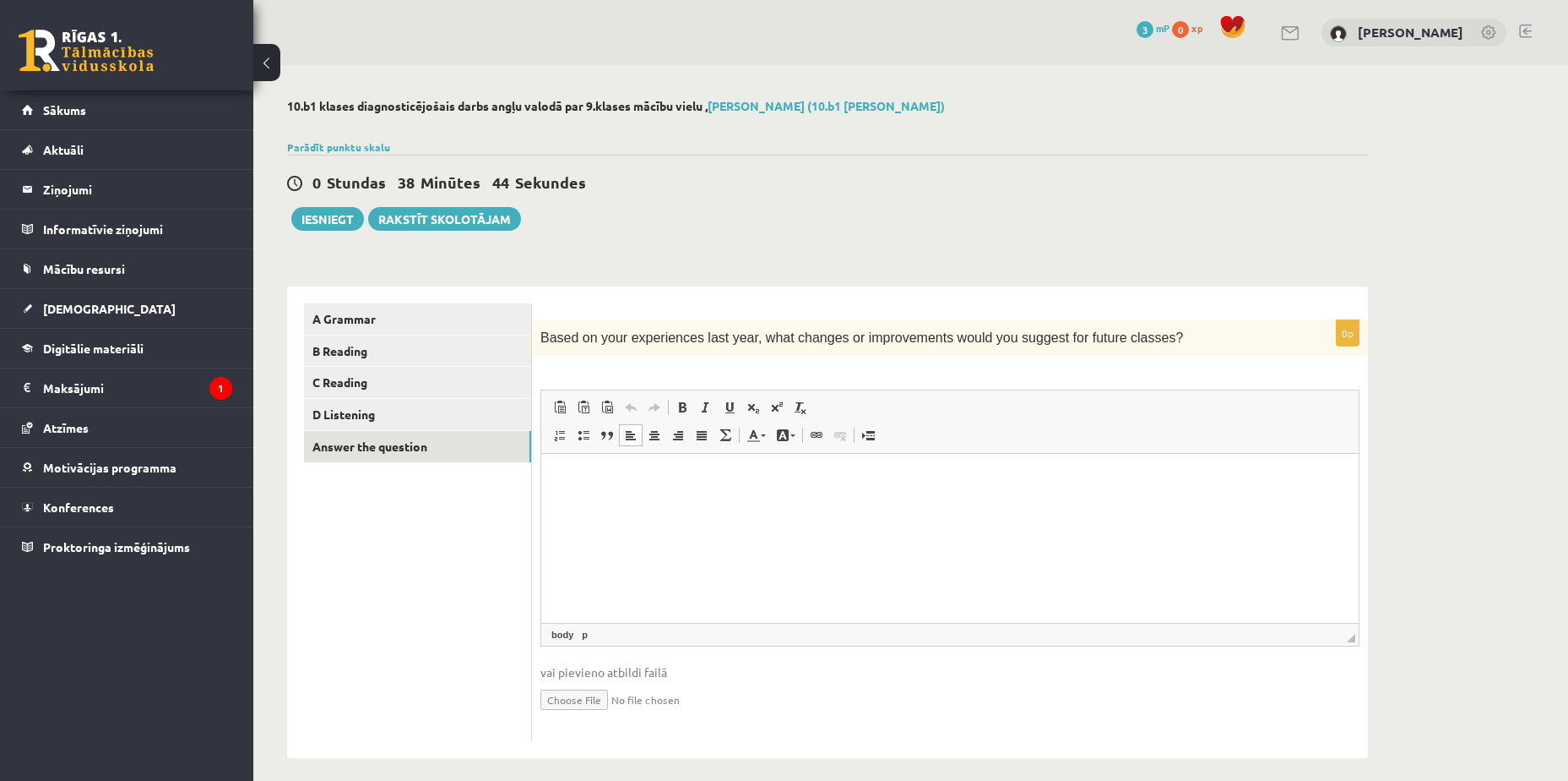
click at [715, 219] on div "0 Stundas 38 Minūtes 44 Sekundes Ieskaite saglabāta! Iesniegt Rakstīt skolotājam" at bounding box center [827, 192] width 1081 height 76
click at [694, 505] on html at bounding box center [950, 479] width 817 height 52
click at [809, 491] on html "**********" at bounding box center [950, 479] width 817 height 52
click at [798, 482] on p "**********" at bounding box center [951, 479] width 784 height 18
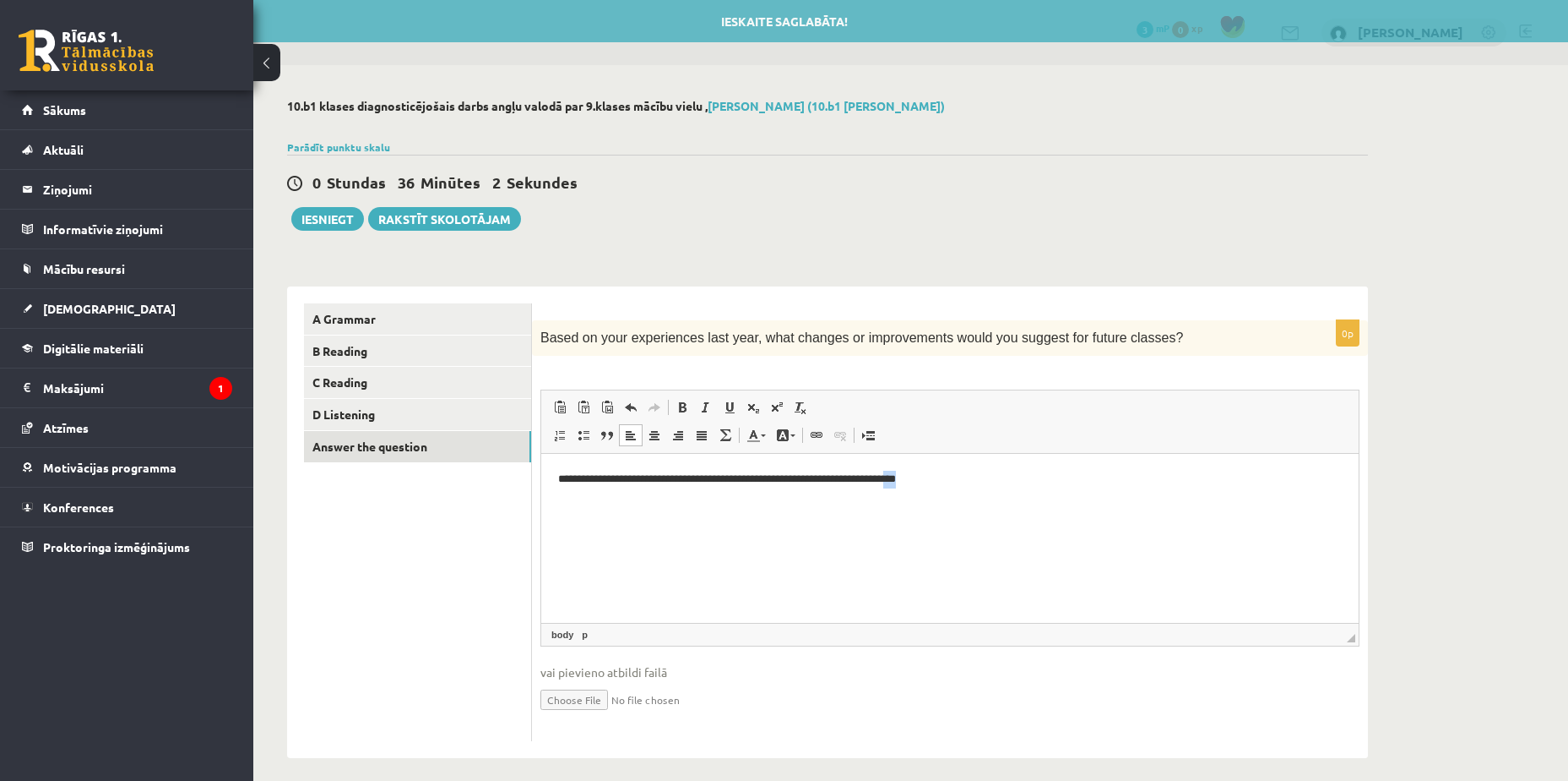
drag, startPoint x: 946, startPoint y: 476, endPoint x: 982, endPoint y: 476, distance: 36.0
click at [982, 476] on p "**********" at bounding box center [951, 479] width 784 height 18
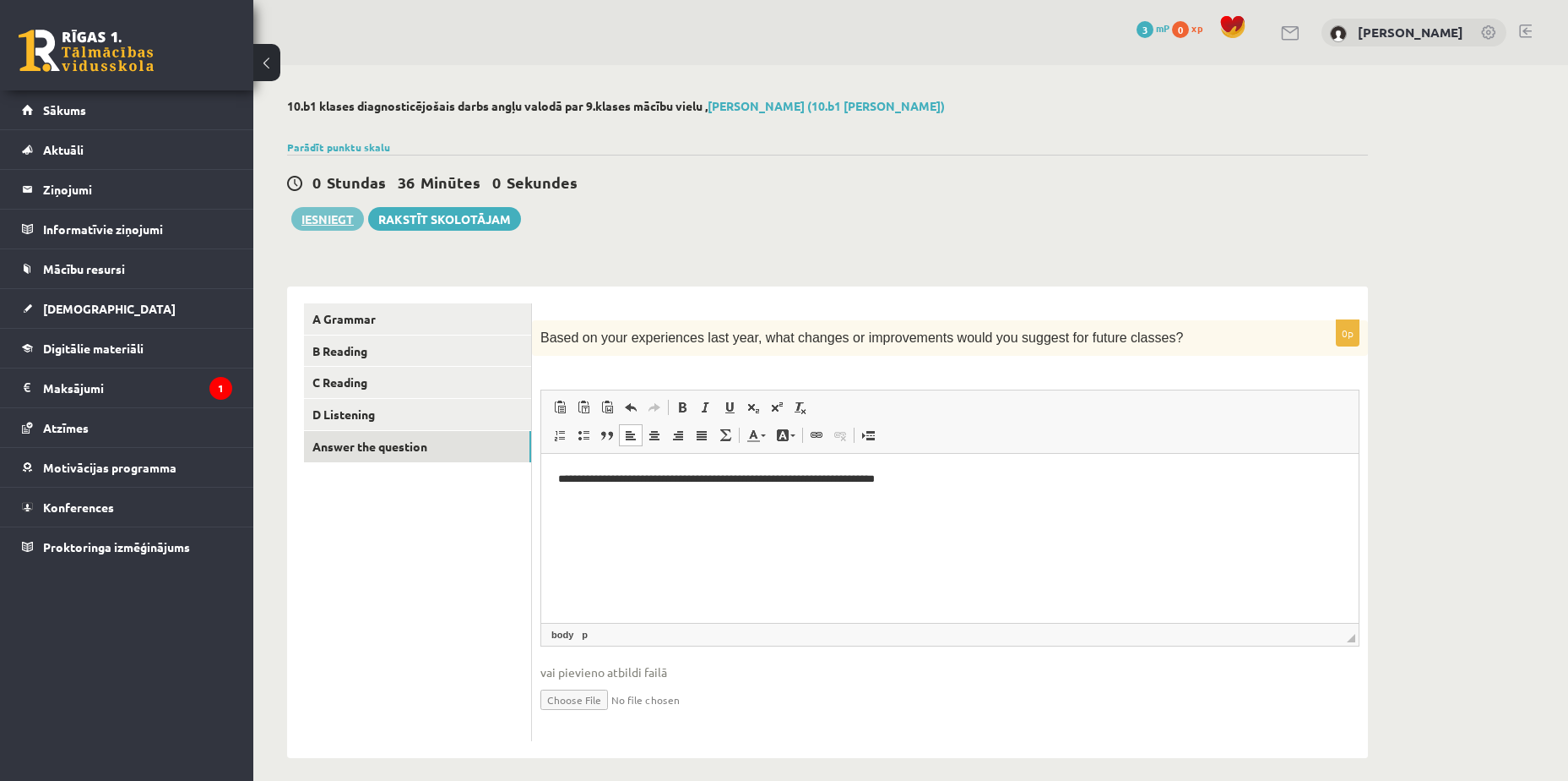
click at [347, 221] on button "Iesniegt" at bounding box center [327, 219] width 72 height 24
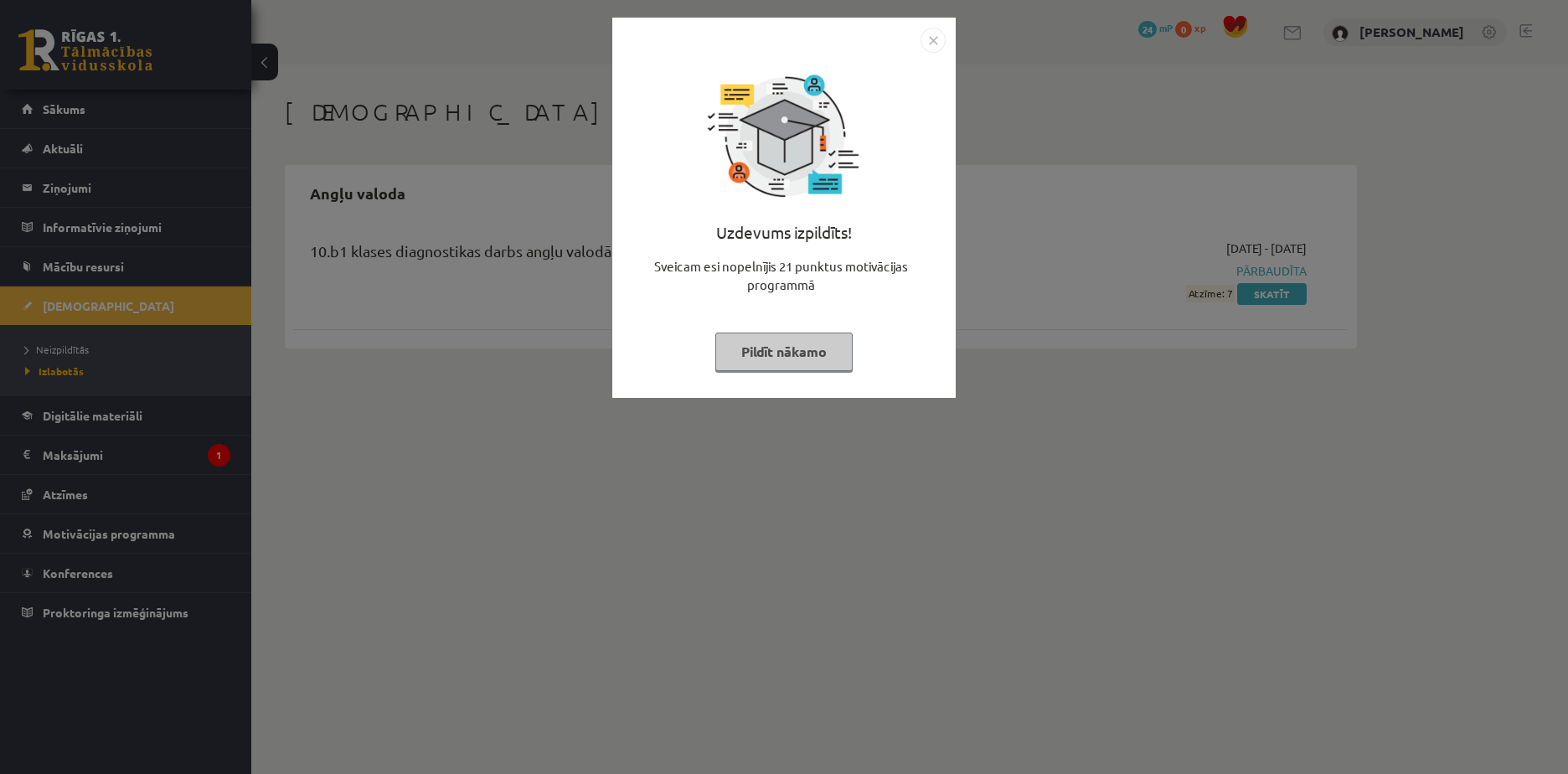
click at [928, 35] on img "Close" at bounding box center [934, 40] width 25 height 25
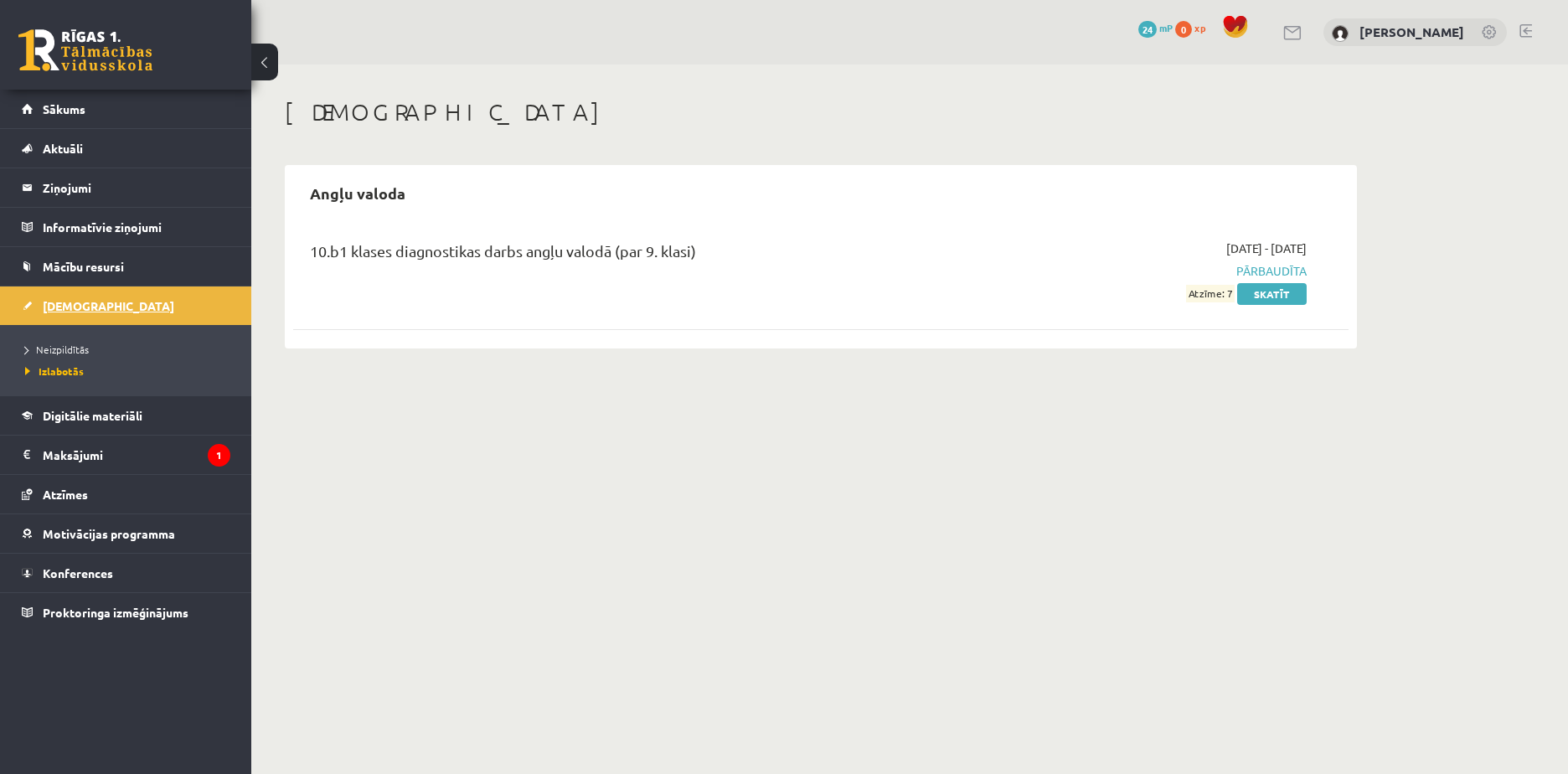
click at [160, 315] on link "[DEMOGRAPHIC_DATA]" at bounding box center [126, 306] width 208 height 39
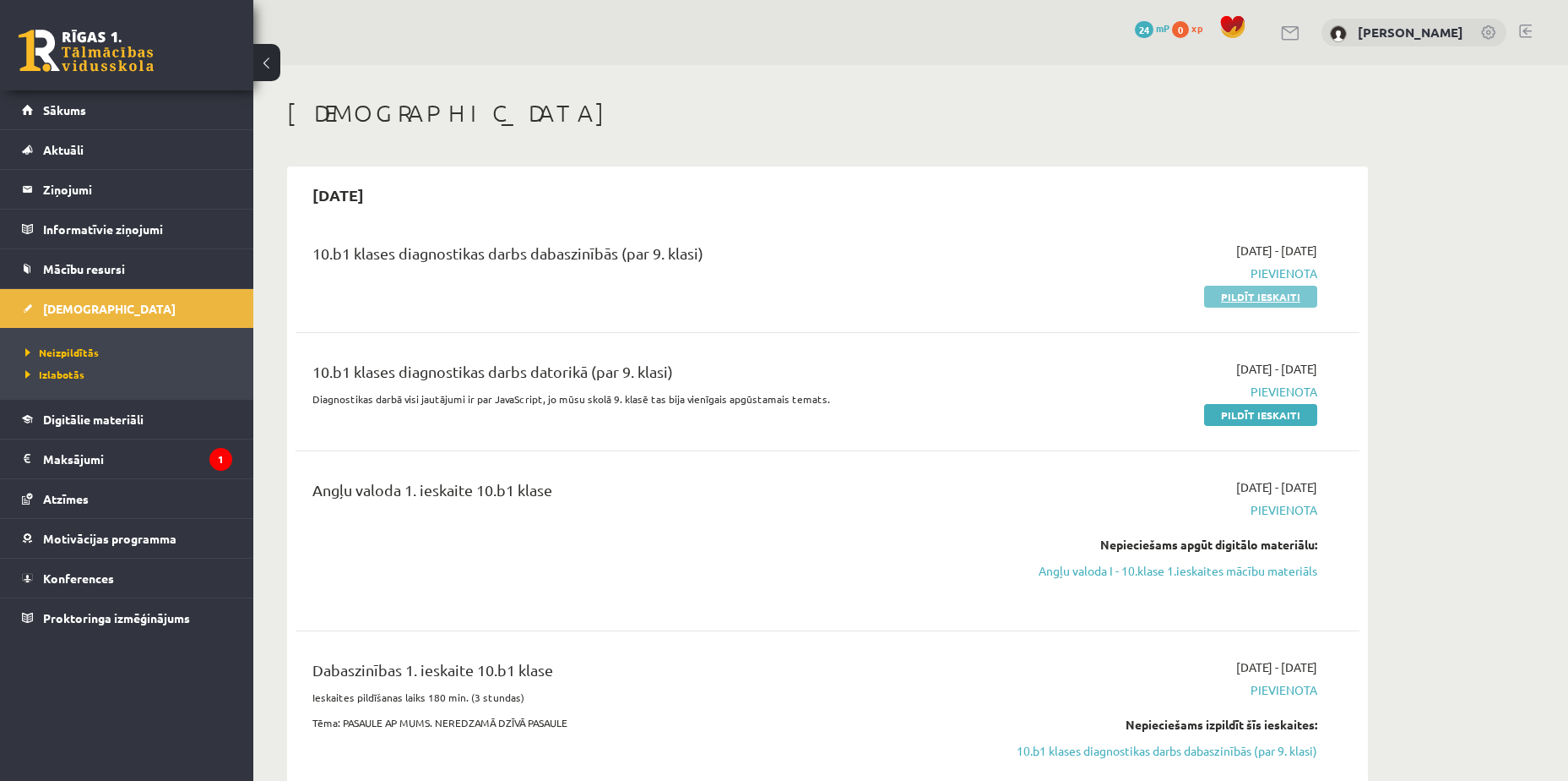
click at [1287, 303] on link "Pildīt ieskaiti" at bounding box center [1260, 297] width 113 height 22
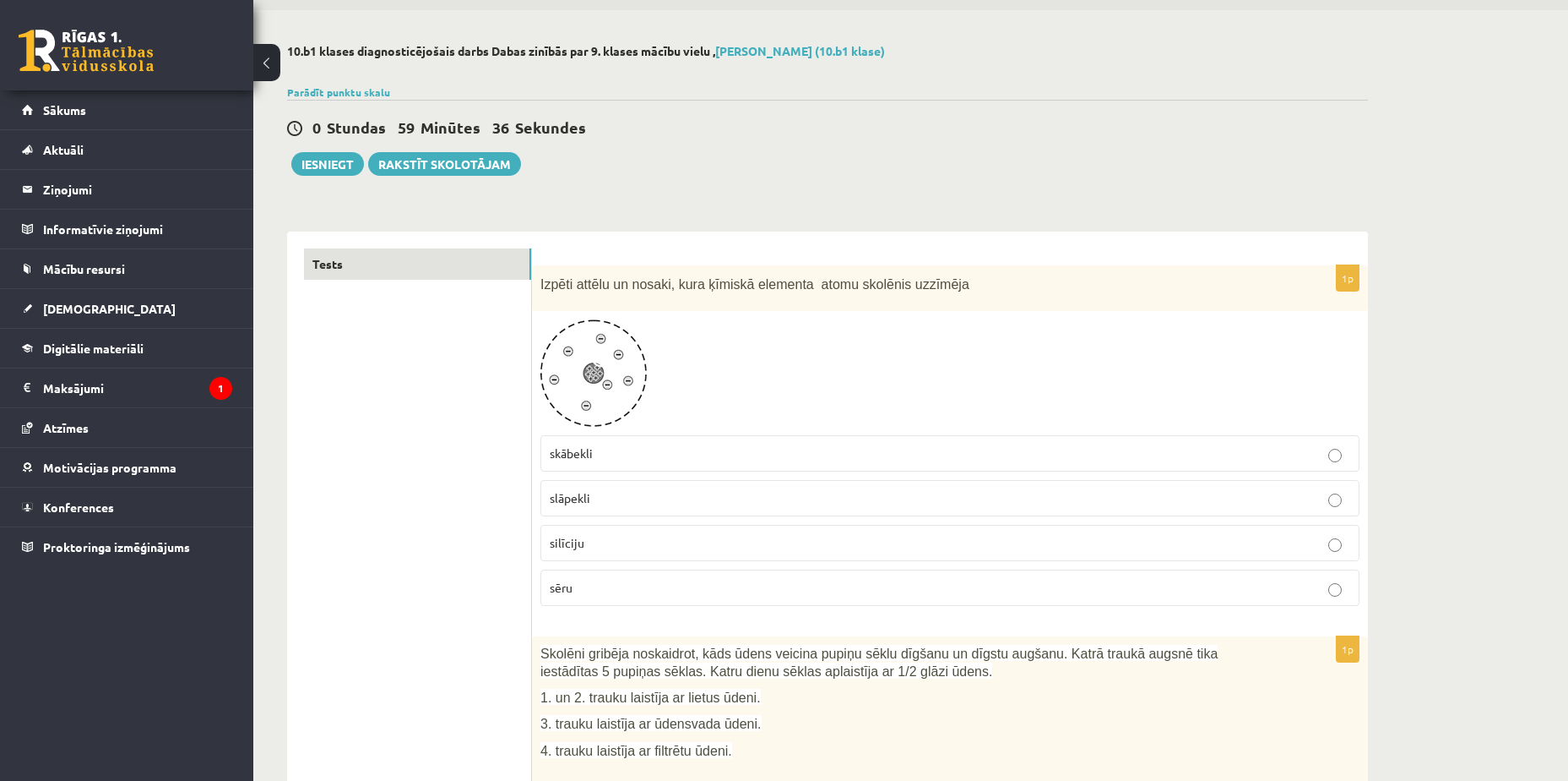
scroll to position [84, 0]
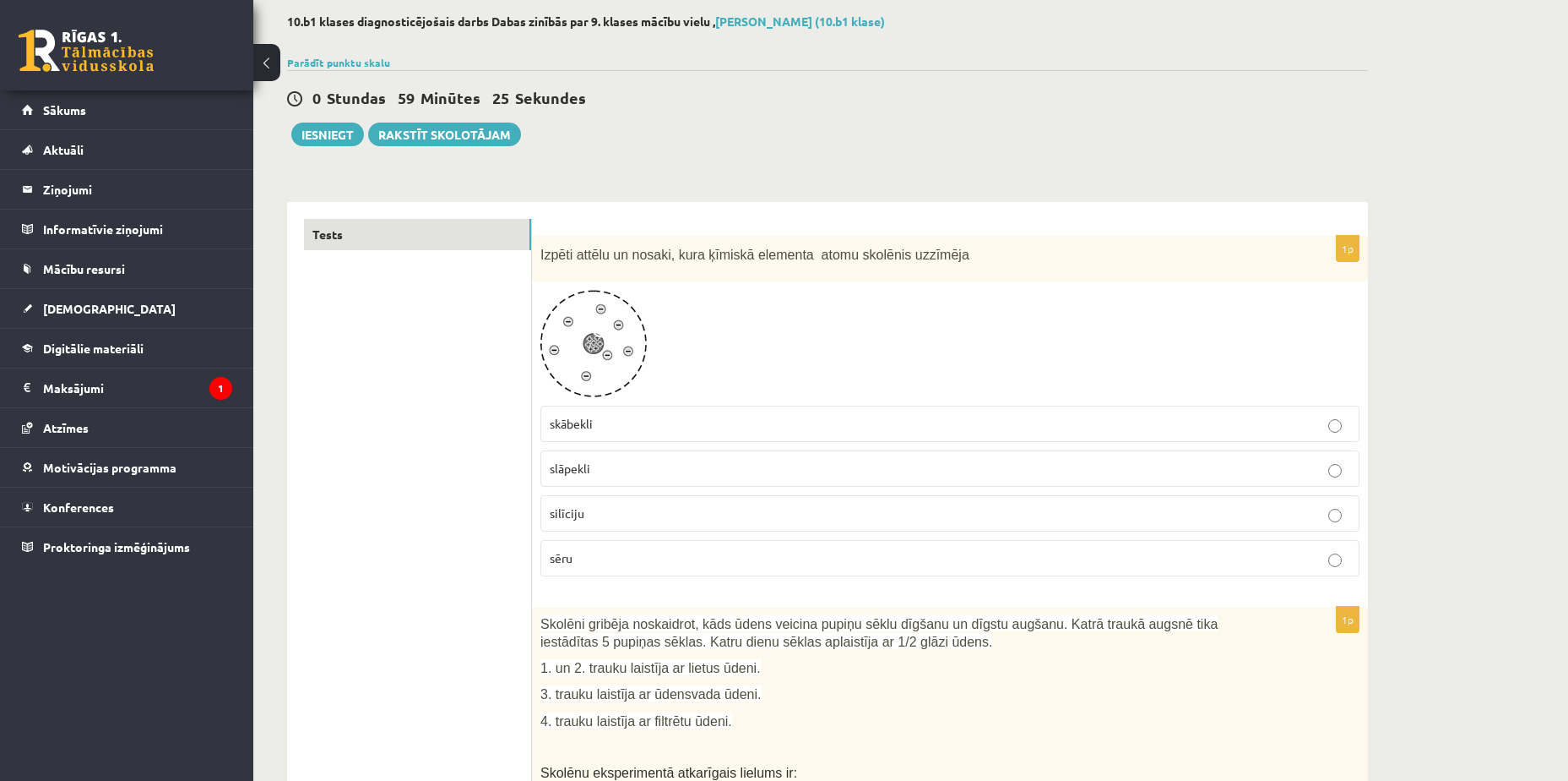
click at [697, 413] on label "skābekli" at bounding box center [950, 424] width 819 height 37
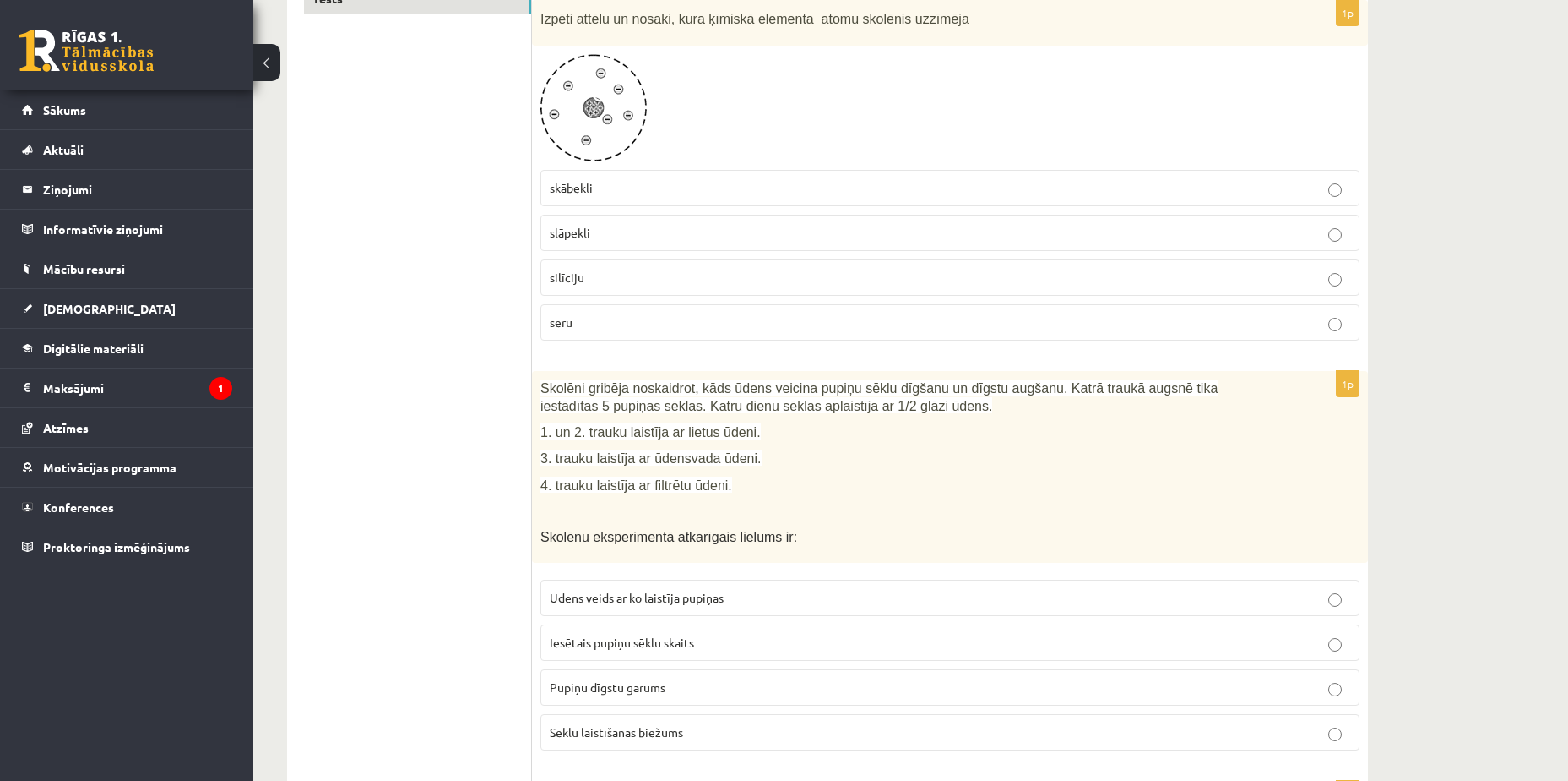
scroll to position [338, 0]
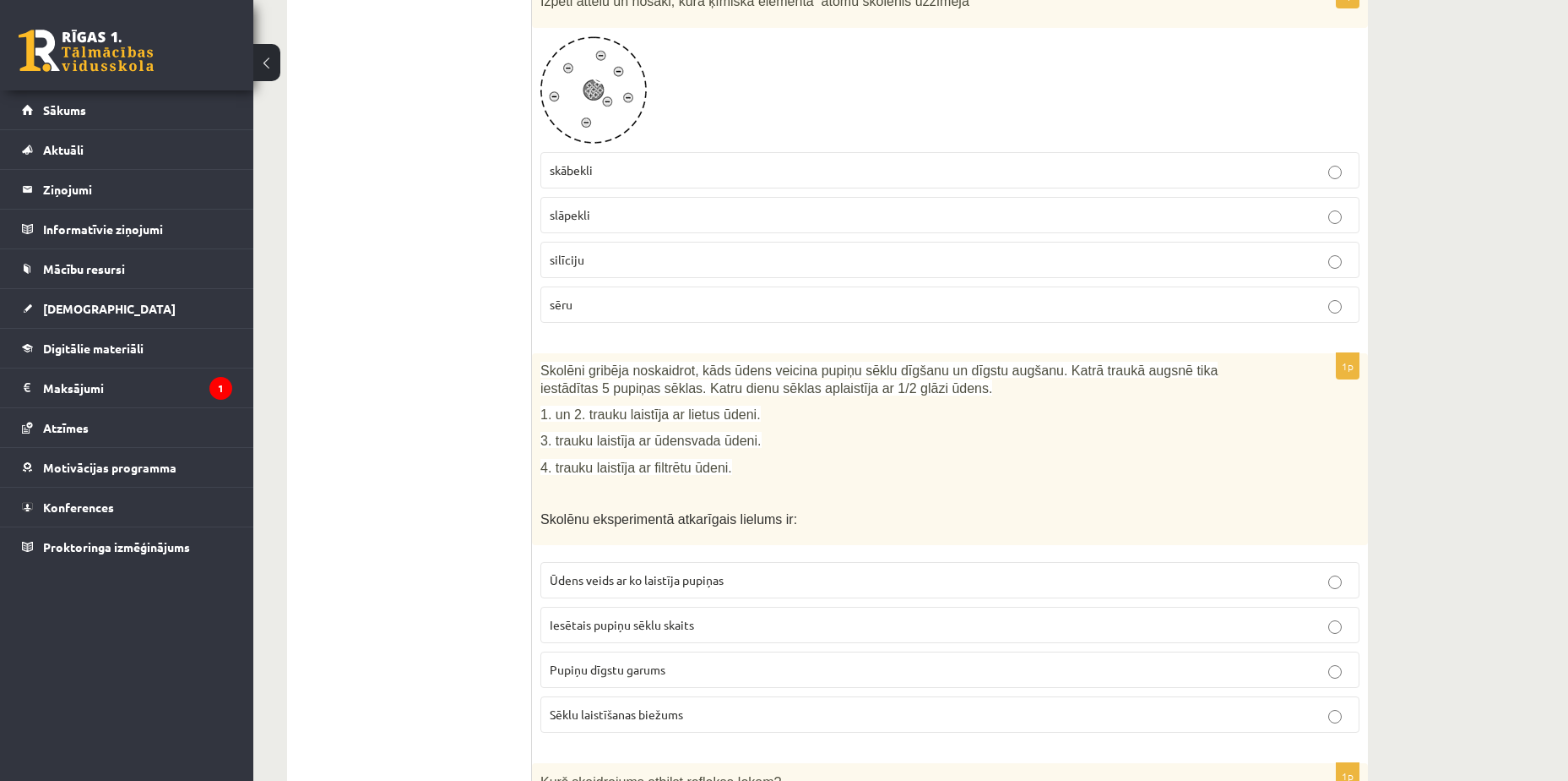
click at [774, 670] on p "Pupiņu dīgstu garums" at bounding box center [951, 670] width 801 height 18
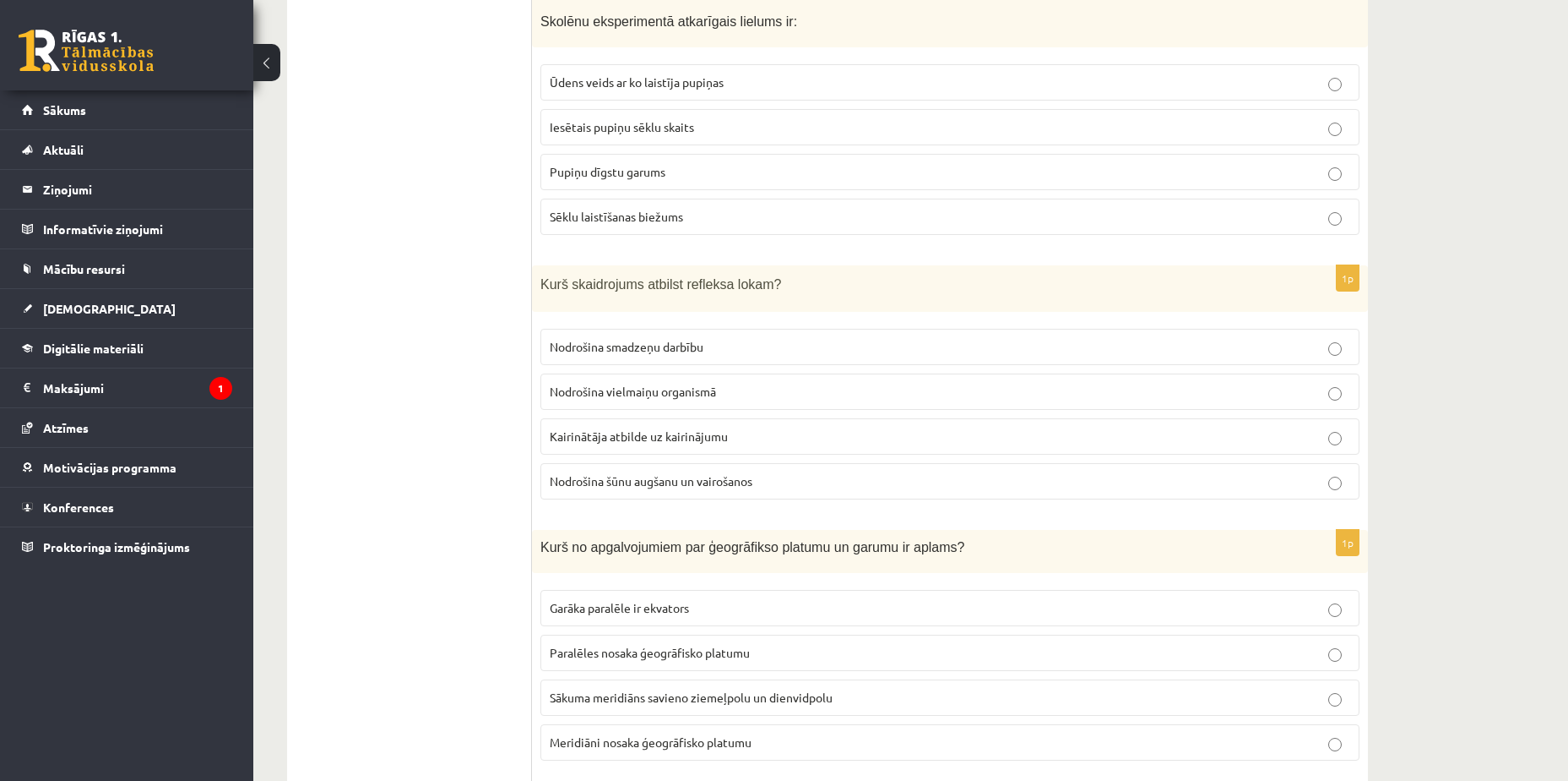
scroll to position [845, 0]
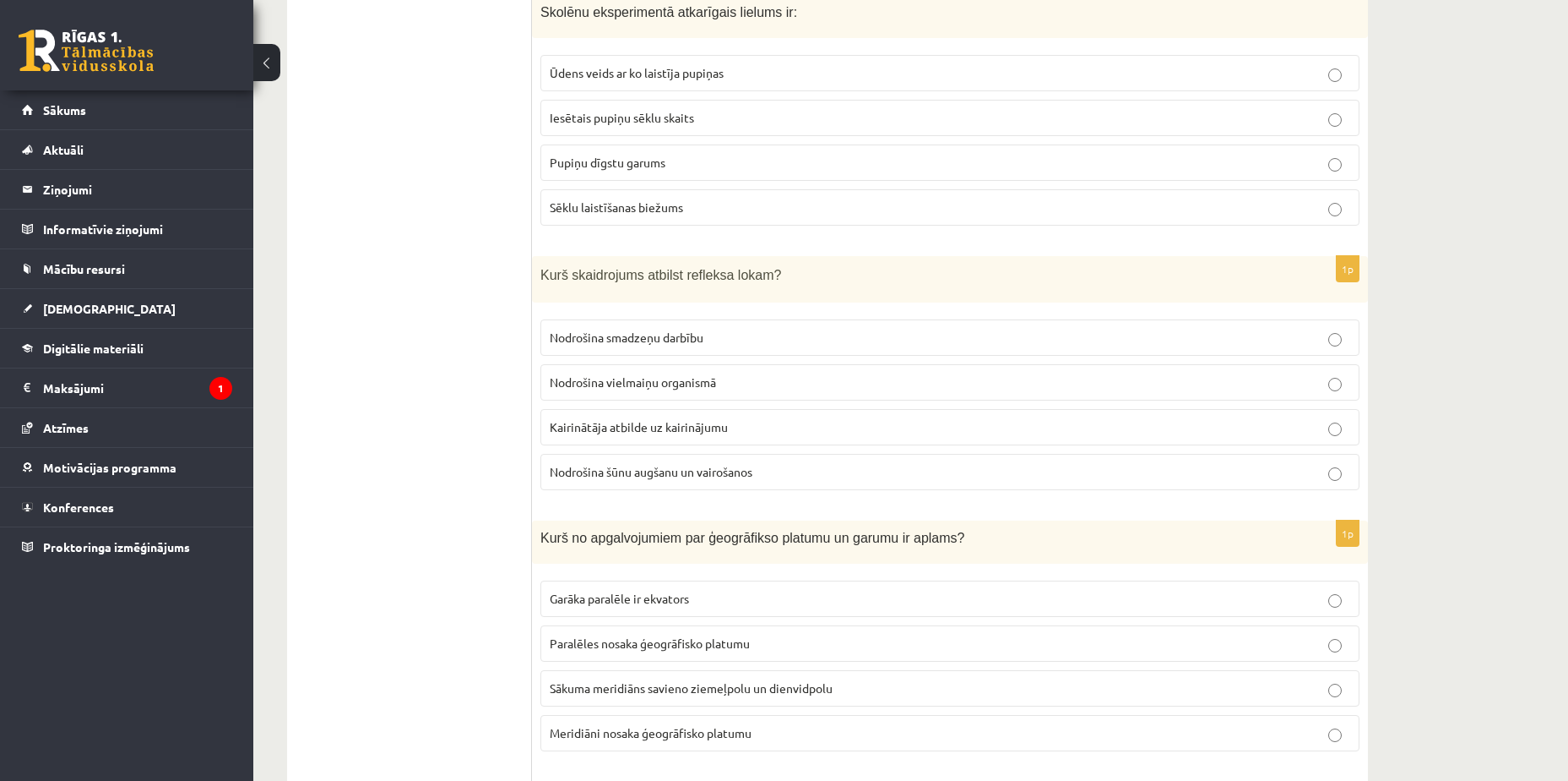
click at [824, 434] on p "Kairinātāja atbilde uz kairinājumu" at bounding box center [951, 427] width 801 height 18
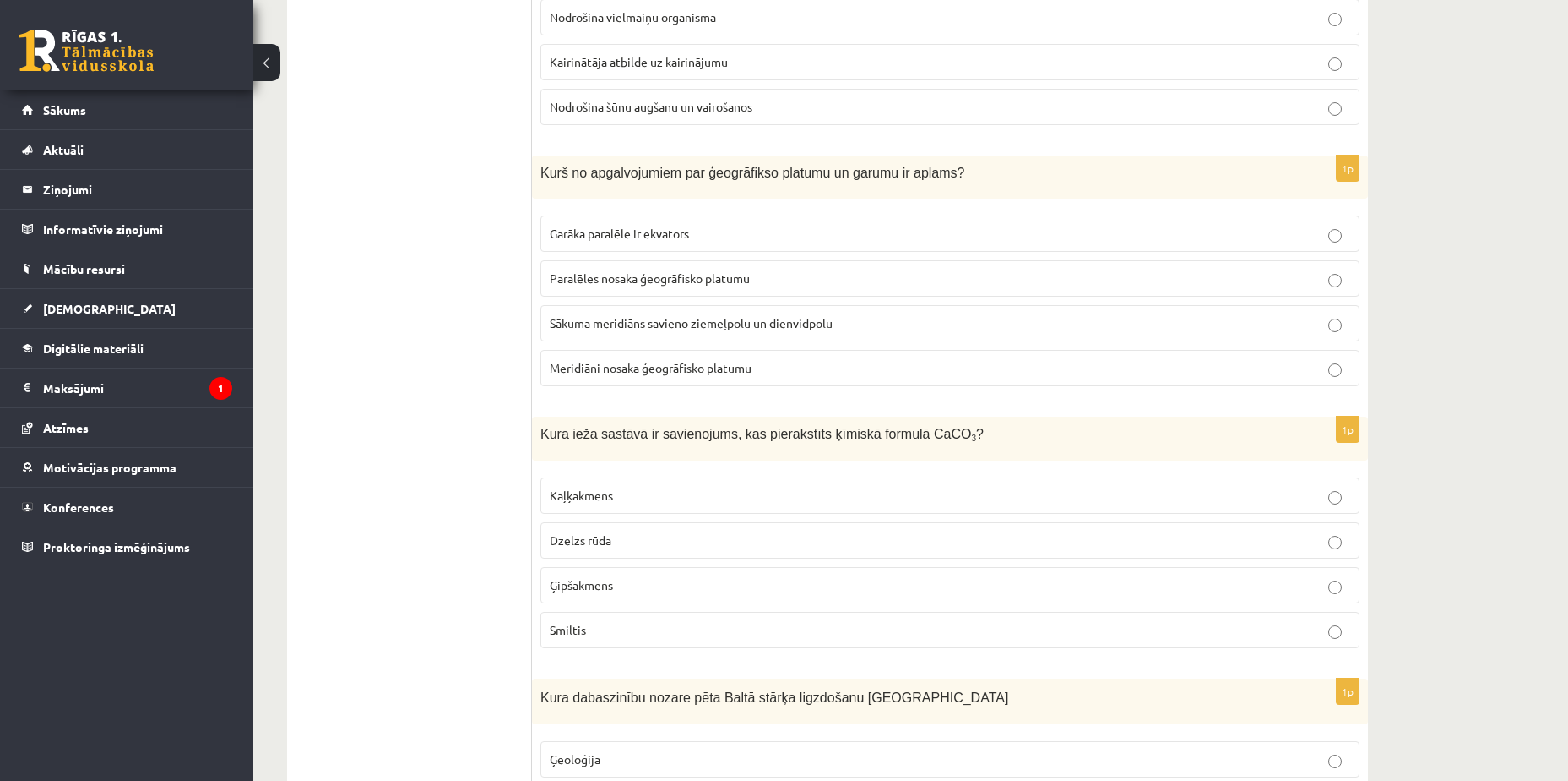
scroll to position [1268, 0]
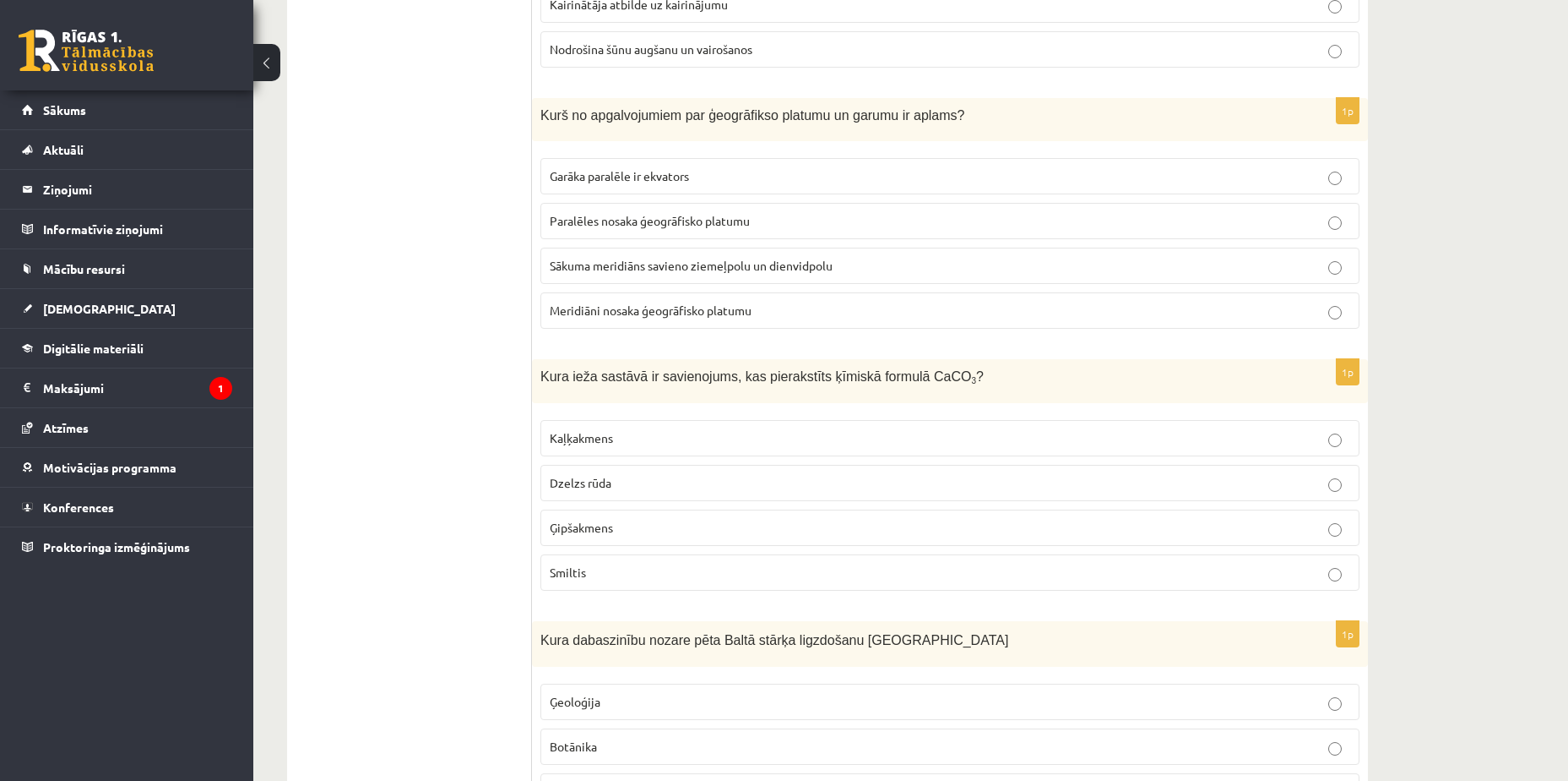
click at [736, 311] on span "Meridiāni nosaka ģeogrāfisko platumu" at bounding box center [650, 311] width 202 height 15
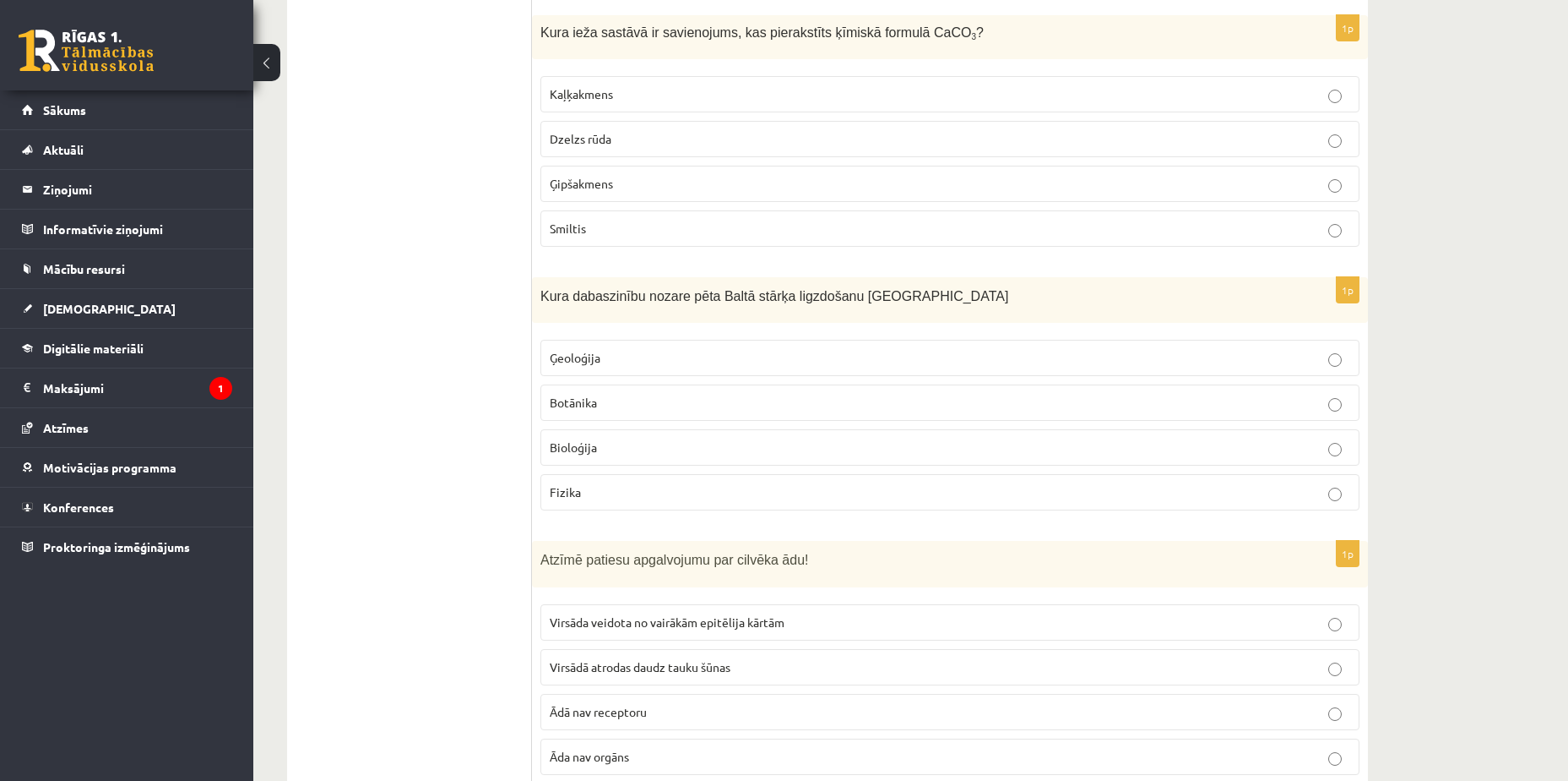
scroll to position [1582, 0]
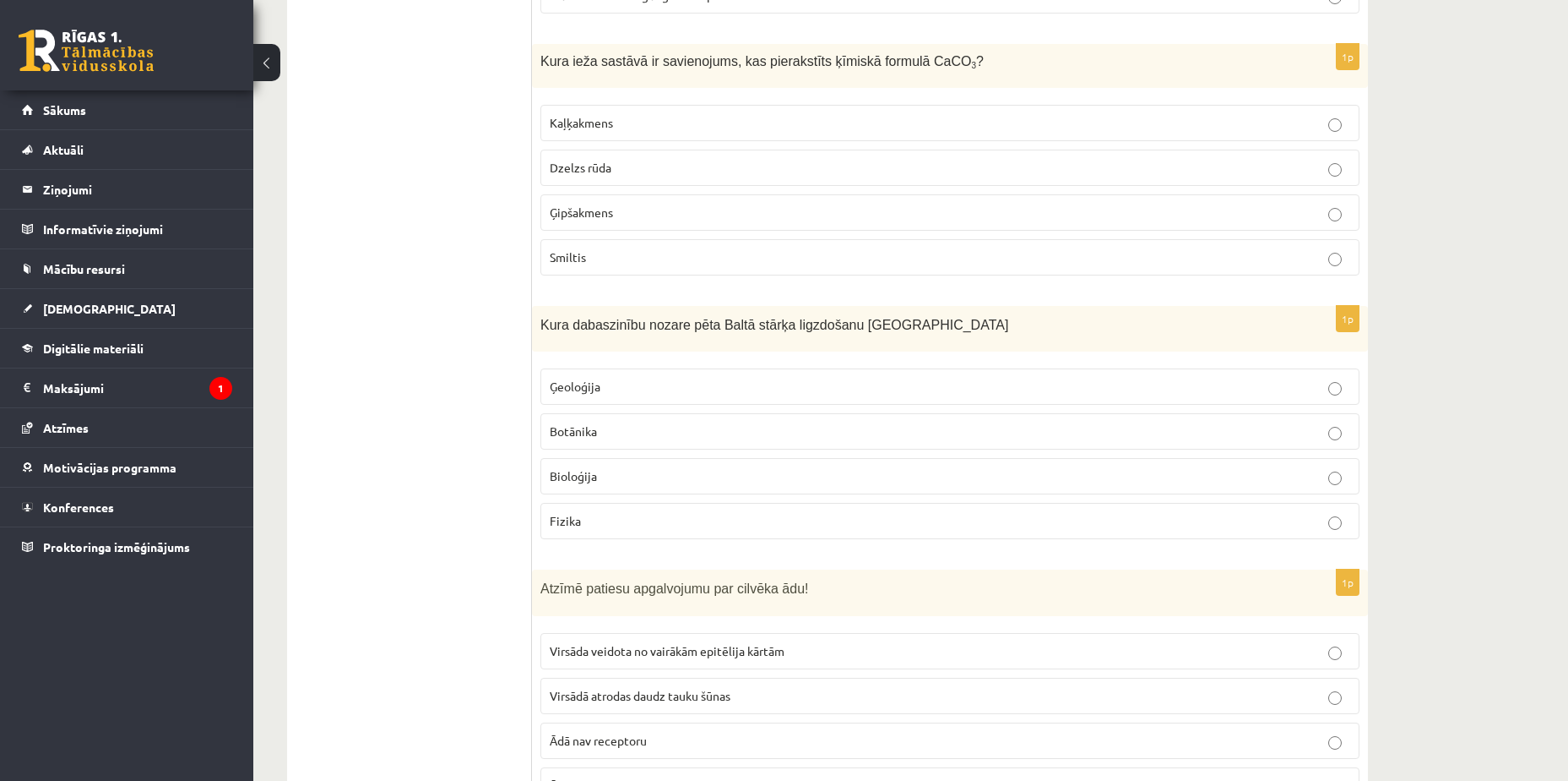
click at [906, 134] on label "Kaļķakmens" at bounding box center [950, 123] width 819 height 37
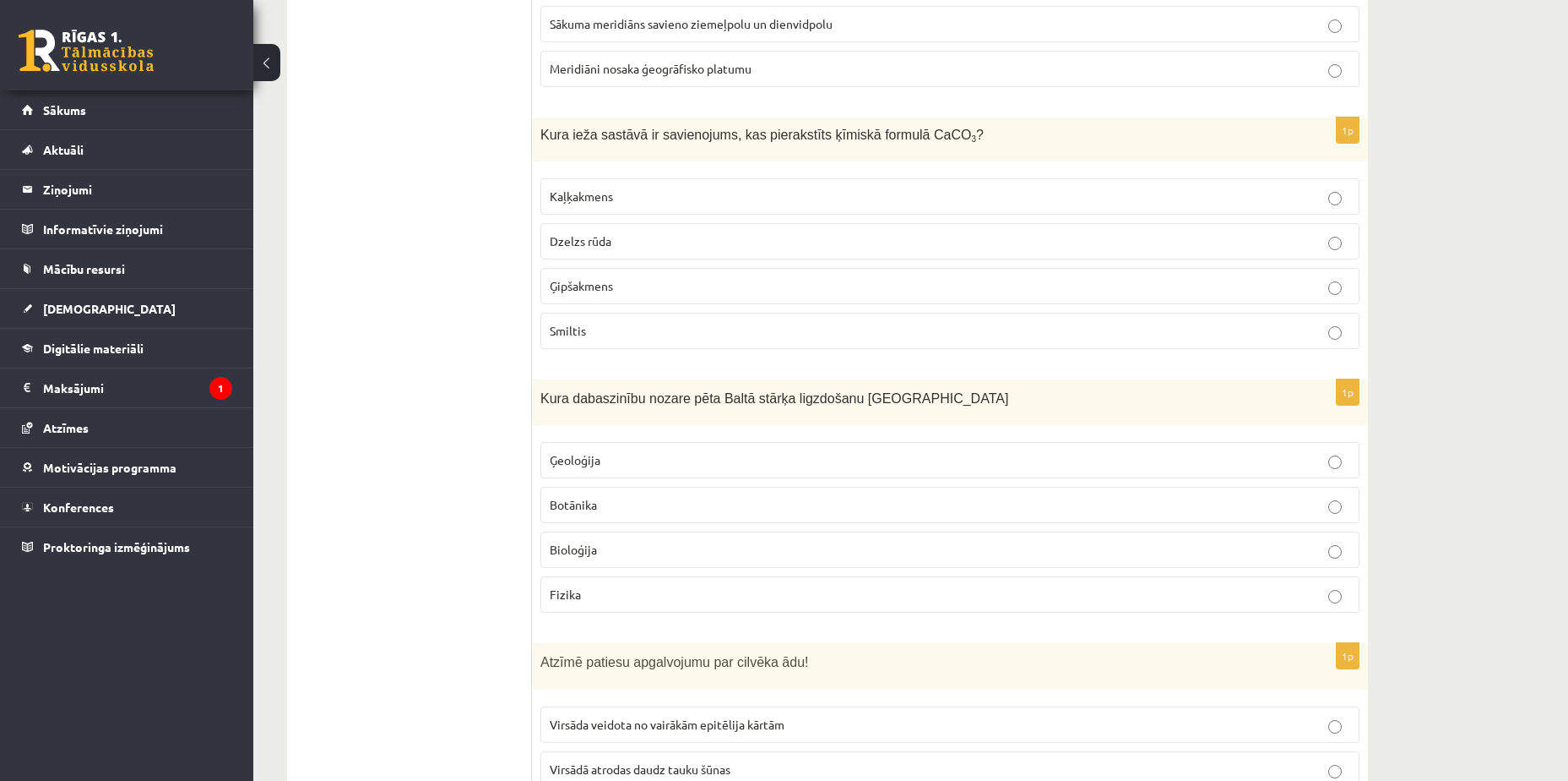
scroll to position [1498, 0]
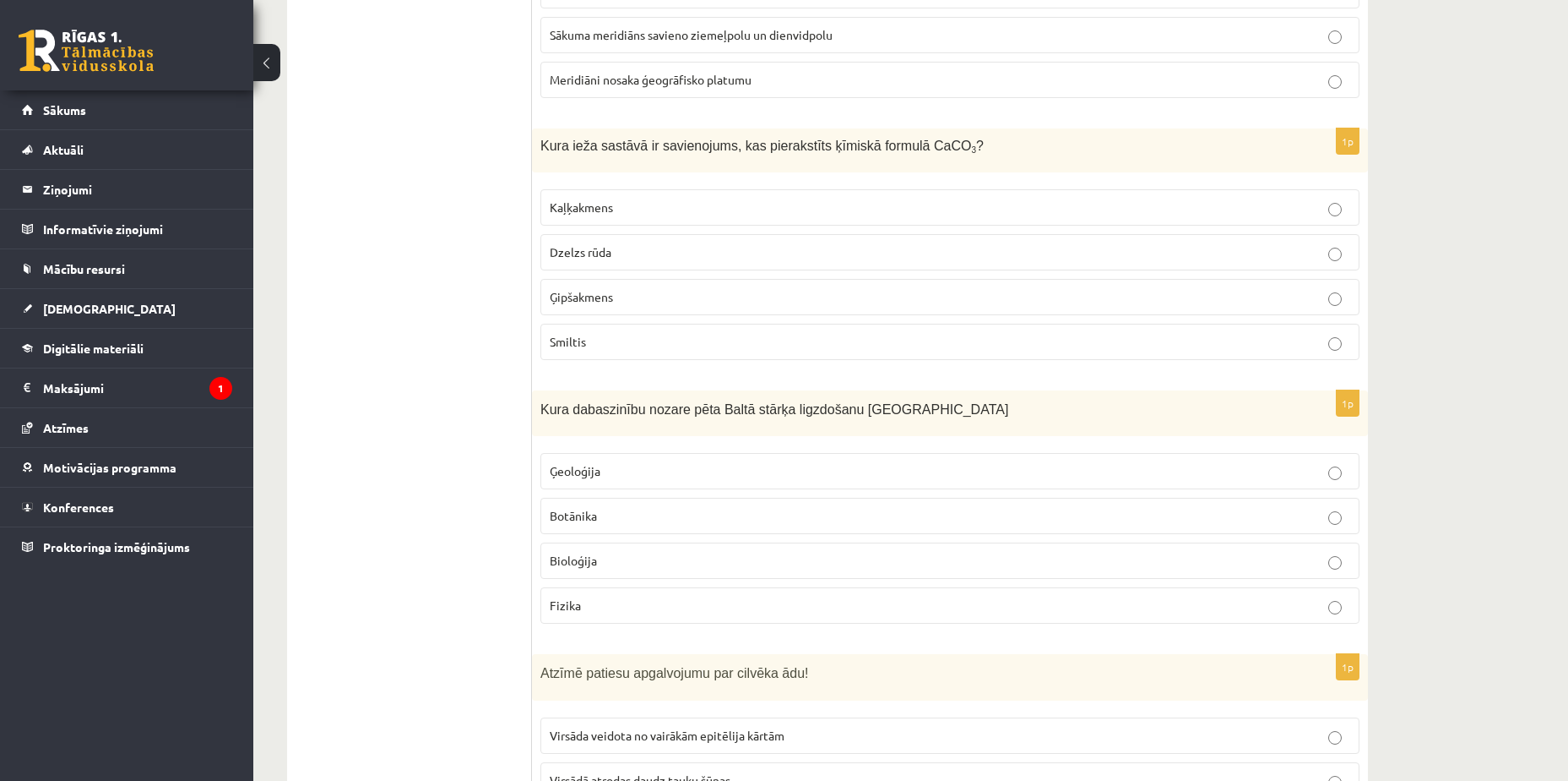
click at [725, 599] on p "Fizika" at bounding box center [951, 605] width 801 height 18
click at [703, 550] on label "Bioloģija" at bounding box center [950, 561] width 819 height 37
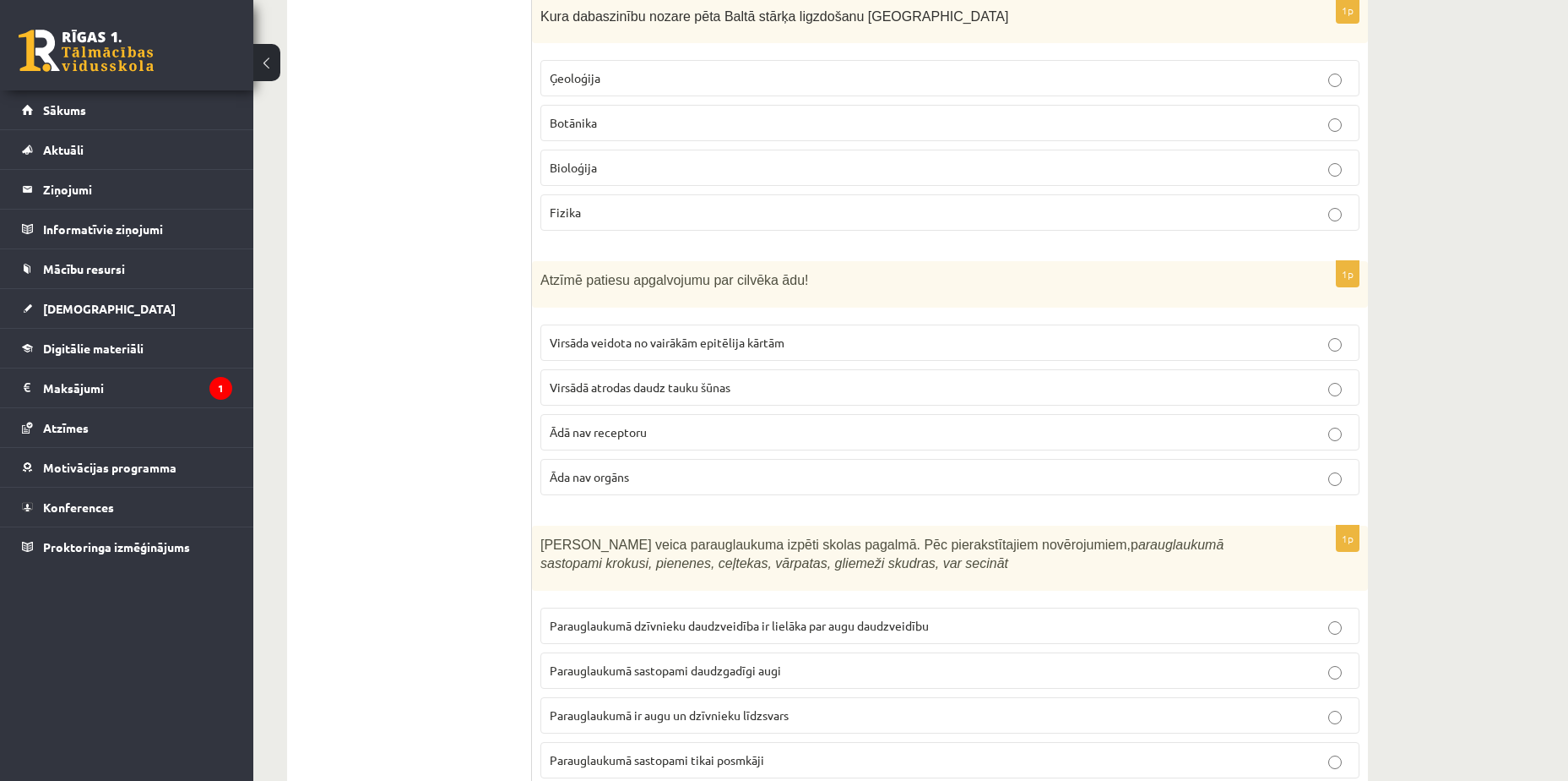
scroll to position [1921, 0]
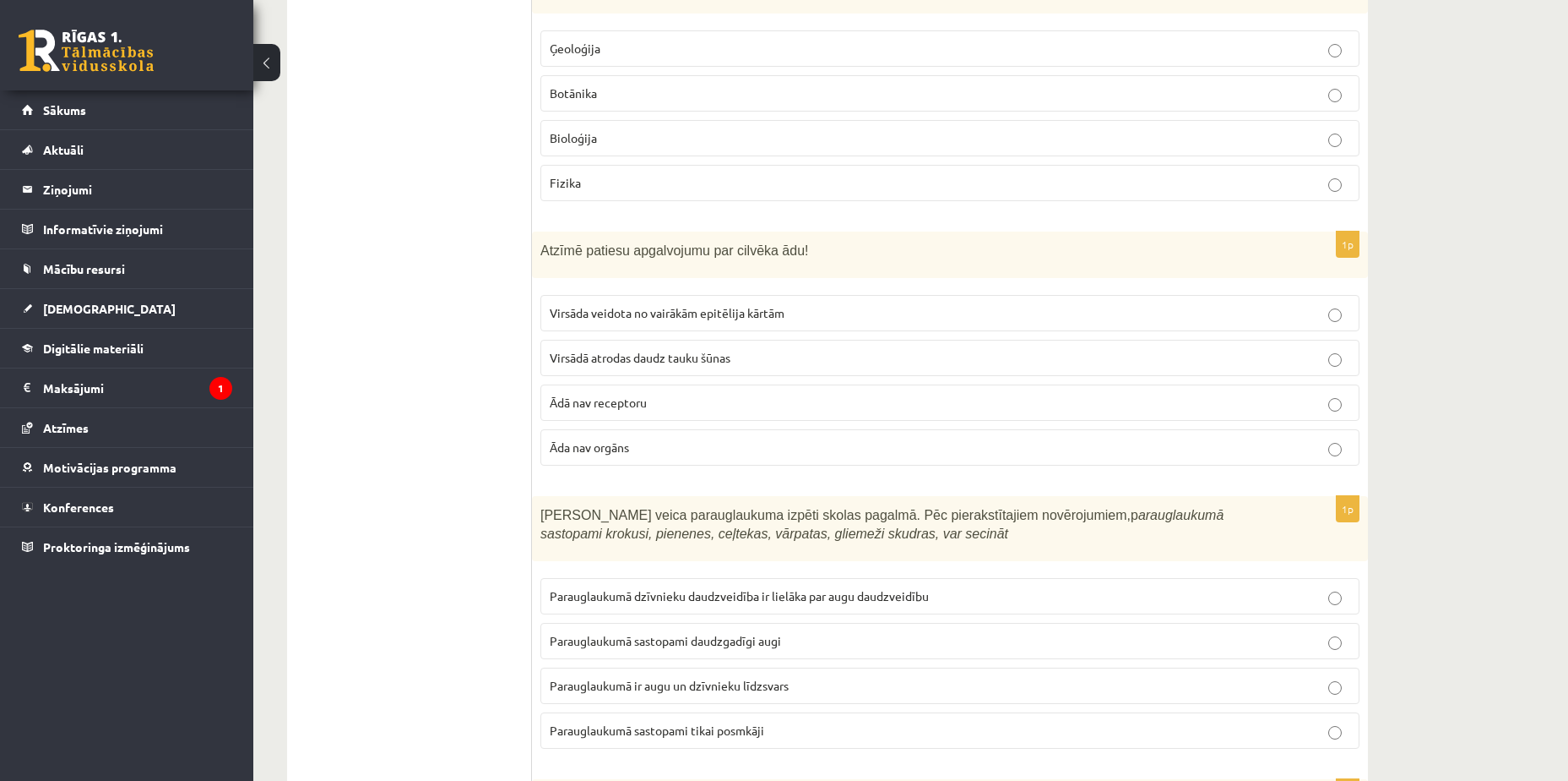
click at [718, 311] on span "Virsāda veidota no vairākām epitēlija kārtām" at bounding box center [668, 313] width 235 height 15
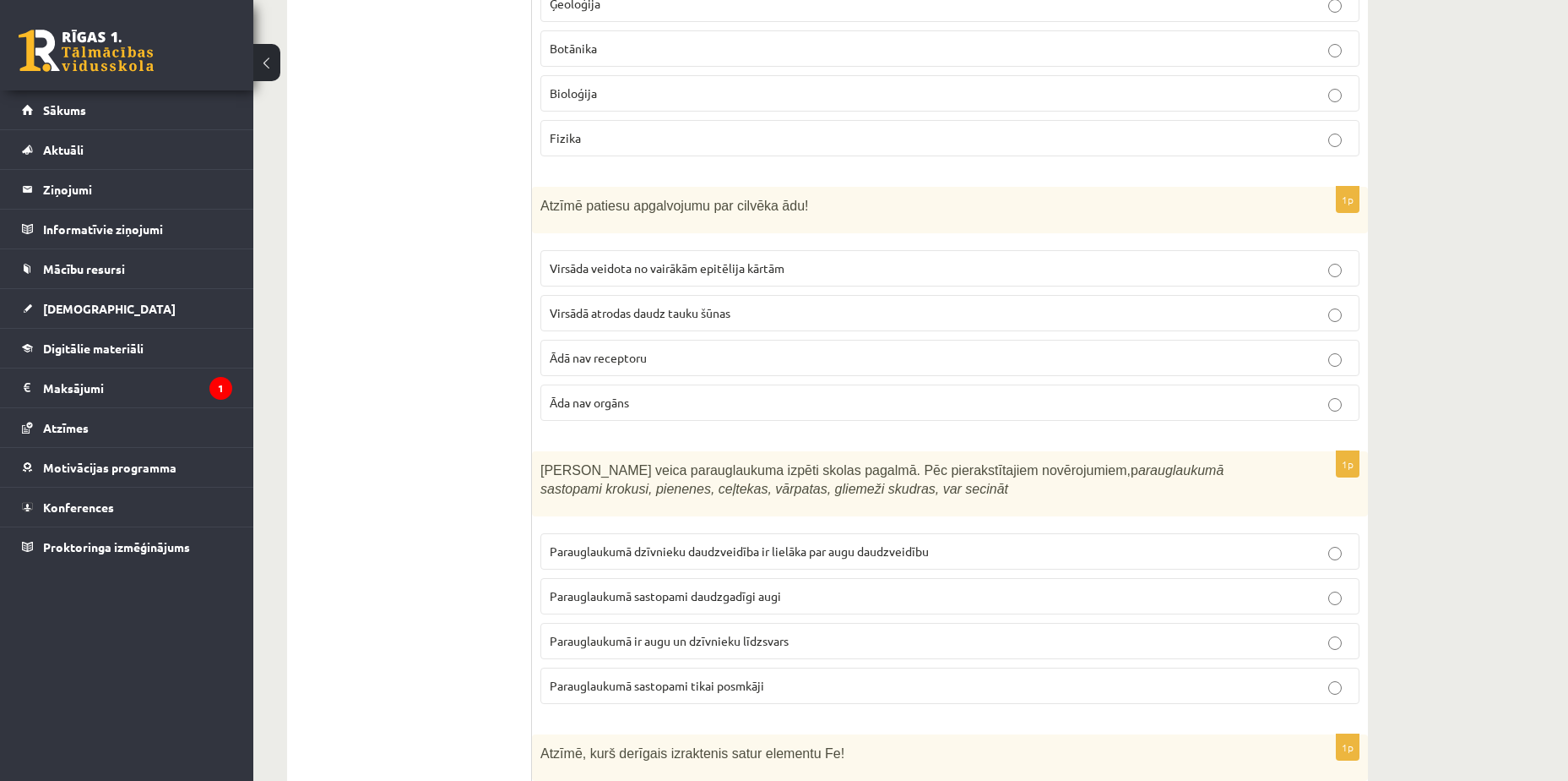
scroll to position [2005, 0]
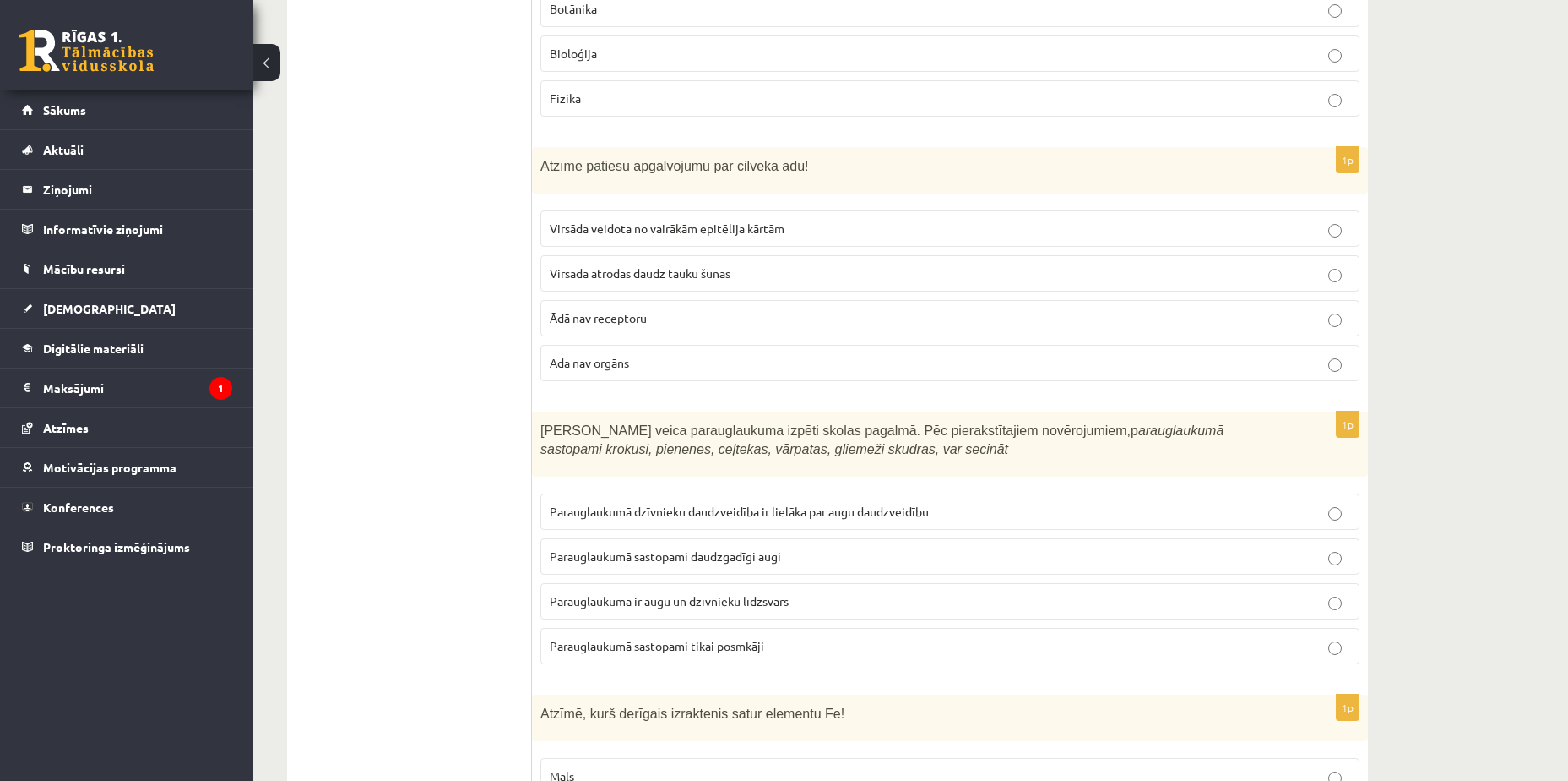
click at [268, 56] on button at bounding box center [267, 63] width 27 height 37
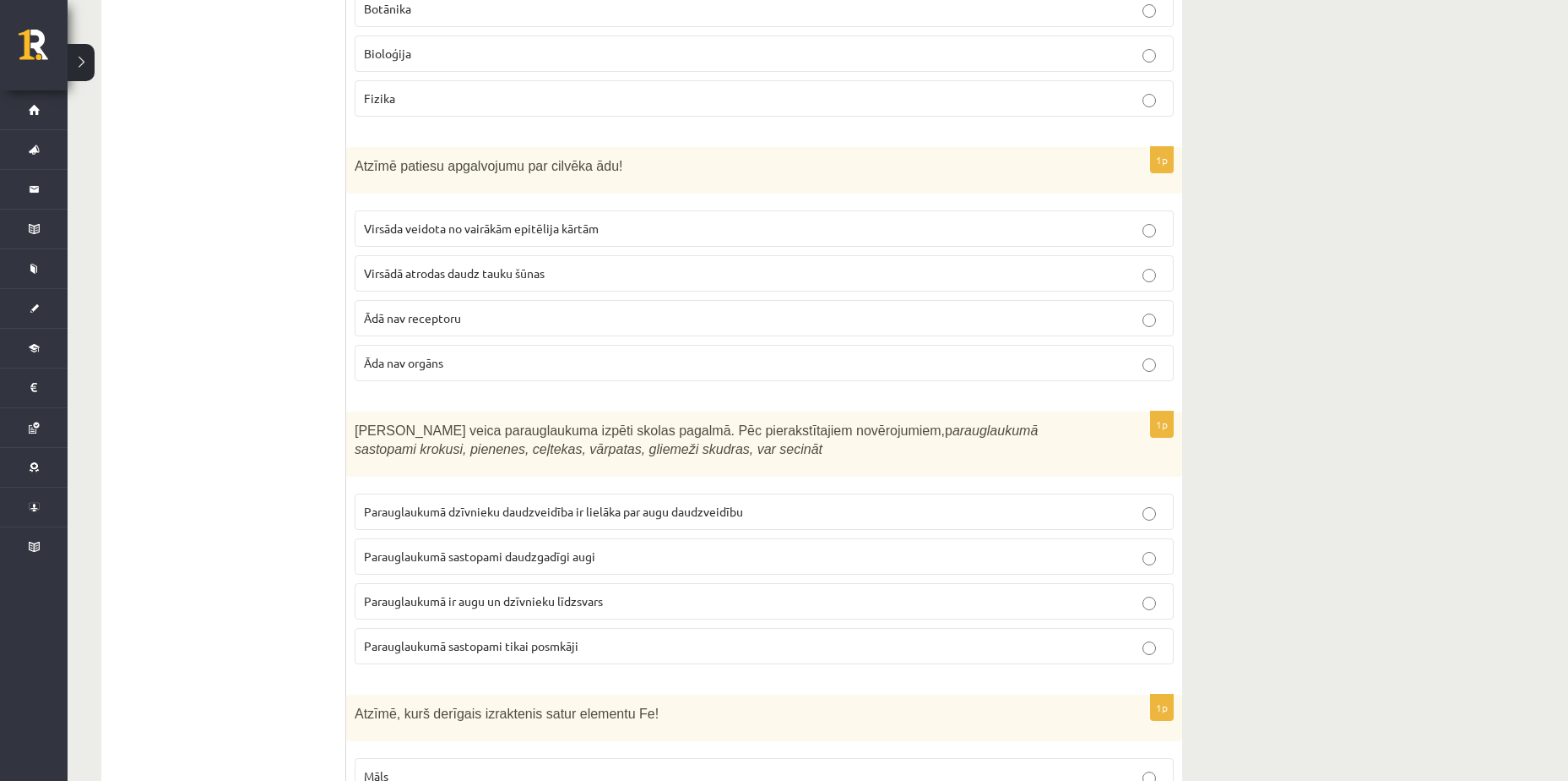
click at [88, 71] on button at bounding box center [81, 63] width 27 height 37
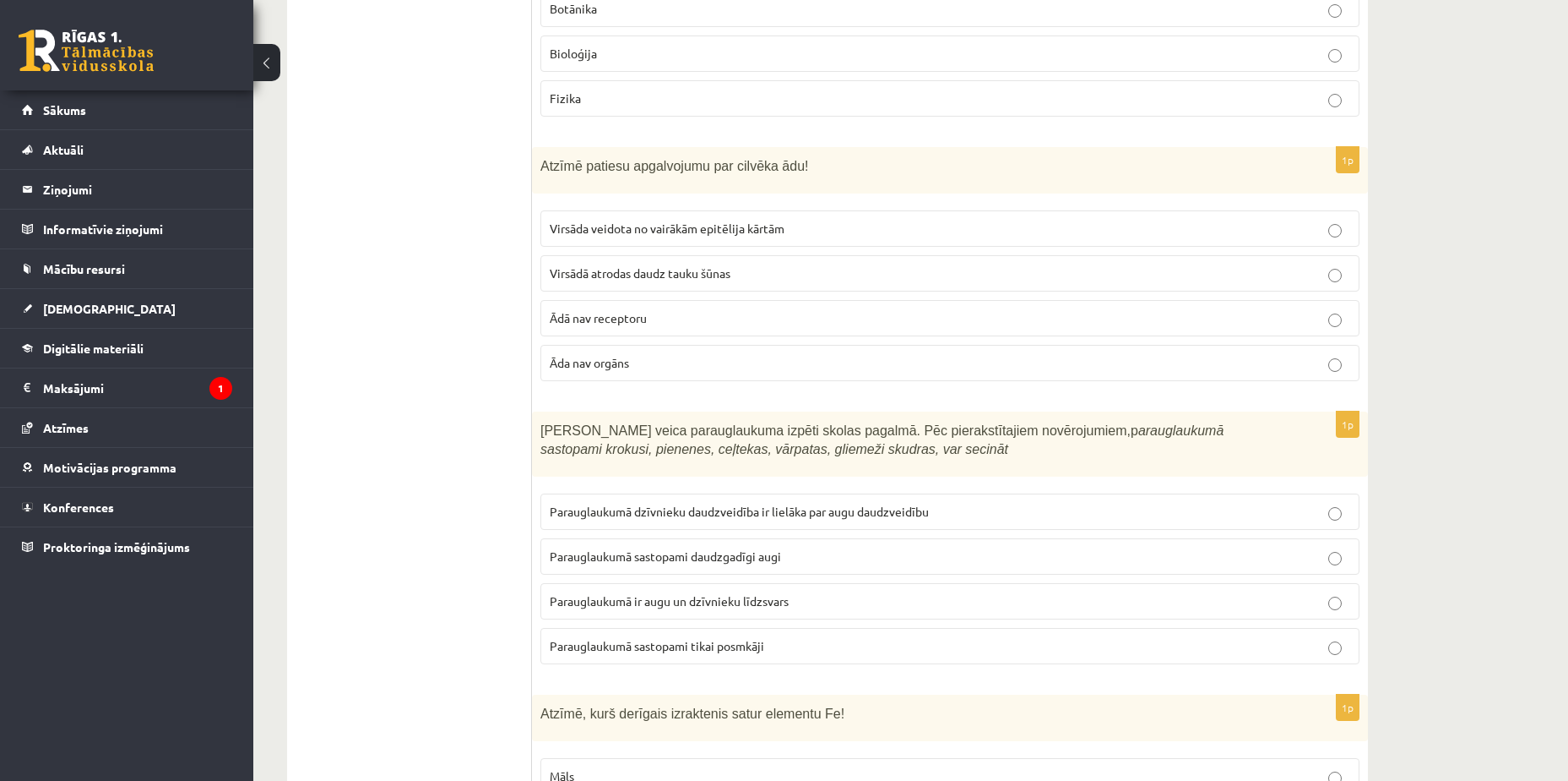
click at [272, 62] on button at bounding box center [267, 63] width 27 height 37
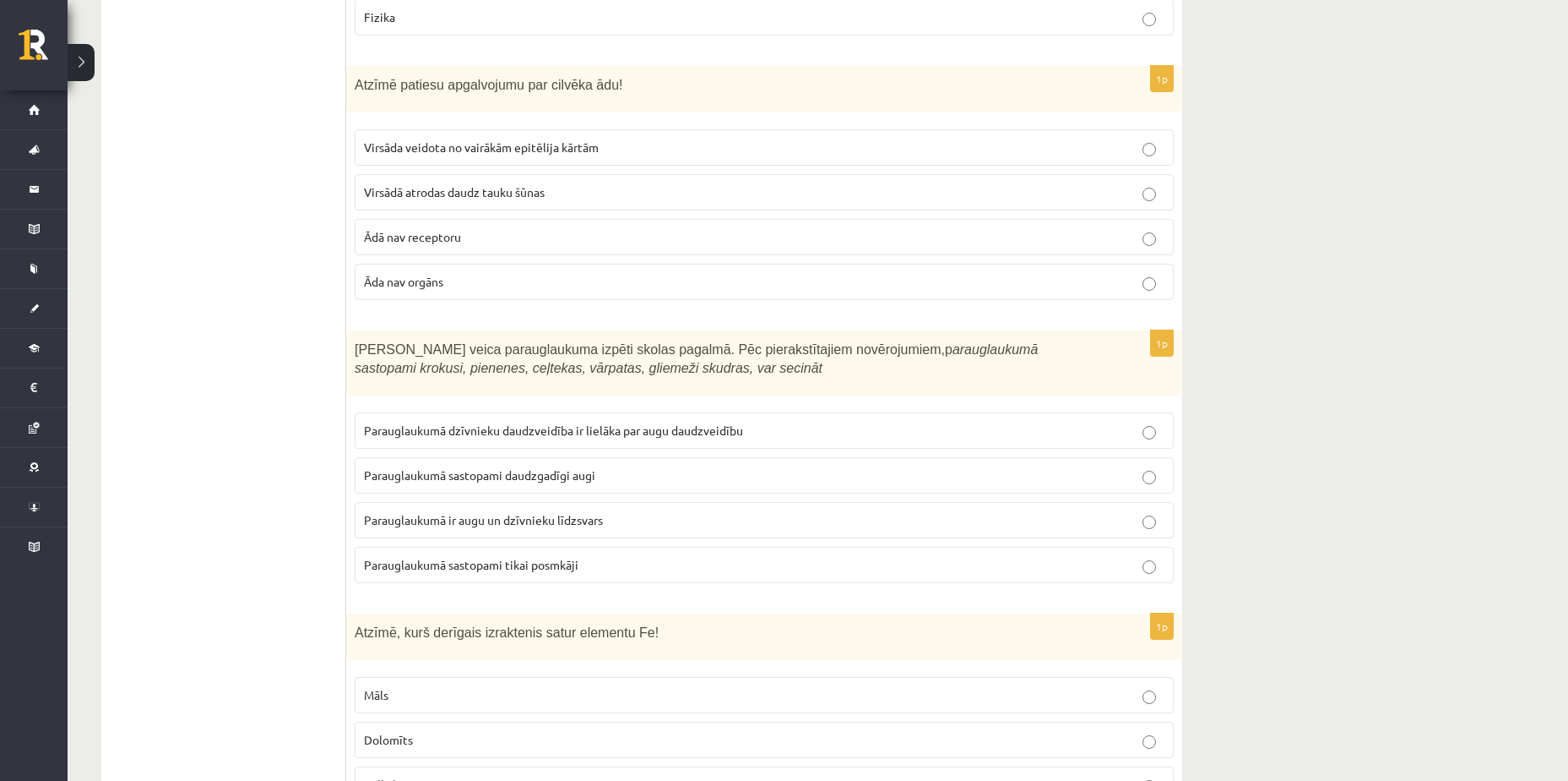
scroll to position [2175, 0]
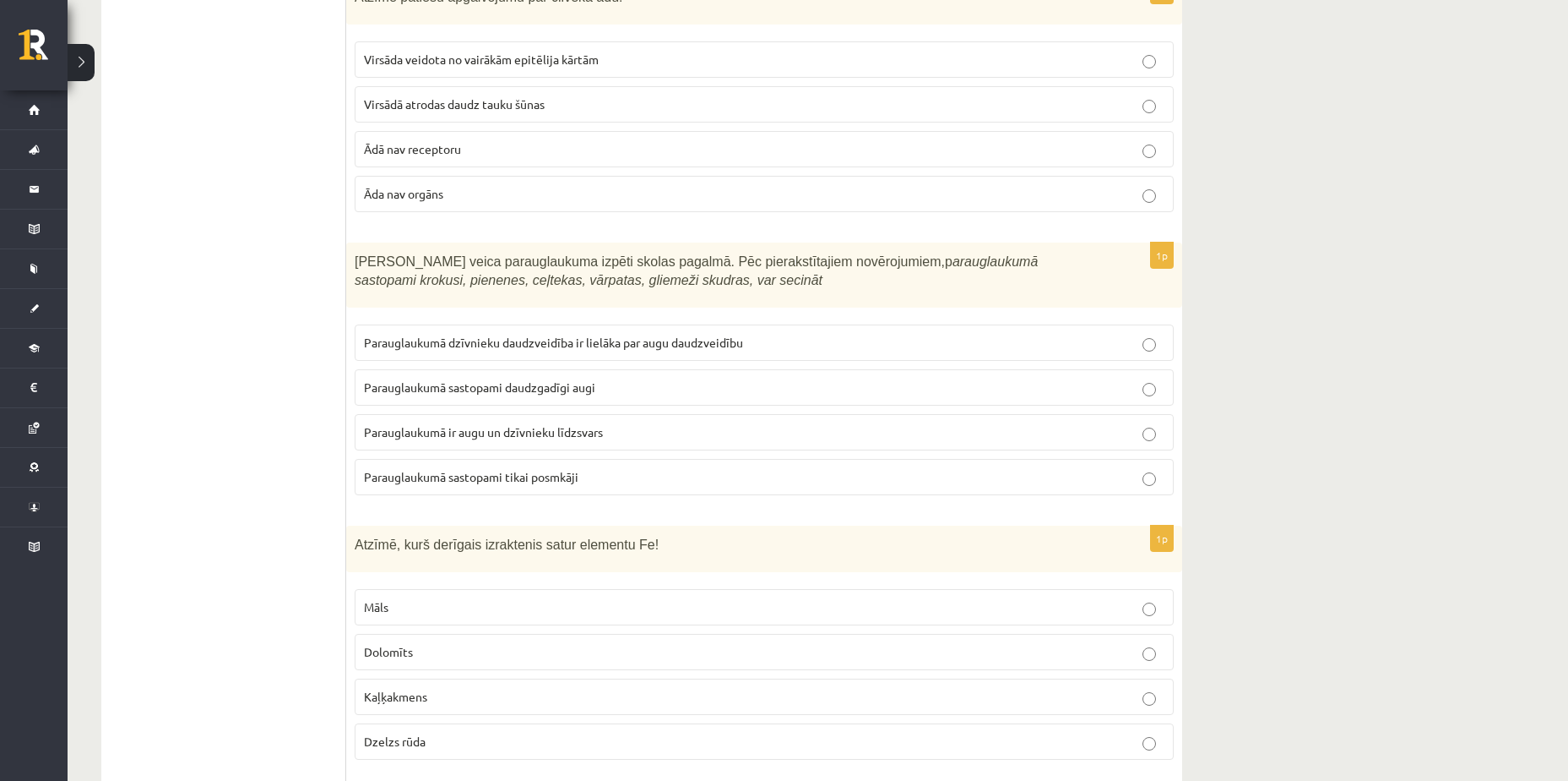
click at [556, 434] on span "Parauglaukumā ir augu un dzīvnieku līdzsvars" at bounding box center [483, 432] width 239 height 15
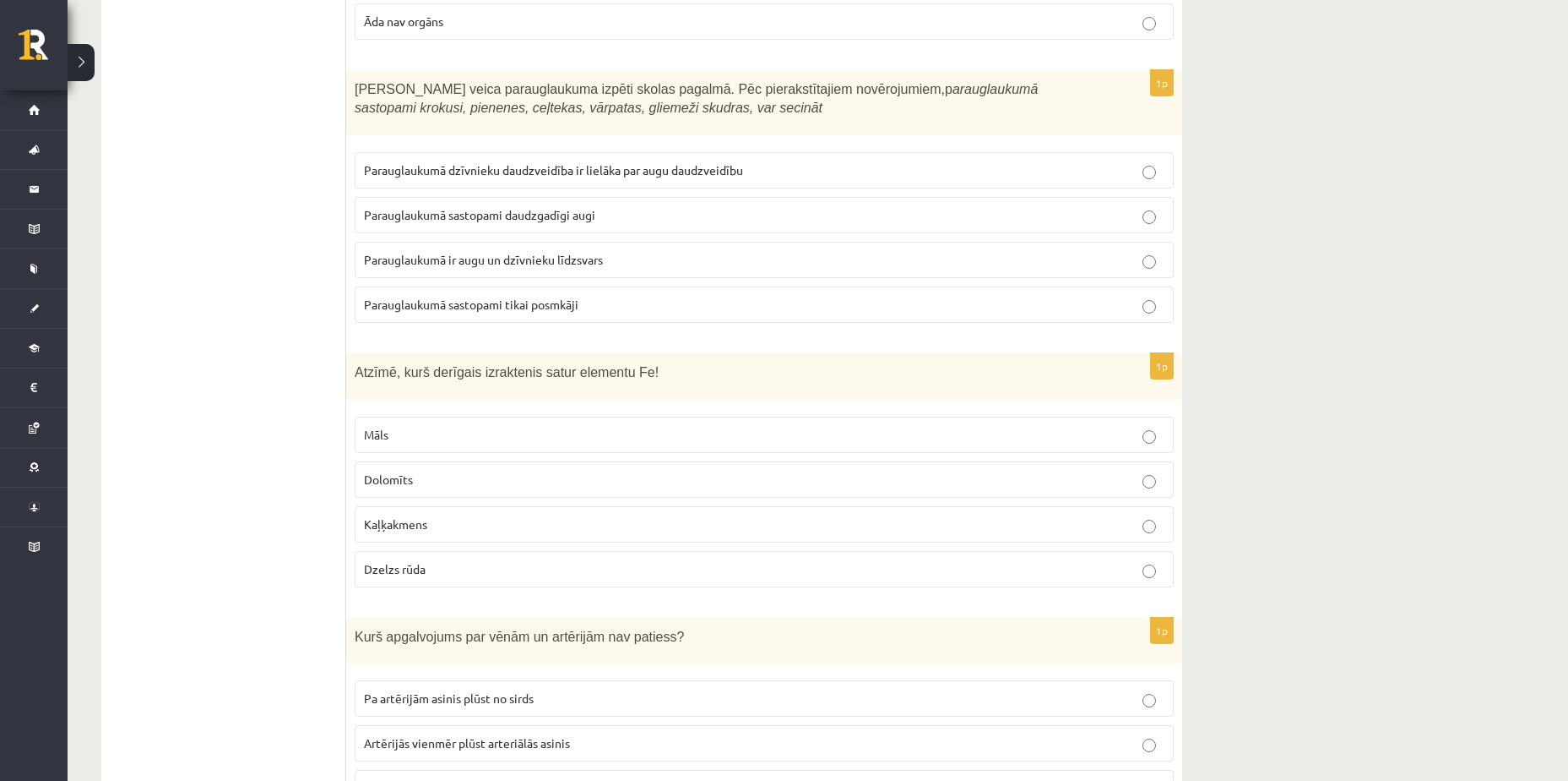
scroll to position [2343, 0]
click at [433, 581] on p "Dzelzs rūda" at bounding box center [764, 572] width 801 height 18
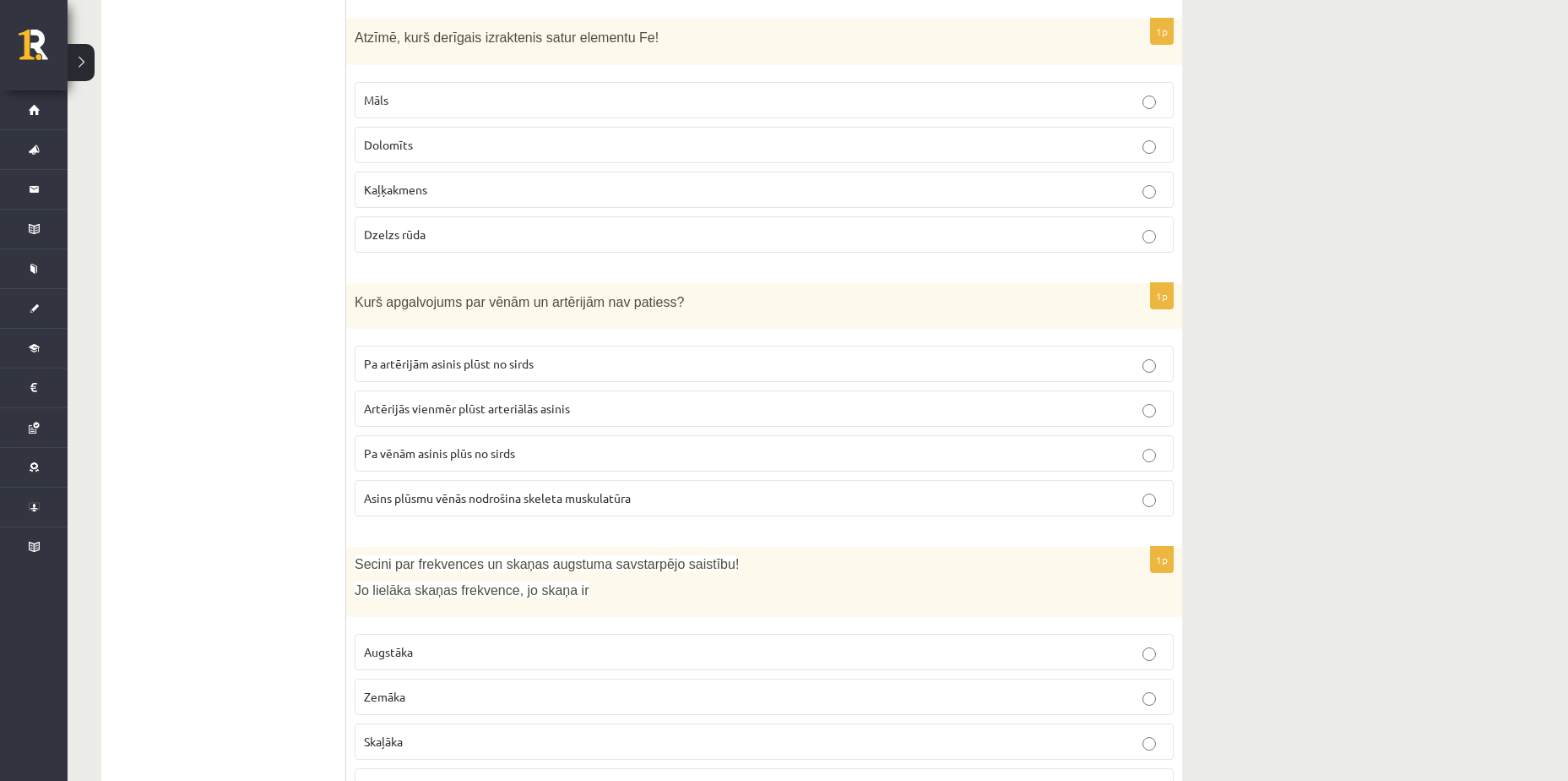
scroll to position [2766, 0]
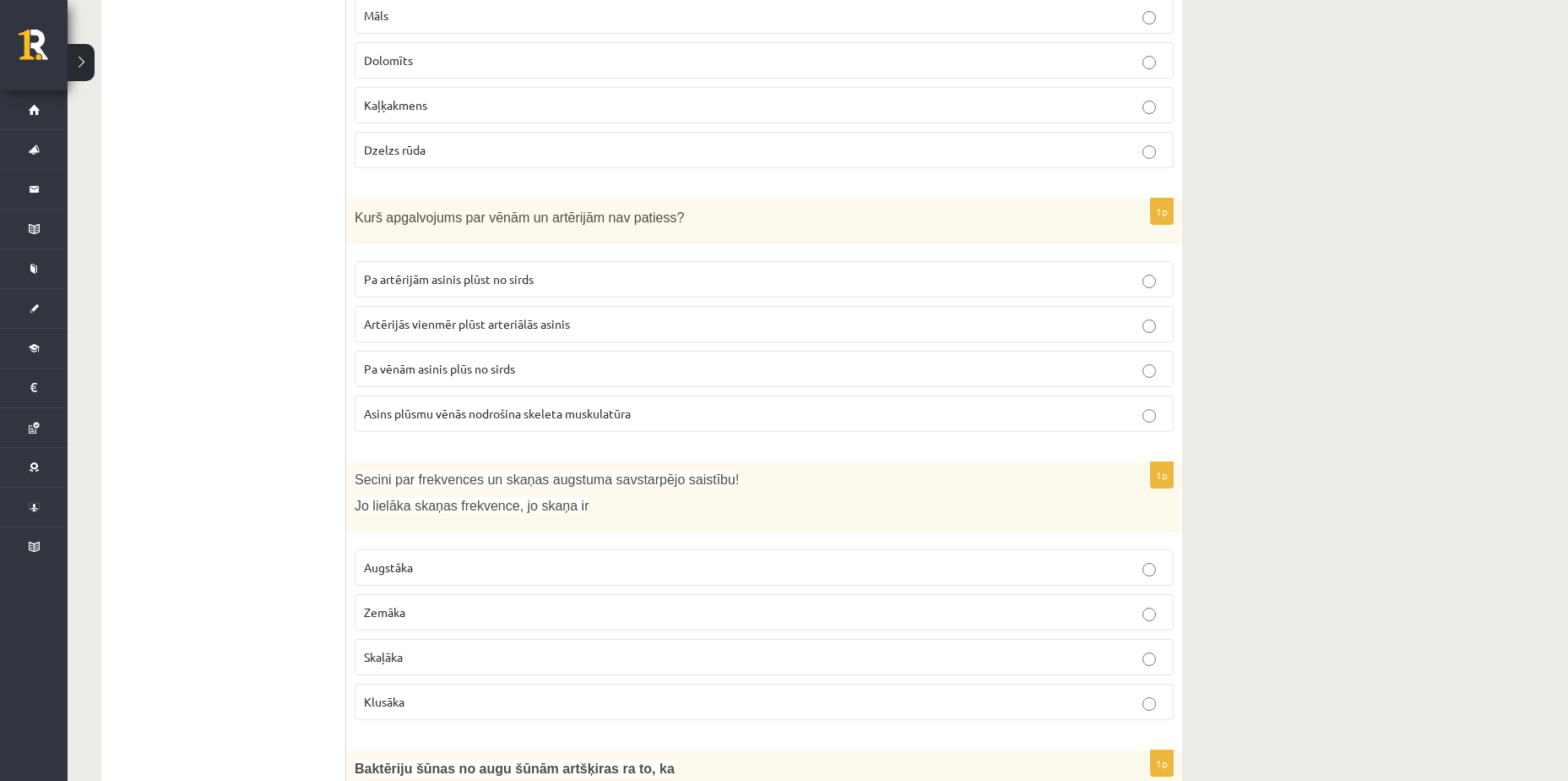
click at [656, 280] on p "Pa artērijām asinis plūst no sirds" at bounding box center [764, 279] width 801 height 18
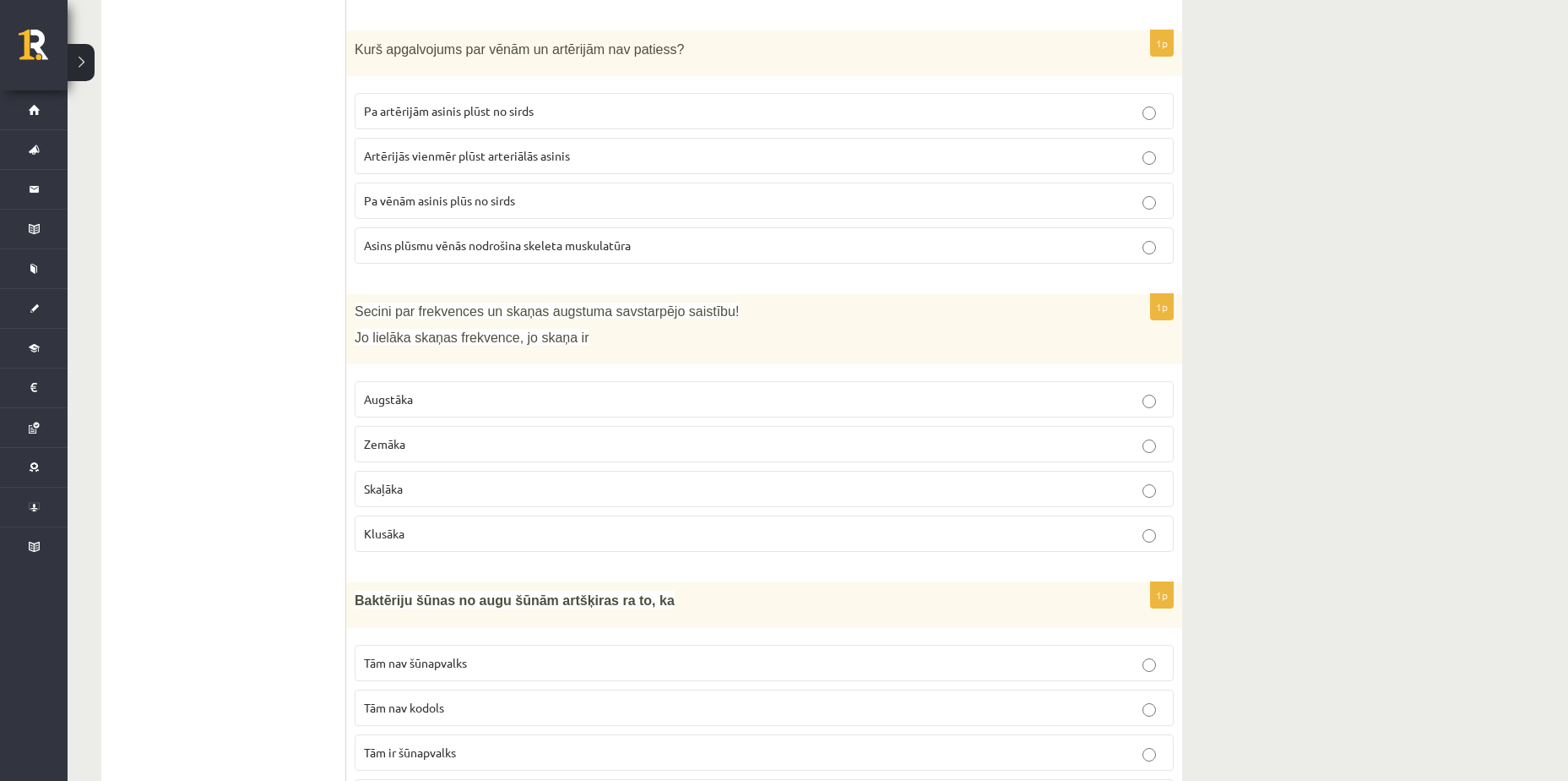
scroll to position [2934, 0]
click at [410, 485] on p "Skaļāka" at bounding box center [764, 487] width 801 height 18
click at [442, 386] on label "Augstāka" at bounding box center [764, 398] width 819 height 37
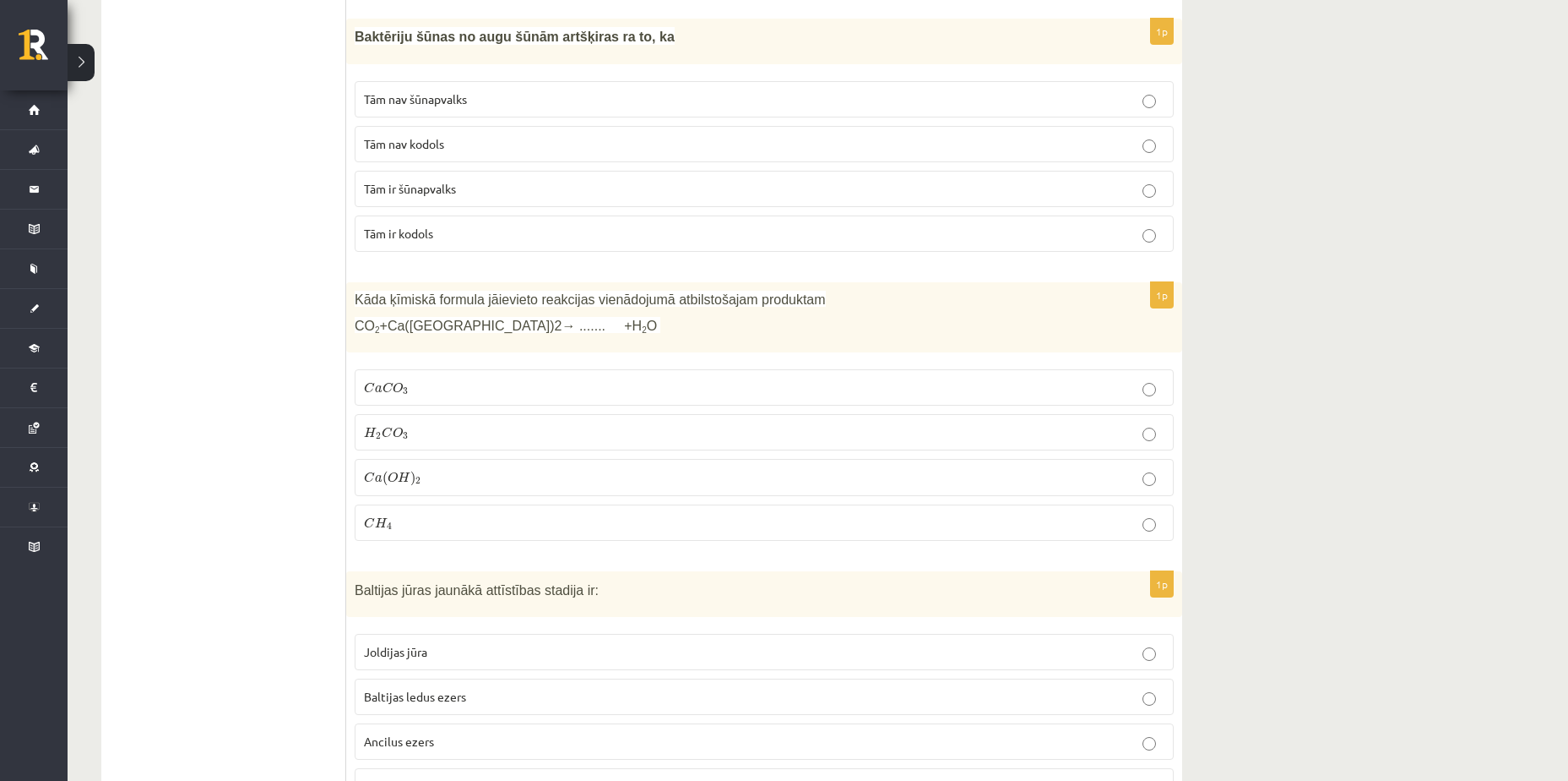
scroll to position [3526, 0]
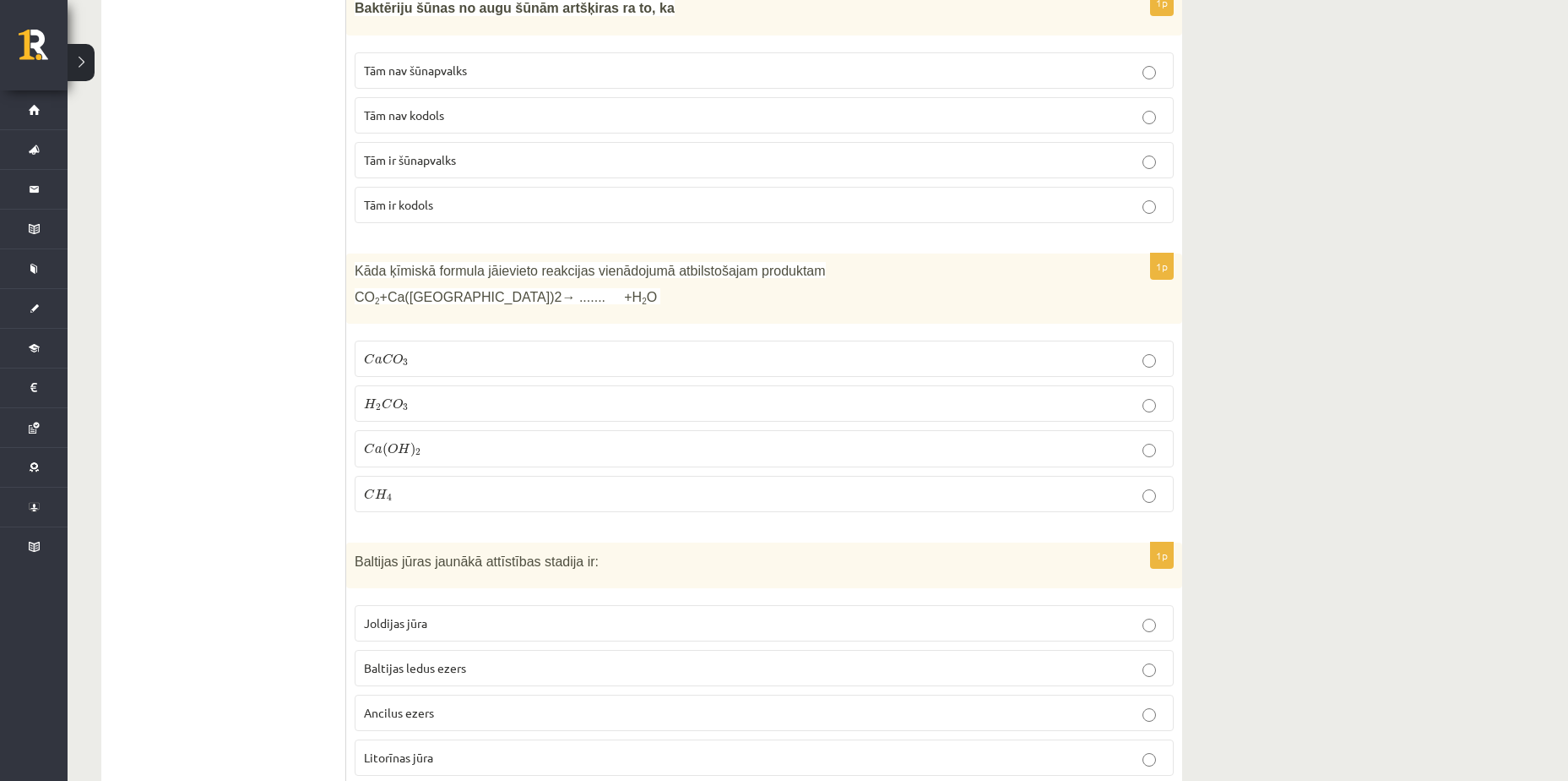
click at [426, 119] on span "Tām nav kodols" at bounding box center [404, 115] width 80 height 15
click at [480, 357] on p "C a C O 3 C a C O 3" at bounding box center [764, 358] width 801 height 18
click at [459, 447] on p "C a ( O H ) 2 C a ( O H ) 2" at bounding box center [764, 448] width 801 height 19
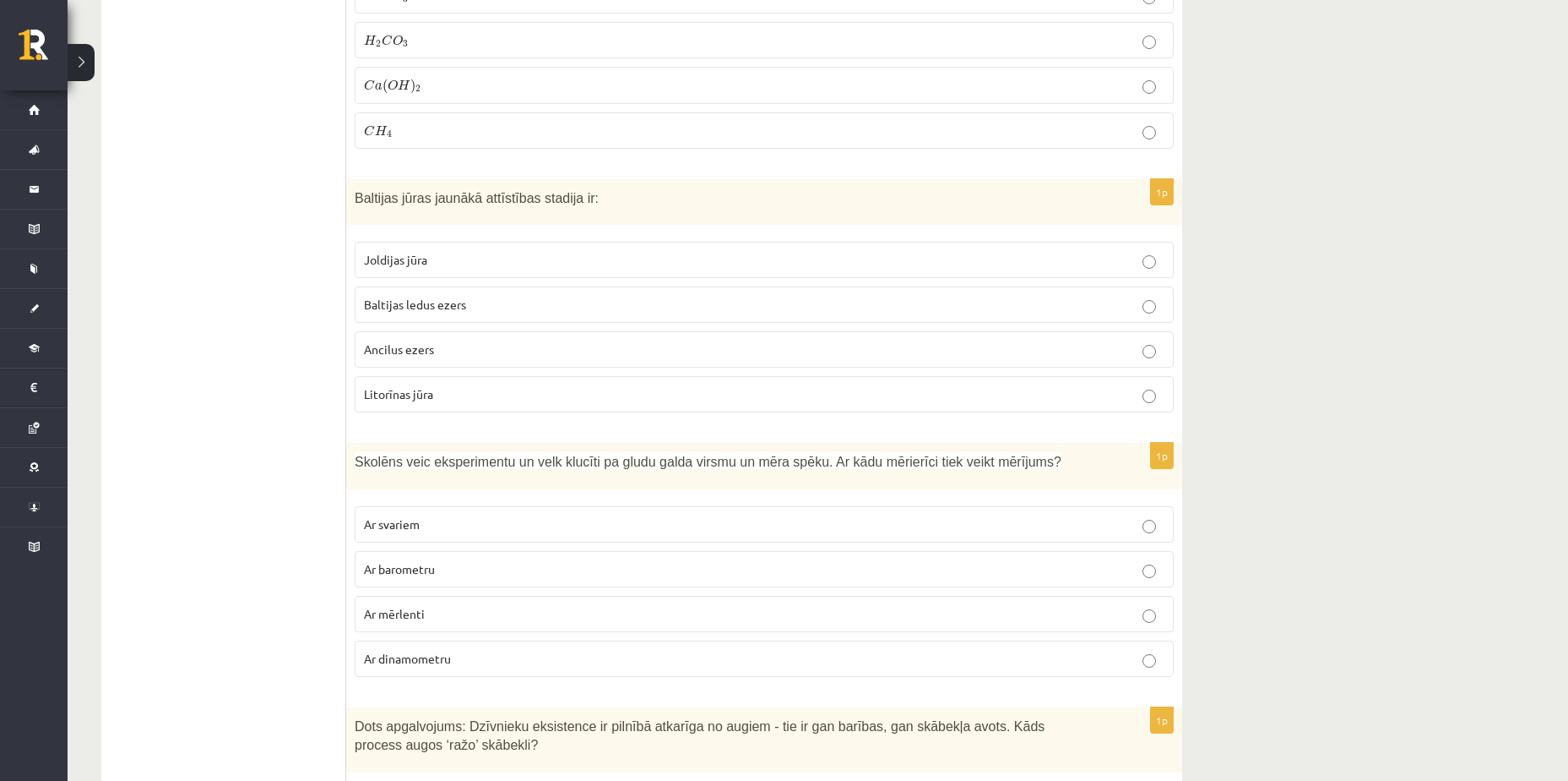
scroll to position [3860, 0]
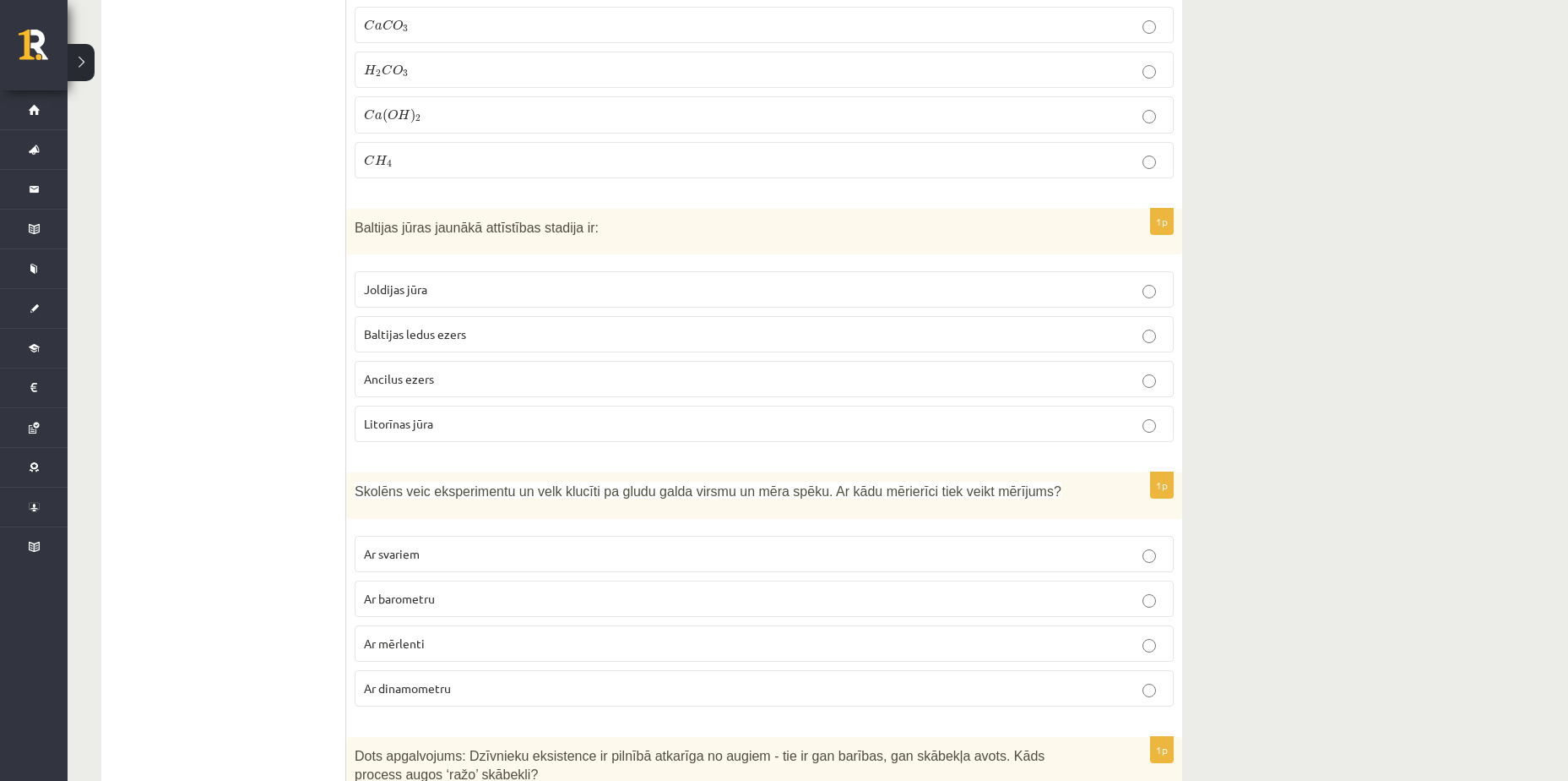
click at [582, 284] on p "Joldijas jūra" at bounding box center [764, 289] width 801 height 18
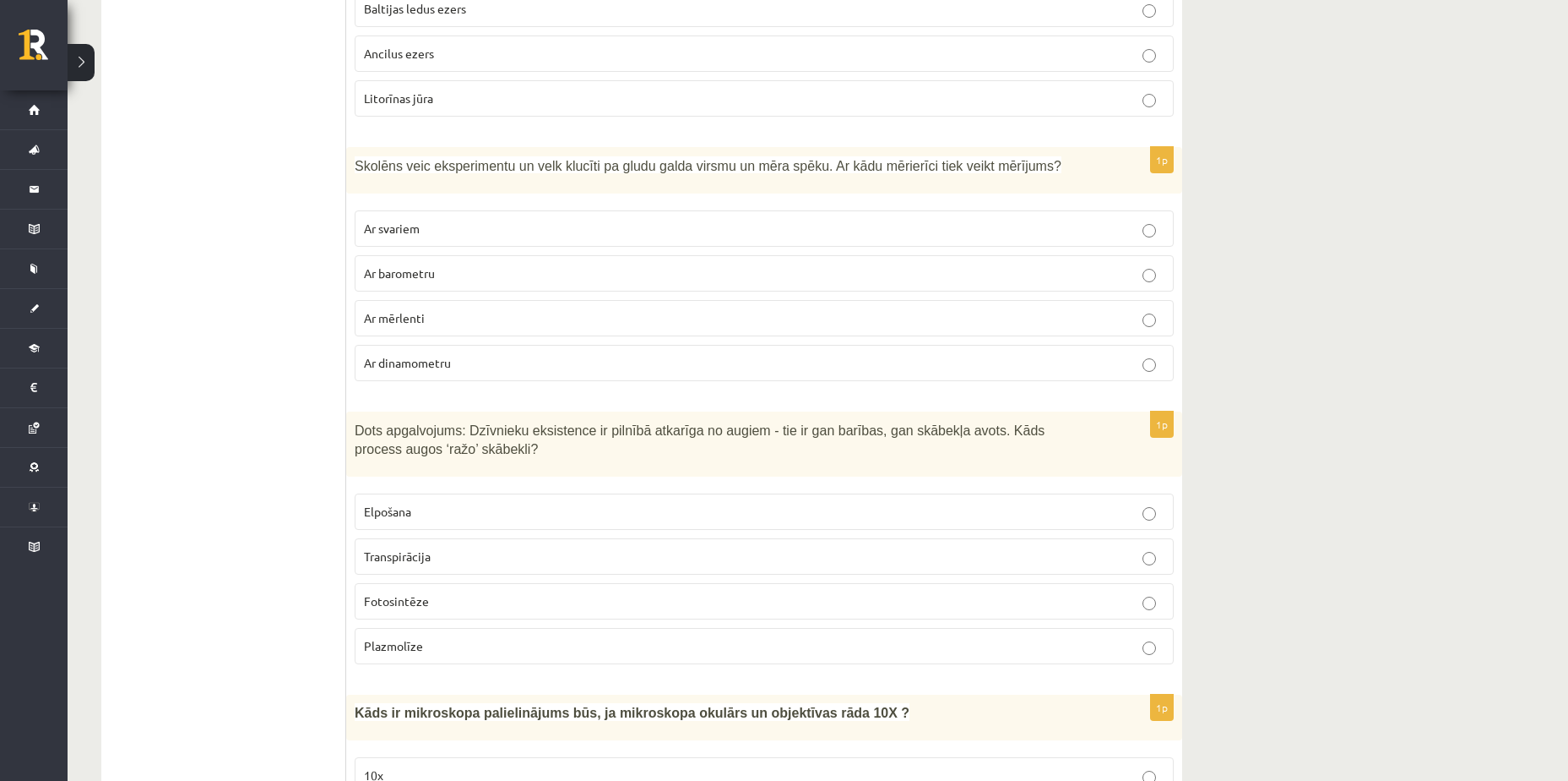
scroll to position [4198, 0]
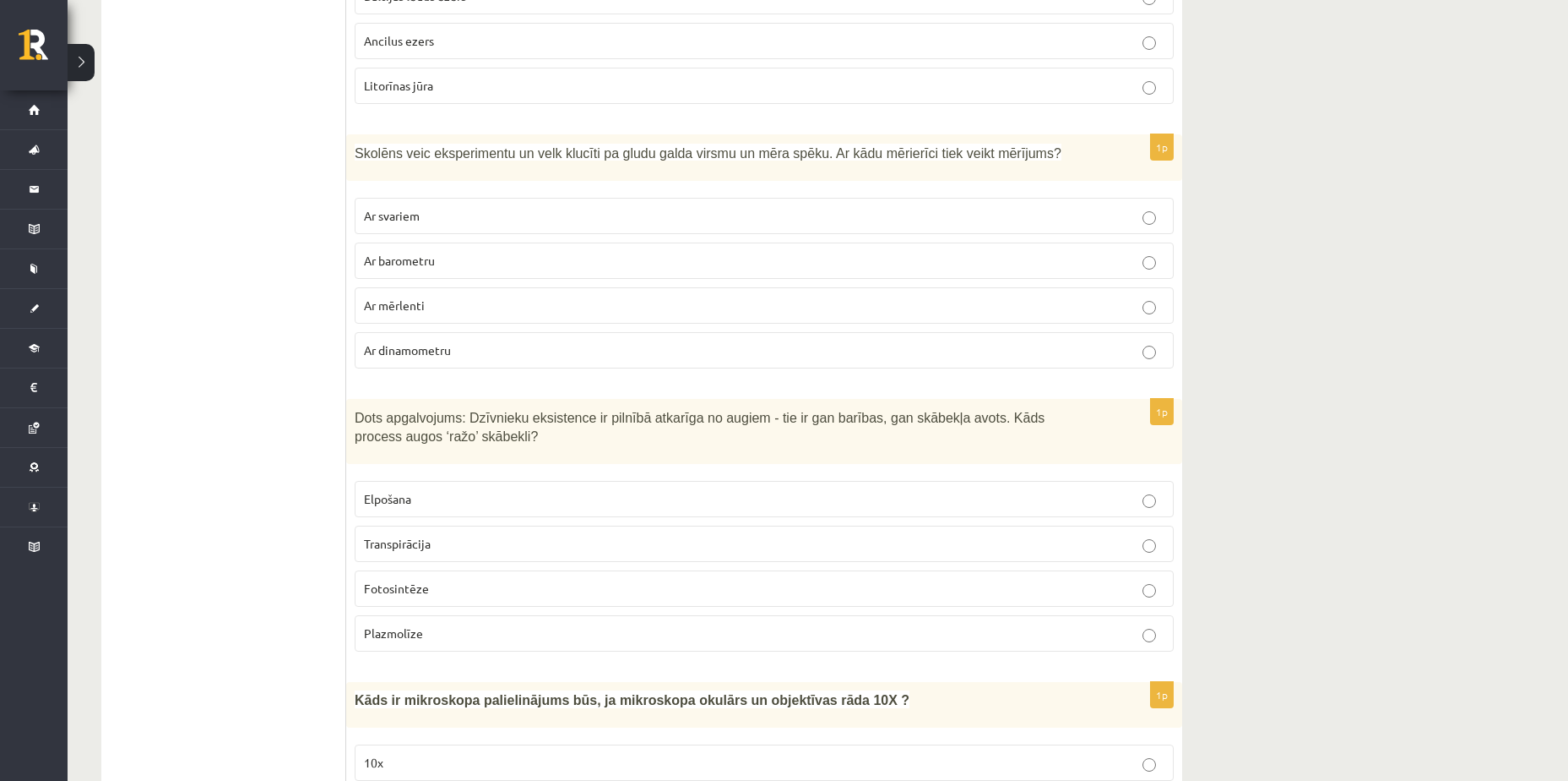
click at [1159, 305] on p "Ar mērlenti" at bounding box center [764, 305] width 801 height 18
click at [1158, 304] on p "Ar mērlenti" at bounding box center [764, 305] width 801 height 18
click at [1146, 208] on p "Ar svariem" at bounding box center [764, 215] width 801 height 18
click at [1148, 225] on label "Ar svariem" at bounding box center [764, 215] width 819 height 37
click at [570, 311] on p "Ar mērlenti" at bounding box center [764, 305] width 801 height 18
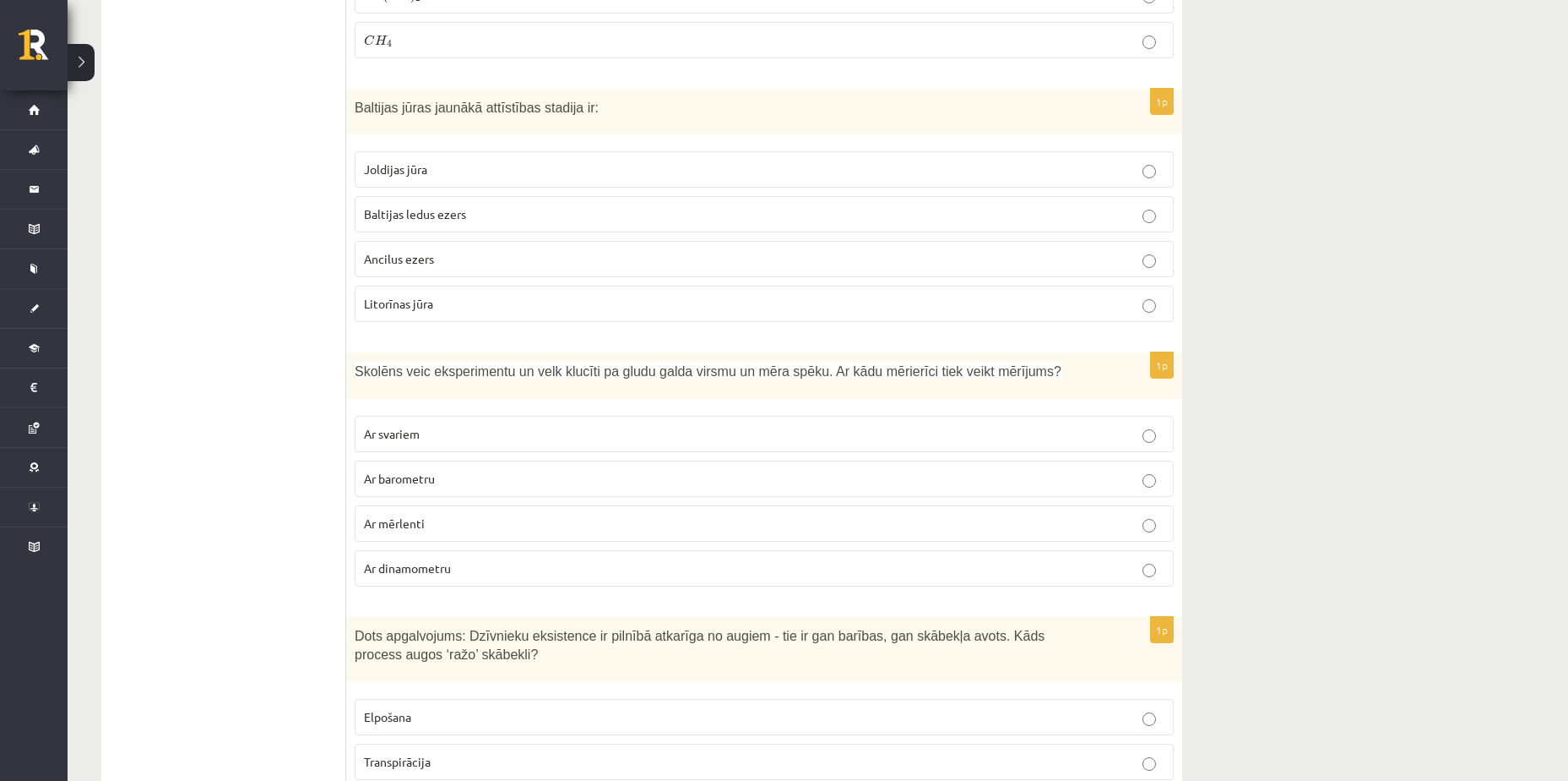
scroll to position [3944, 0]
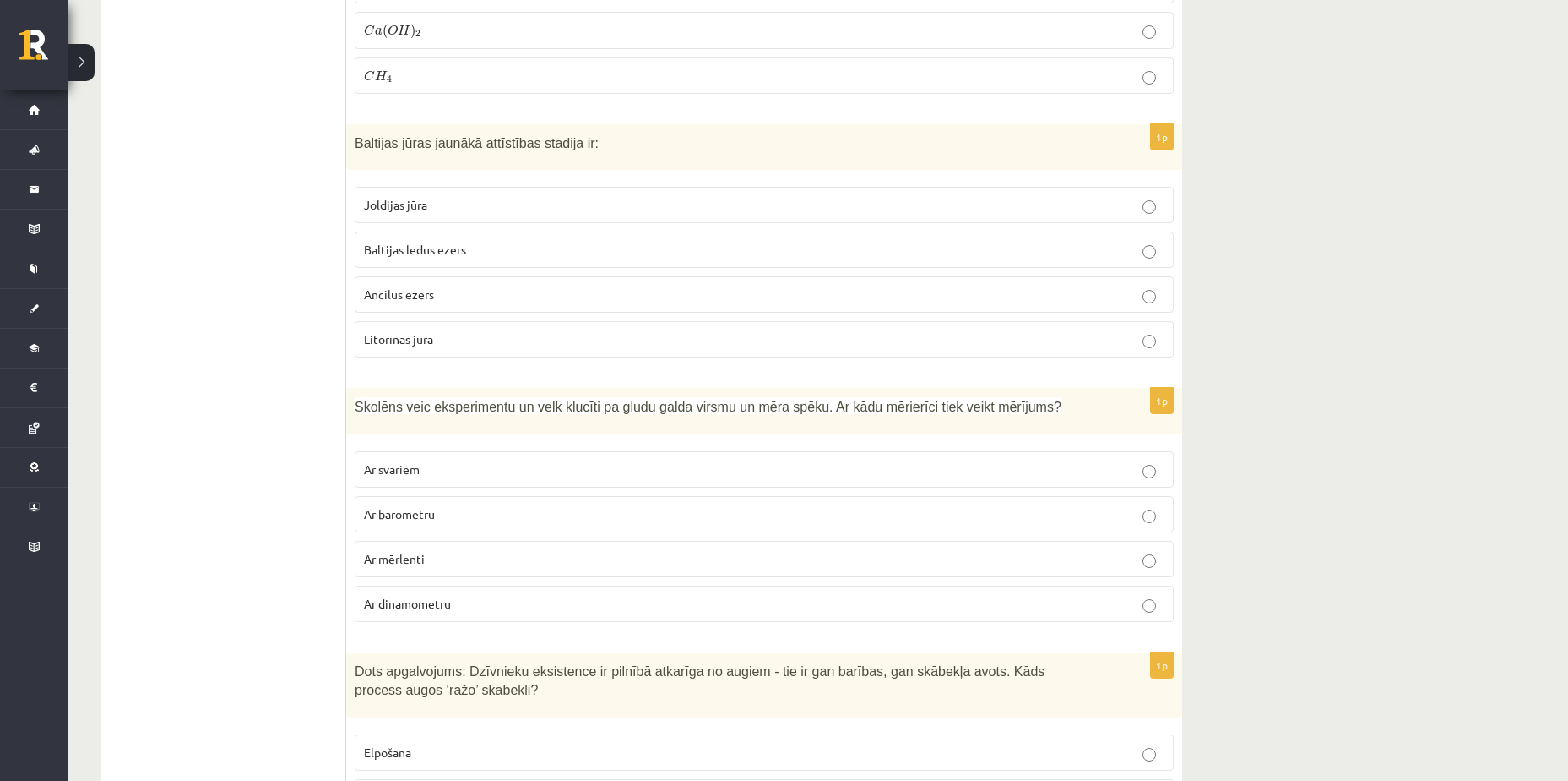
click at [956, 348] on p "Litorīnas jūra" at bounding box center [764, 339] width 801 height 18
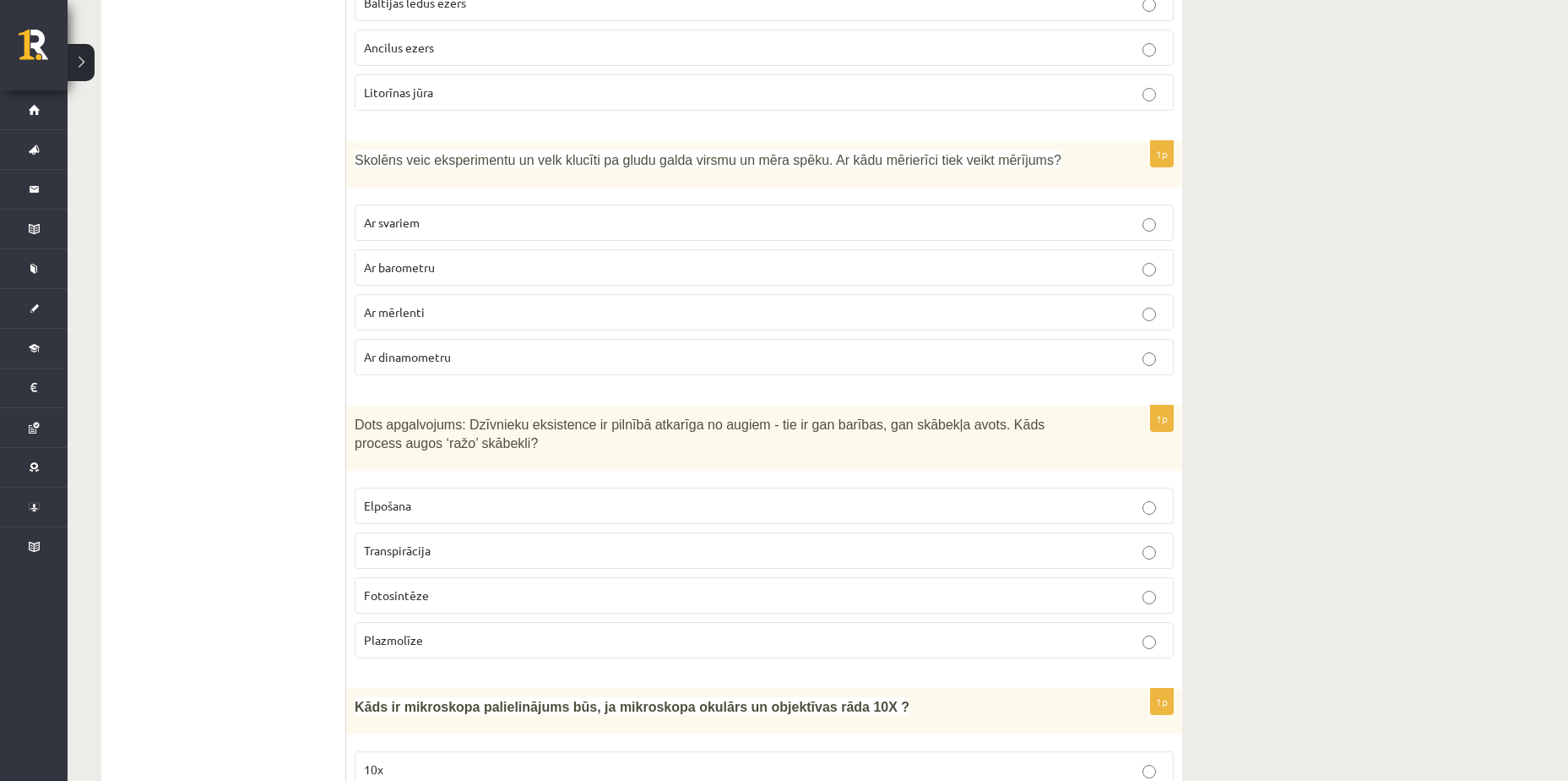
scroll to position [4198, 0]
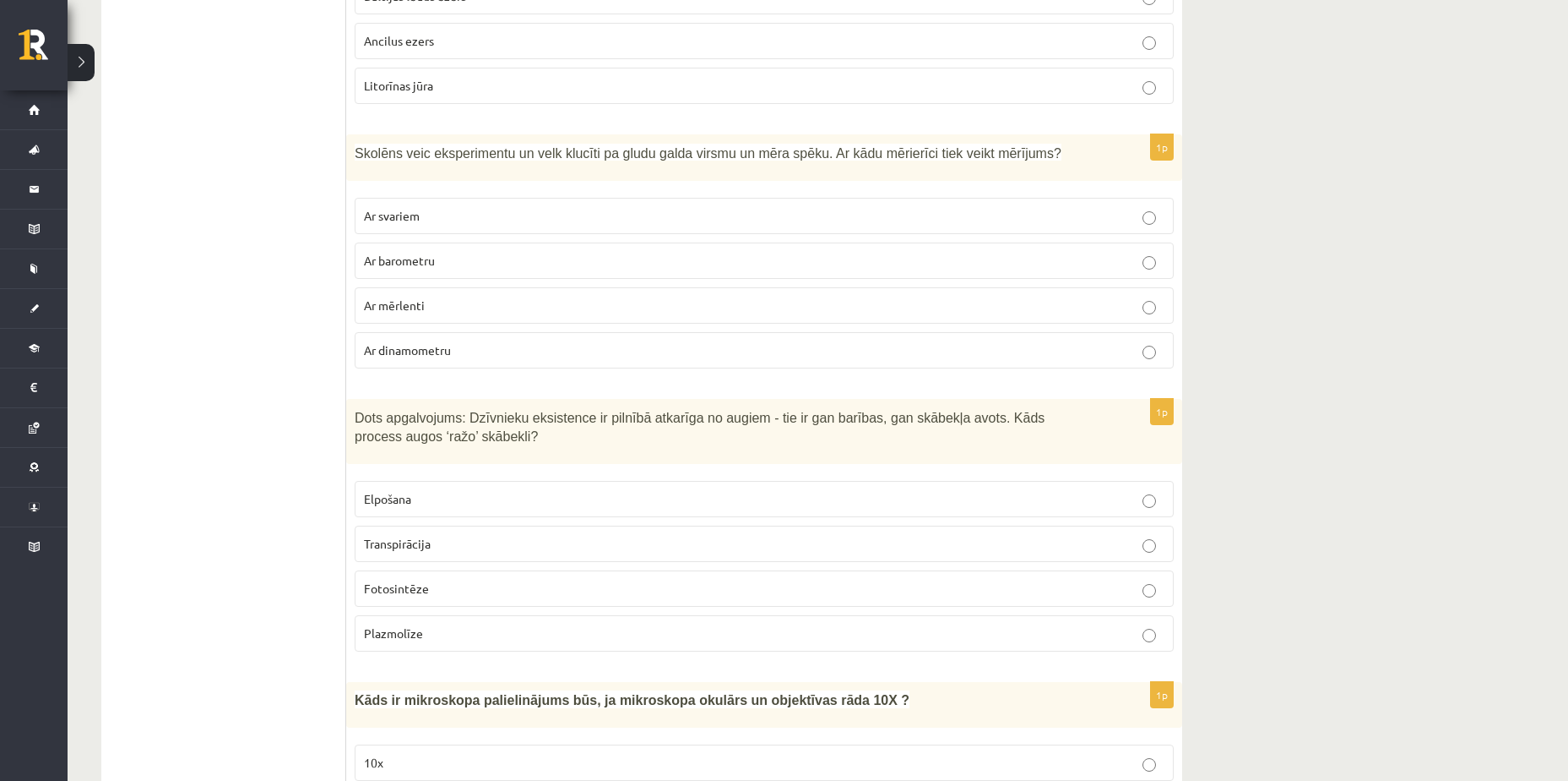
click at [458, 349] on p "Ar dinamometru" at bounding box center [764, 350] width 801 height 18
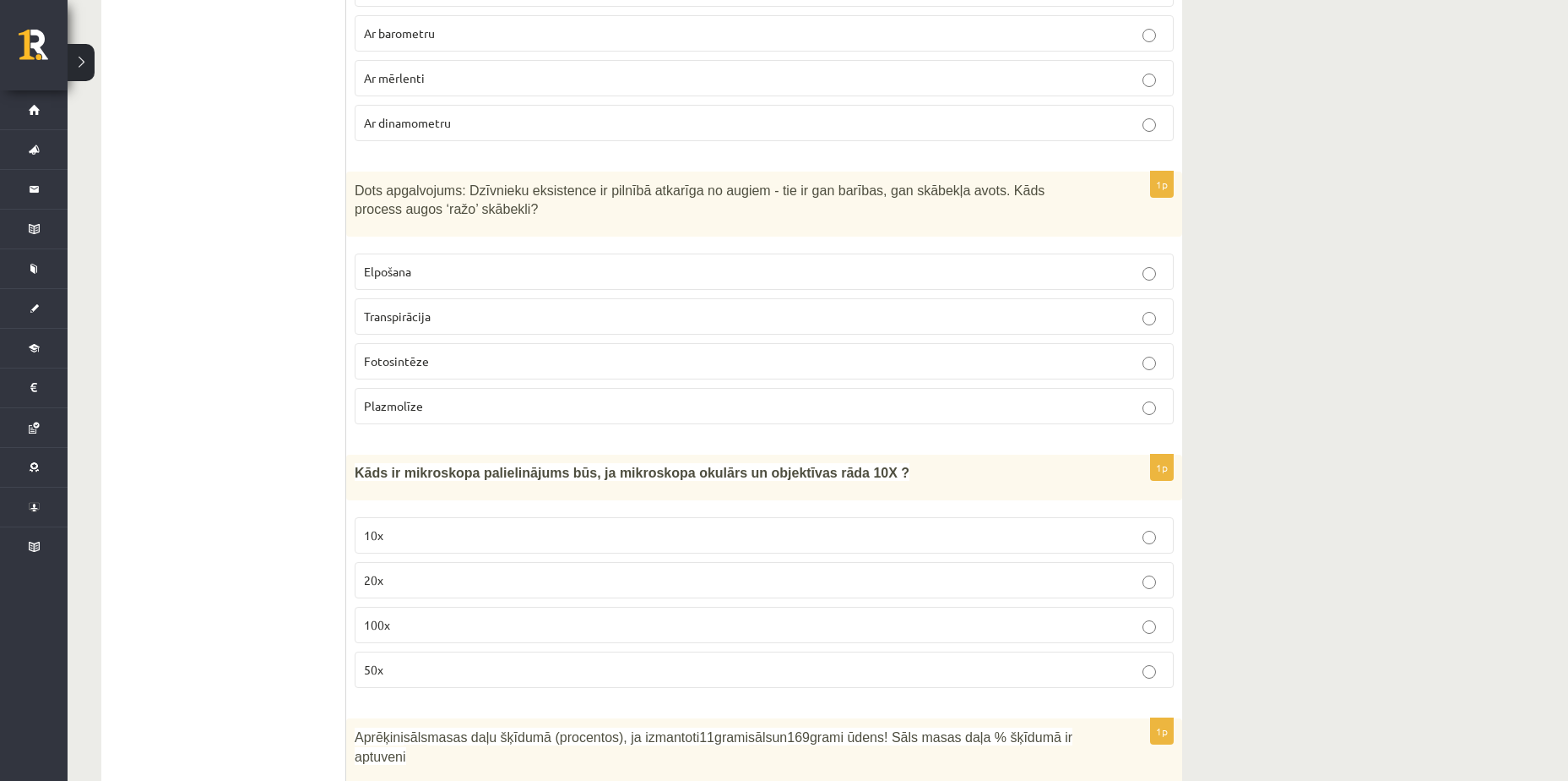
scroll to position [4358, 0]
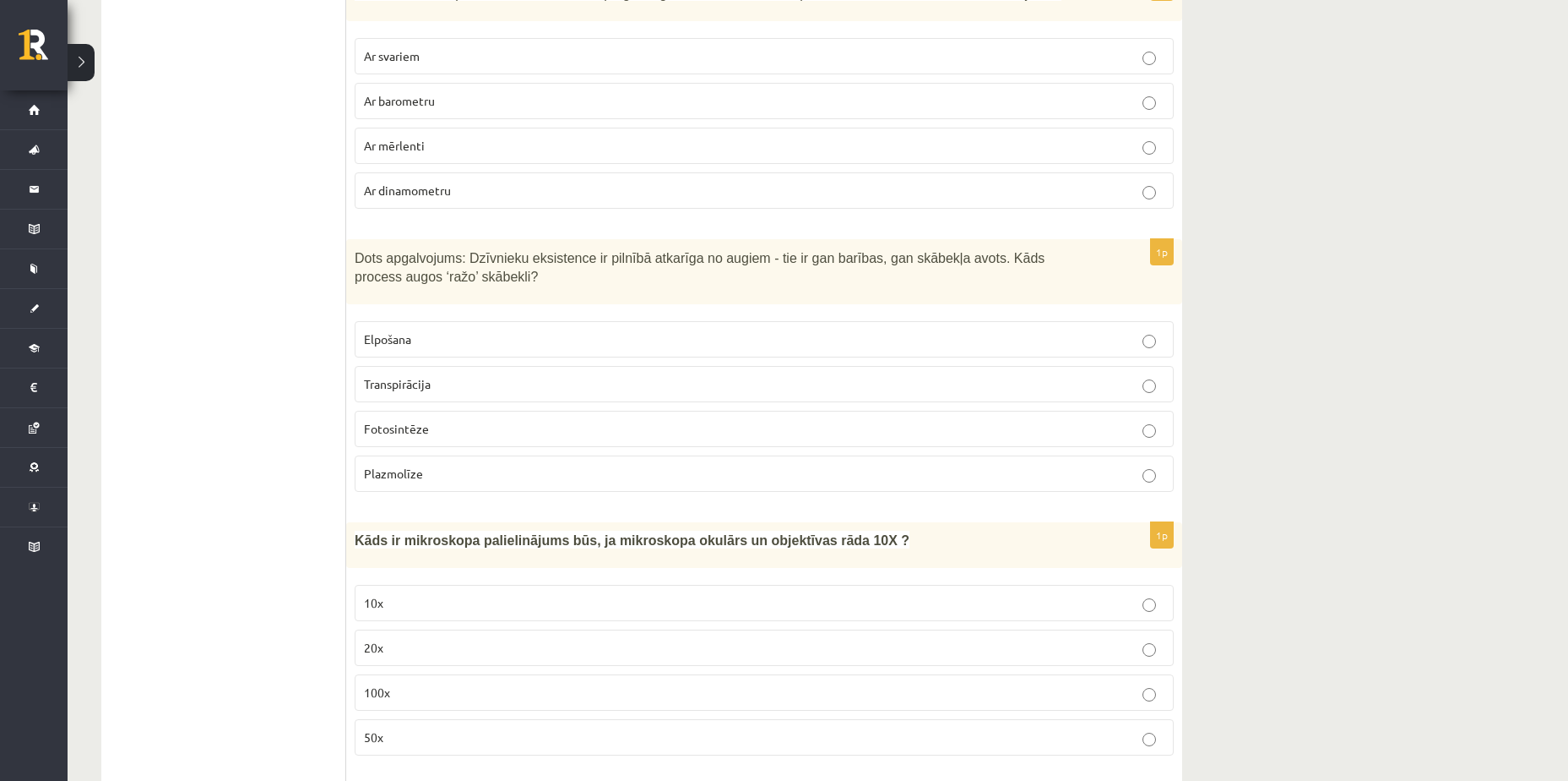
click at [528, 475] on p "Plazmolīze" at bounding box center [764, 473] width 801 height 18
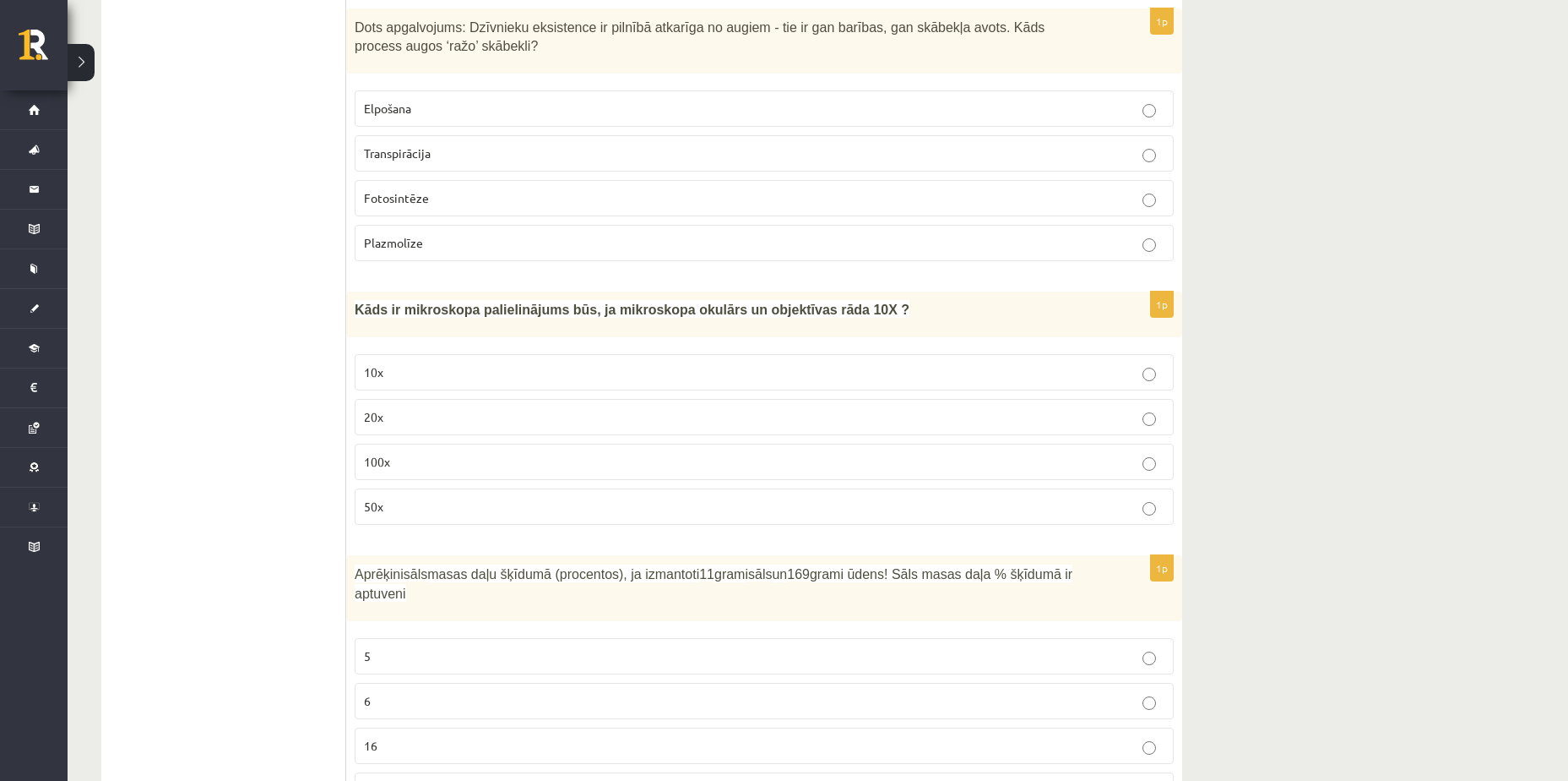
scroll to position [4611, 0]
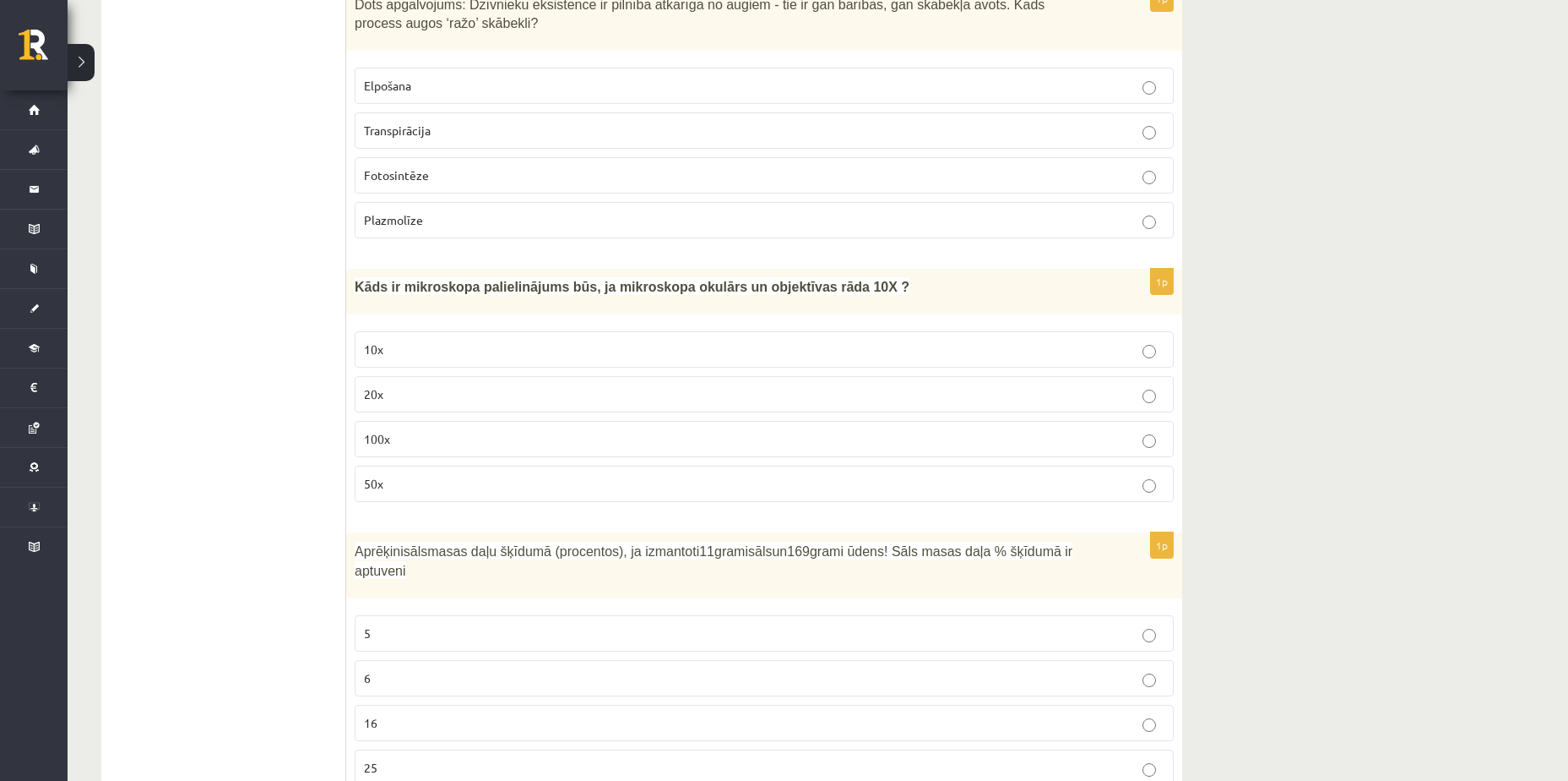
click at [531, 399] on p "20x" at bounding box center [764, 394] width 801 height 18
click at [588, 428] on label "100x" at bounding box center [764, 439] width 819 height 37
click at [508, 400] on p "20x" at bounding box center [764, 394] width 801 height 18
click at [452, 440] on p "100x" at bounding box center [764, 439] width 801 height 18
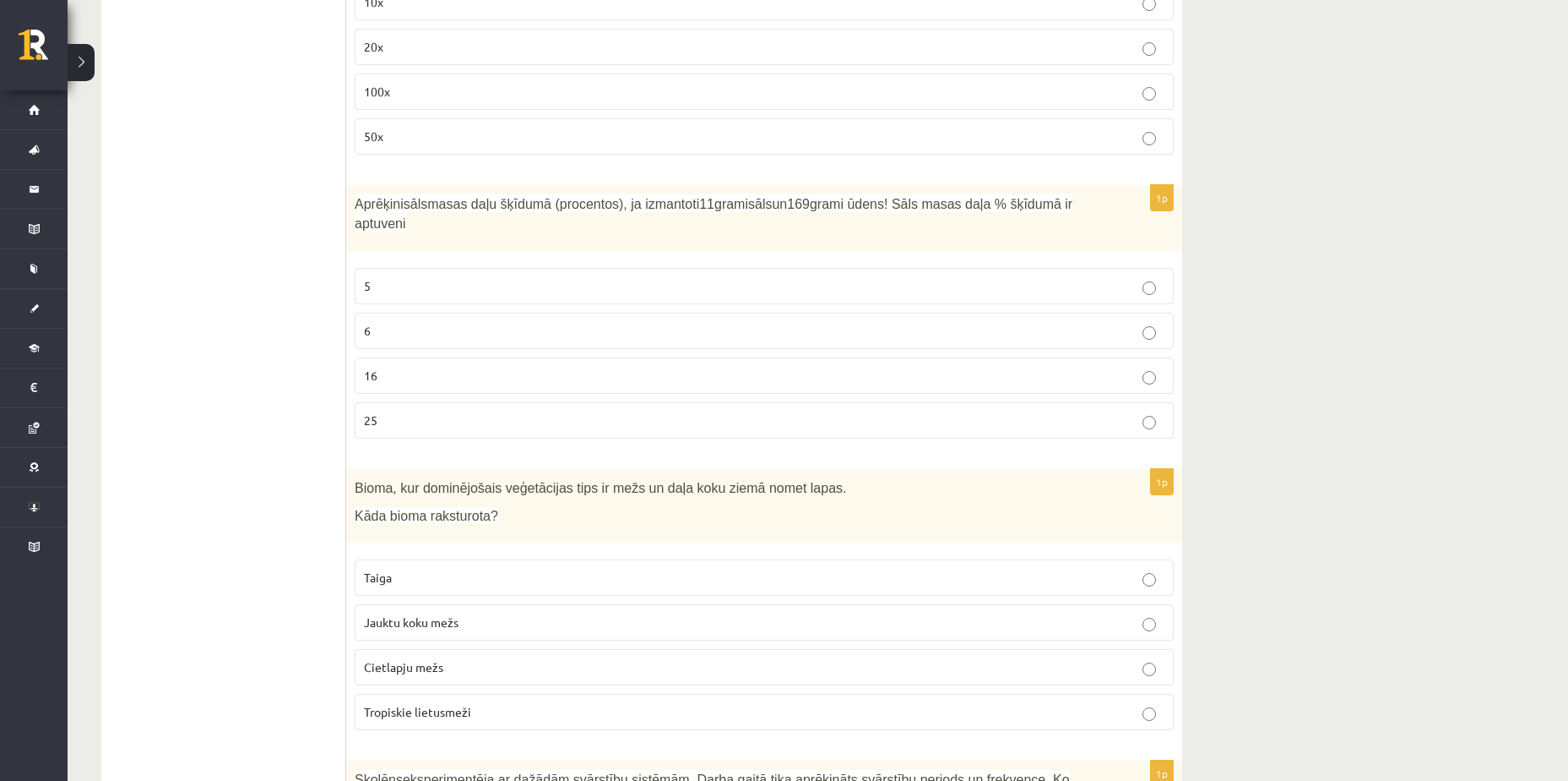
scroll to position [4978, 0]
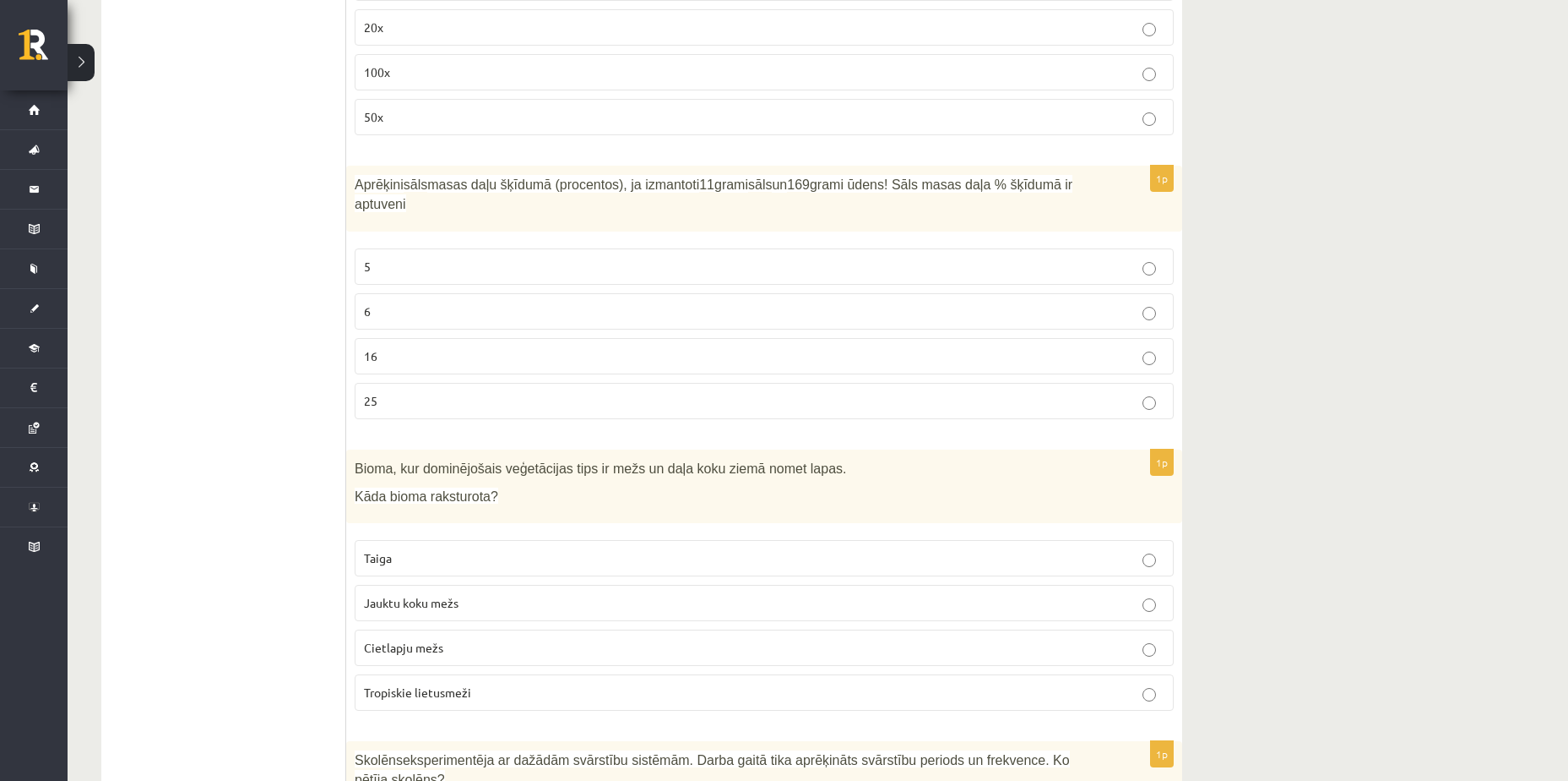
click at [890, 303] on label "6" at bounding box center [764, 311] width 819 height 37
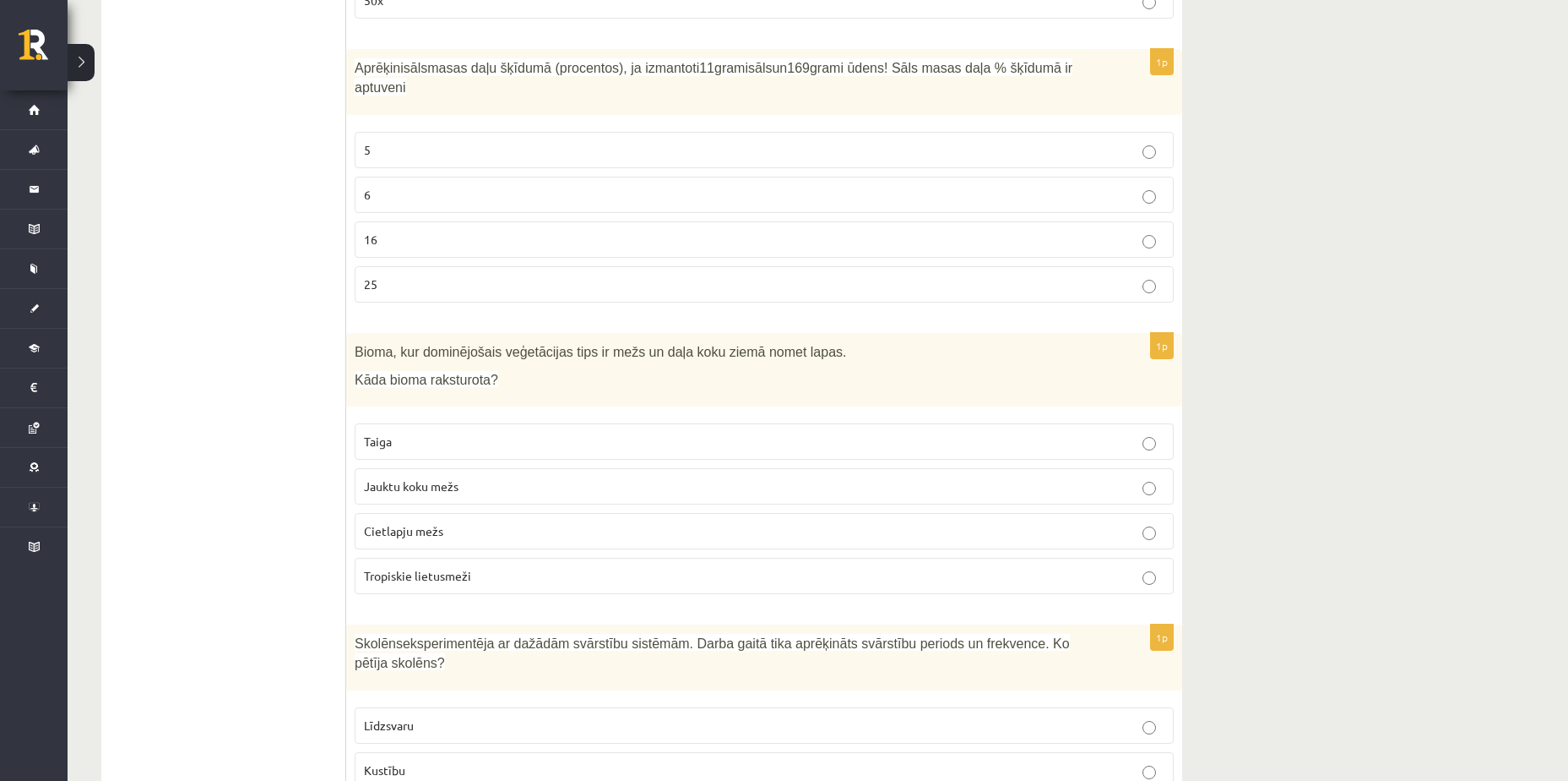
scroll to position [5147, 0]
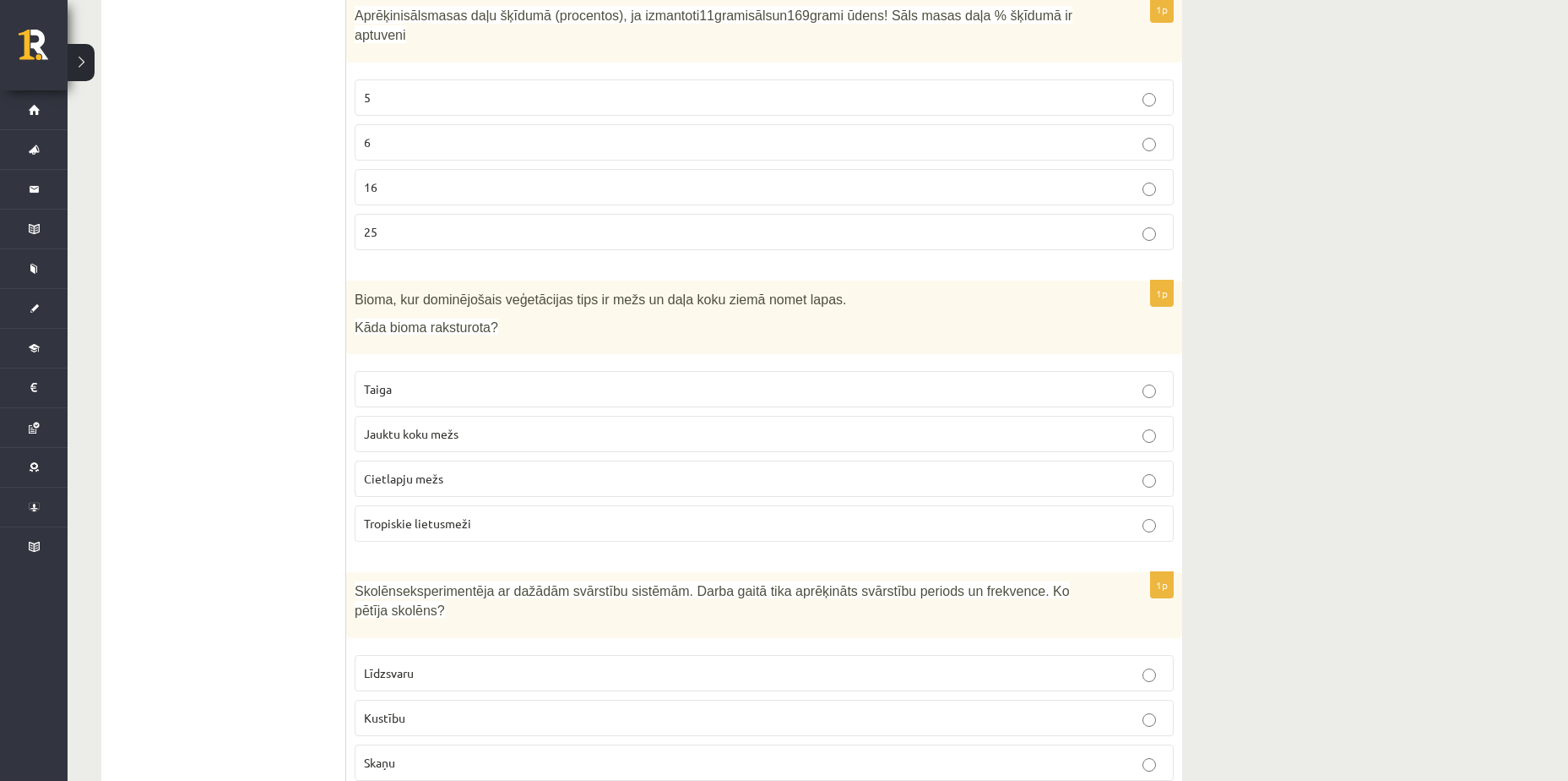
click at [426, 380] on p "Taiga" at bounding box center [764, 389] width 801 height 18
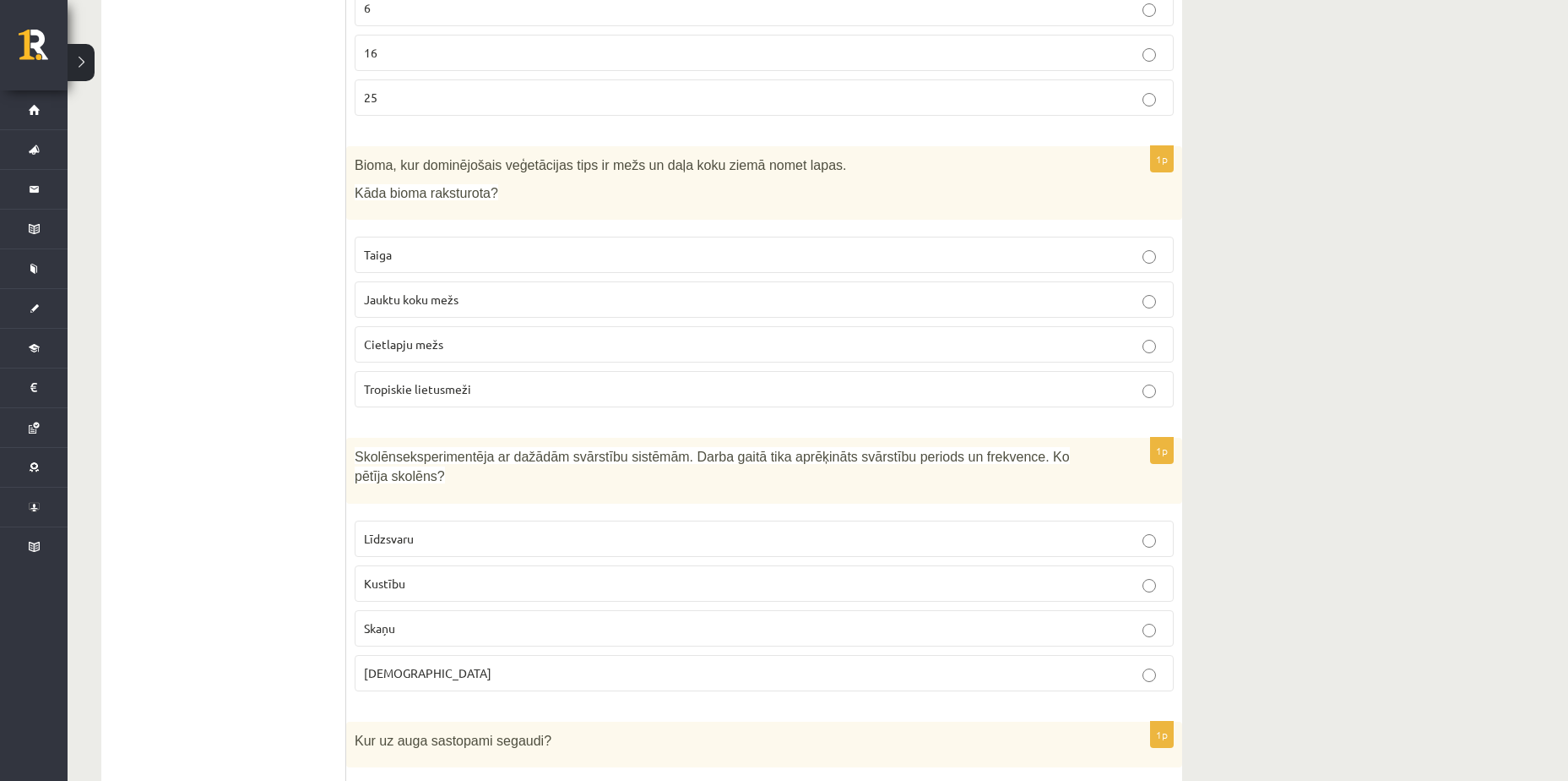
scroll to position [5316, 0]
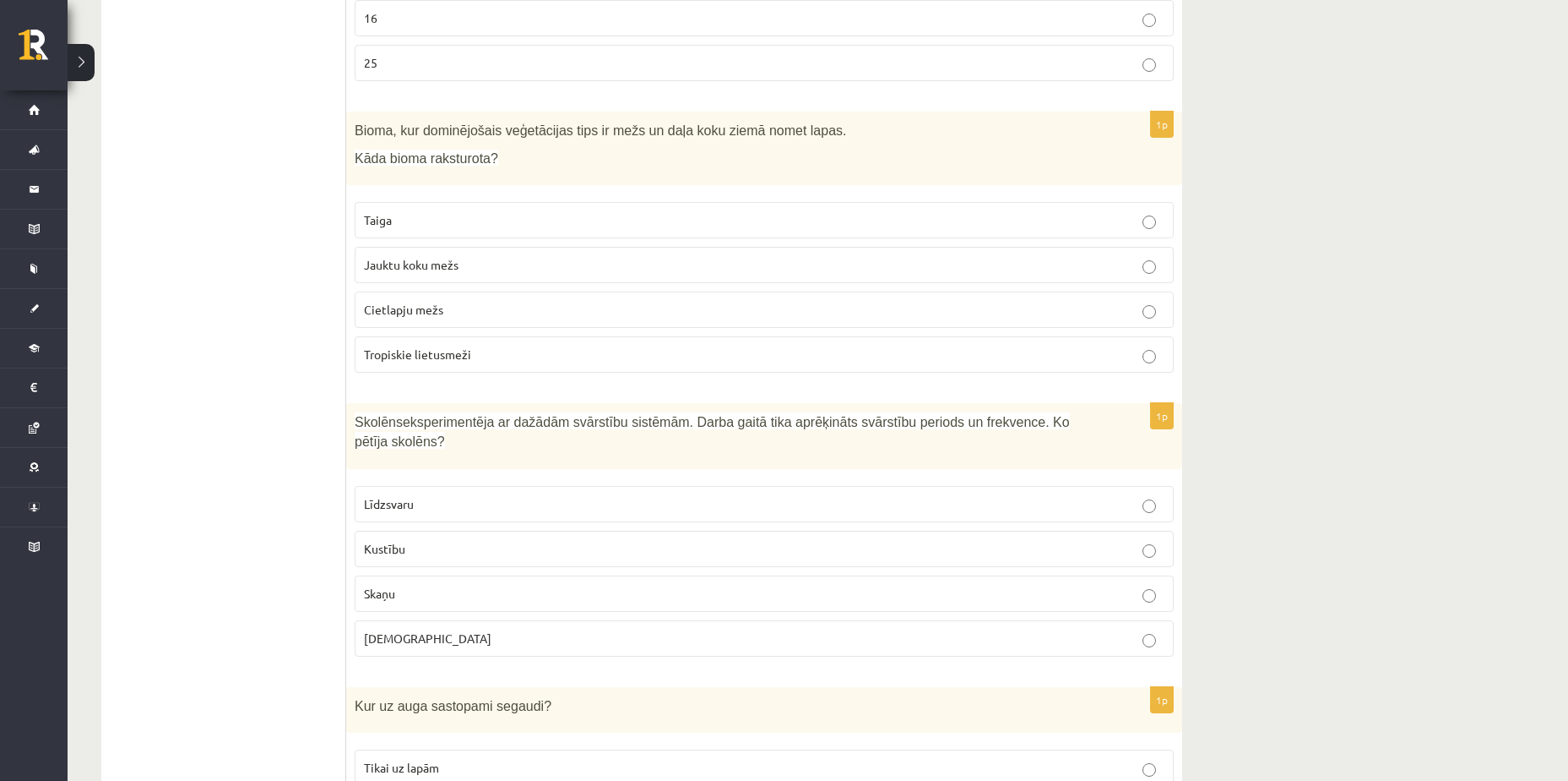
click at [456, 495] on p "Līdzsvaru" at bounding box center [764, 504] width 801 height 18
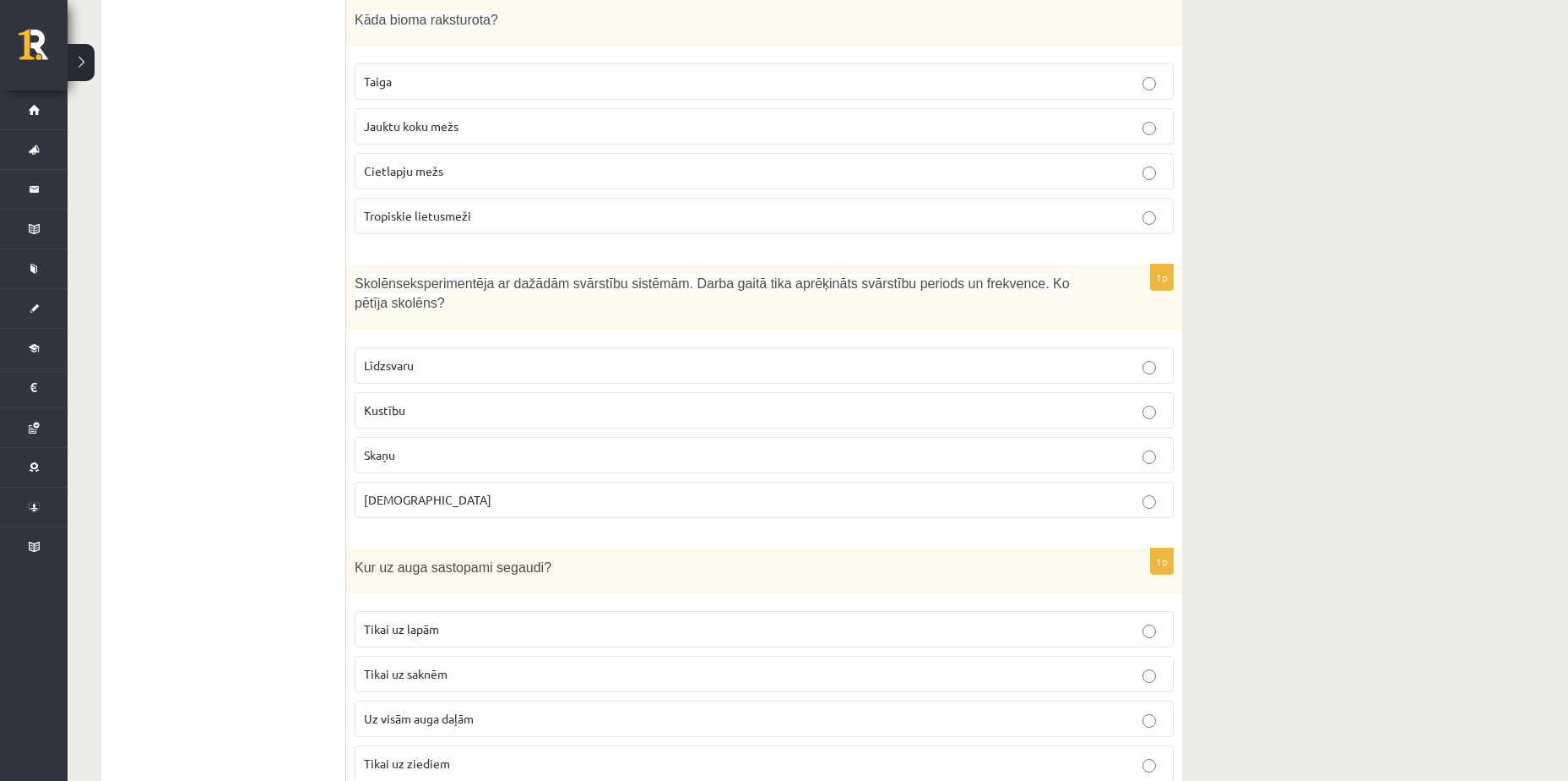
scroll to position [5485, 0]
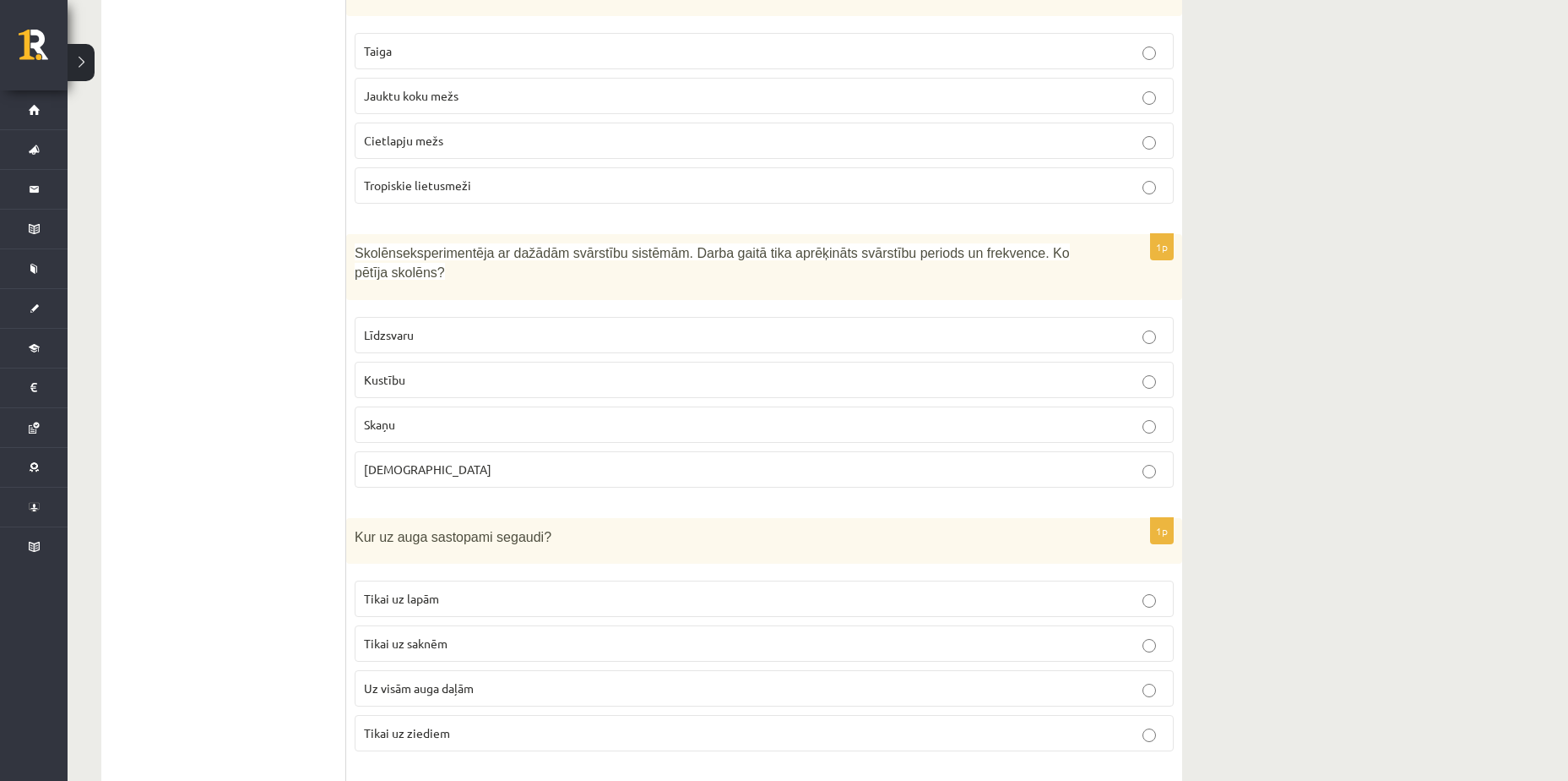
click at [457, 416] on p "Skaņu" at bounding box center [764, 425] width 801 height 18
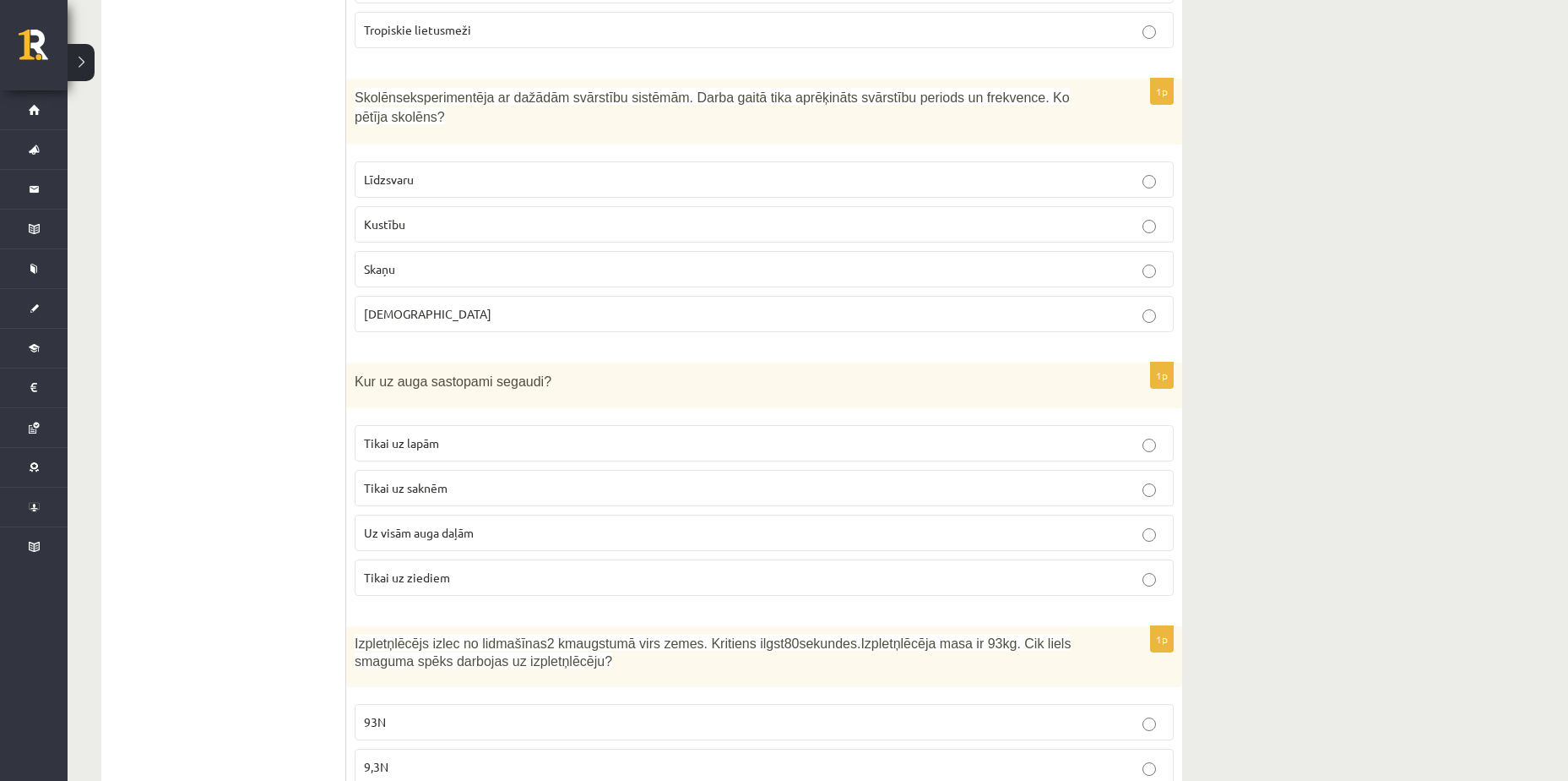
scroll to position [5654, 0]
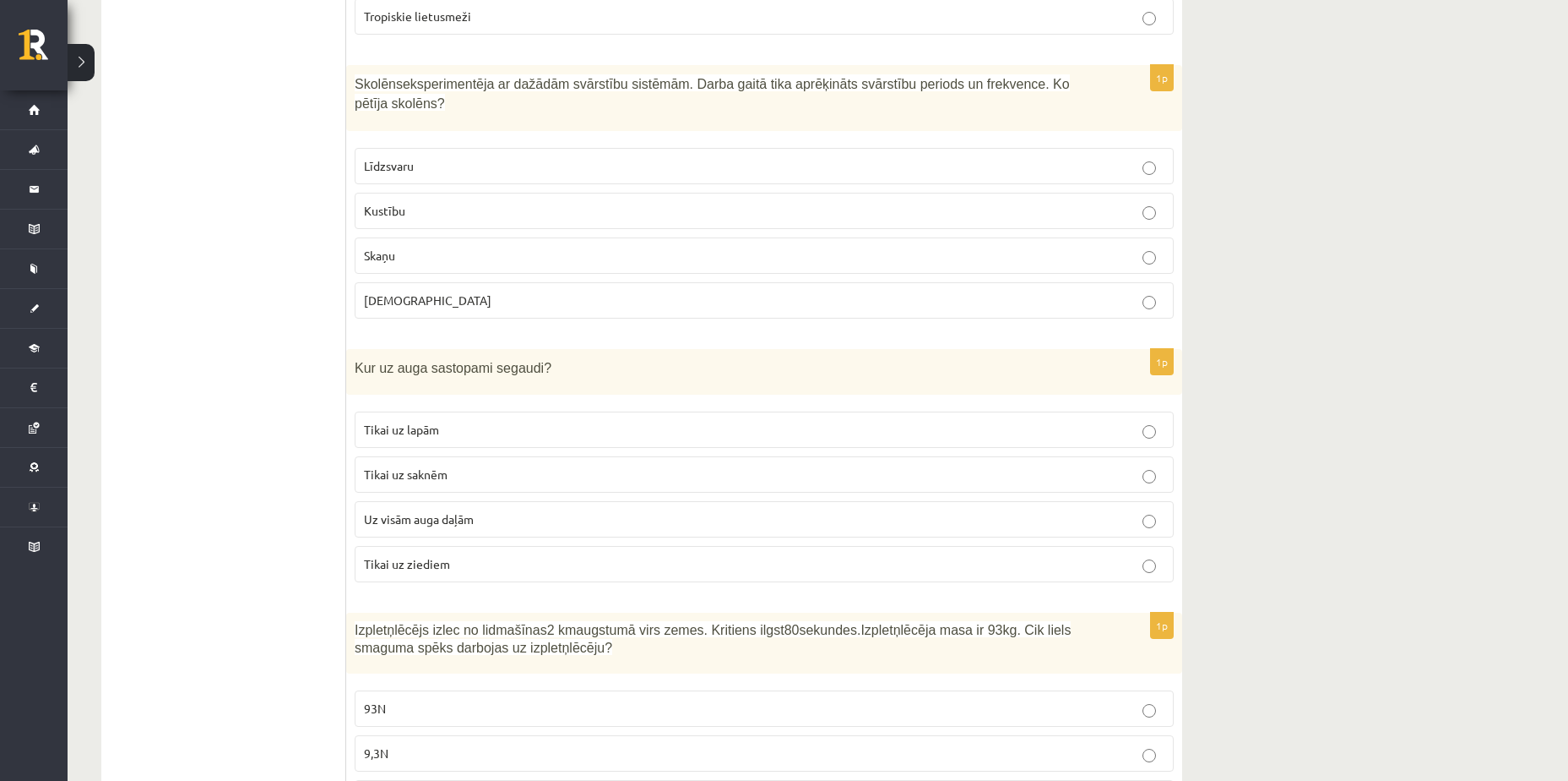
click at [455, 421] on p "Tikai uz lapām" at bounding box center [764, 430] width 801 height 18
click at [436, 511] on span "Uz visām auga daļām" at bounding box center [418, 519] width 110 height 15
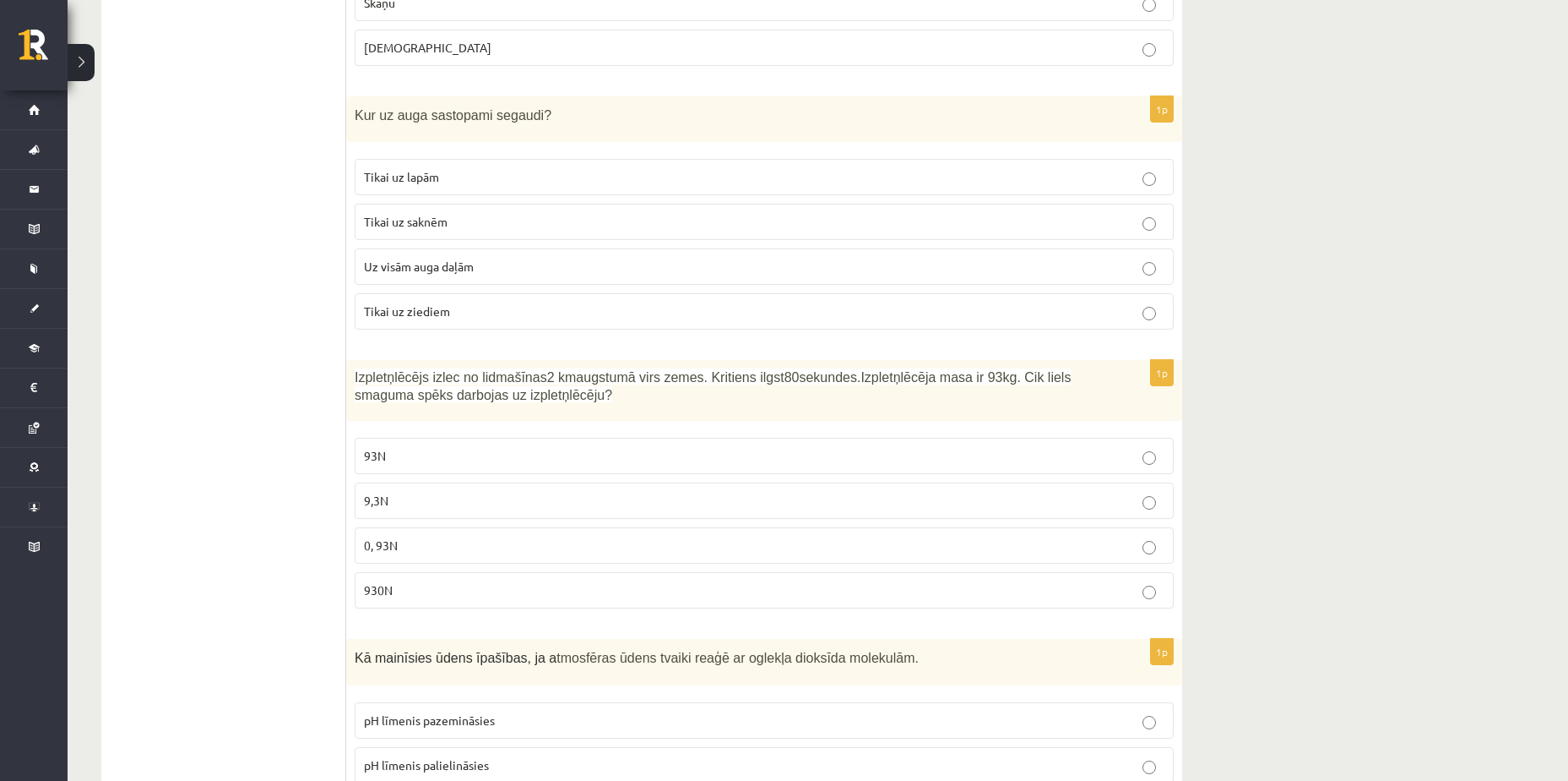
scroll to position [5908, 0]
click at [486, 580] on p "930N" at bounding box center [764, 589] width 801 height 18
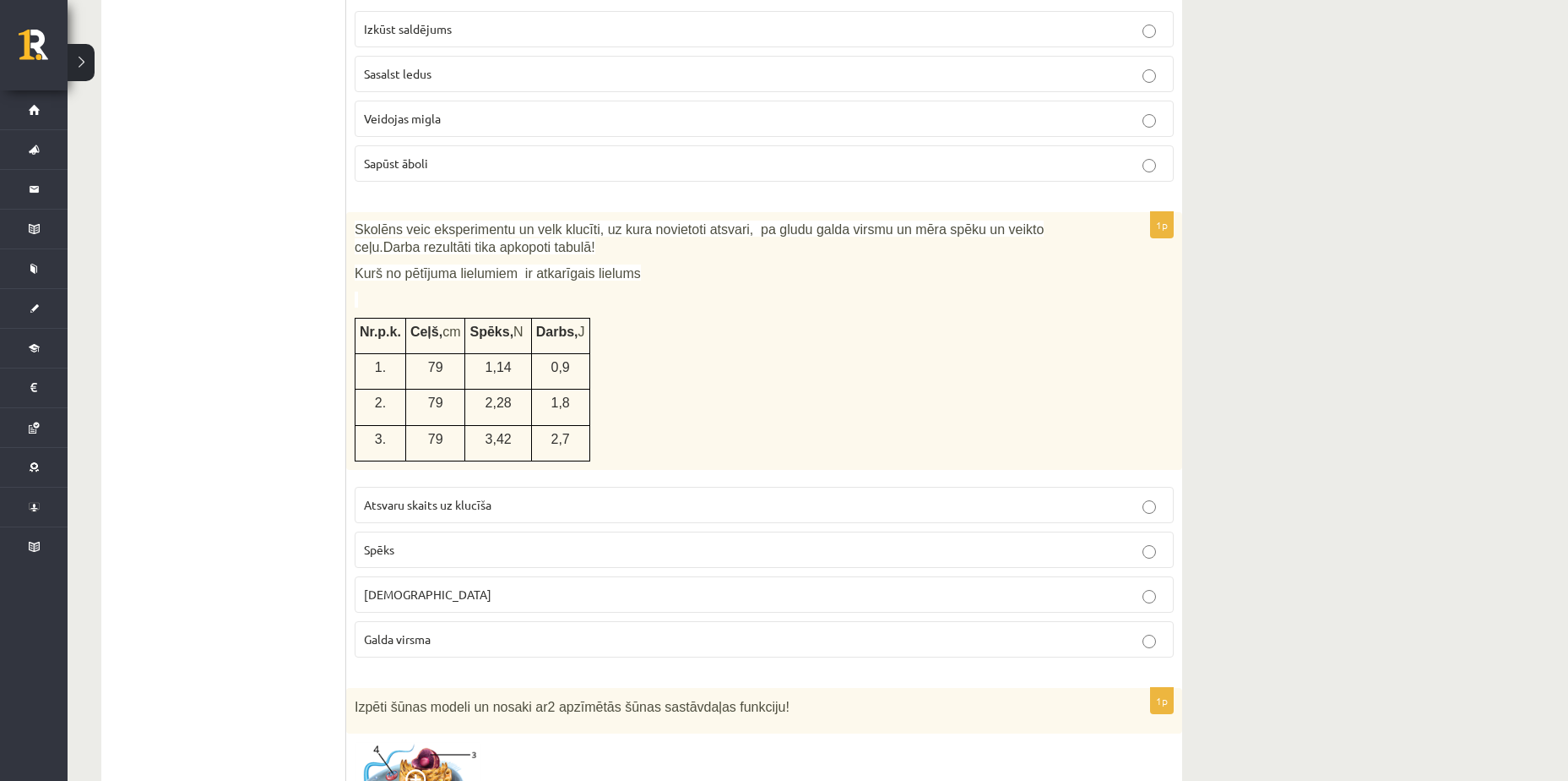
scroll to position [6245, 0]
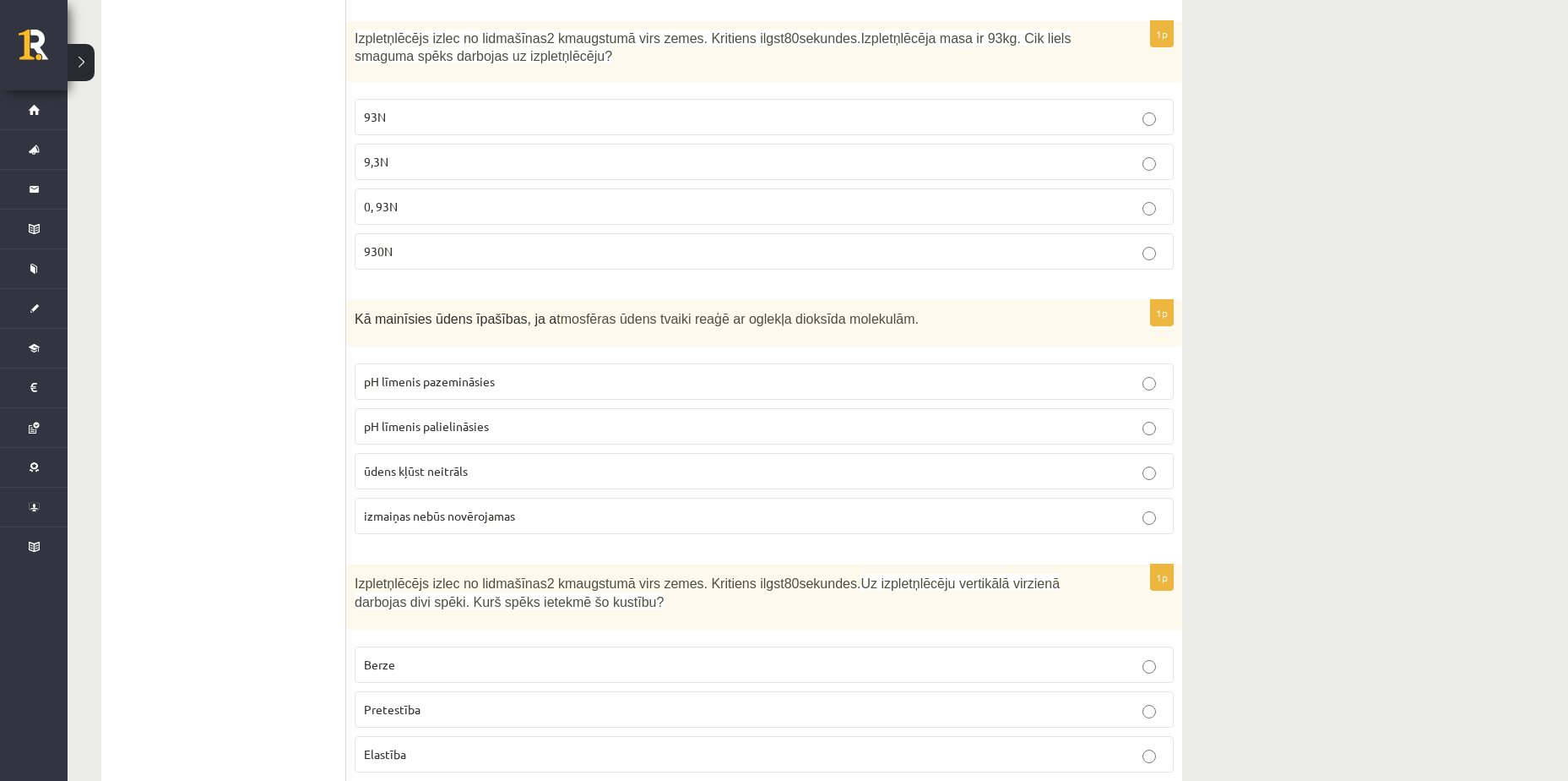
click at [558, 373] on p "pH līmenis pazemināsies" at bounding box center [764, 381] width 801 height 18
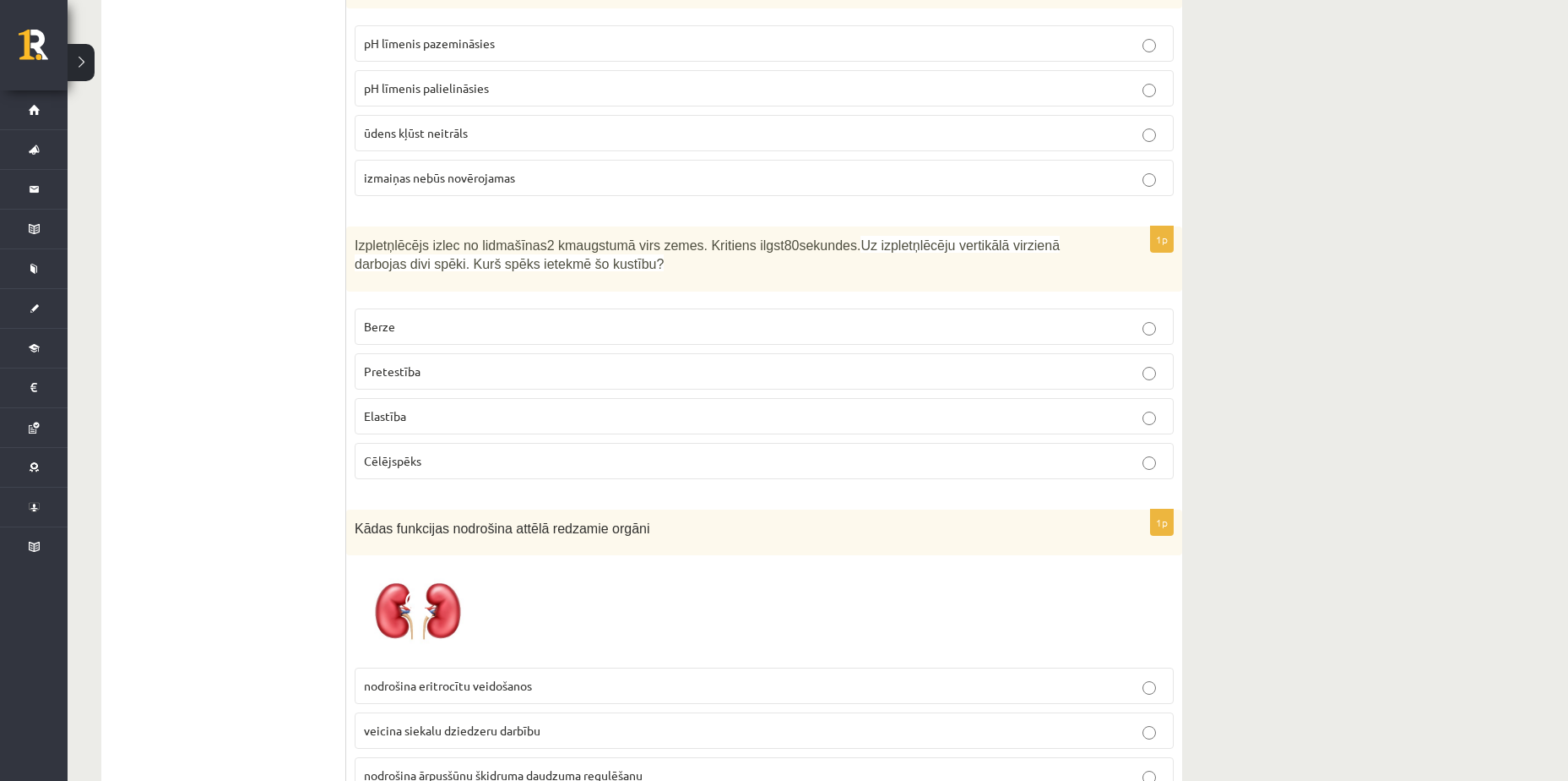
scroll to position [6667, 0]
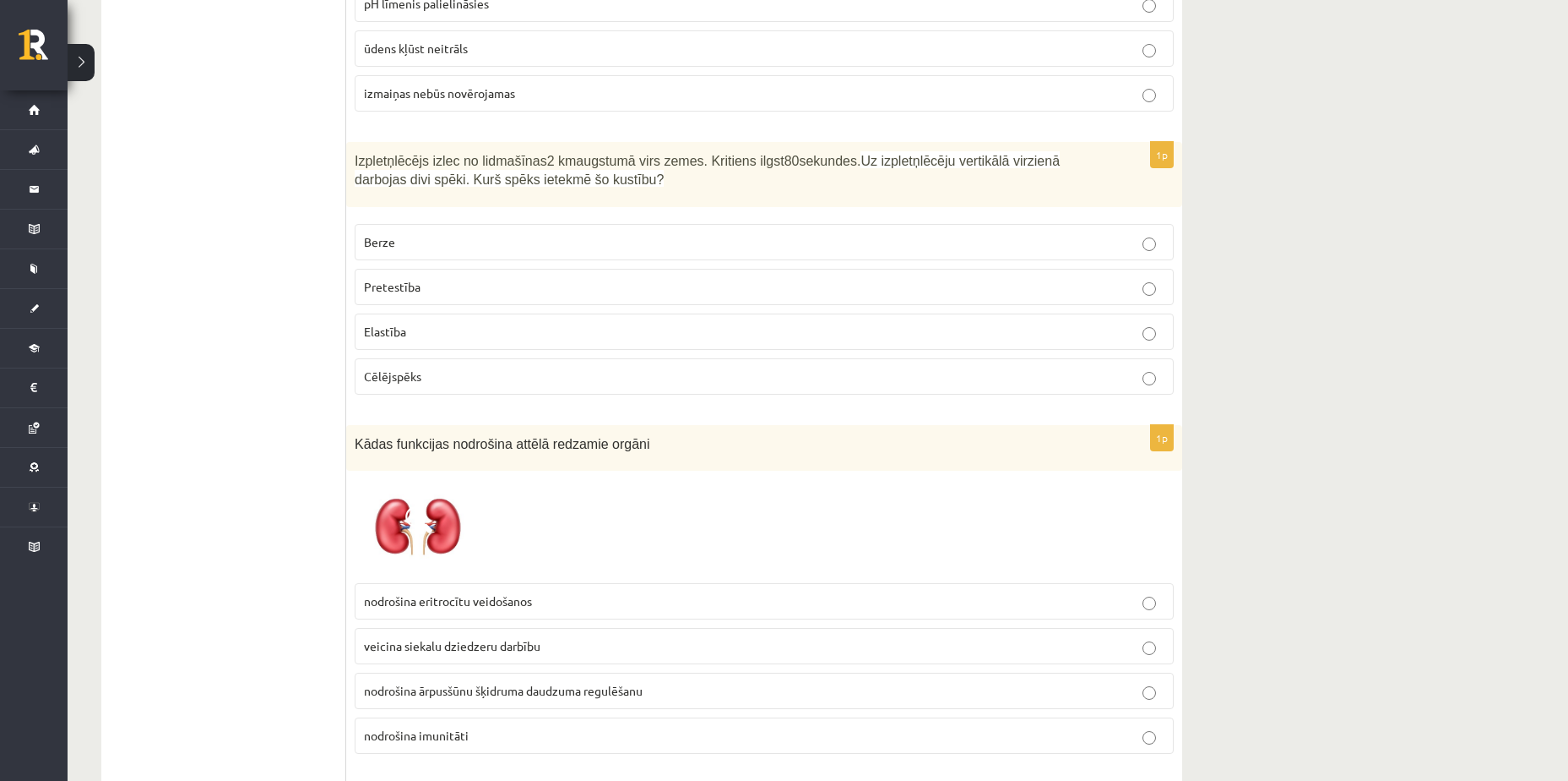
click at [517, 683] on span "nodrošina ārpusšūnu šķidruma daudzuma regulēšanu" at bounding box center [503, 691] width 279 height 15
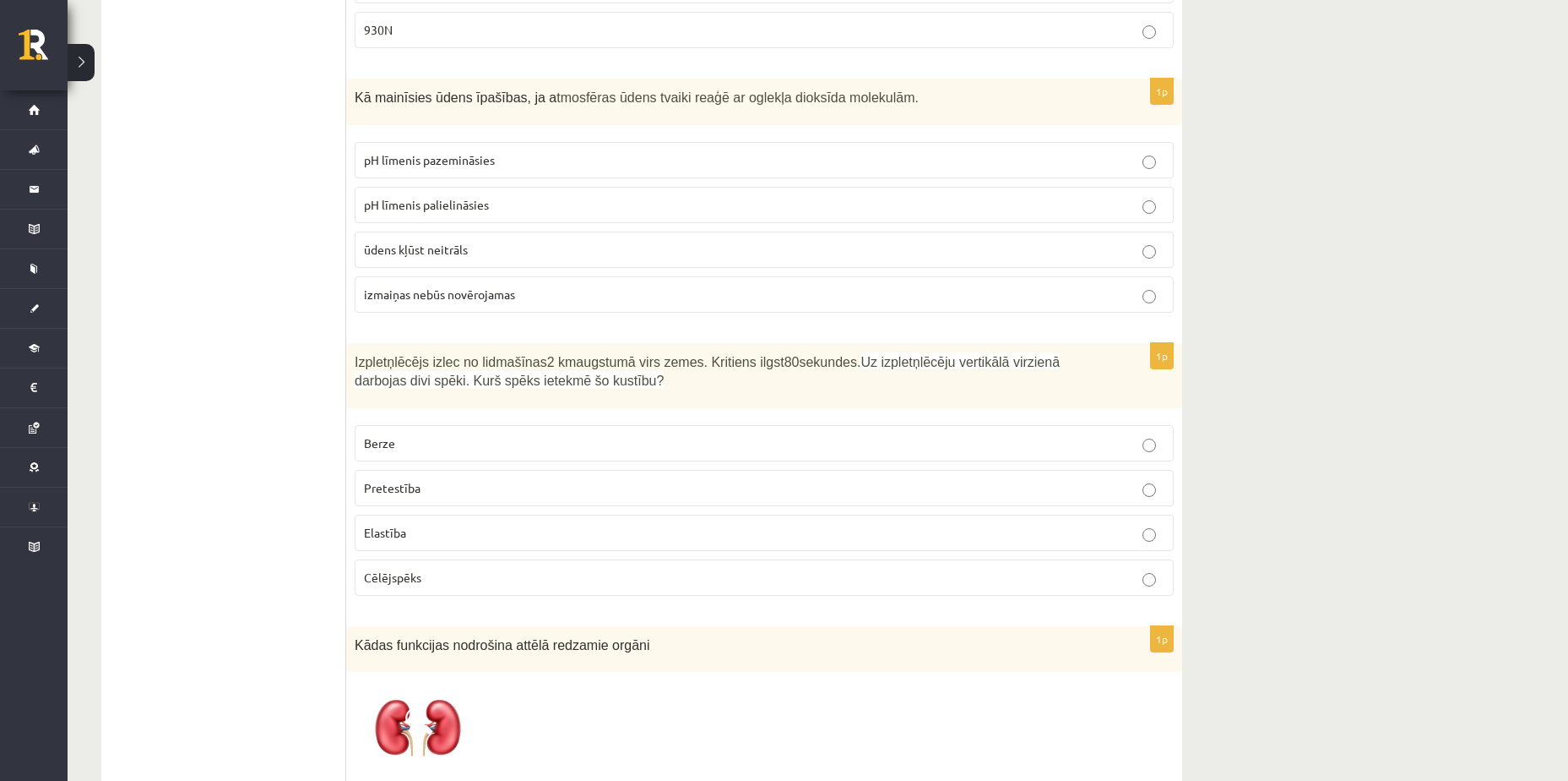
scroll to position [6414, 0]
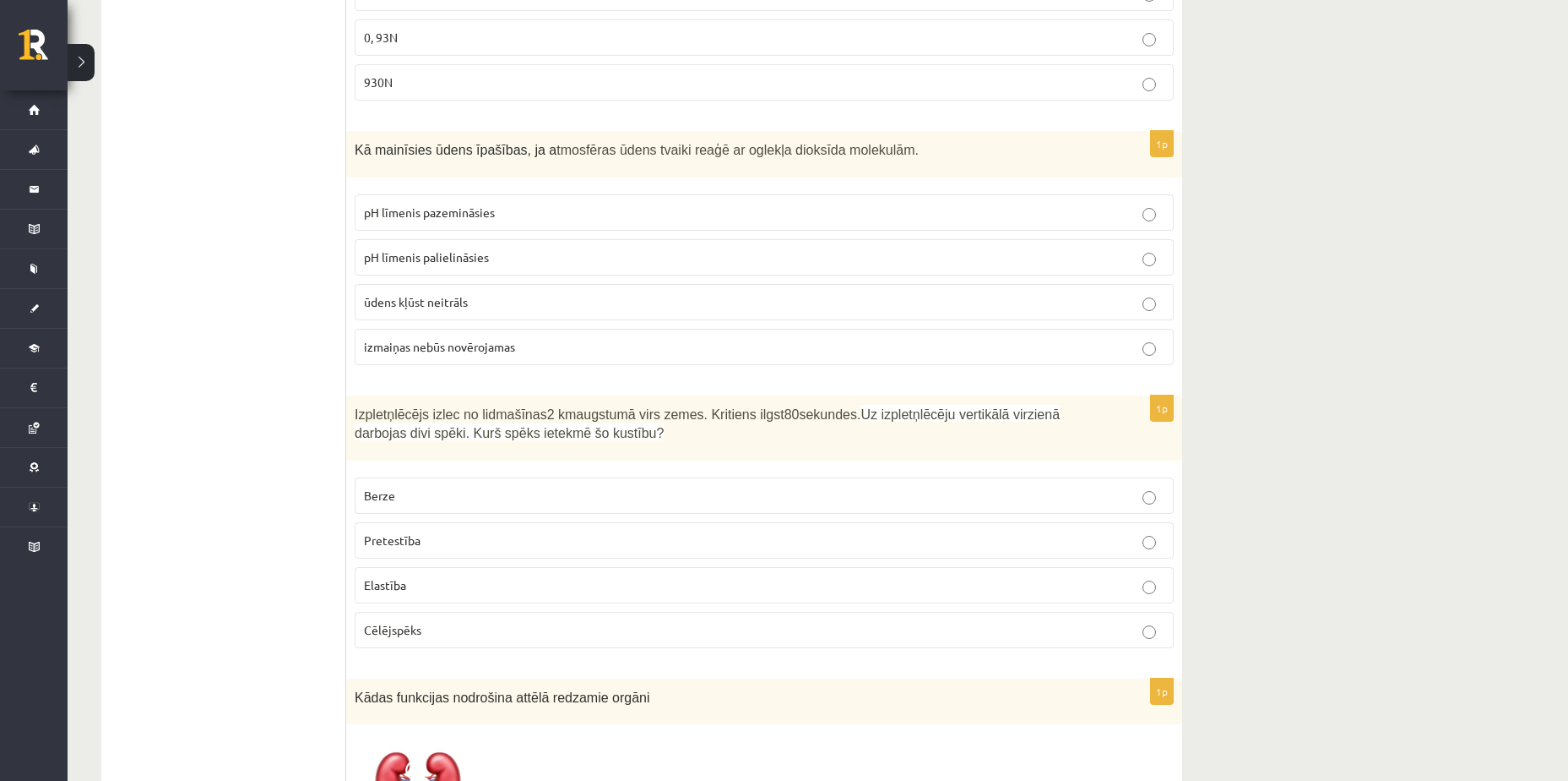
click at [429, 532] on p "Pretestība" at bounding box center [764, 540] width 801 height 18
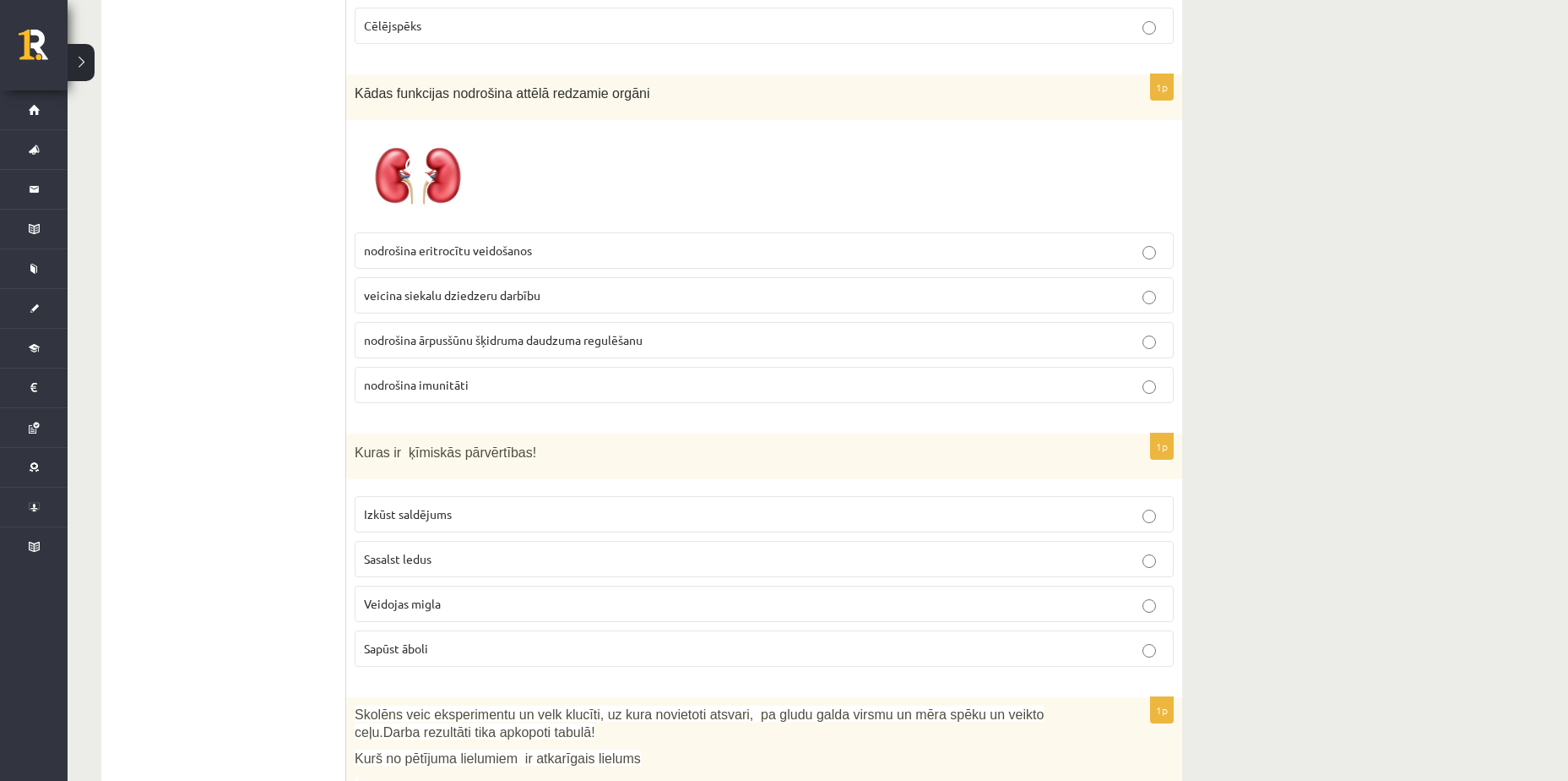
scroll to position [7174, 0]
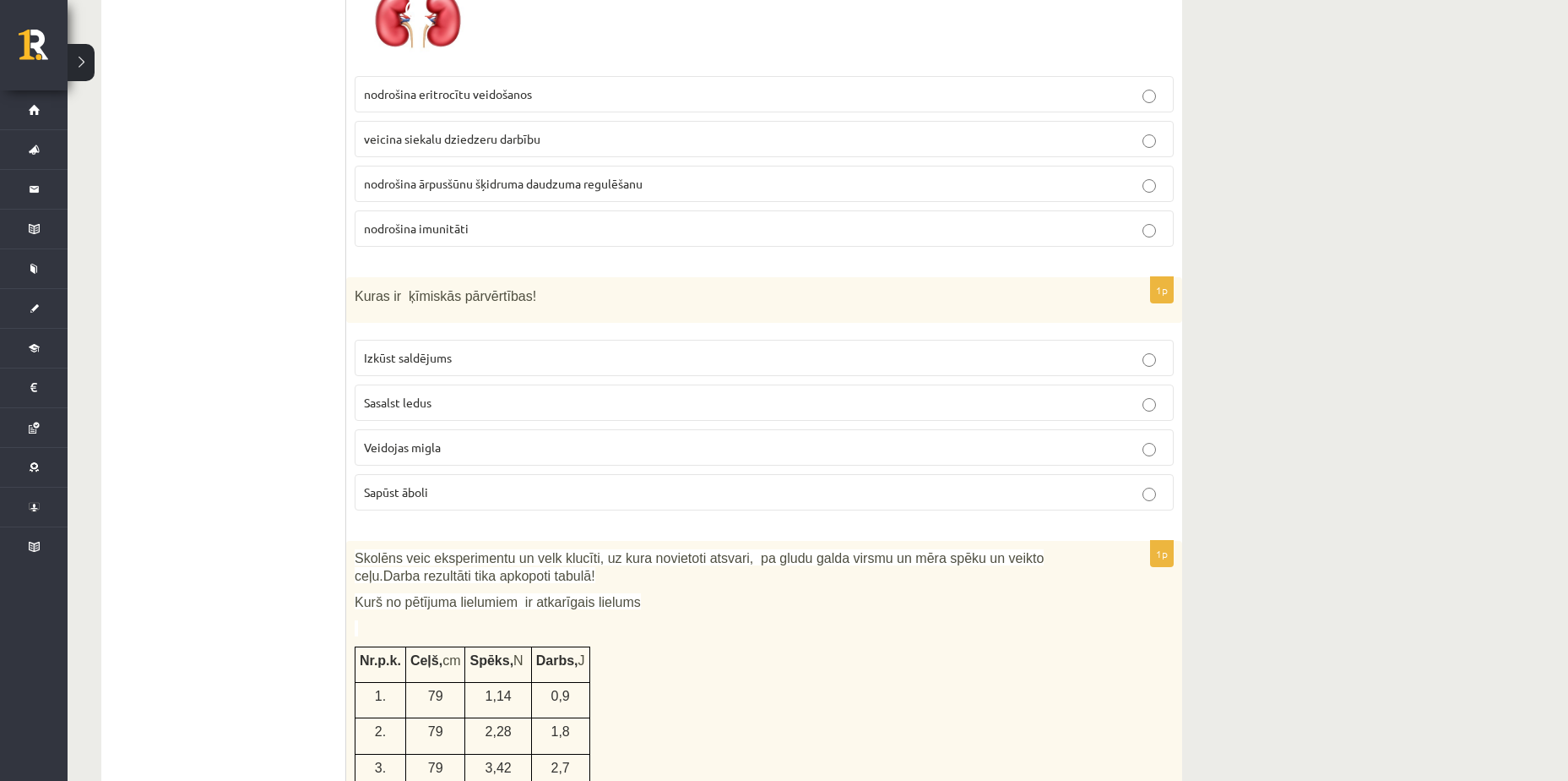
click at [463, 483] on p "Sapūst āboli" at bounding box center [764, 492] width 801 height 18
click at [484, 394] on p "Sasalst ledus" at bounding box center [764, 402] width 801 height 18
click at [466, 483] on p "Sapūst āboli" at bounding box center [764, 492] width 801 height 18
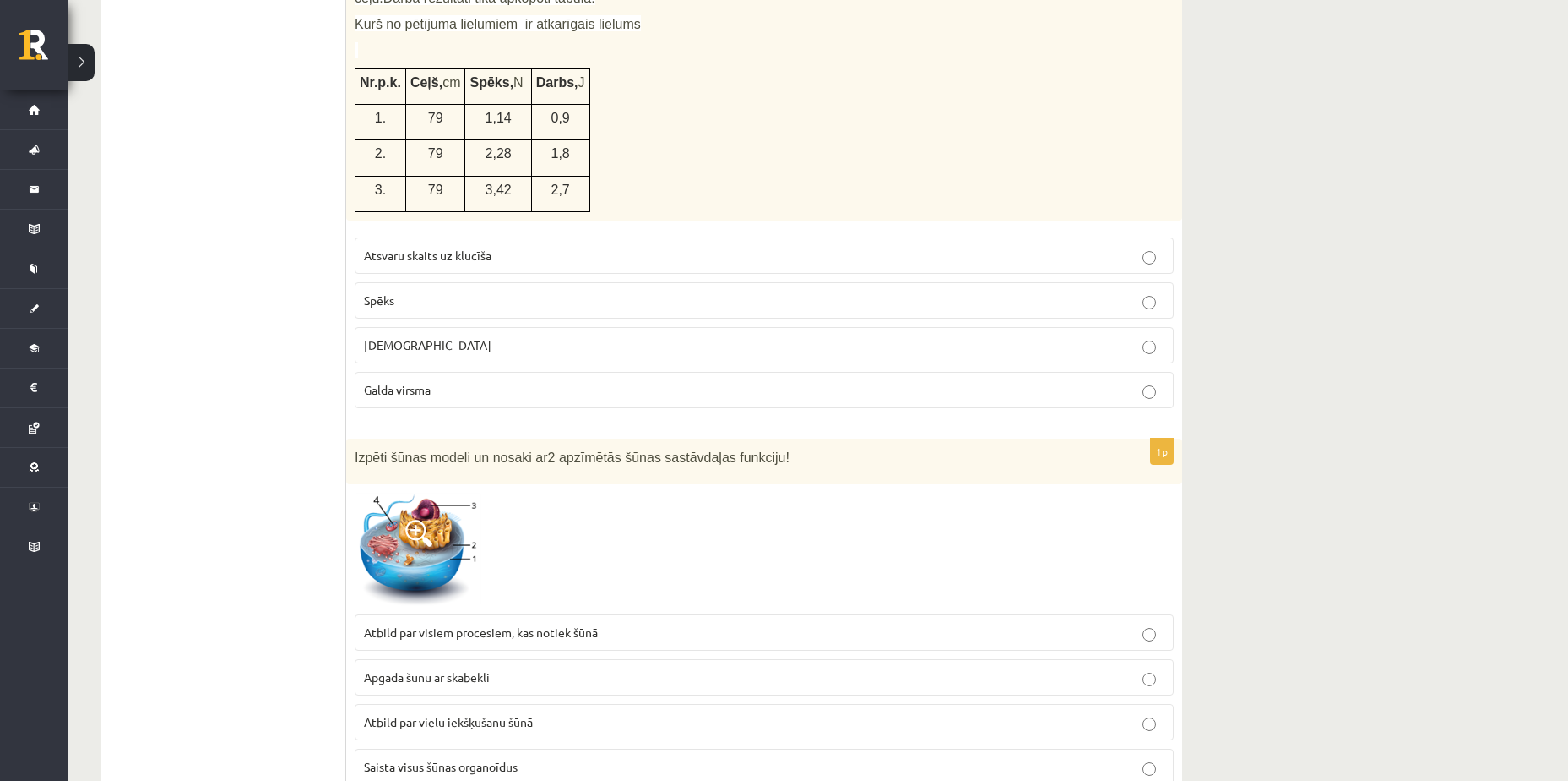
scroll to position [7782, 0]
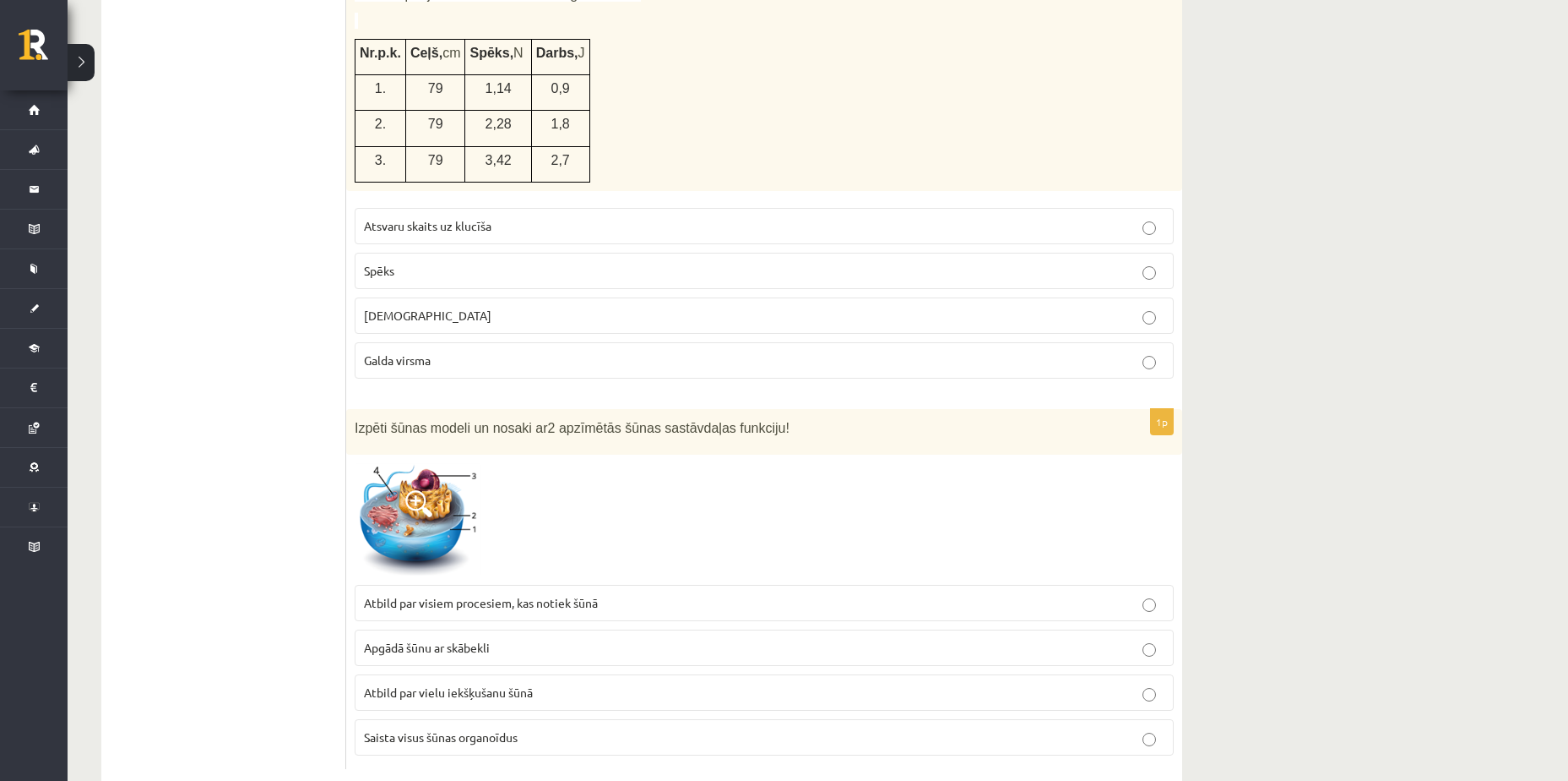
click at [408, 490] on span at bounding box center [419, 504] width 27 height 27
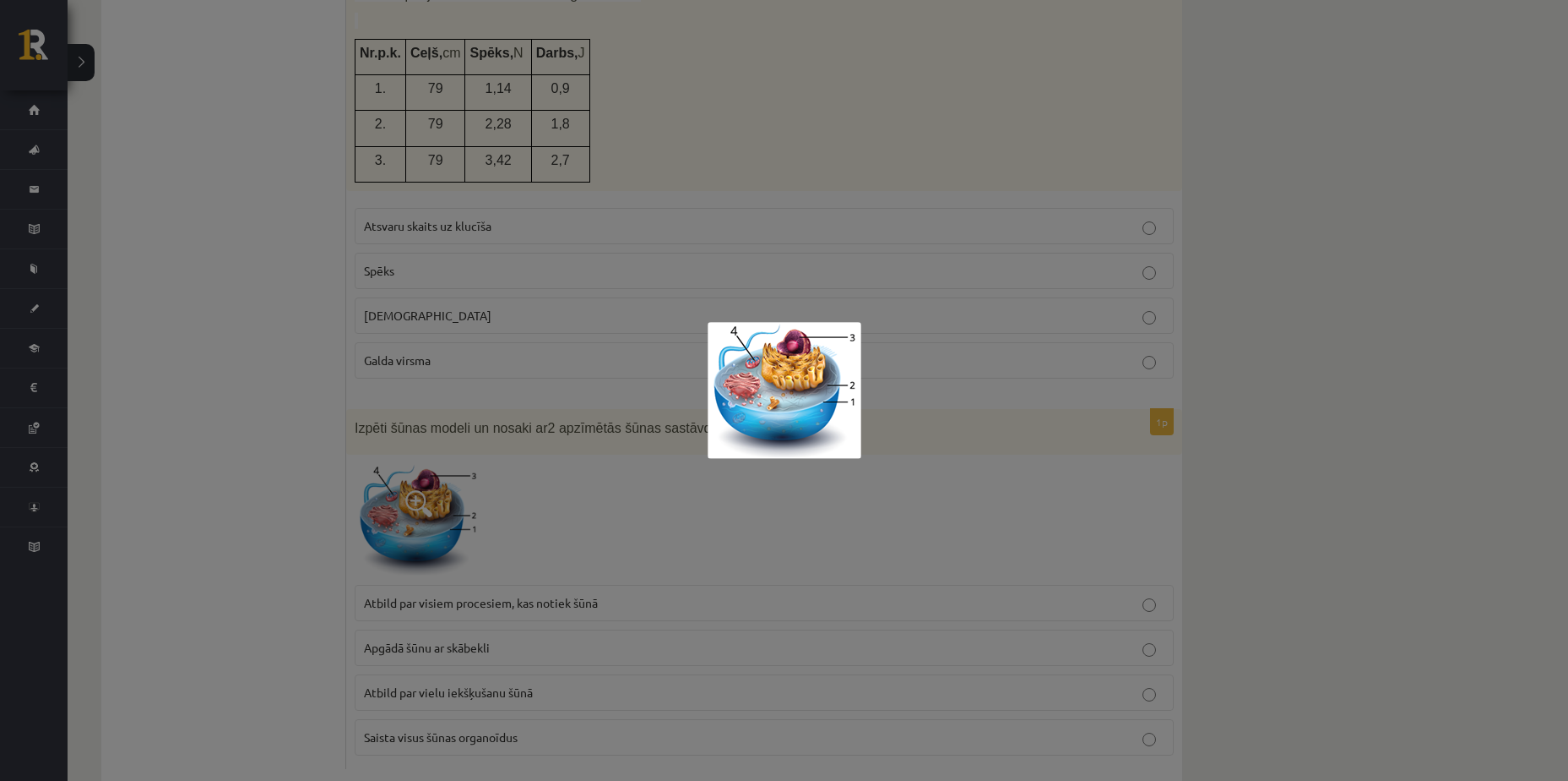
click at [764, 409] on img at bounding box center [784, 390] width 154 height 137
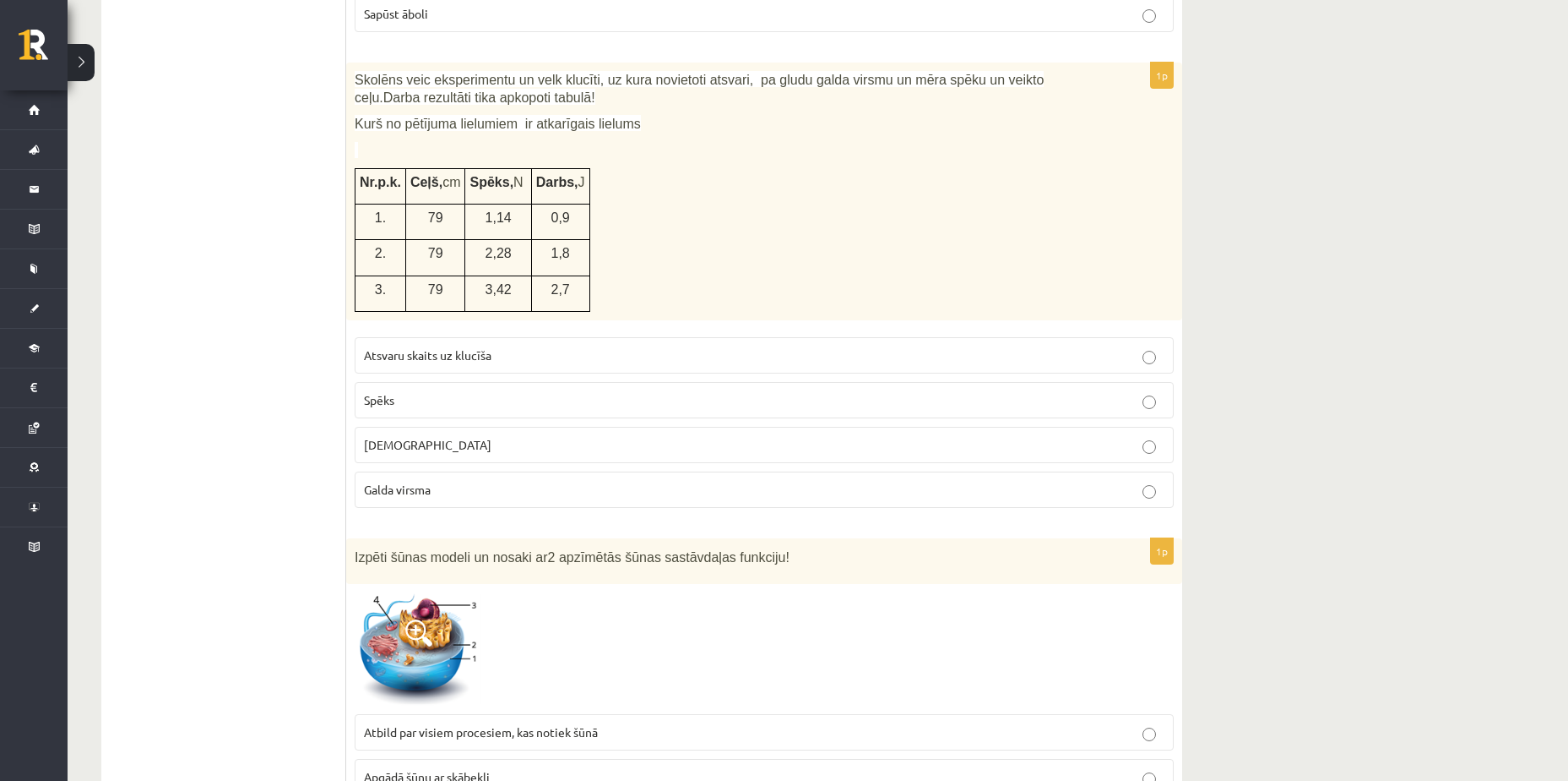
scroll to position [7613, 0]
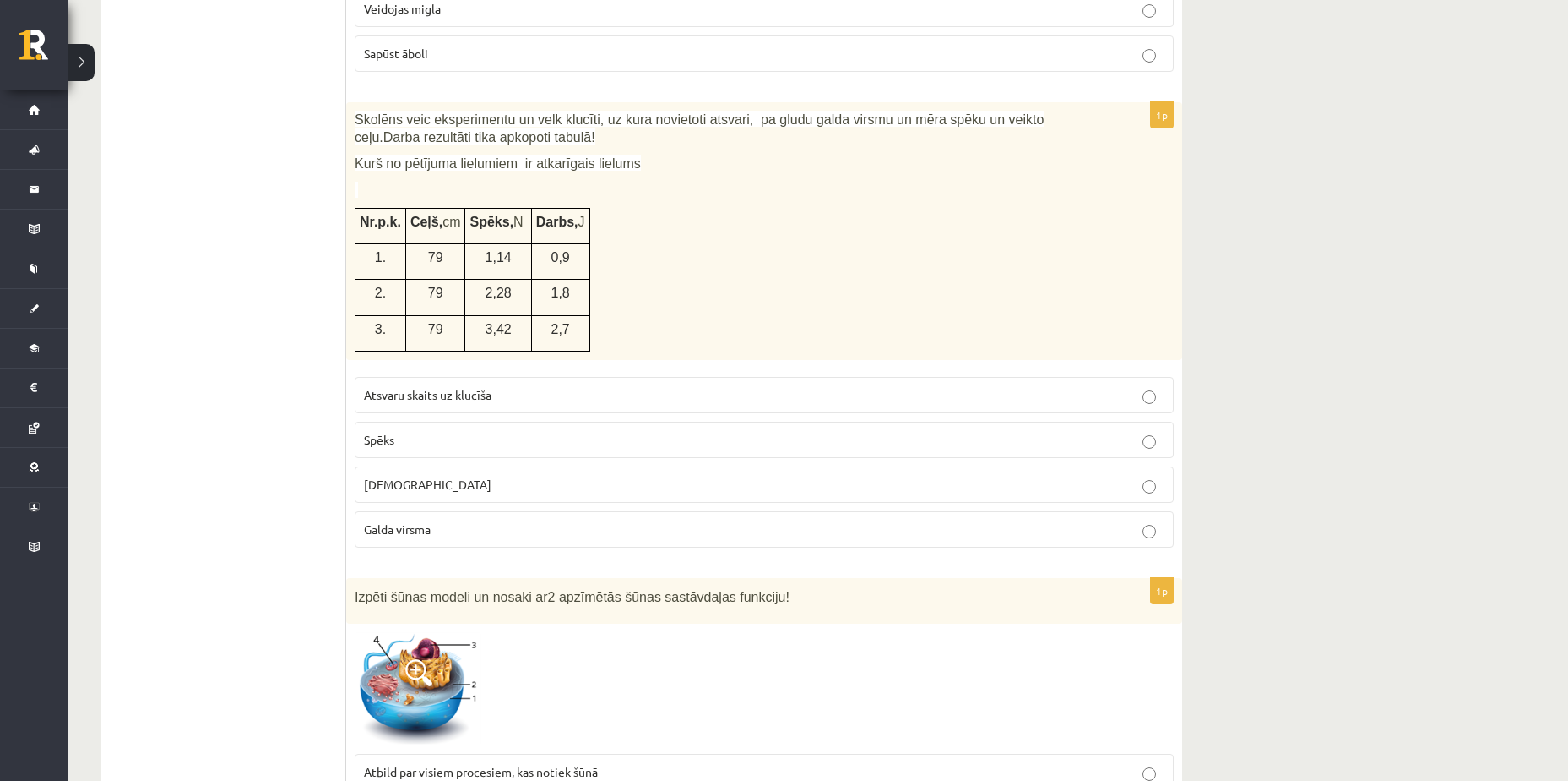
click at [469, 284] on p "2,28" at bounding box center [497, 293] width 57 height 18
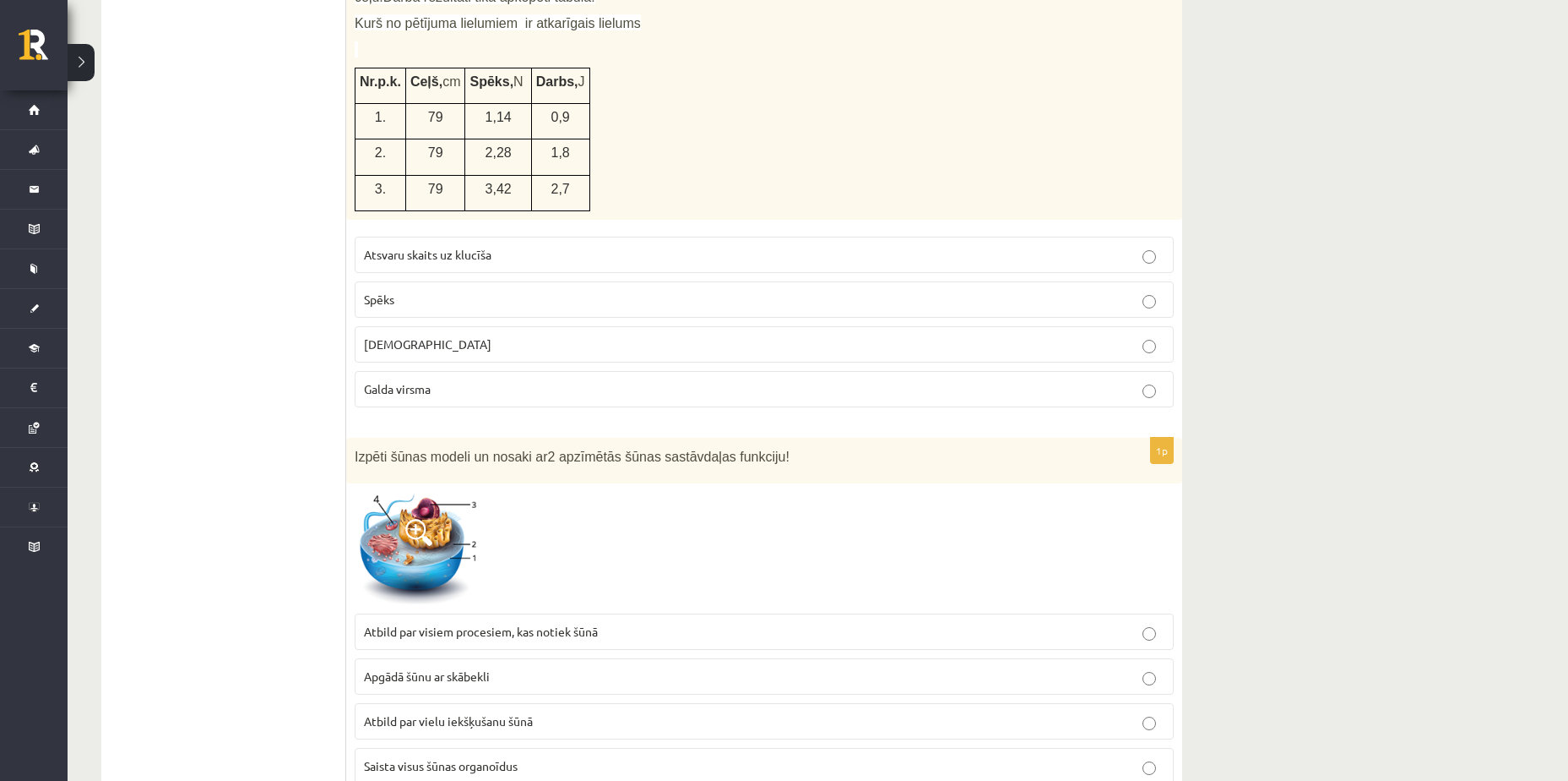
scroll to position [7782, 0]
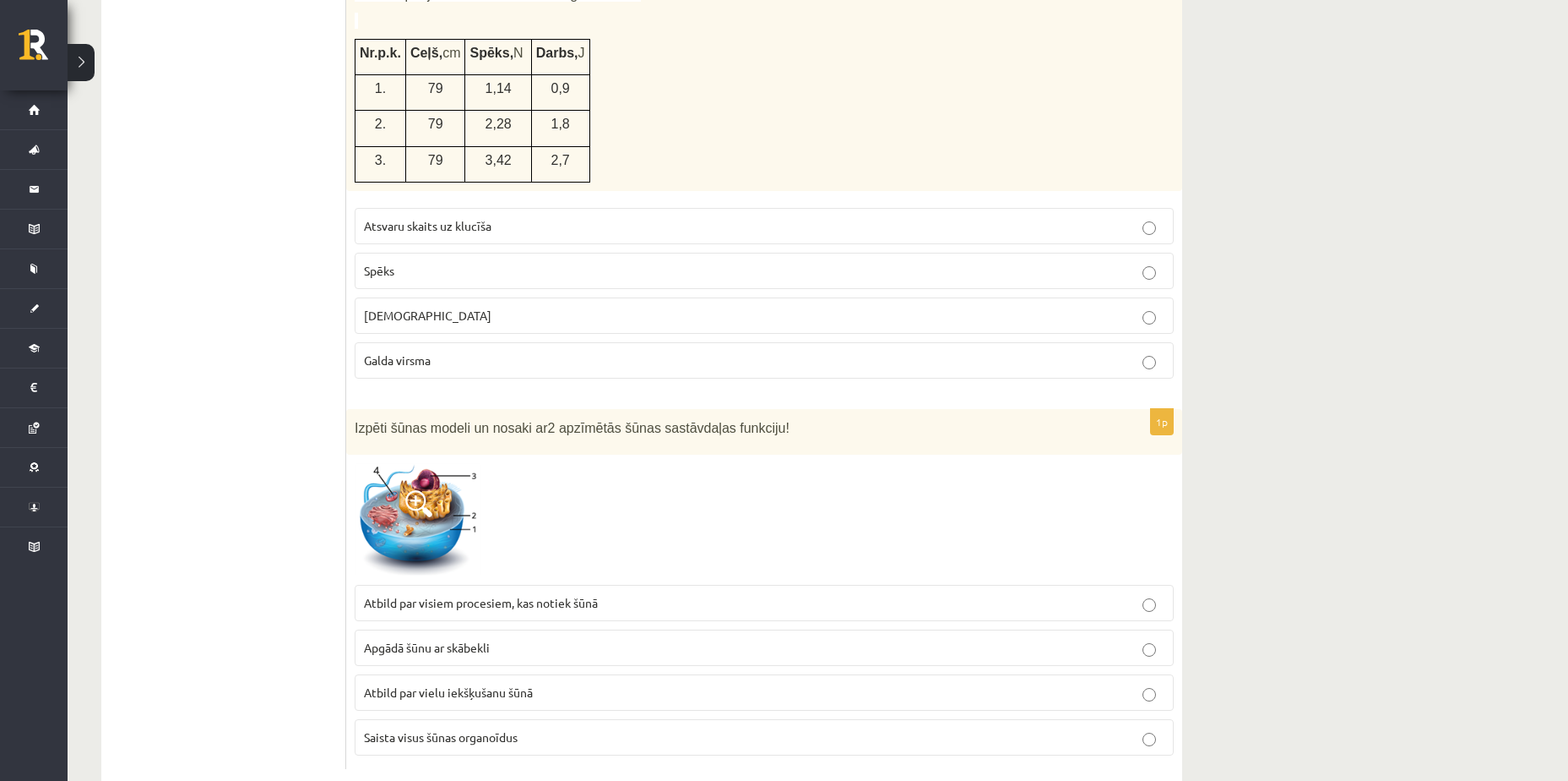
drag, startPoint x: 407, startPoint y: 493, endPoint x: 409, endPoint y: 484, distance: 9.2
click at [408, 493] on img at bounding box center [418, 519] width 127 height 113
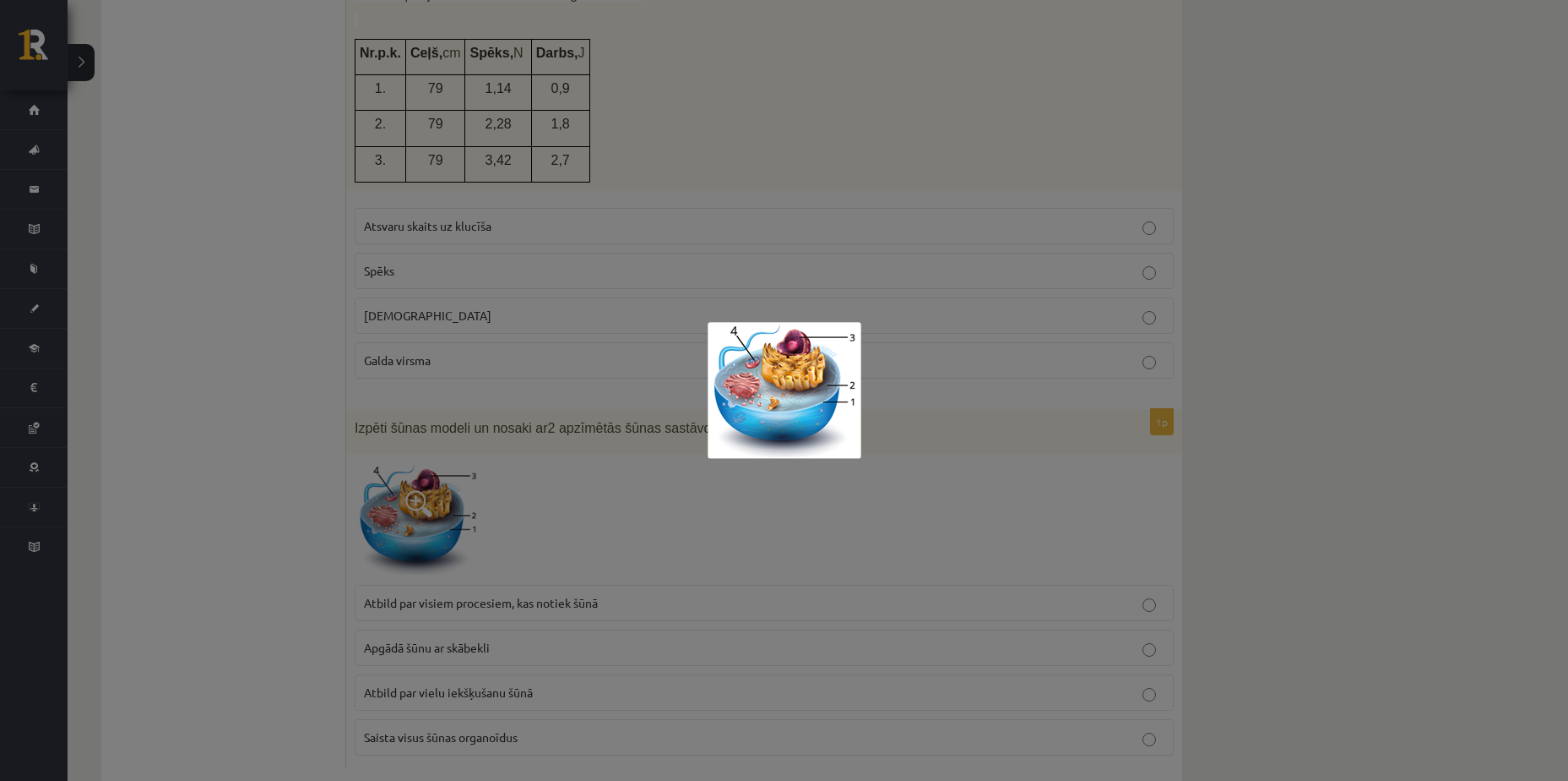
click at [221, 499] on div at bounding box center [784, 390] width 1568 height 781
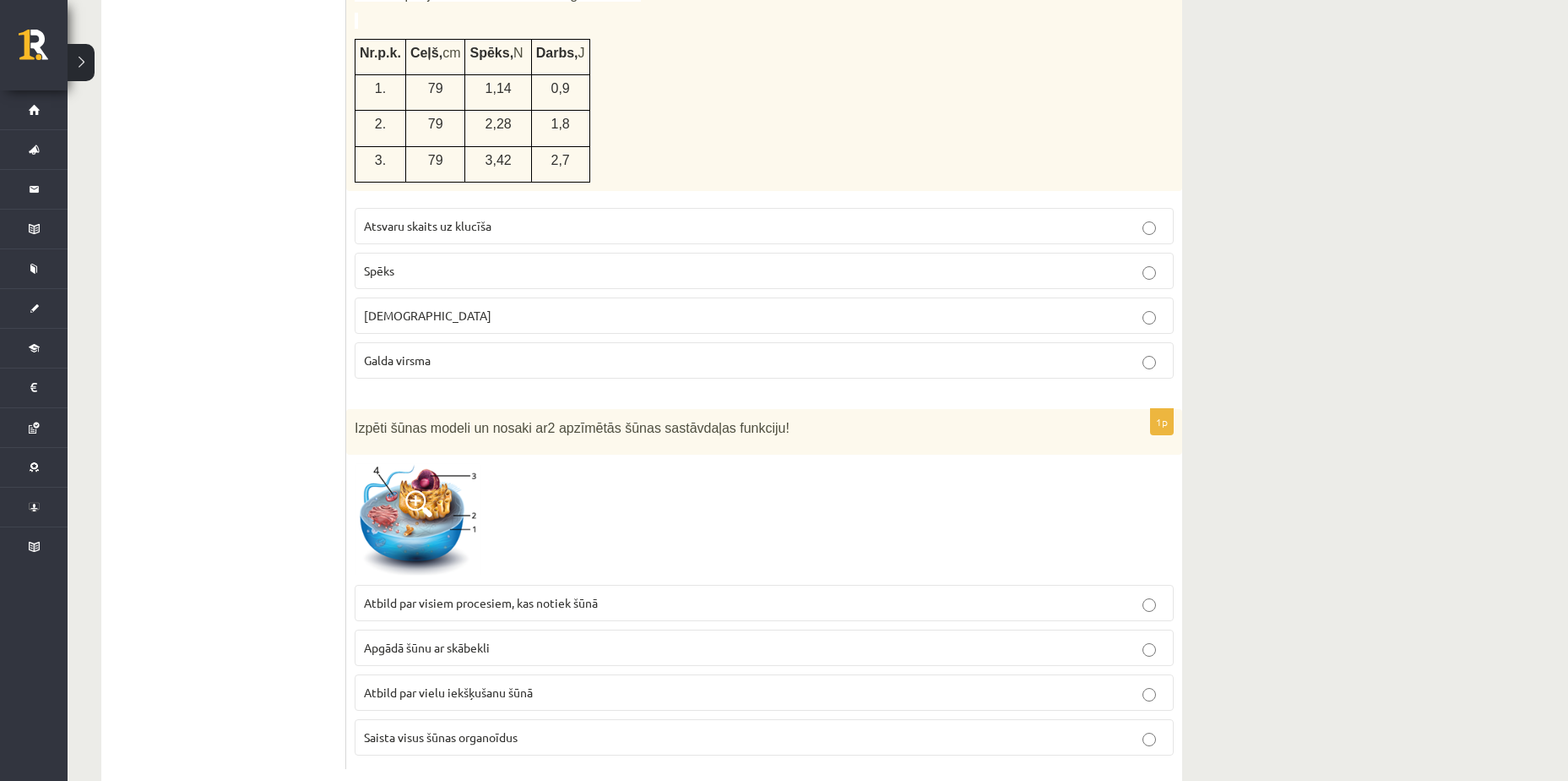
click at [467, 684] on span "Atbild par vielu iekšķušanu šūnā" at bounding box center [448, 692] width 169 height 15
click at [412, 494] on img at bounding box center [418, 519] width 127 height 113
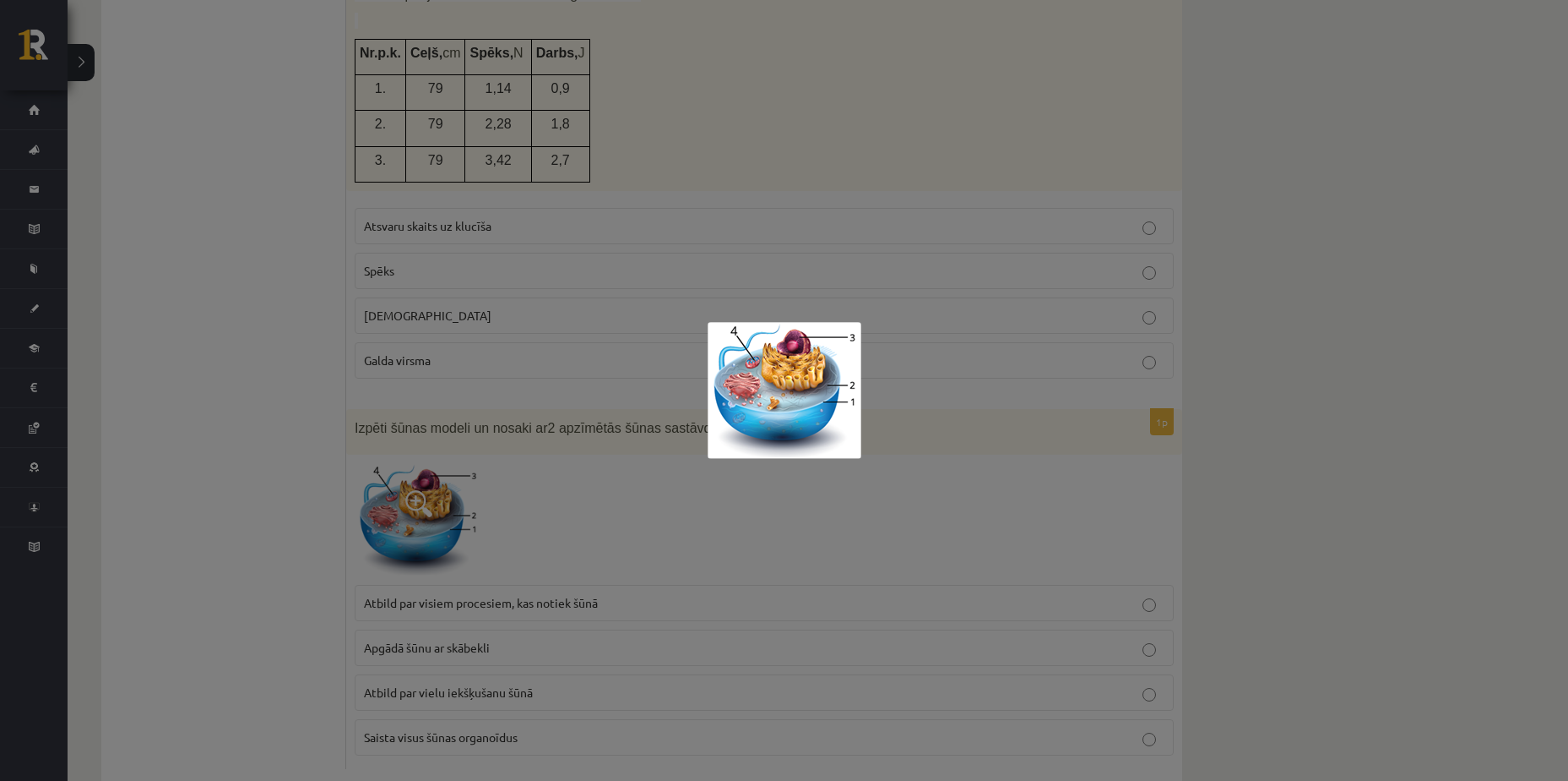
click at [496, 448] on div at bounding box center [784, 390] width 1568 height 781
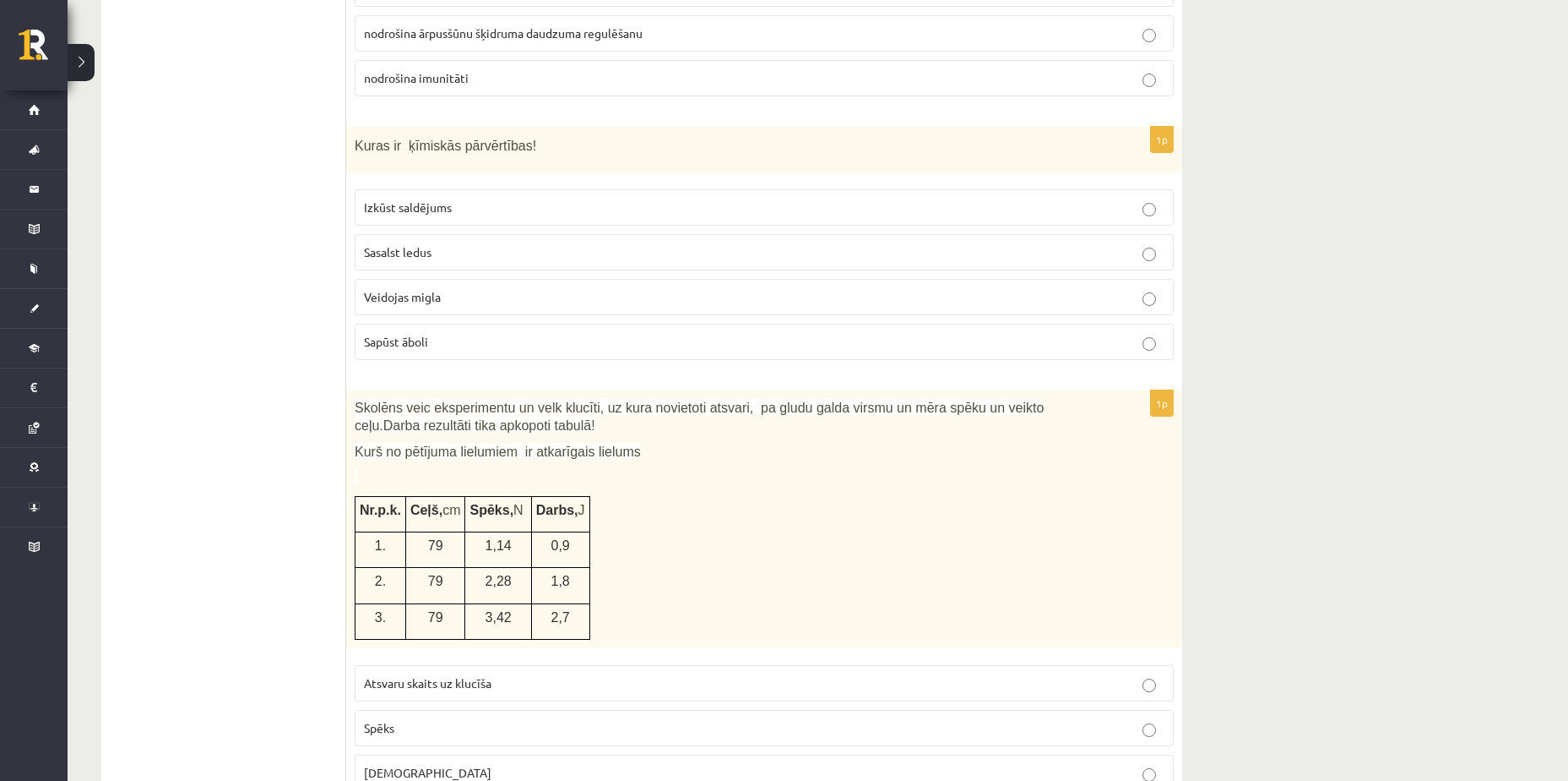
scroll to position [7444, 0]
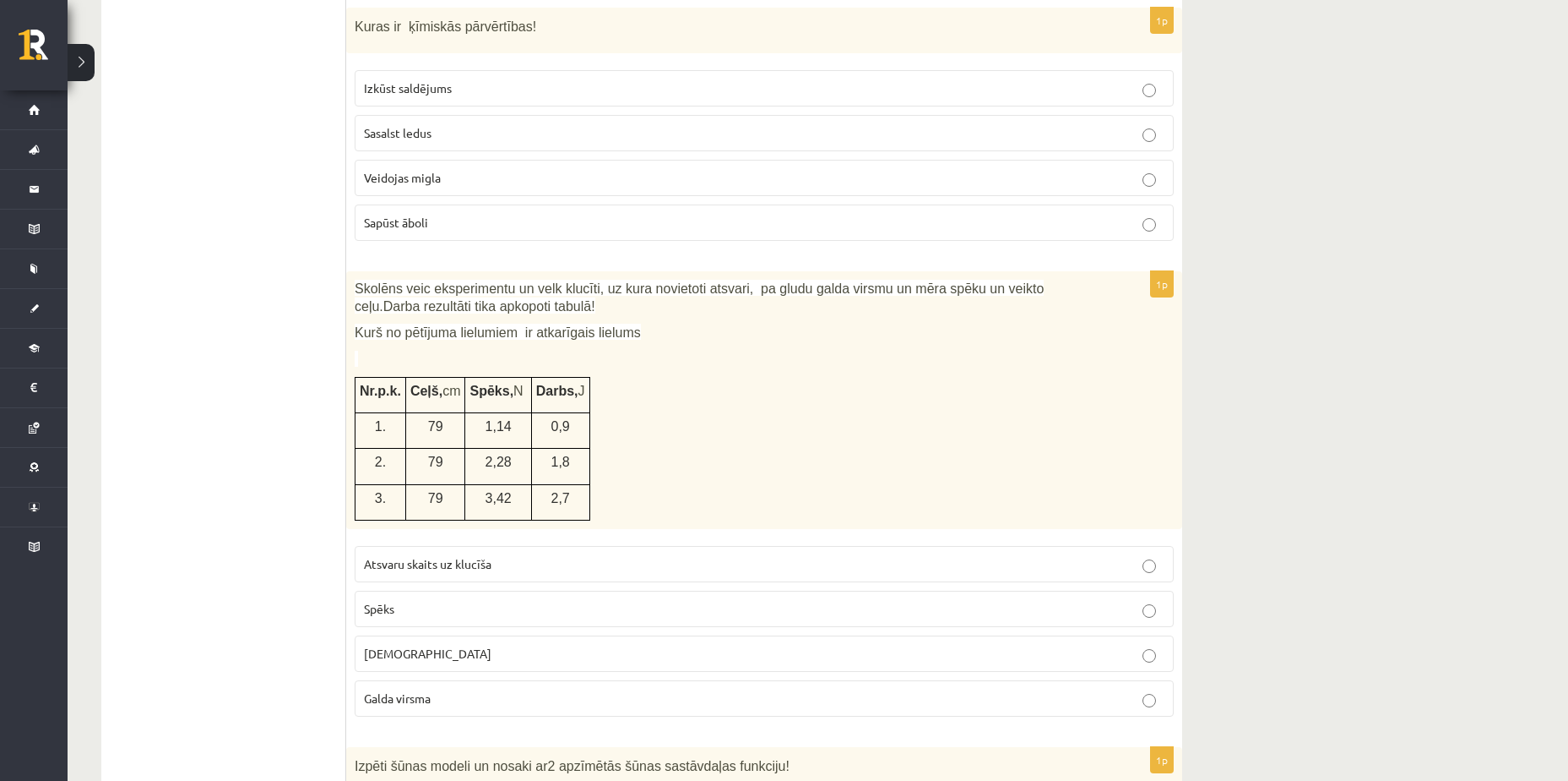
click at [581, 645] on p "Attālums" at bounding box center [764, 653] width 801 height 18
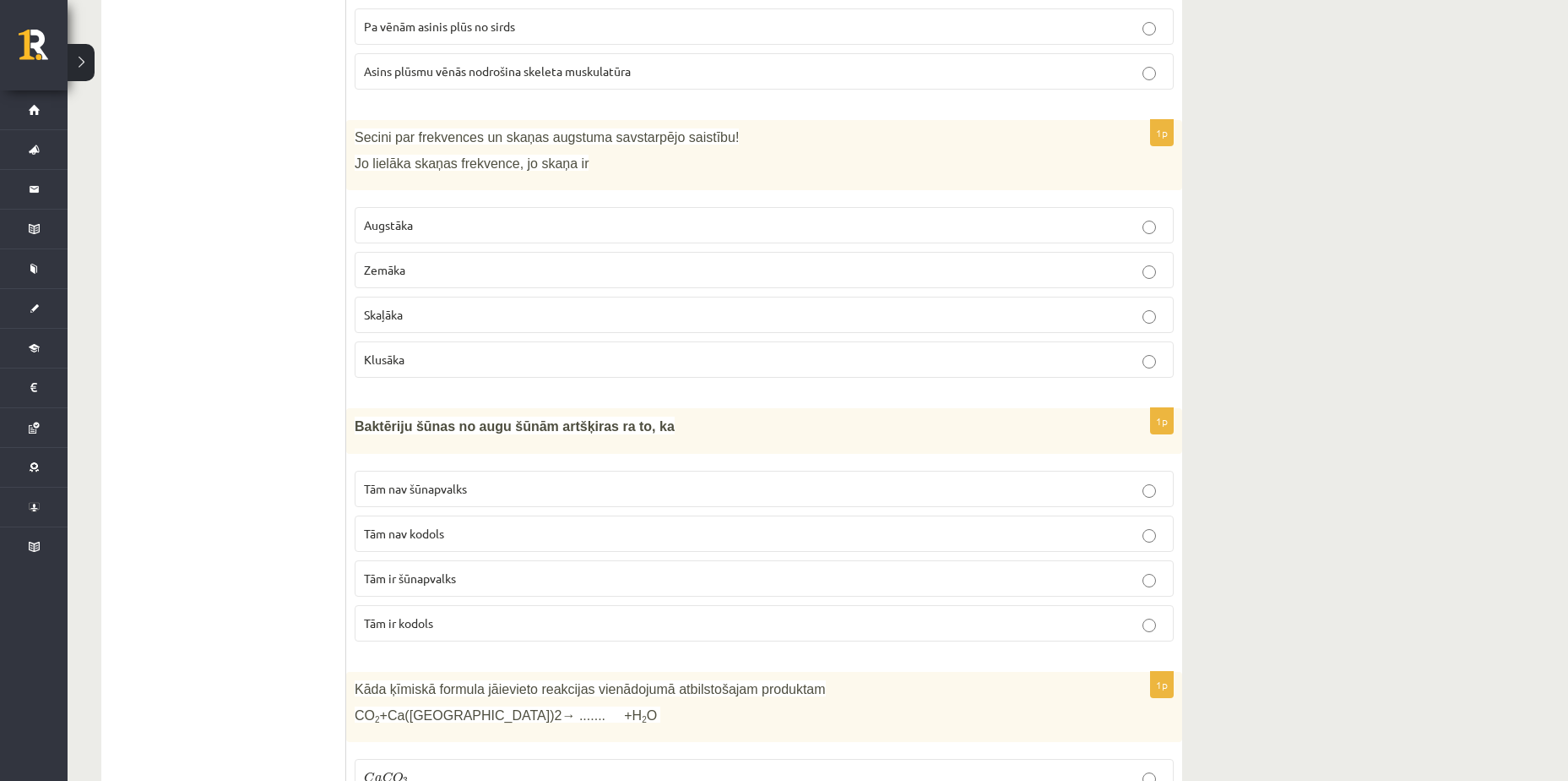
scroll to position [3098, 0]
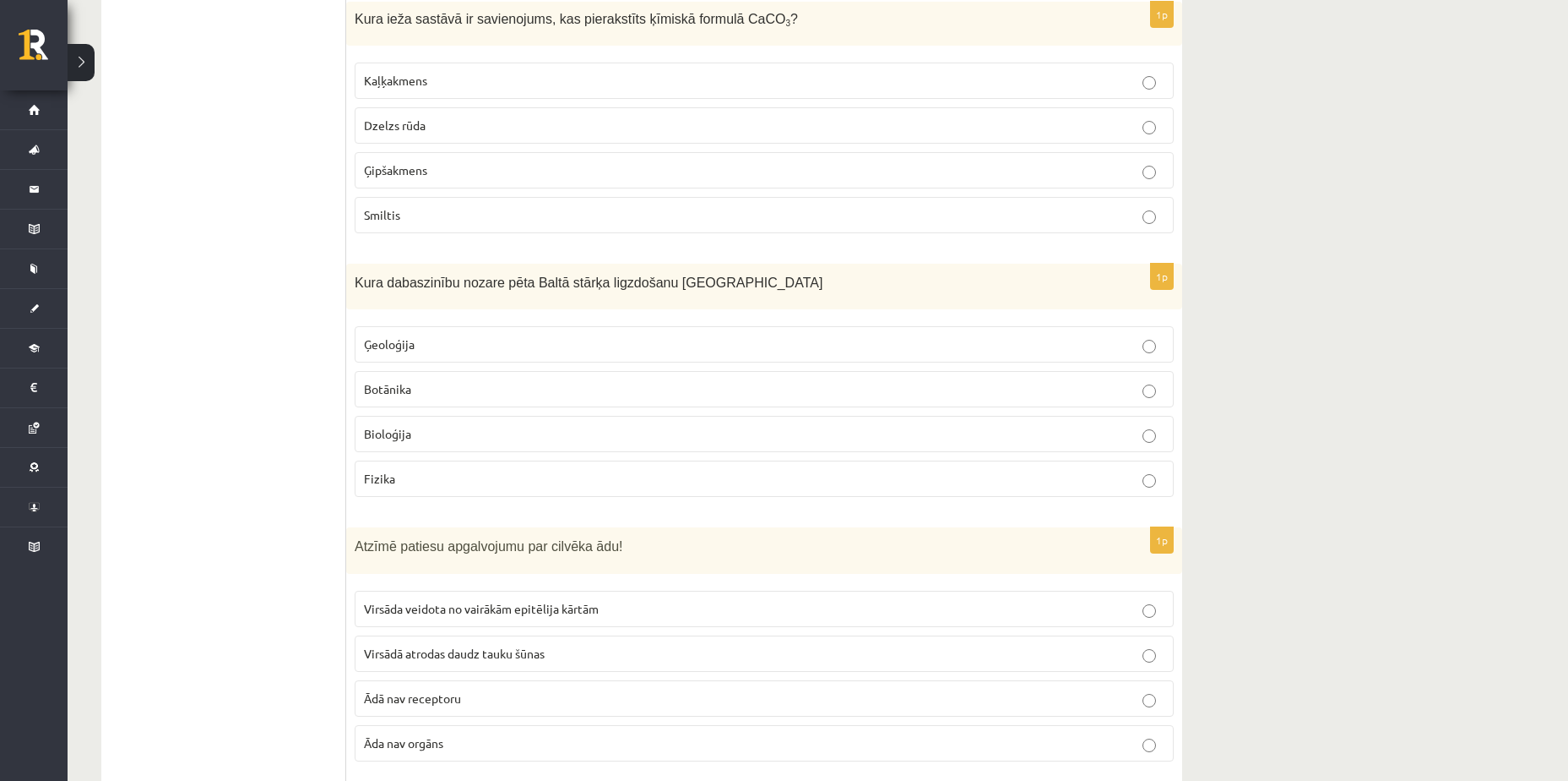
scroll to position [0, 0]
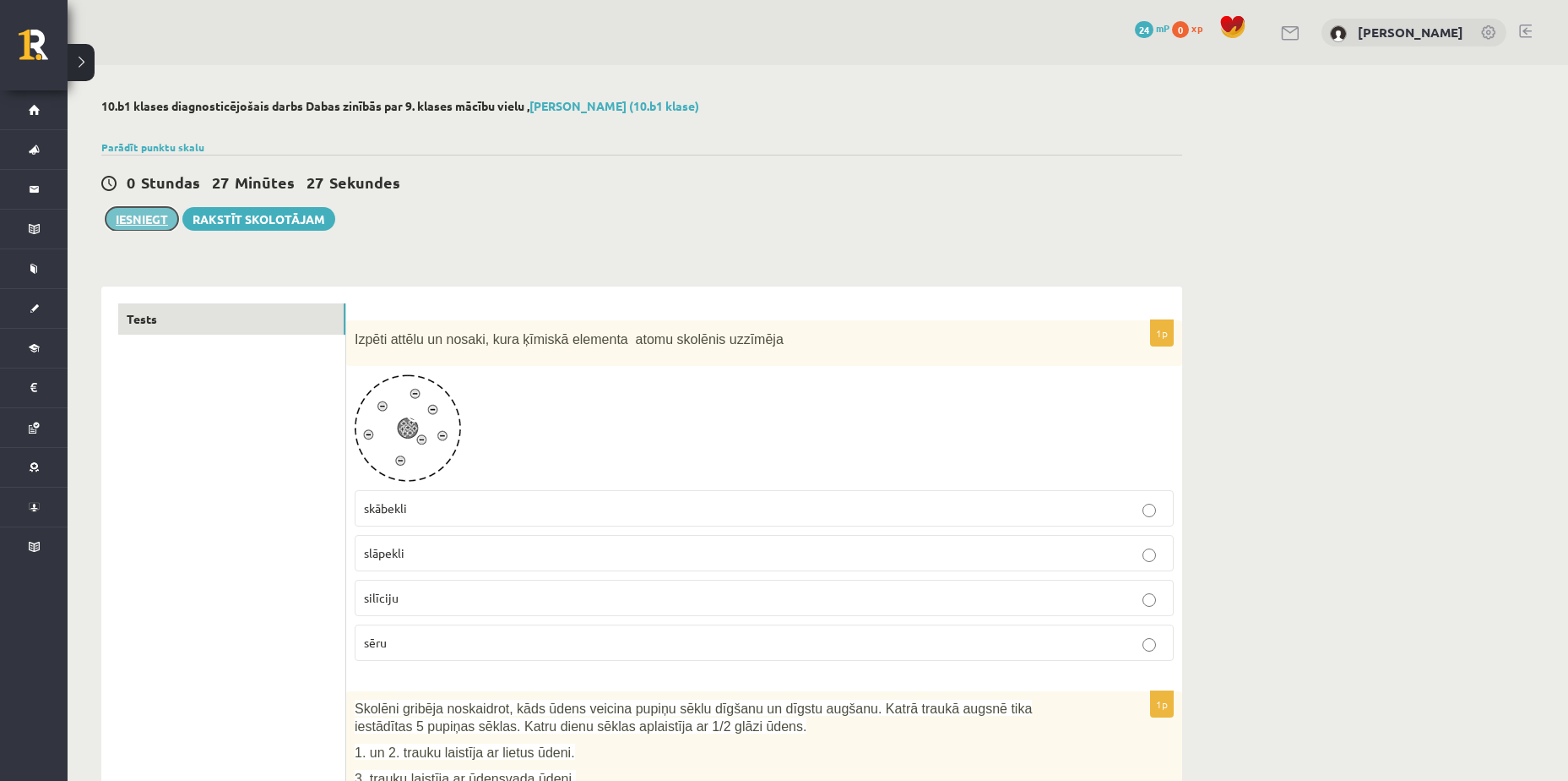
click at [162, 216] on button "Iesniegt" at bounding box center [141, 219] width 72 height 24
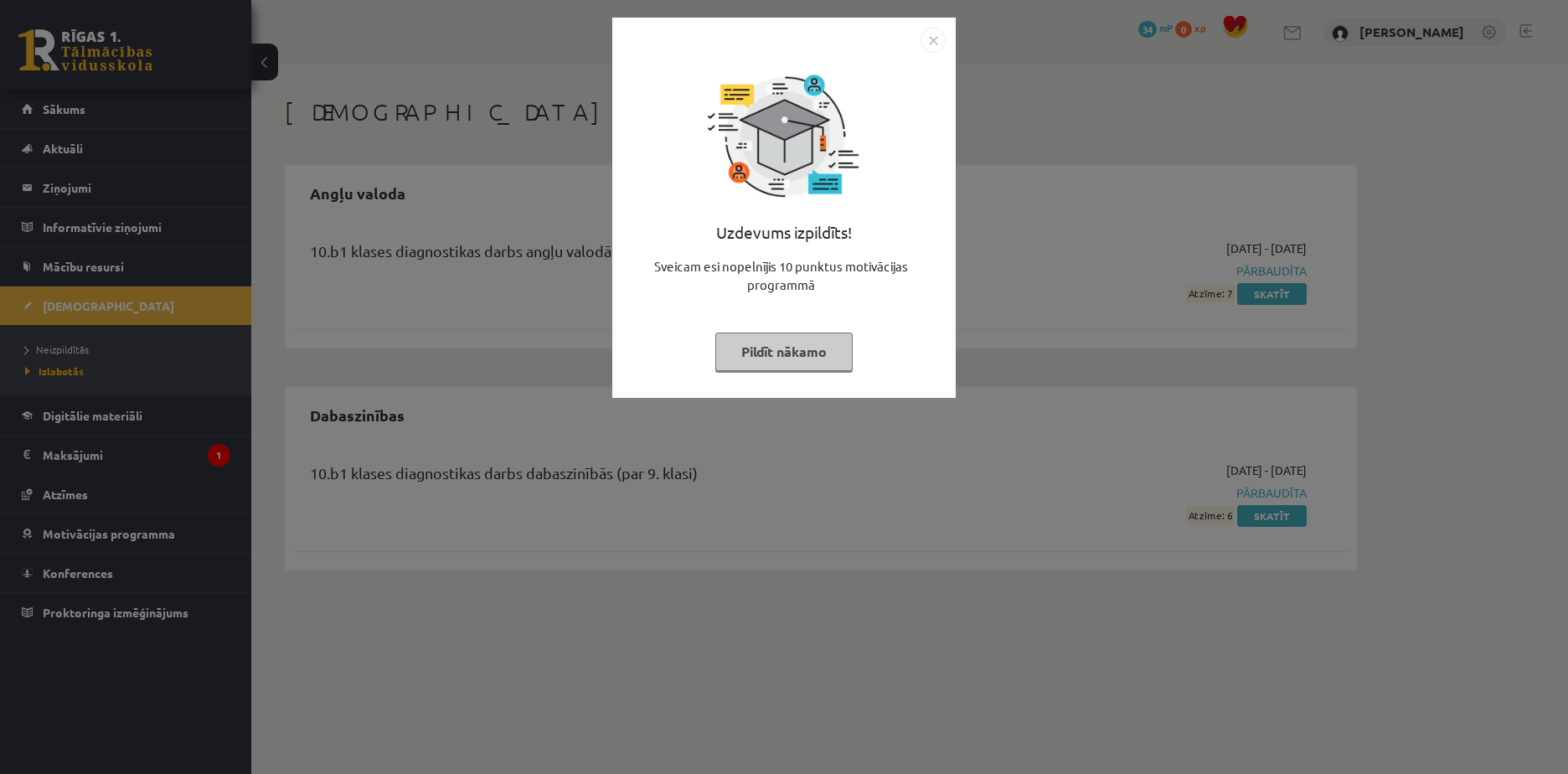
click at [935, 43] on img "Close" at bounding box center [934, 40] width 25 height 25
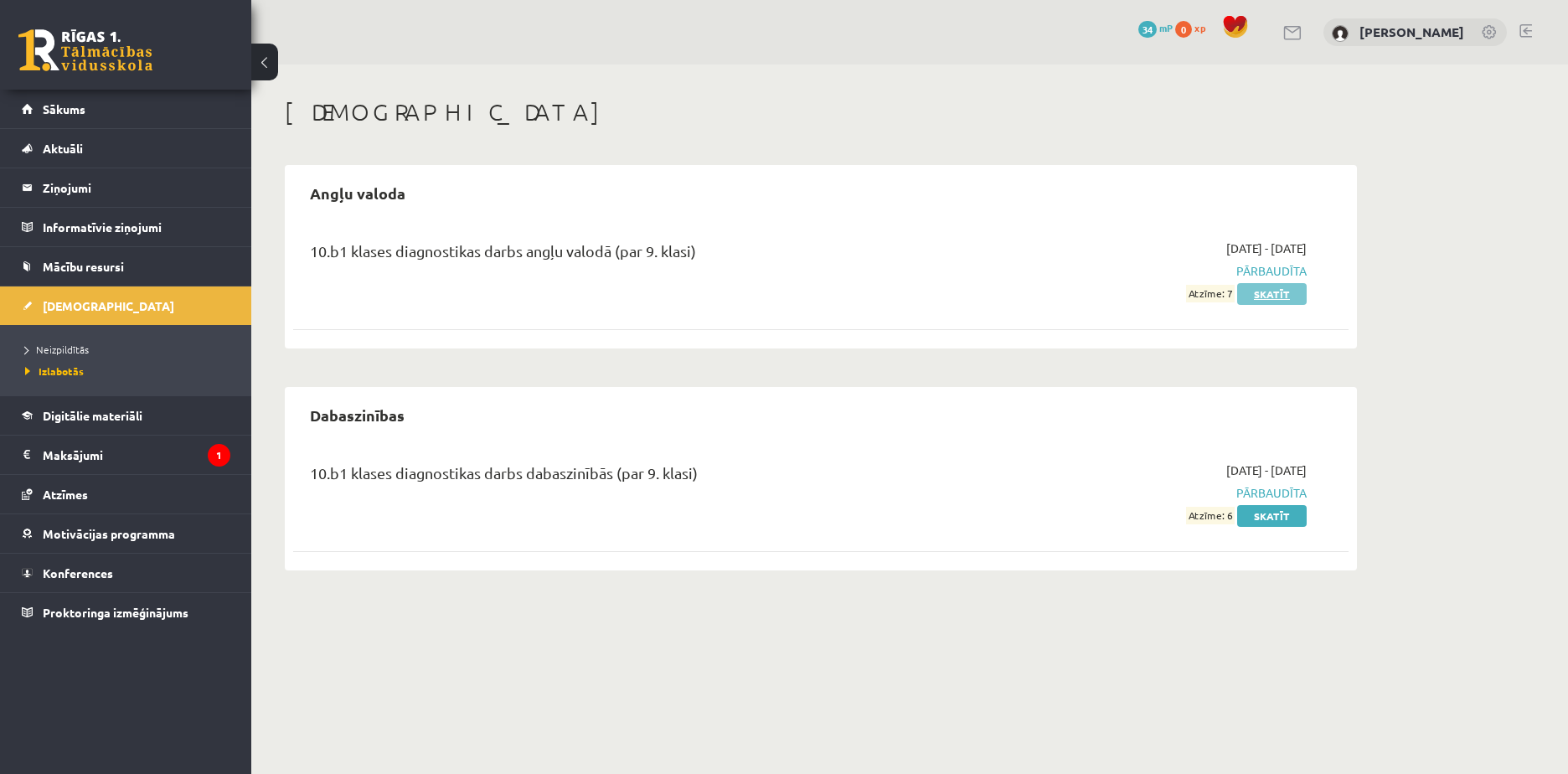
click at [1288, 298] on link "Skatīt" at bounding box center [1272, 294] width 69 height 22
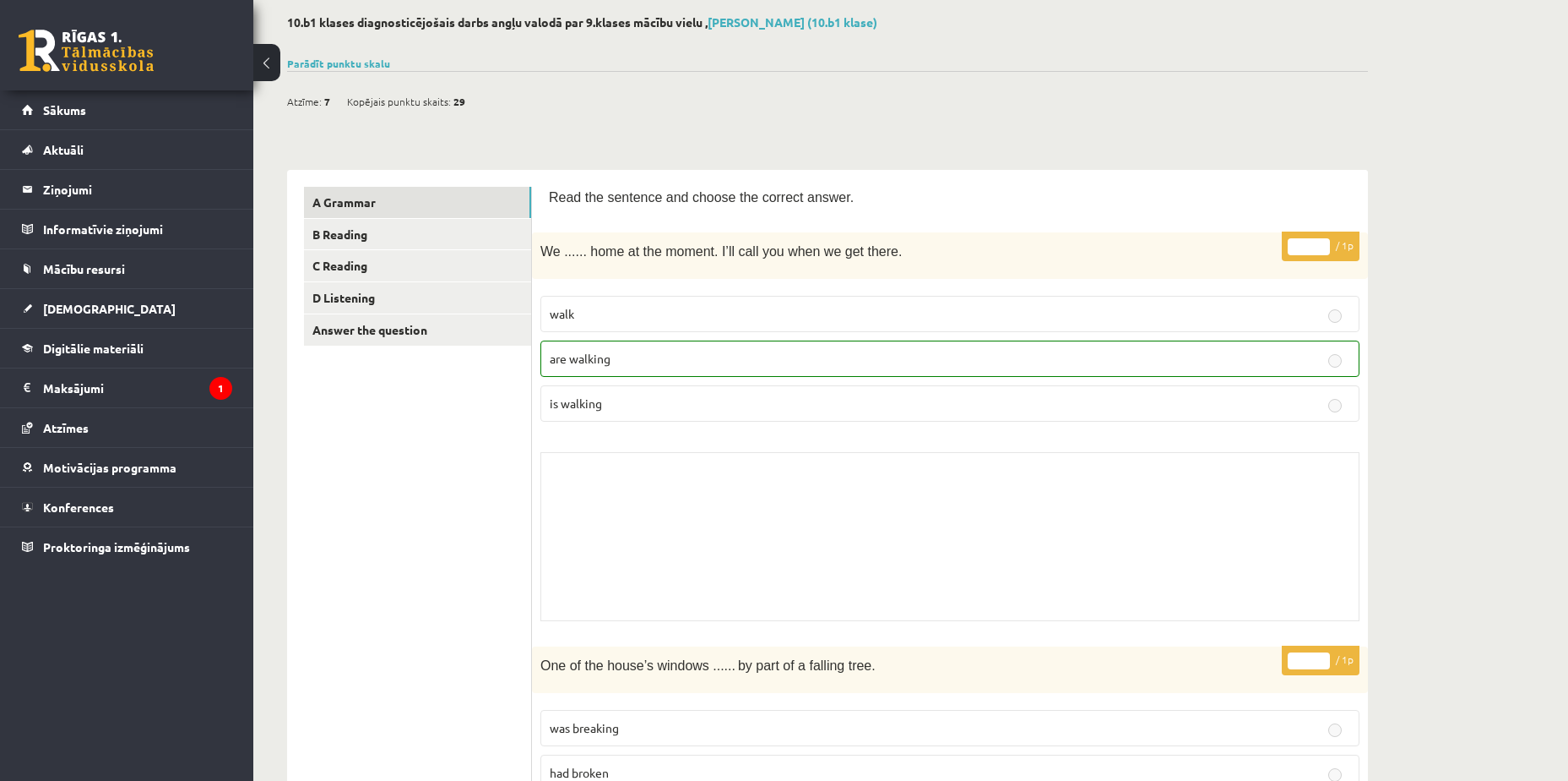
scroll to position [84, 0]
click at [496, 294] on link "D Listening" at bounding box center [418, 297] width 227 height 31
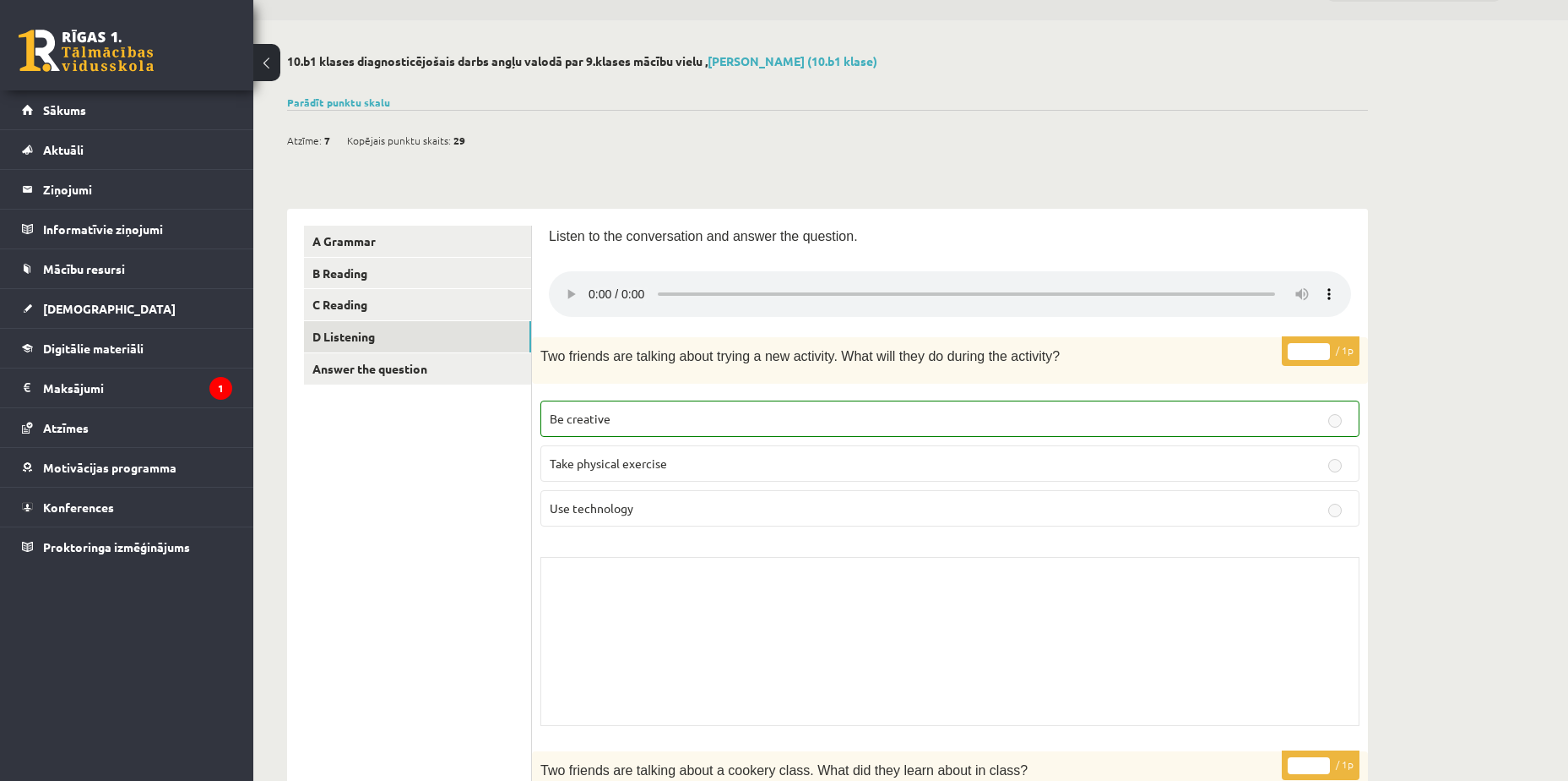
scroll to position [0, 0]
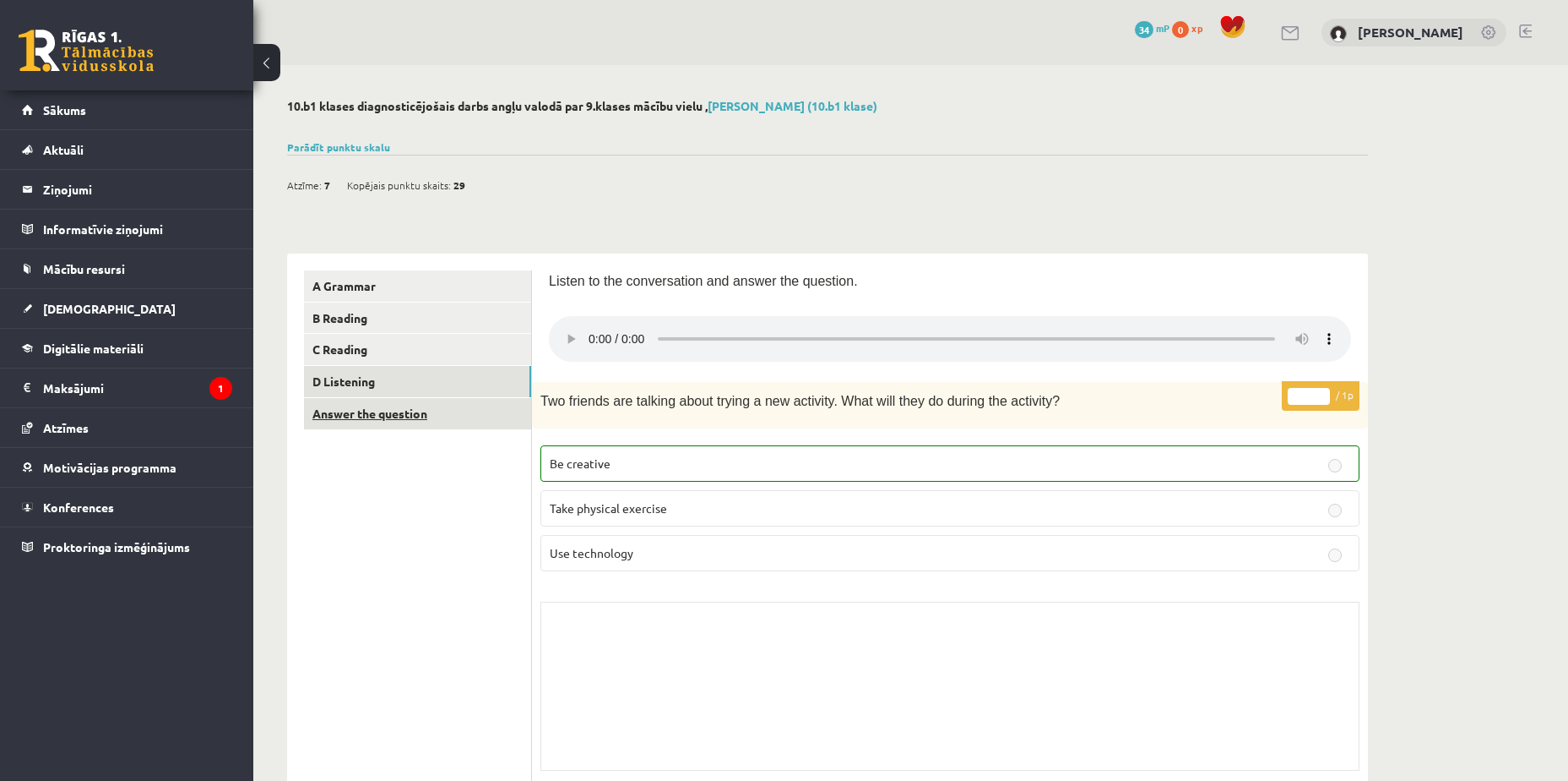
click at [478, 415] on link "Answer the question" at bounding box center [418, 413] width 227 height 31
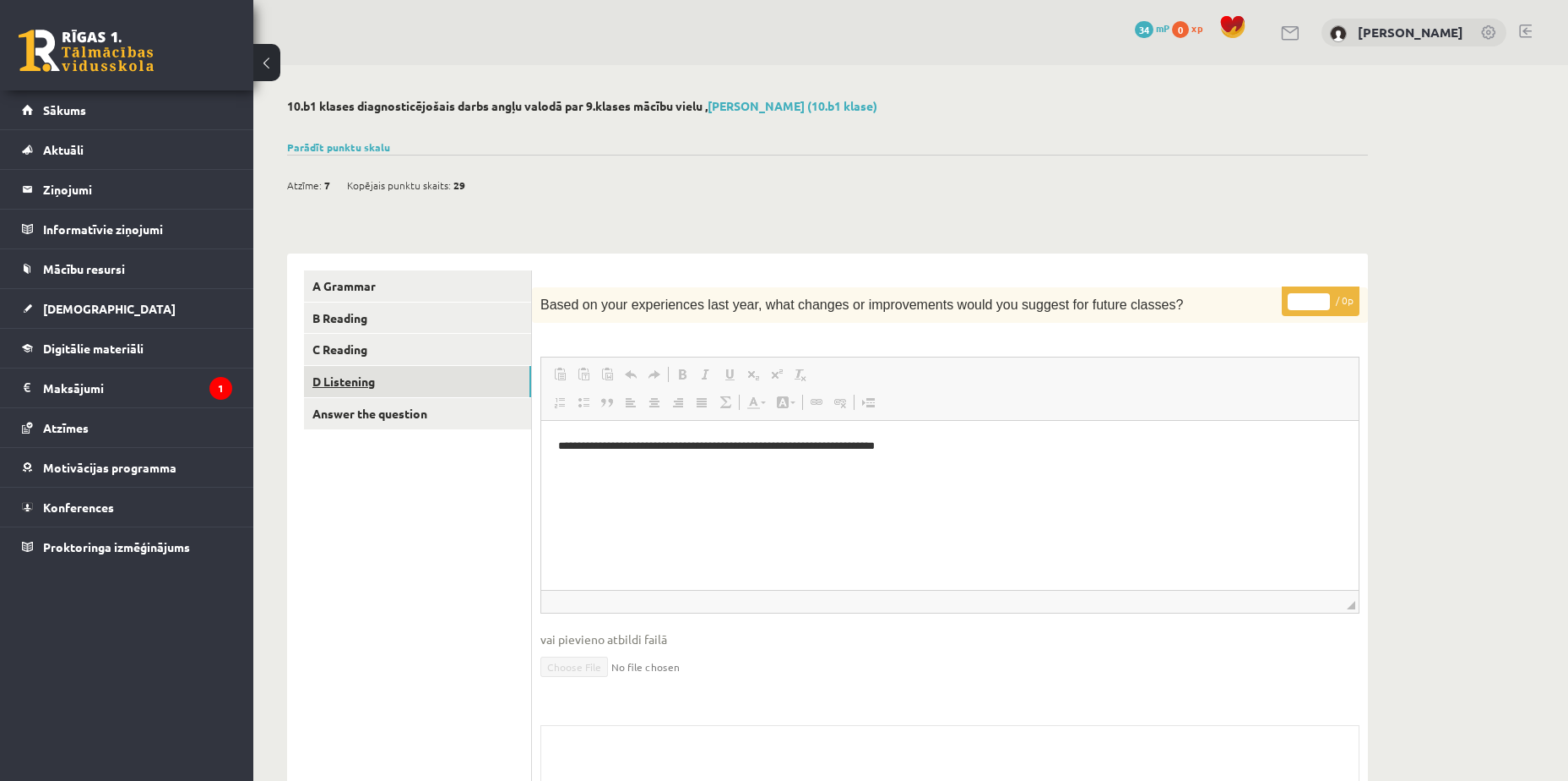
click at [479, 386] on link "D Listening" at bounding box center [418, 381] width 227 height 31
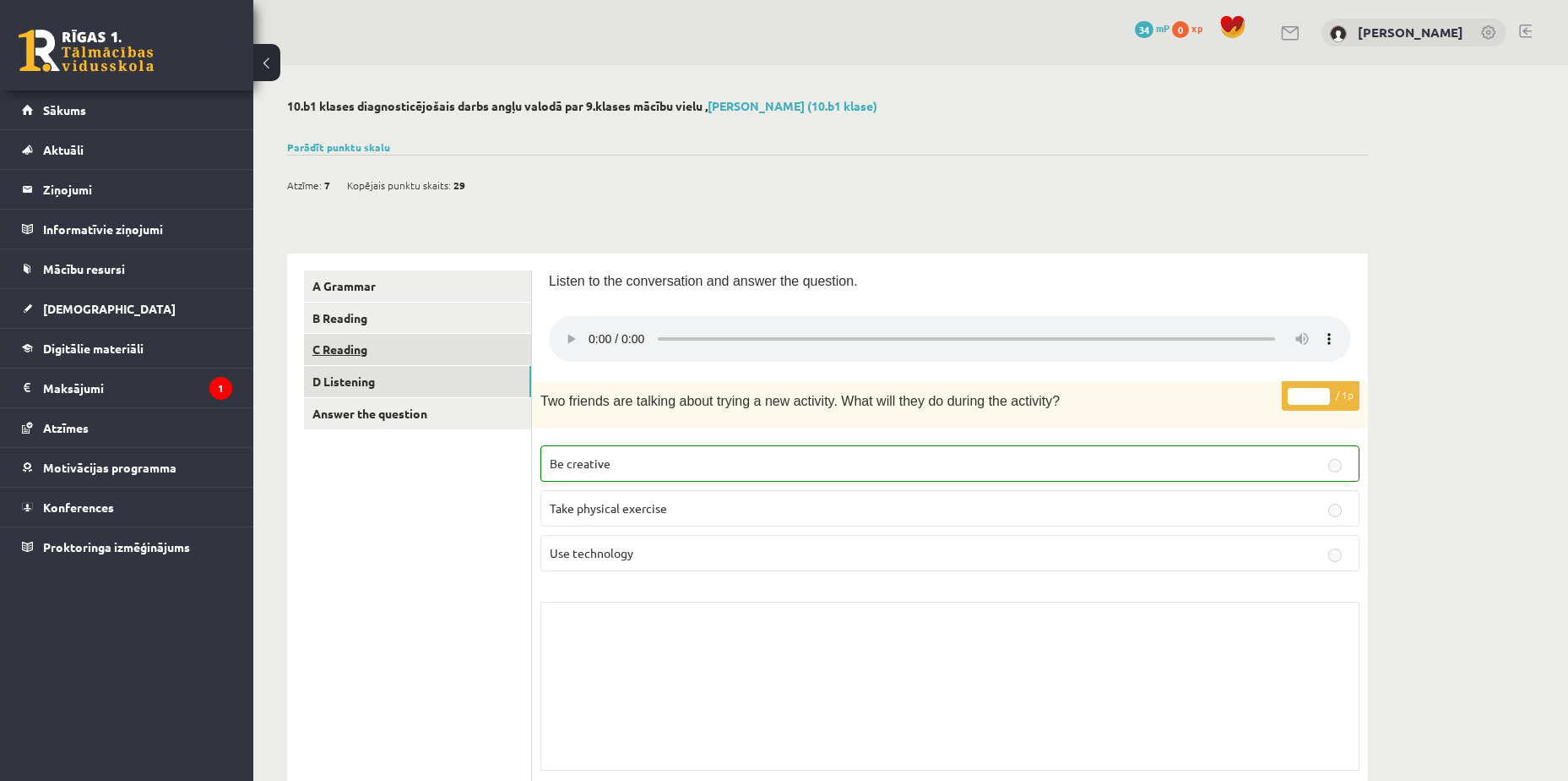
click at [471, 358] on link "C Reading" at bounding box center [418, 349] width 227 height 31
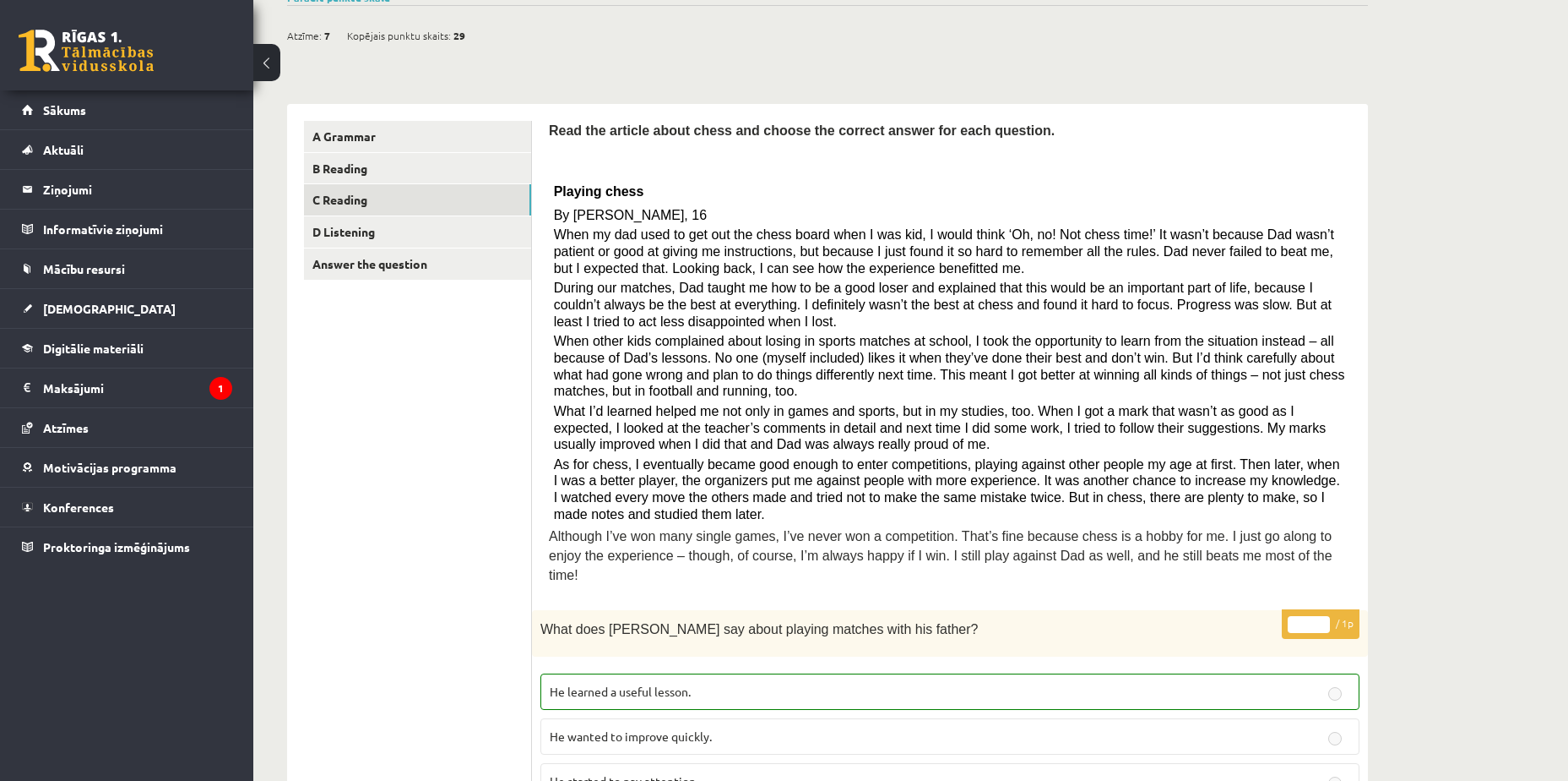
scroll to position [90, 0]
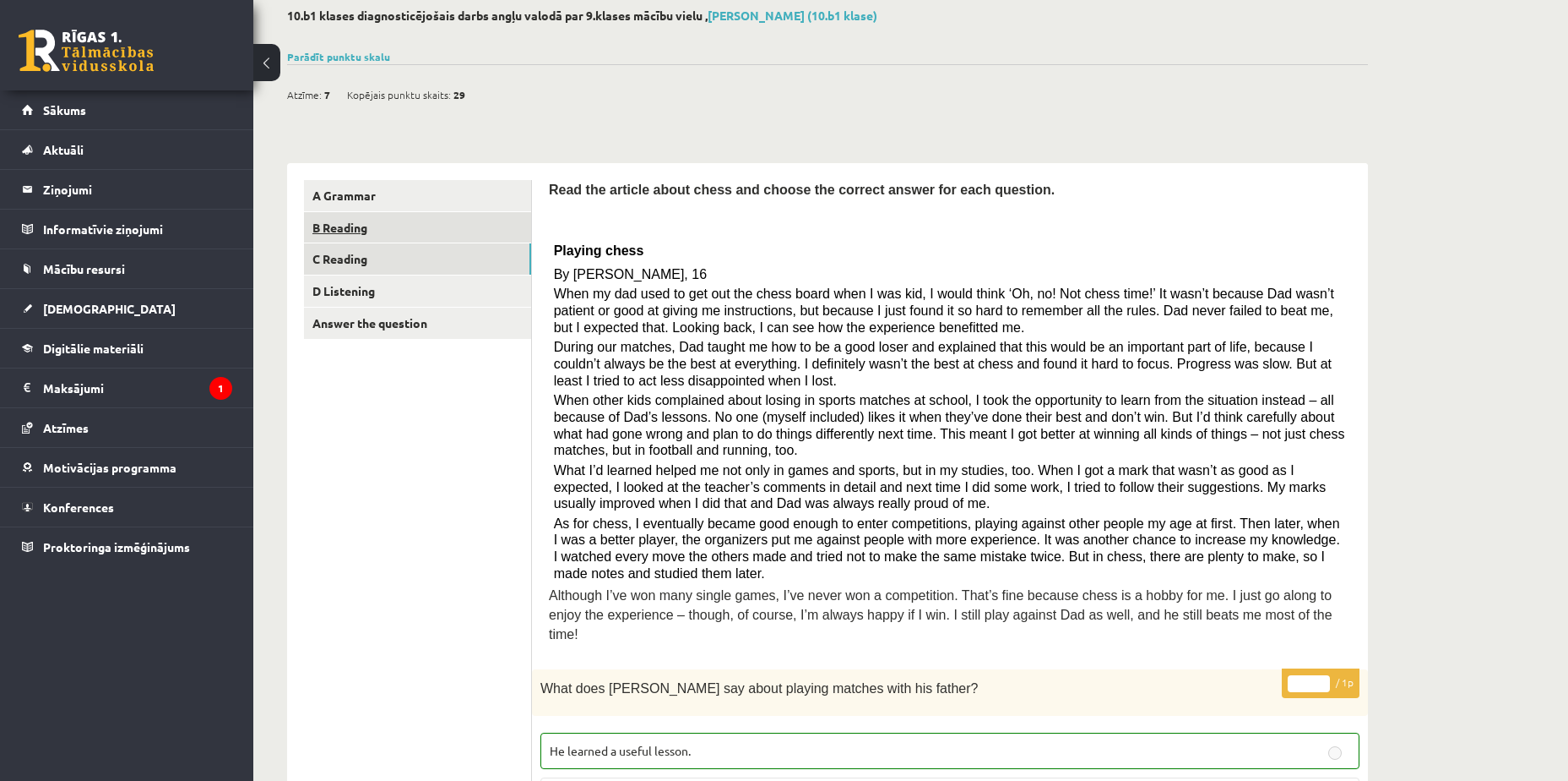
click at [488, 228] on link "B Reading" at bounding box center [418, 227] width 227 height 31
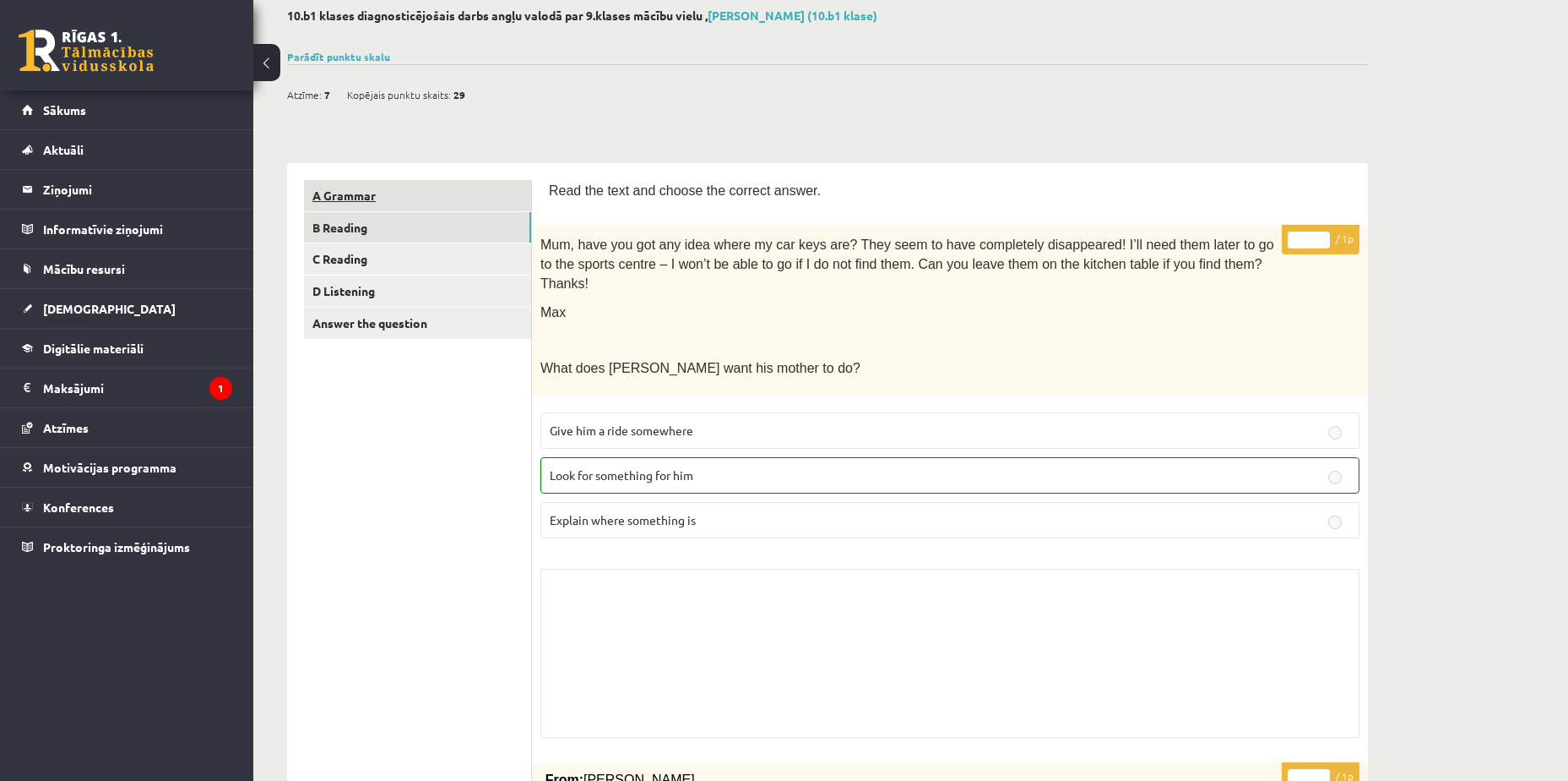
click at [491, 188] on link "A Grammar" at bounding box center [418, 196] width 227 height 31
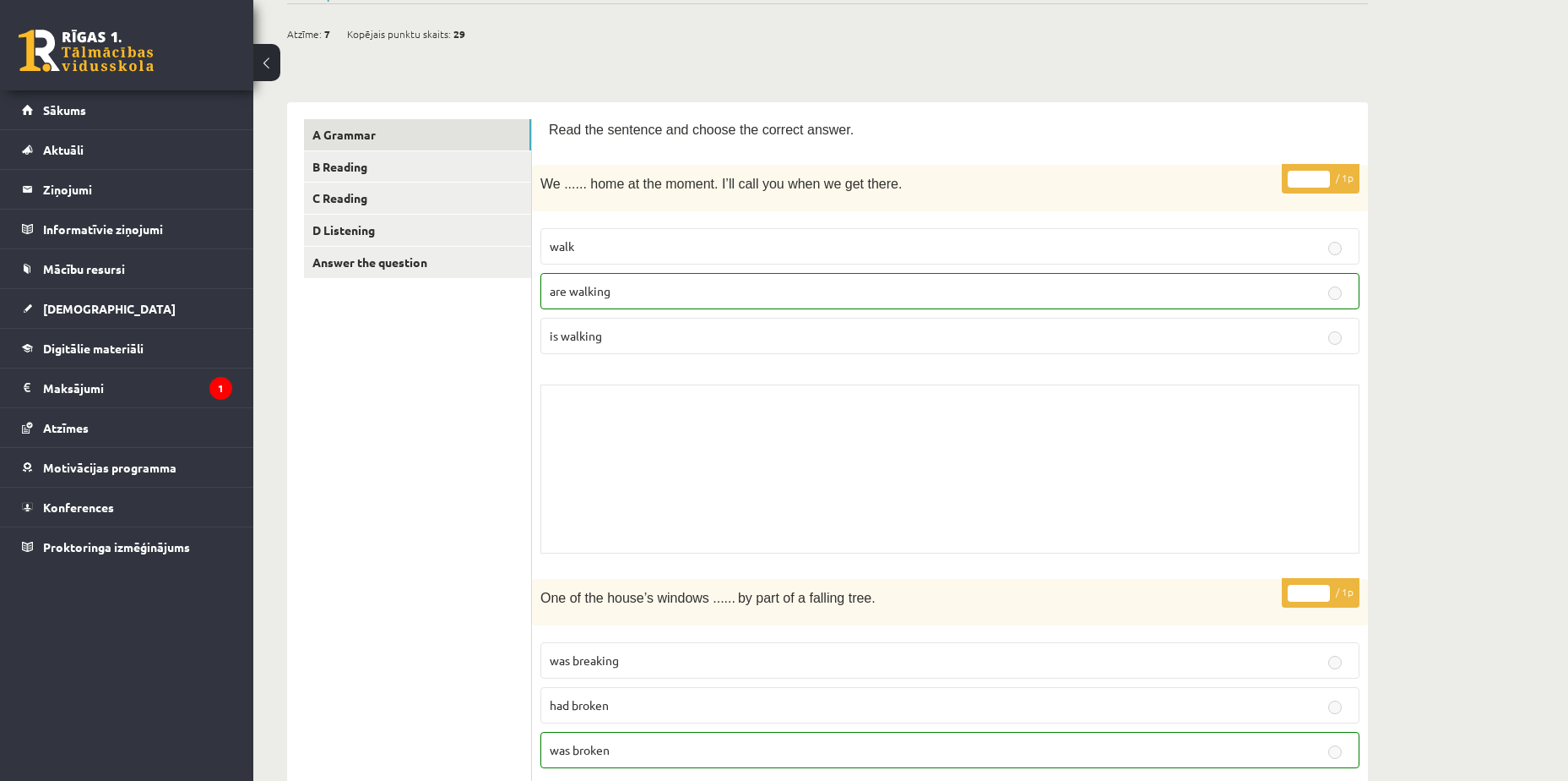
scroll to position [259, 0]
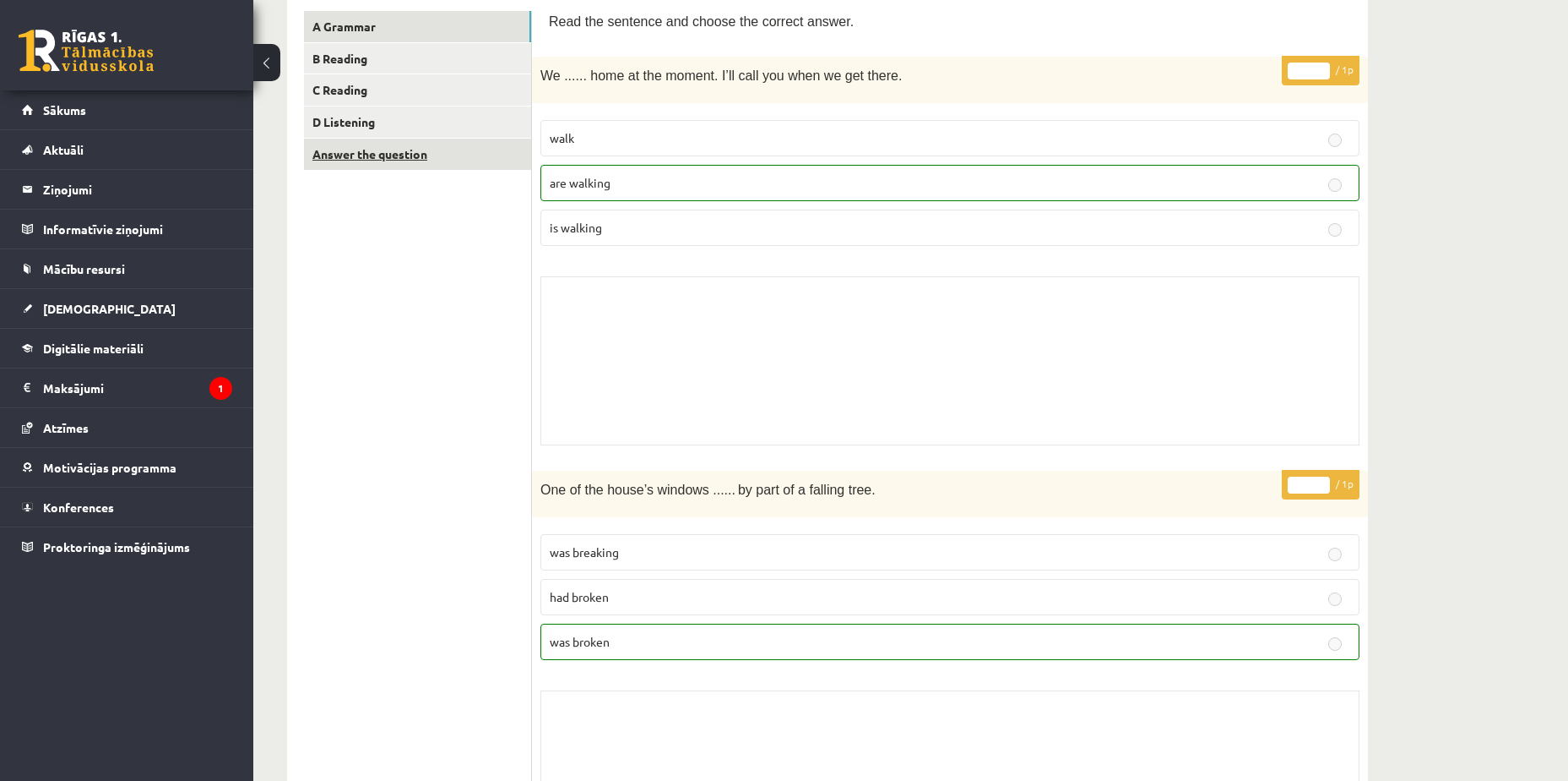
click at [463, 158] on link "Answer the question" at bounding box center [418, 154] width 227 height 31
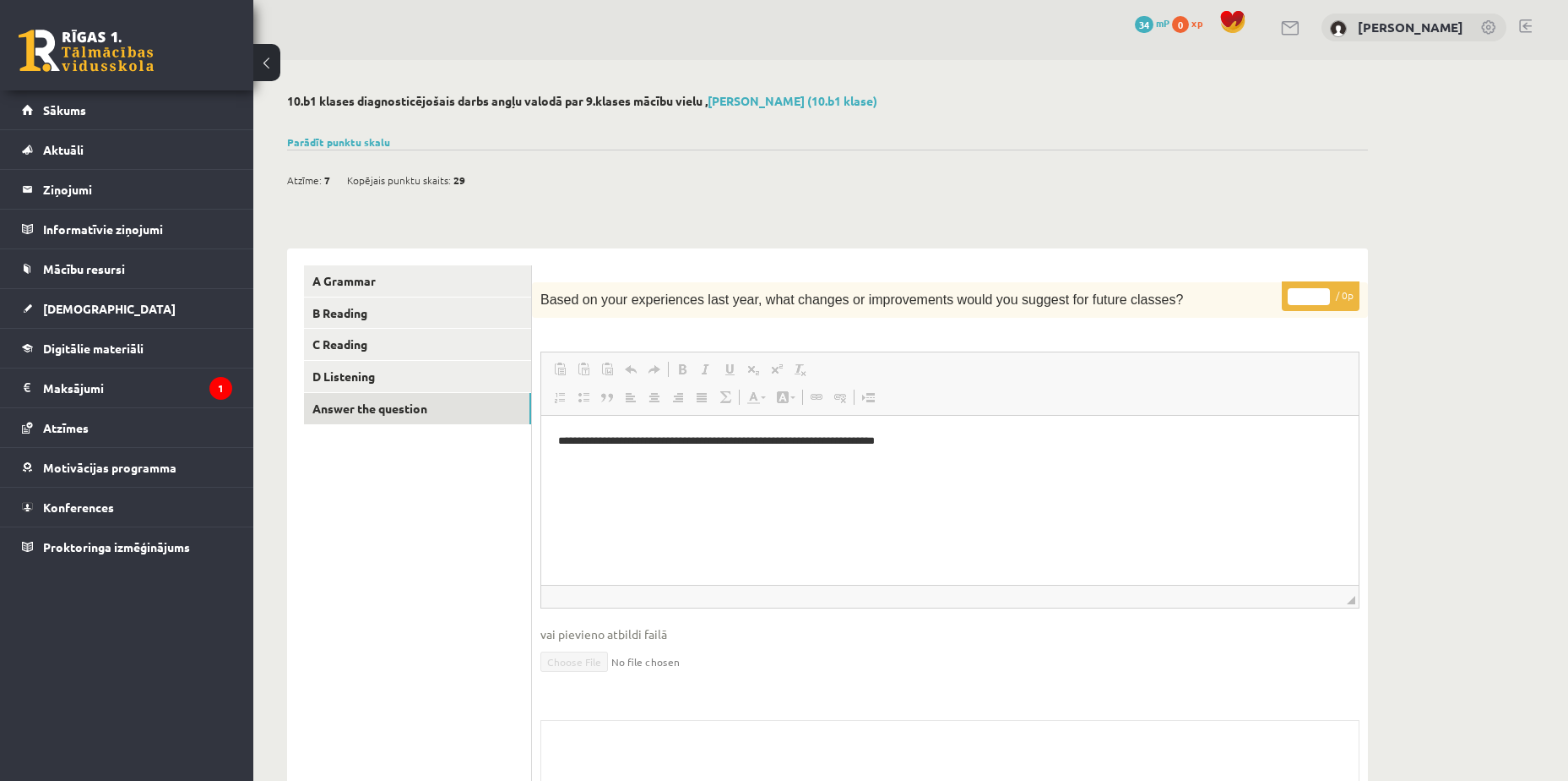
scroll to position [0, 0]
click at [473, 277] on link "A Grammar" at bounding box center [418, 281] width 227 height 31
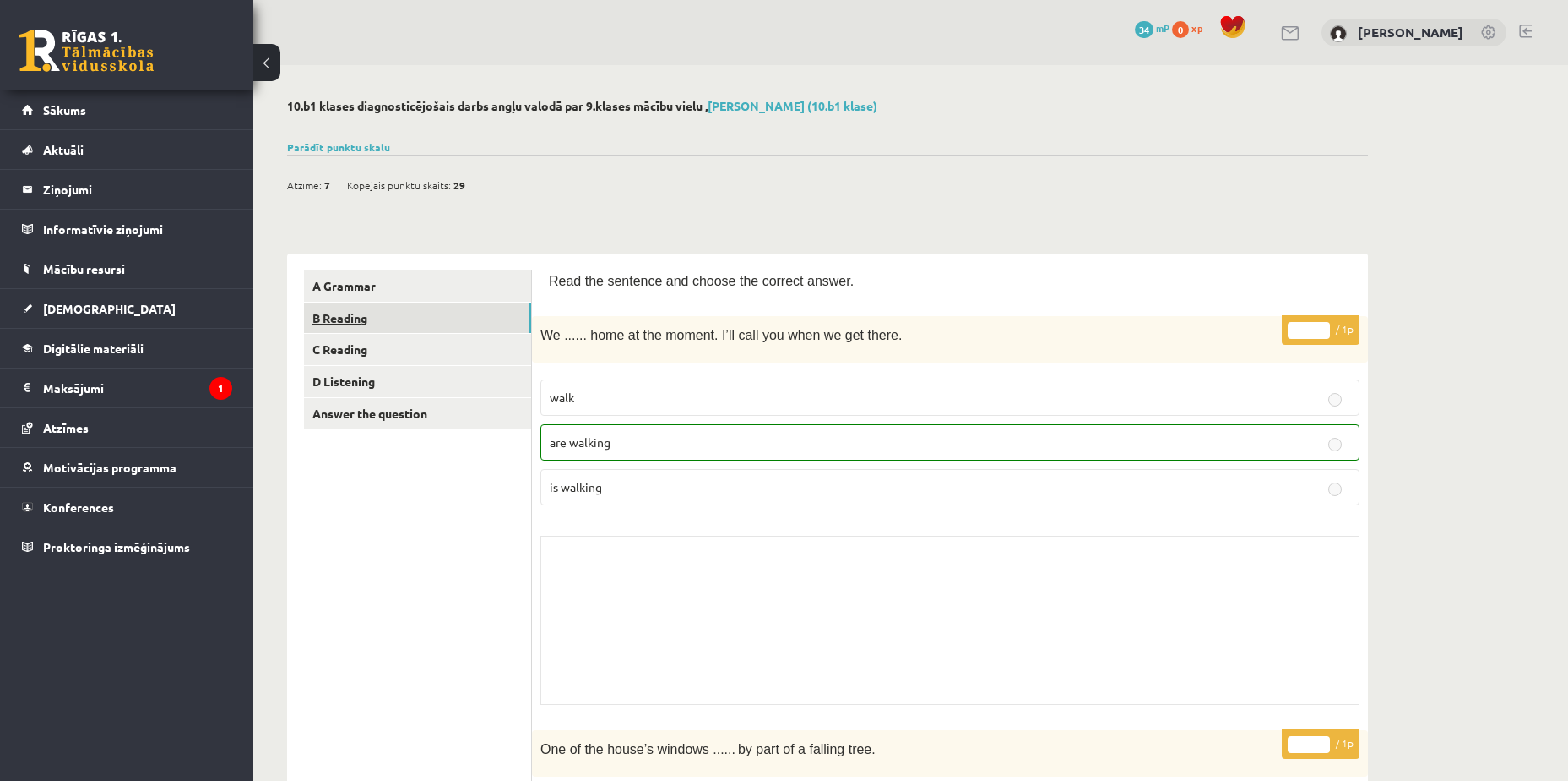
click at [500, 313] on link "B Reading" at bounding box center [418, 318] width 227 height 31
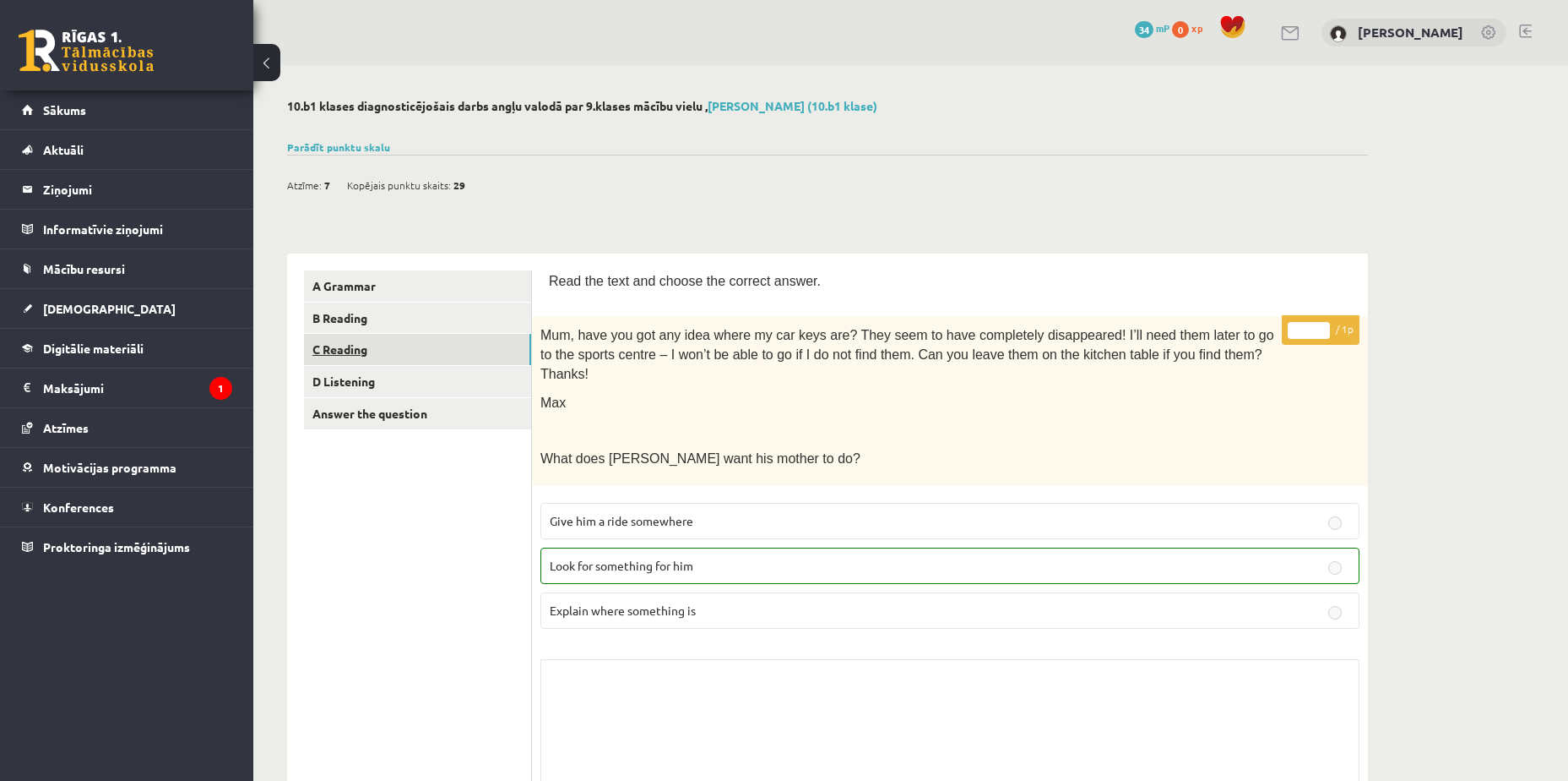
click at [432, 351] on link "C Reading" at bounding box center [418, 349] width 227 height 31
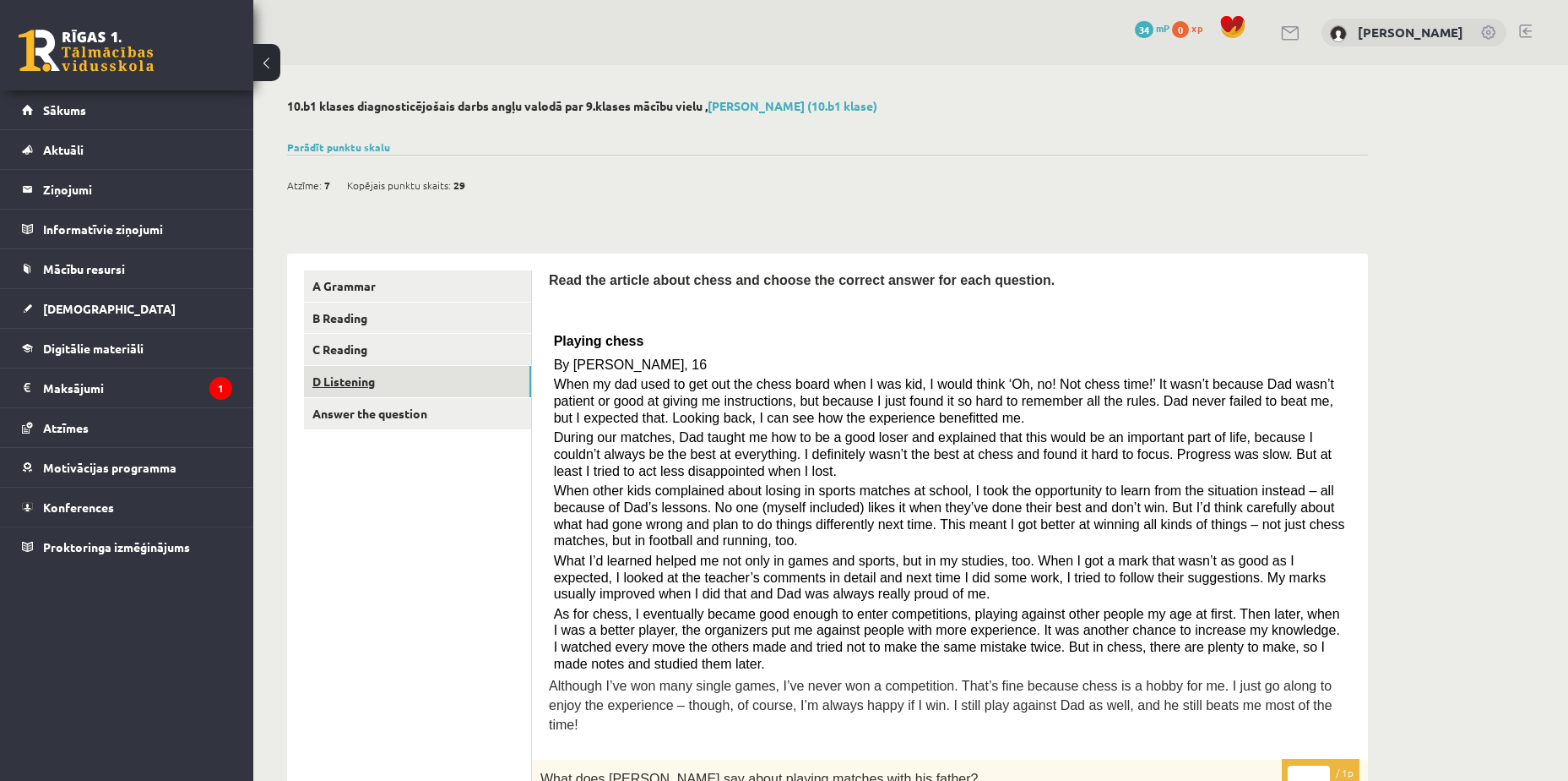
click at [438, 389] on link "D Listening" at bounding box center [418, 381] width 227 height 31
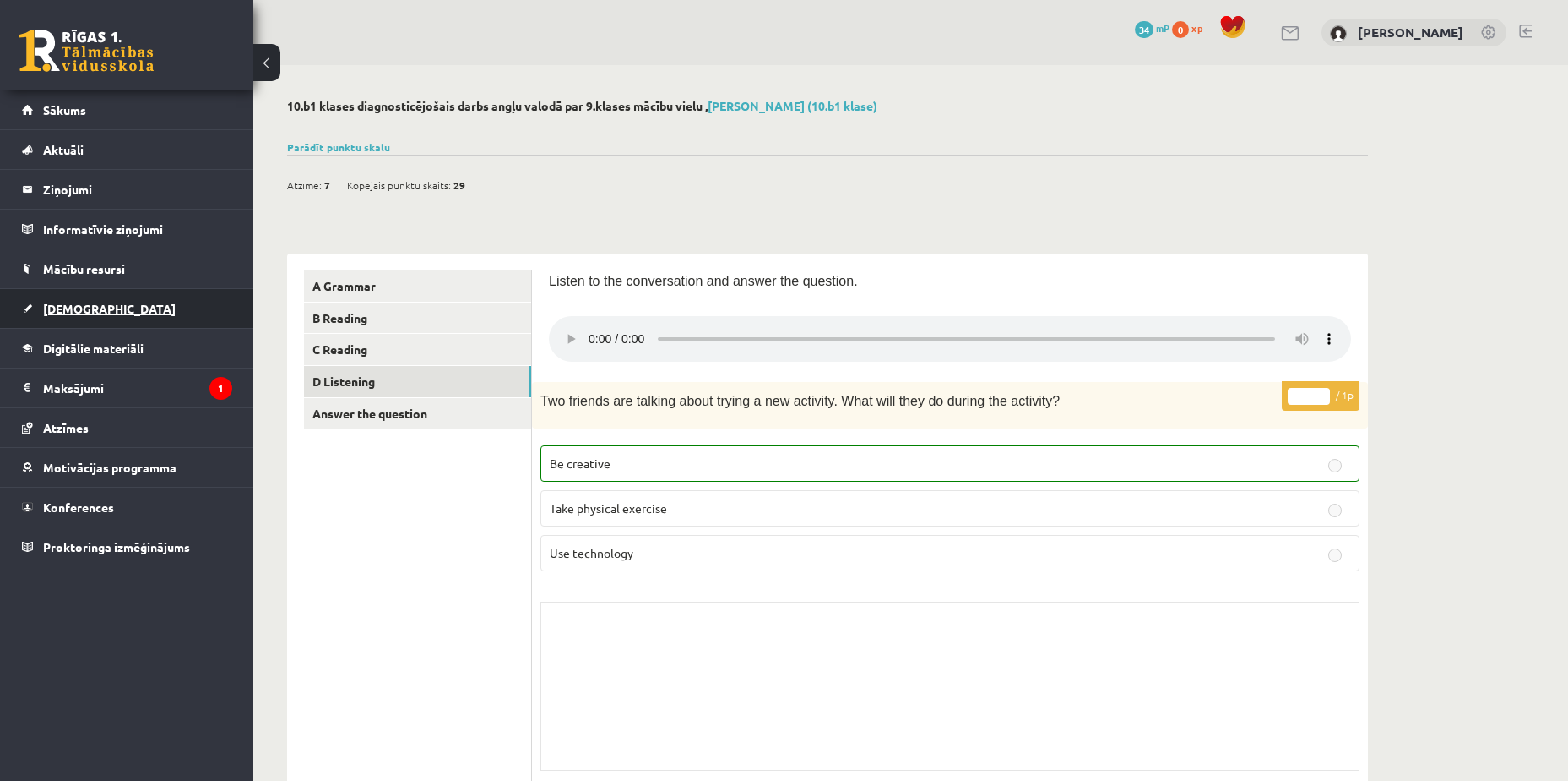
click at [183, 322] on link "[DEMOGRAPHIC_DATA]" at bounding box center [127, 309] width 210 height 39
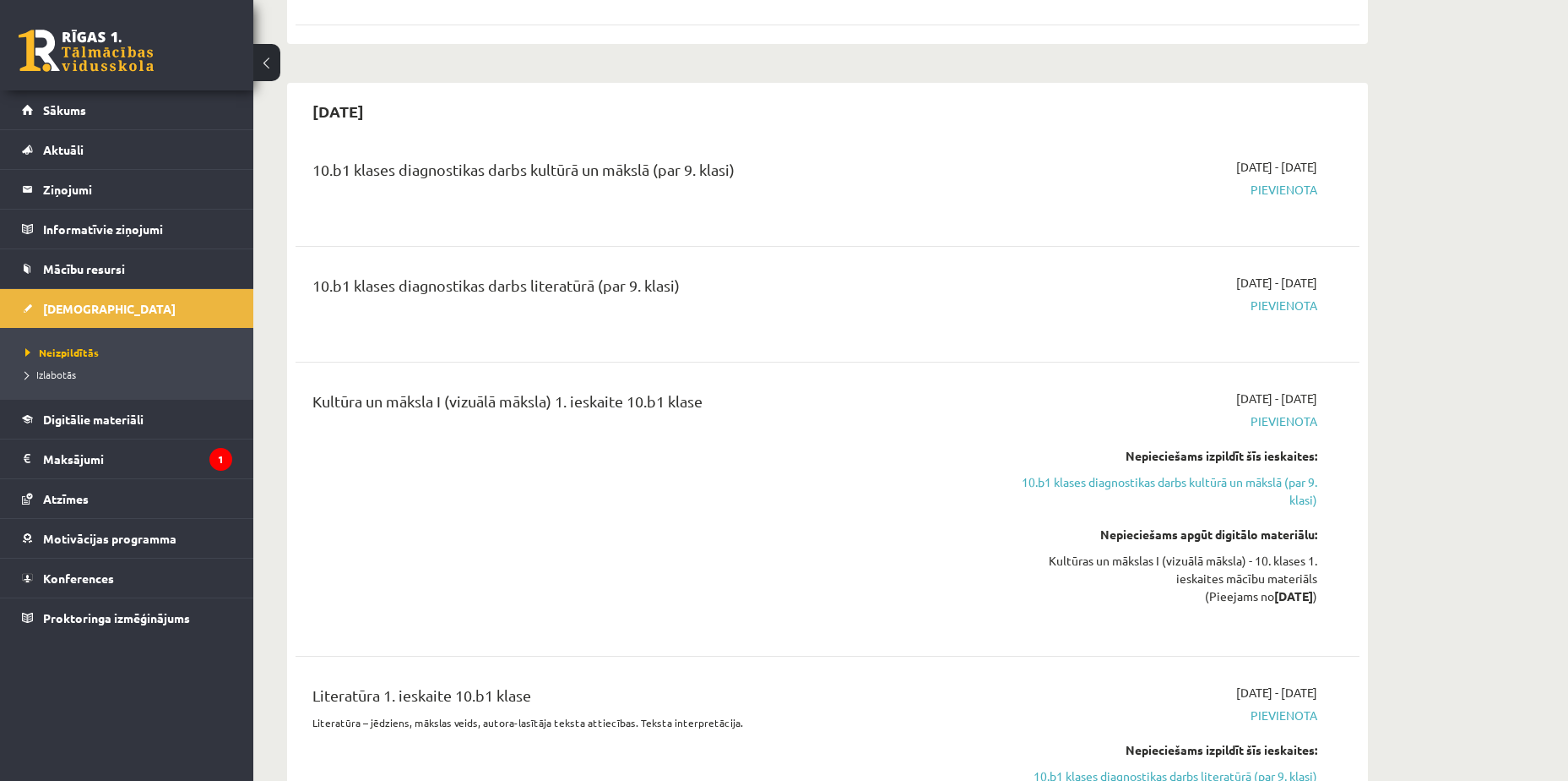
scroll to position [1098, 0]
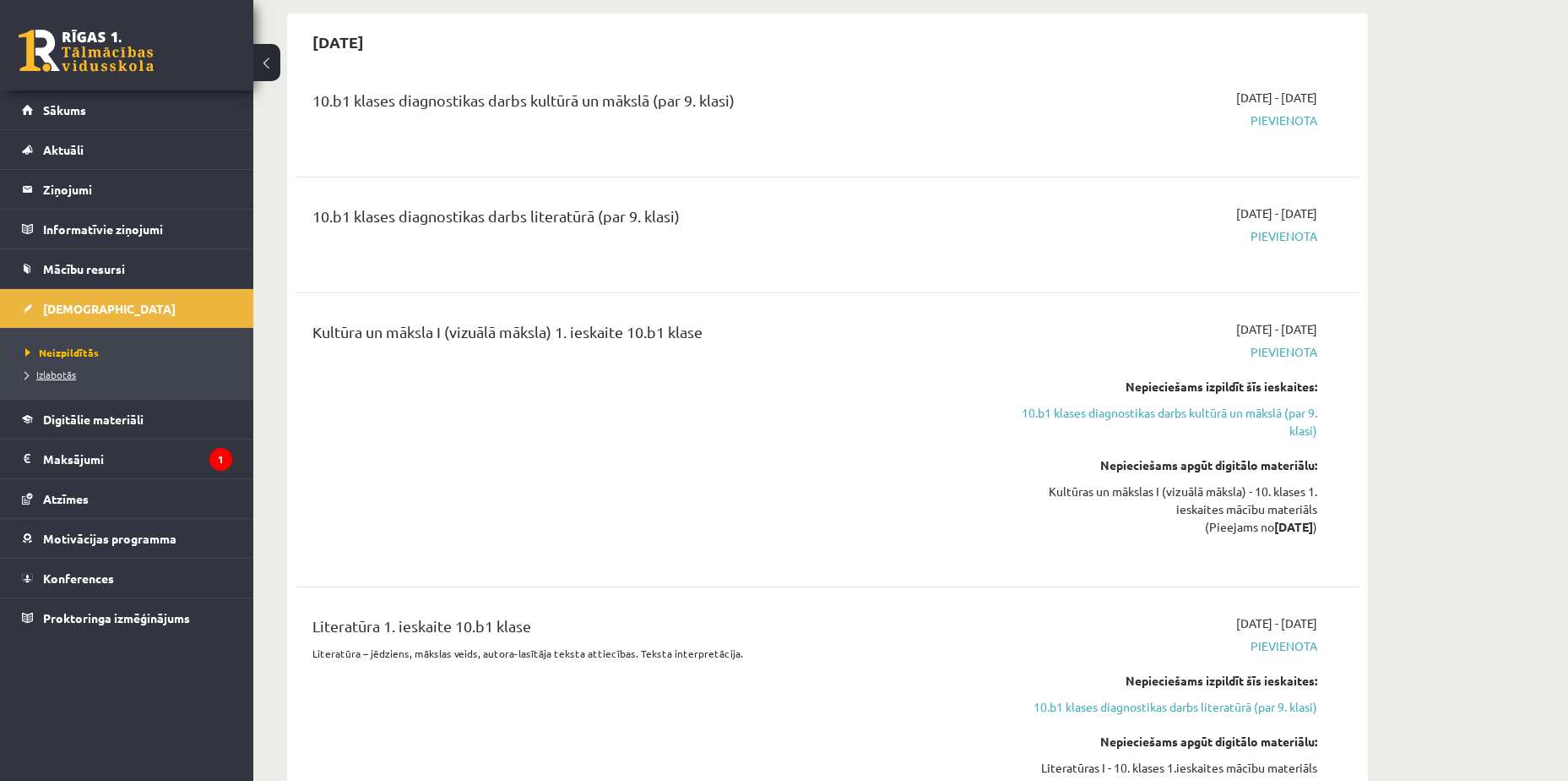
click at [66, 377] on span "Izlabotās" at bounding box center [51, 374] width 51 height 14
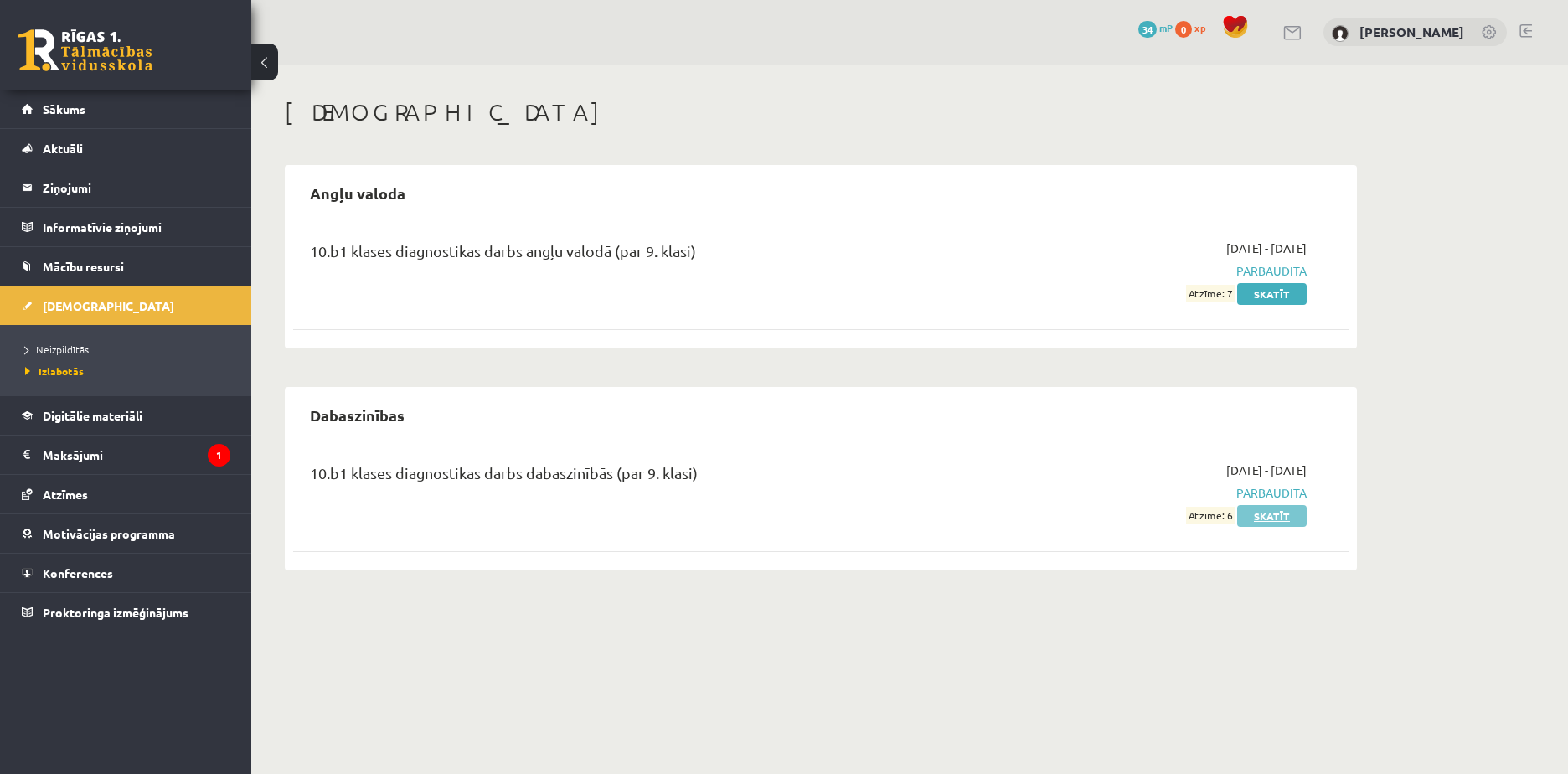
click at [1285, 515] on link "Skatīt" at bounding box center [1272, 516] width 69 height 22
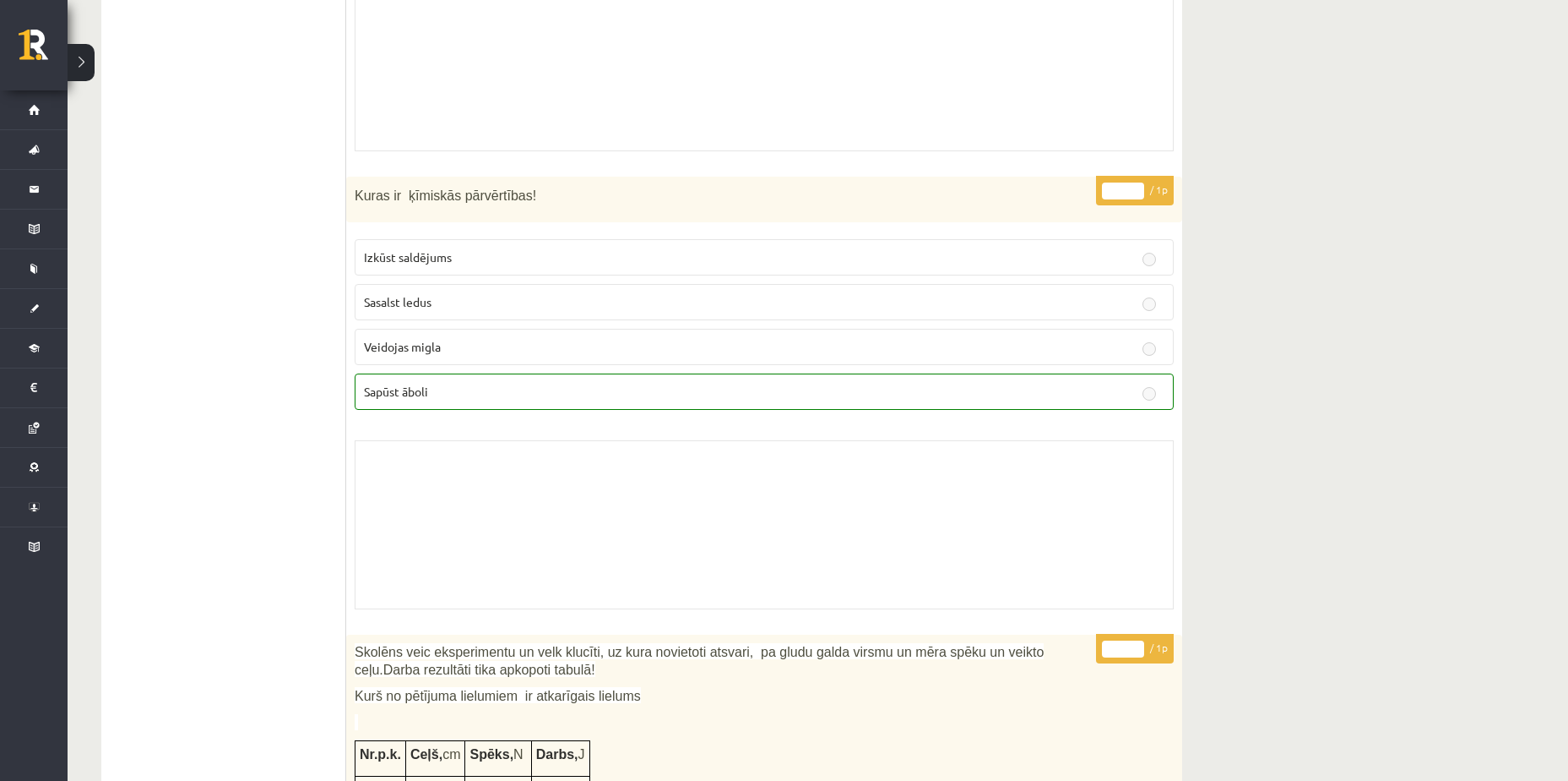
scroll to position [12092, 0]
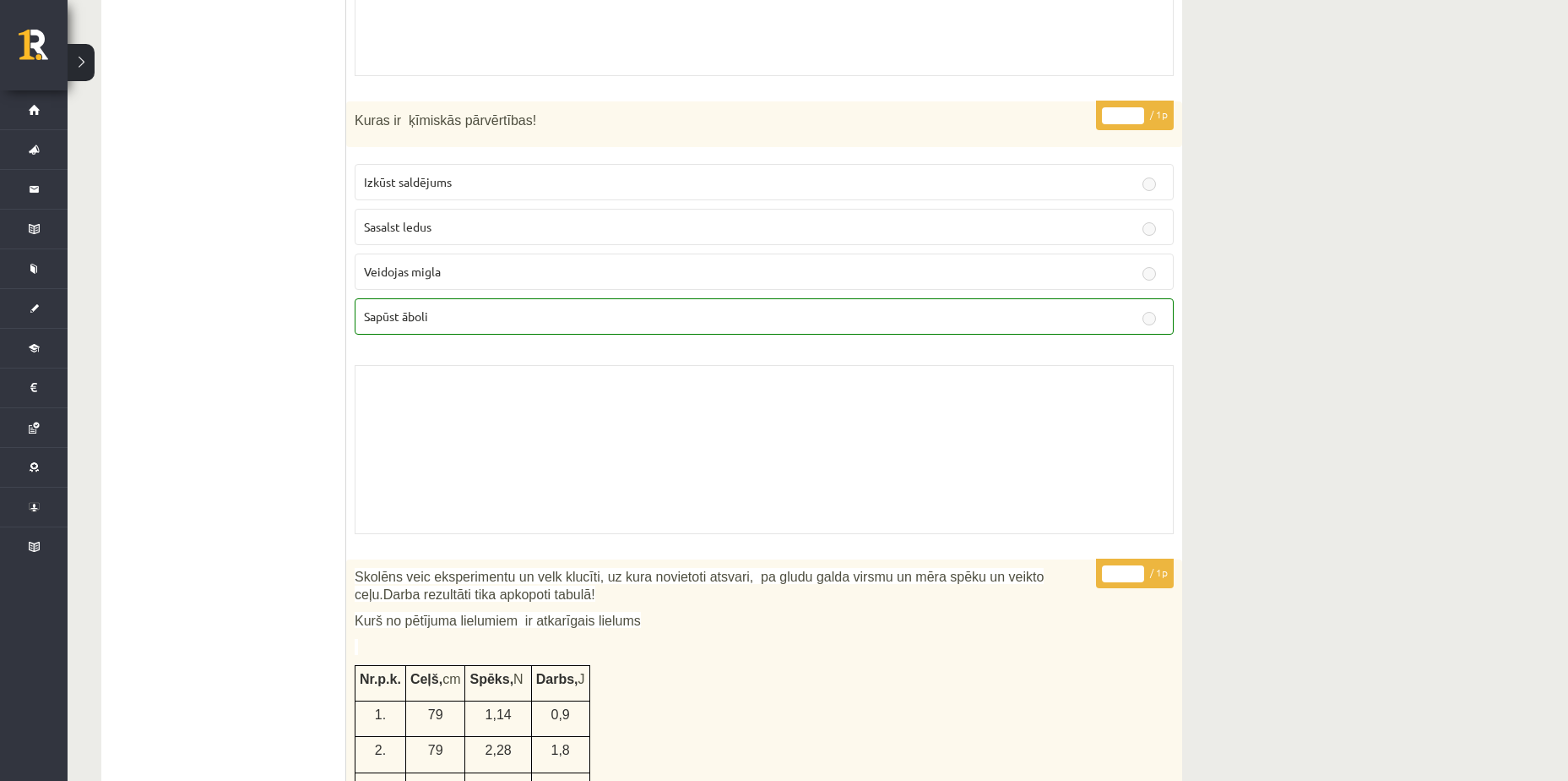
drag, startPoint x: 1060, startPoint y: 378, endPoint x: 1060, endPoint y: 390, distance: 12.0
click at [1060, 388] on div "Skolotāja pielikums" at bounding box center [764, 449] width 819 height 169
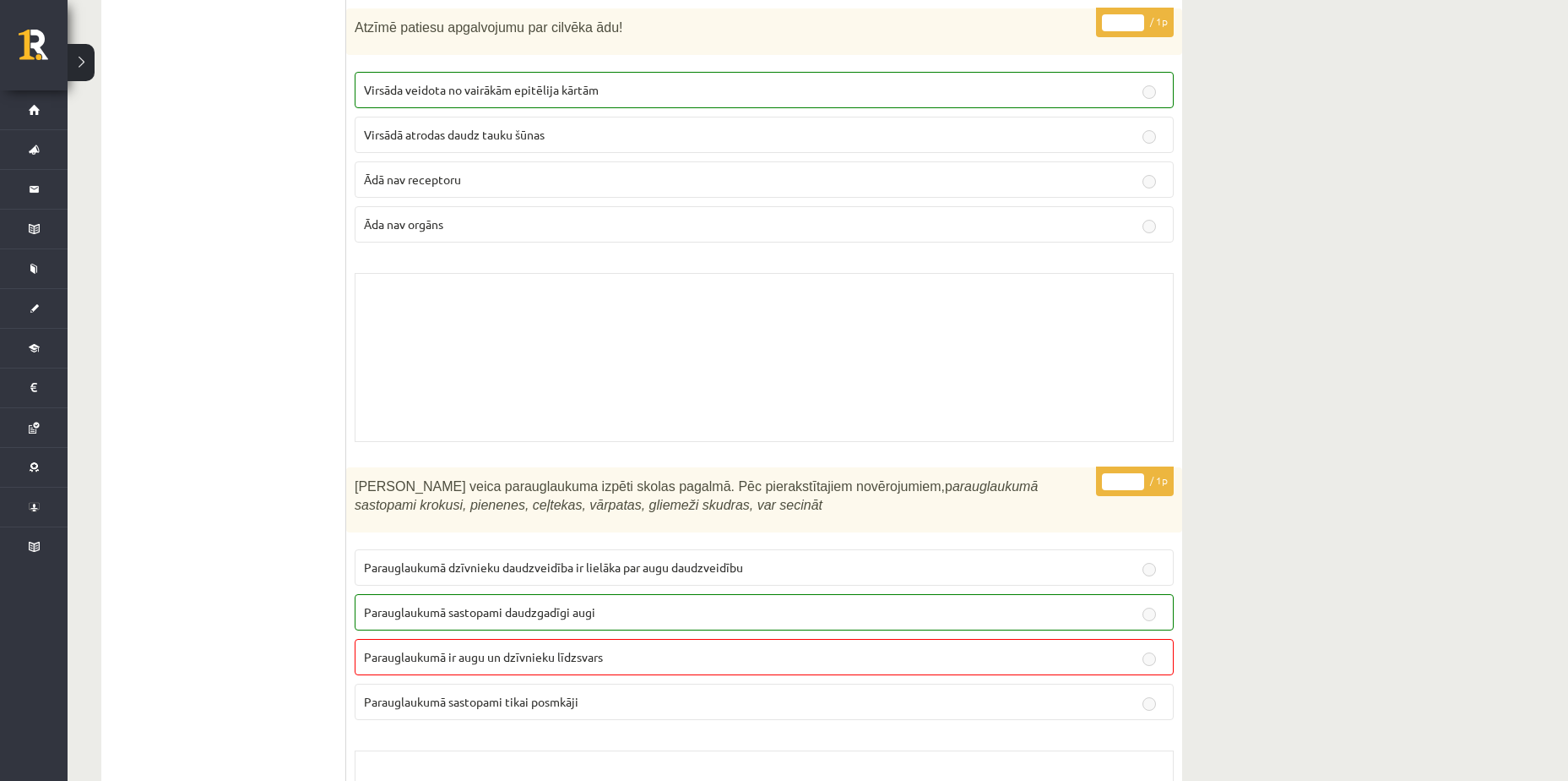
scroll to position [3296, 0]
